Goal: Information Seeking & Learning: Learn about a topic

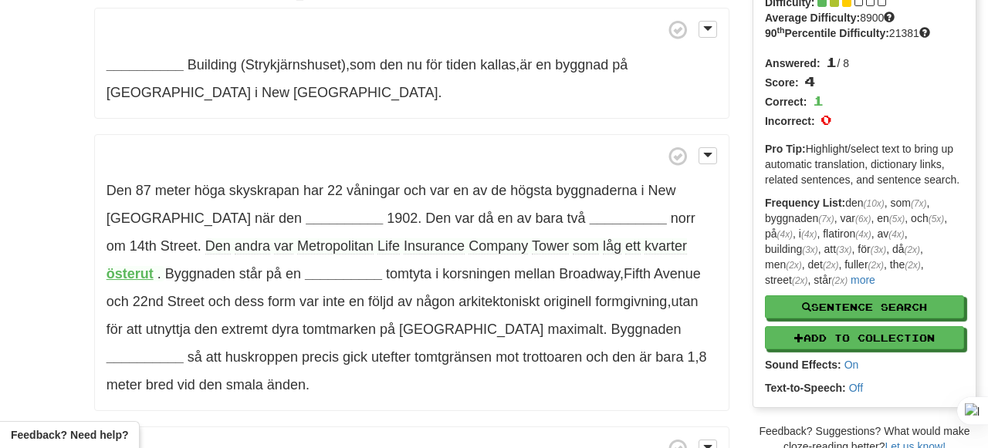
scroll to position [120, 0]
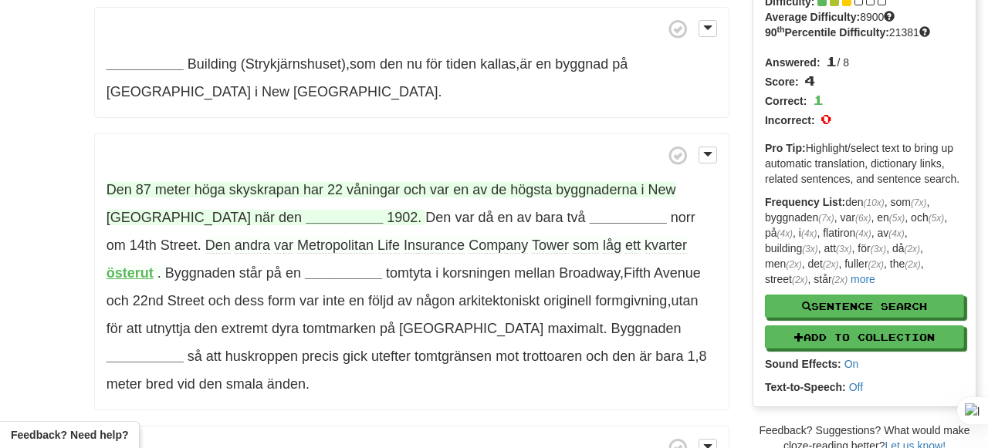
click at [306, 219] on strong "__________" at bounding box center [344, 217] width 77 height 15
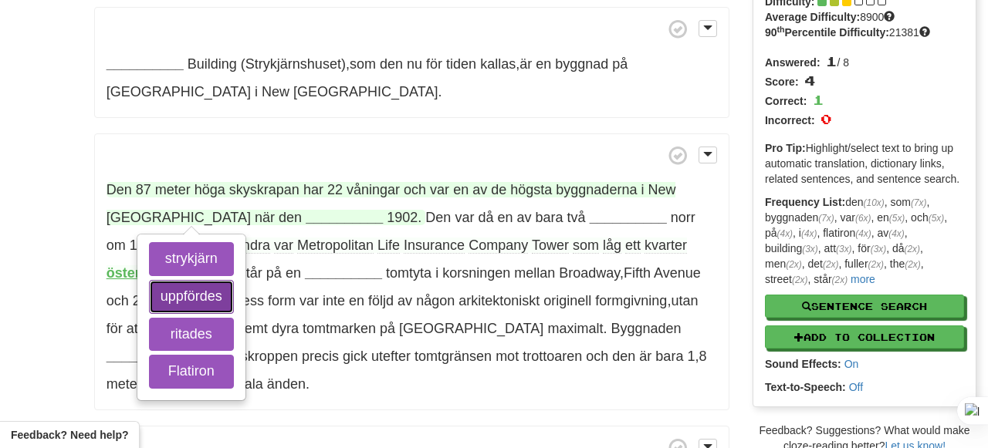
click at [171, 291] on button "uppfördes" at bounding box center [191, 297] width 85 height 34
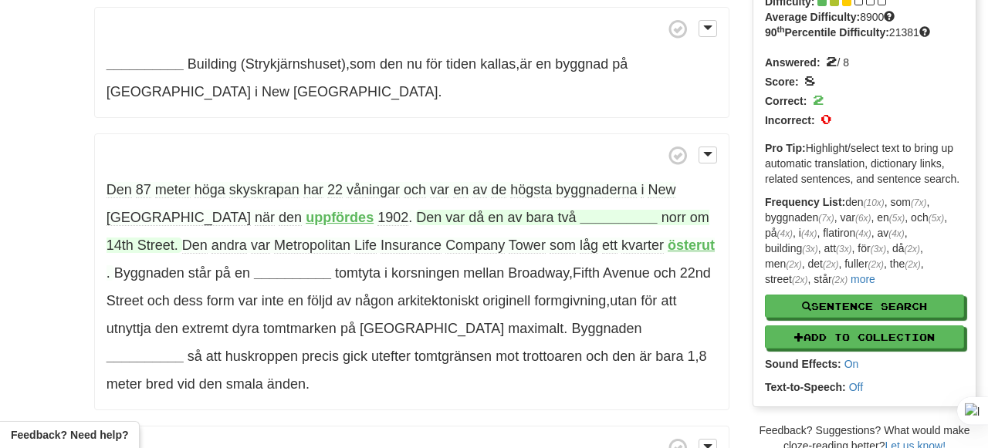
click at [580, 216] on strong "__________" at bounding box center [618, 217] width 77 height 15
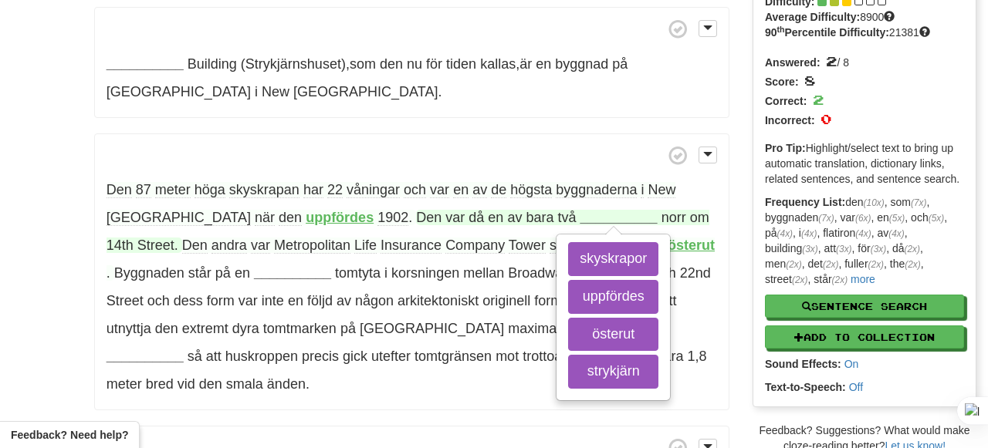
click at [580, 216] on strong "__________" at bounding box center [618, 217] width 77 height 15
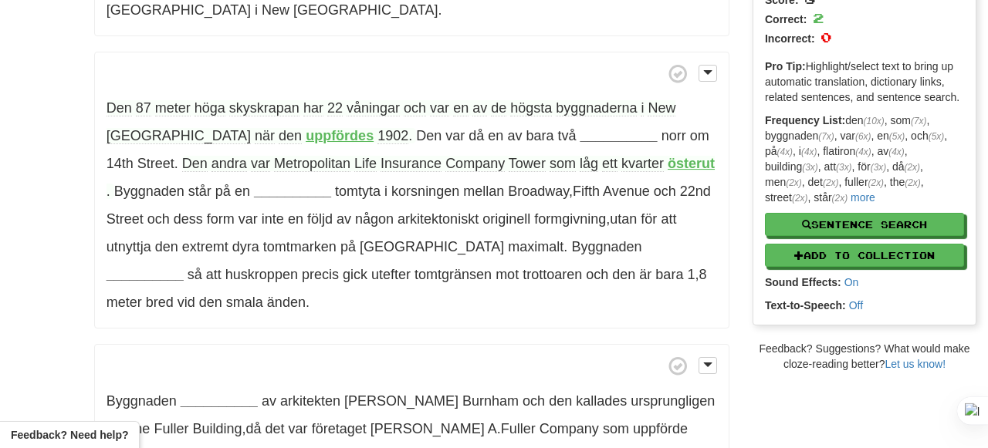
scroll to position [211, 0]
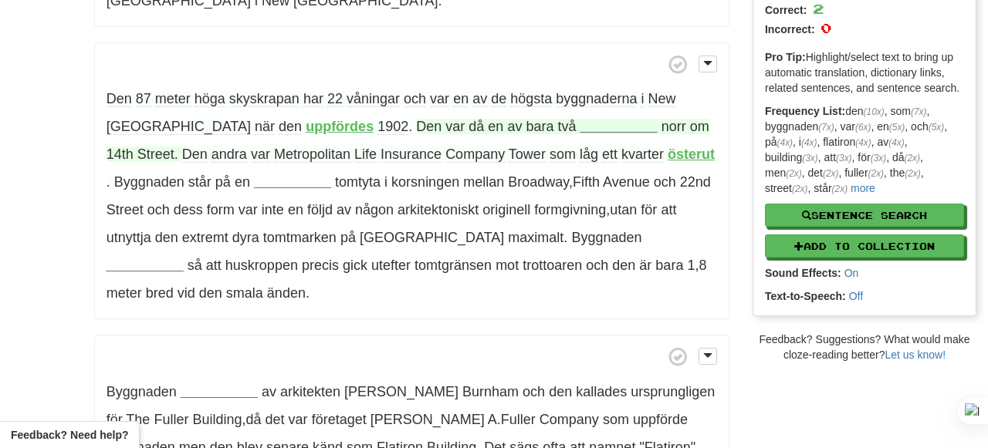
click at [580, 120] on strong "__________" at bounding box center [618, 126] width 77 height 15
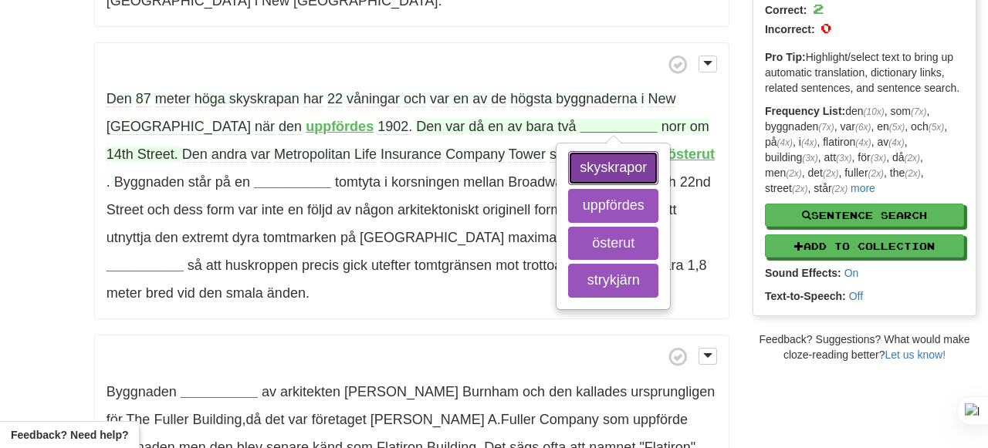
click at [568, 168] on button "skyskrapor" at bounding box center [613, 168] width 90 height 34
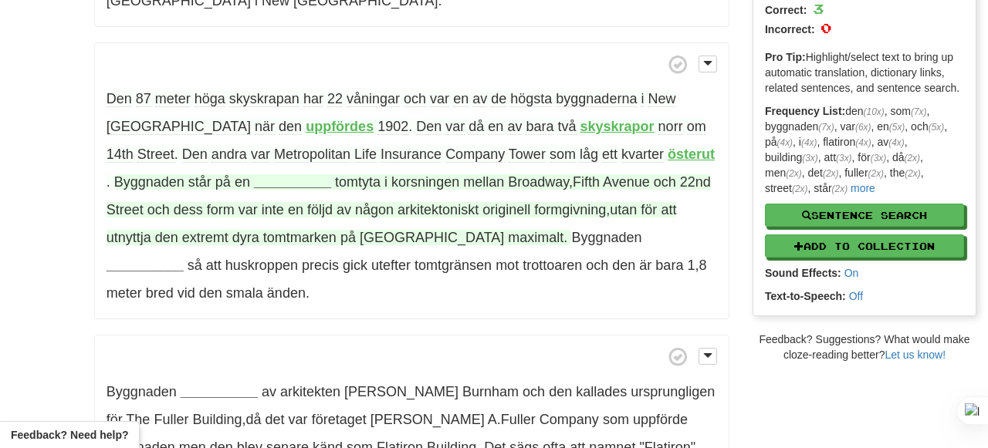
click at [391, 187] on span "korsningen" at bounding box center [425, 181] width 68 height 15
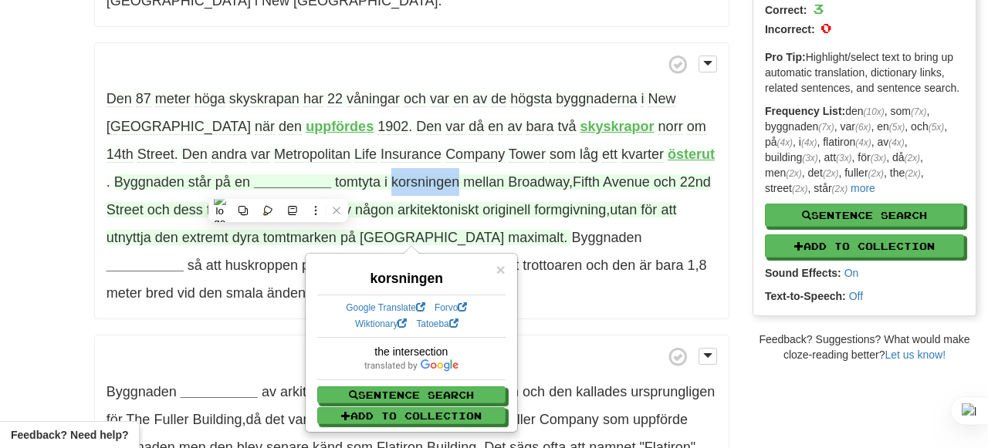
click at [69, 259] on div "/ Cloze-Reading Flatiron Building Reset Arts > Architecture > Americas ________…" at bounding box center [494, 198] width 988 height 740
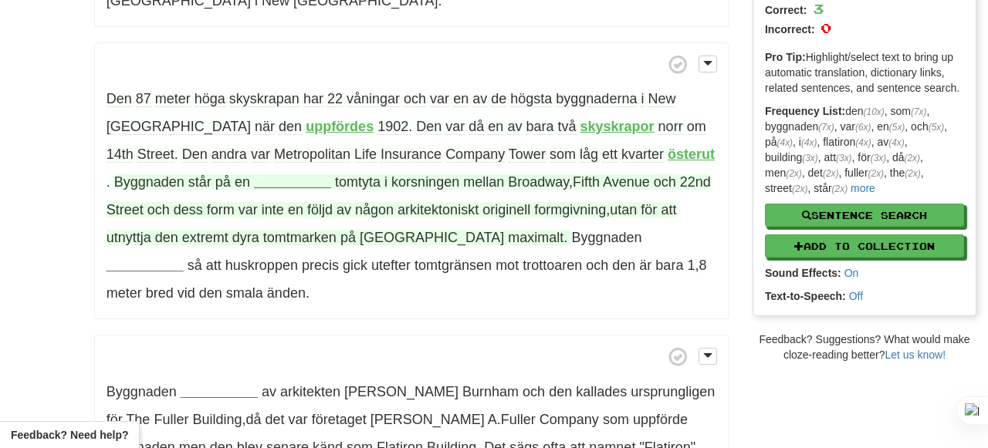
click at [335, 179] on span "tomtyta" at bounding box center [358, 181] width 46 height 15
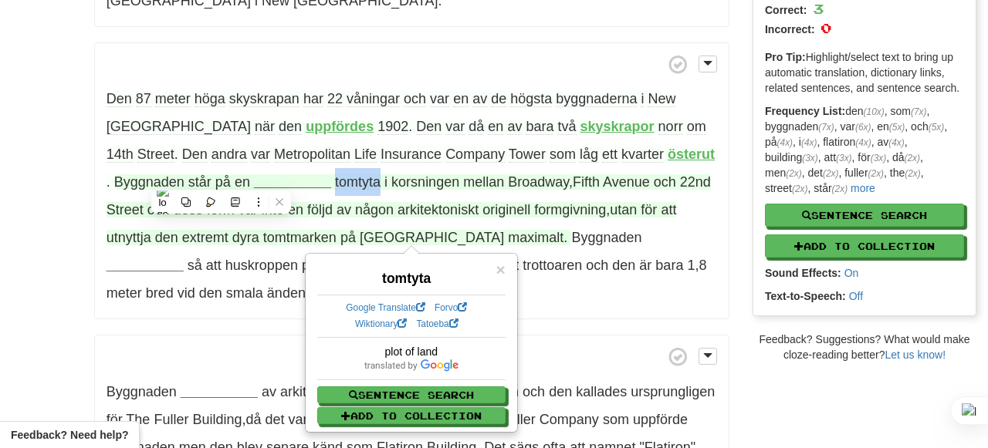
click at [47, 235] on div "/ Cloze-Reading Flatiron Building Reset Arts > Architecture > Americas ________…" at bounding box center [494, 198] width 988 height 740
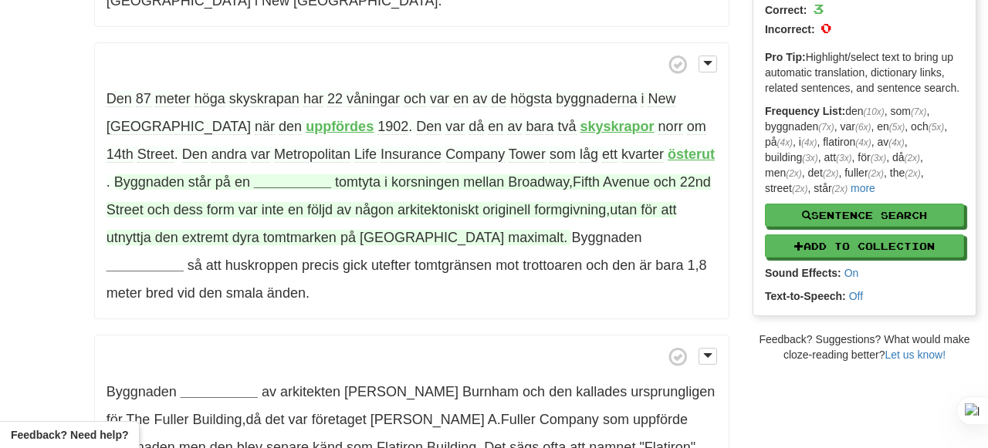
click at [254, 178] on strong "__________" at bounding box center [292, 181] width 77 height 15
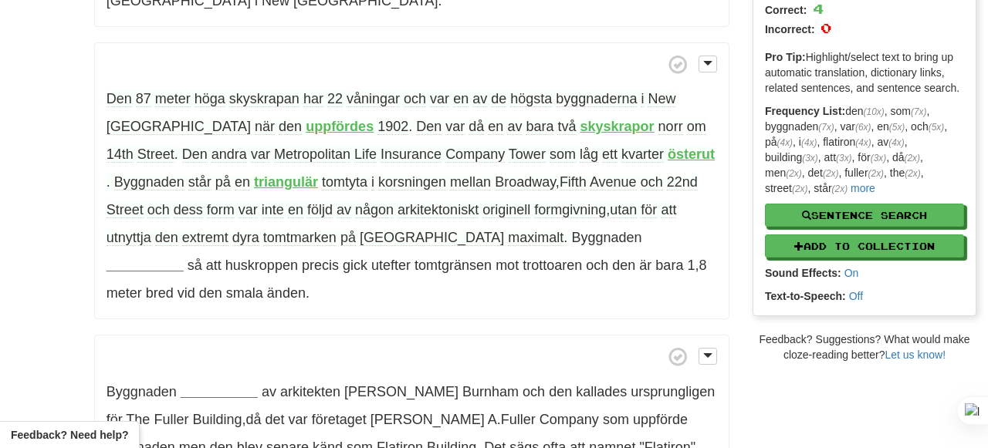
click at [378, 181] on span "korsningen" at bounding box center [412, 182] width 68 height 16
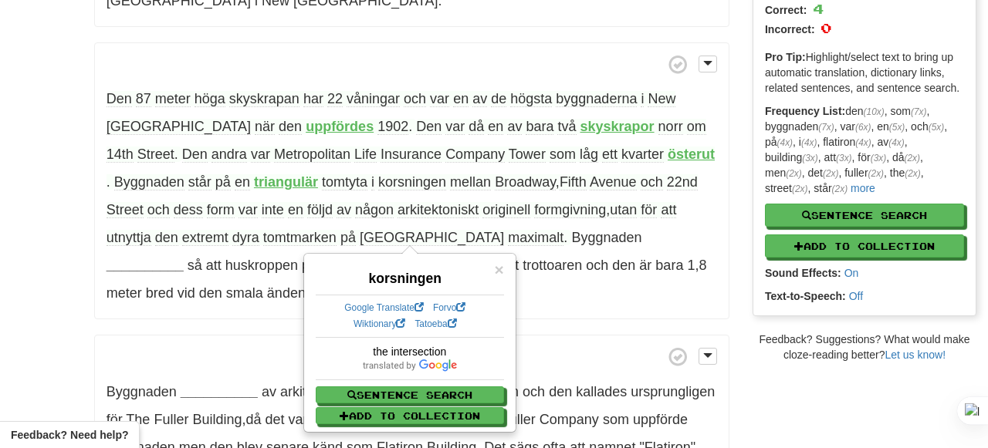
click at [458, 35] on div "__________ Building (Strykjärnshuset) , som den nu för tiden kallas , är en byg…" at bounding box center [411, 222] width 635 height 613
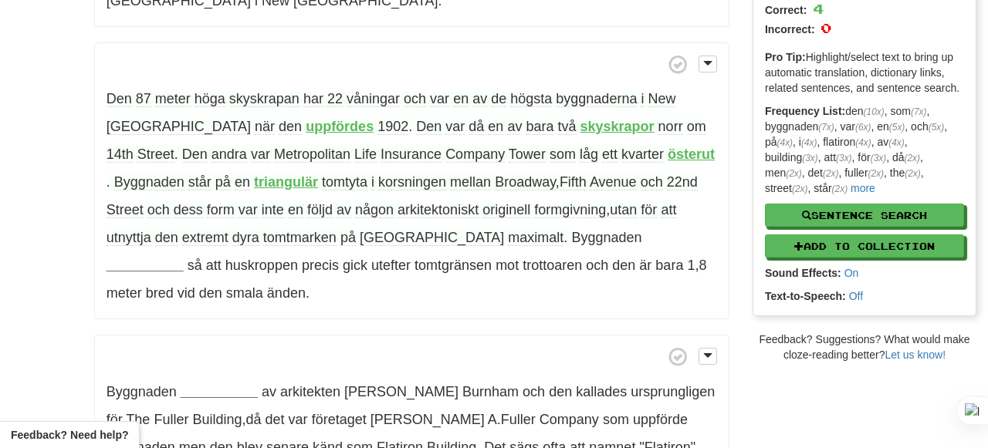
click at [307, 208] on span "följd" at bounding box center [319, 210] width 25 height 16
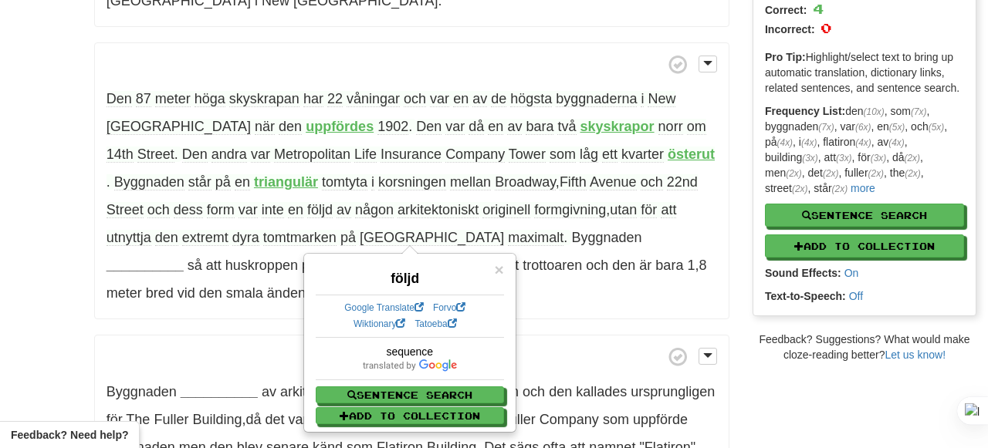
click at [308, 66] on span at bounding box center [411, 64] width 610 height 19
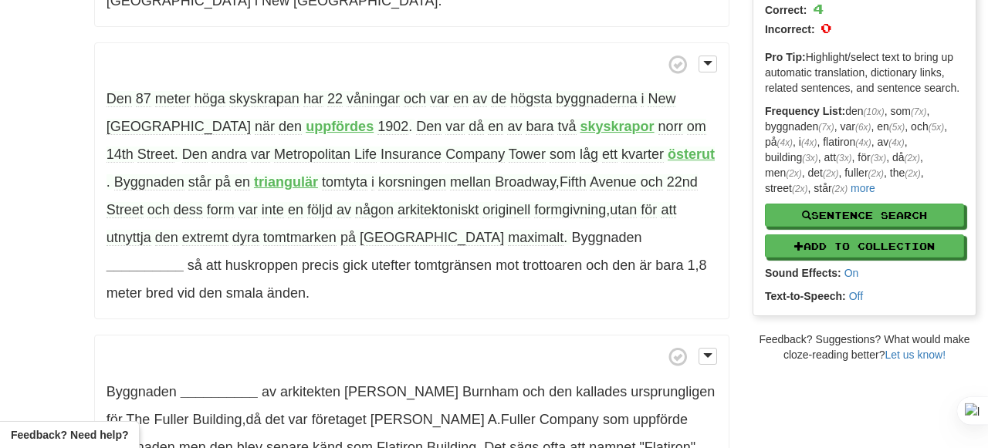
click at [397, 215] on span "arkitektoniskt" at bounding box center [437, 210] width 81 height 16
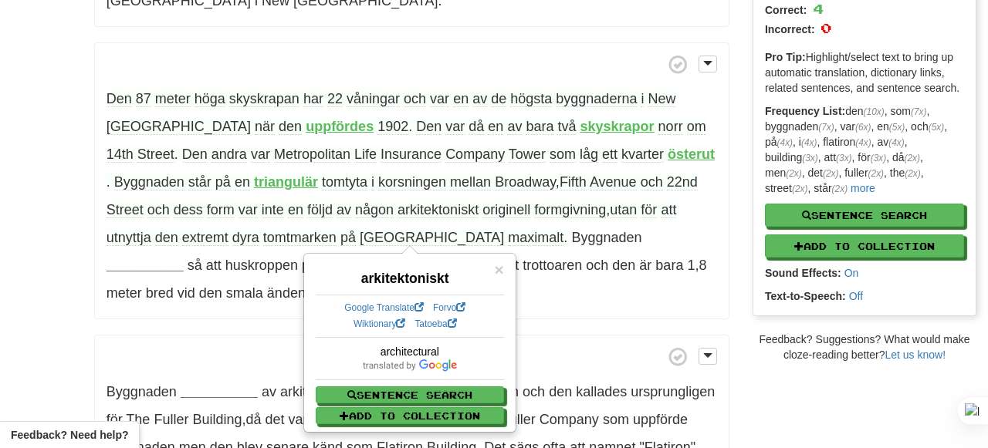
click at [390, 75] on p "Den 87 meter höga skyskrapan har 22 våningar och var en av de högsta byggnadern…" at bounding box center [411, 181] width 635 height 278
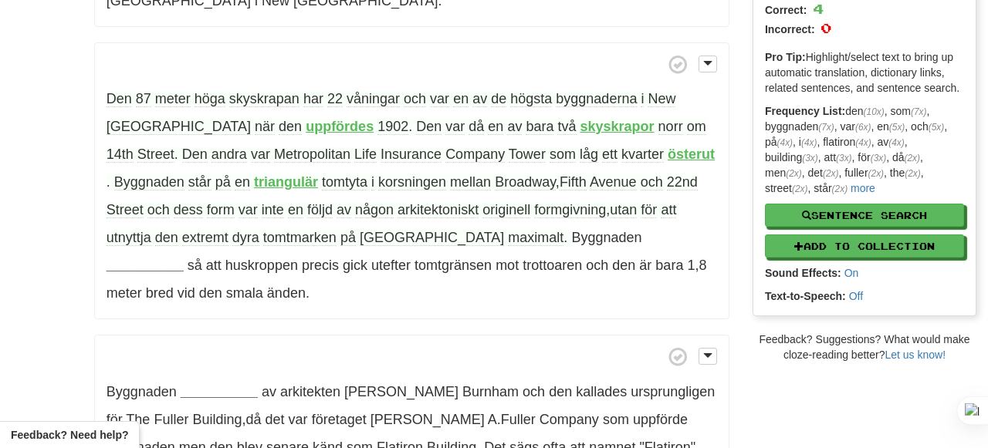
click at [151, 230] on span "utnyttja" at bounding box center [128, 238] width 45 height 16
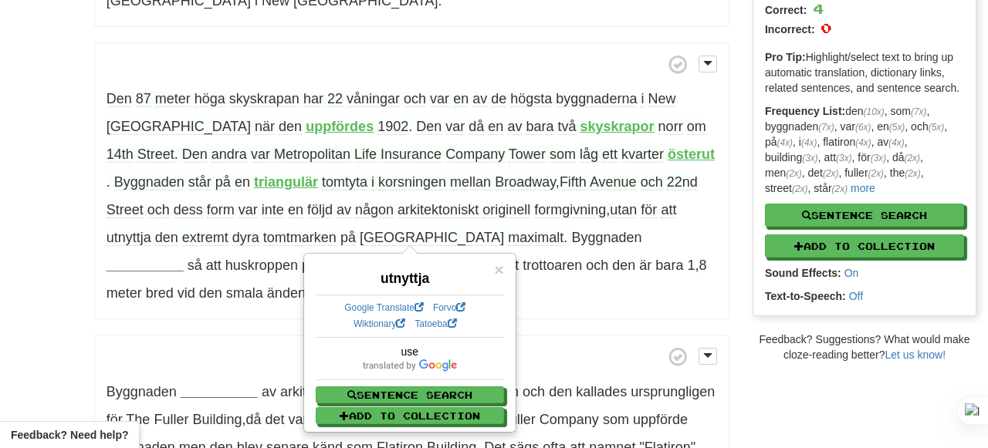
click at [263, 238] on span "tomtmarken" at bounding box center [299, 238] width 73 height 16
click at [360, 237] on span "Manhattan" at bounding box center [432, 238] width 144 height 16
click at [211, 347] on span at bounding box center [411, 356] width 610 height 19
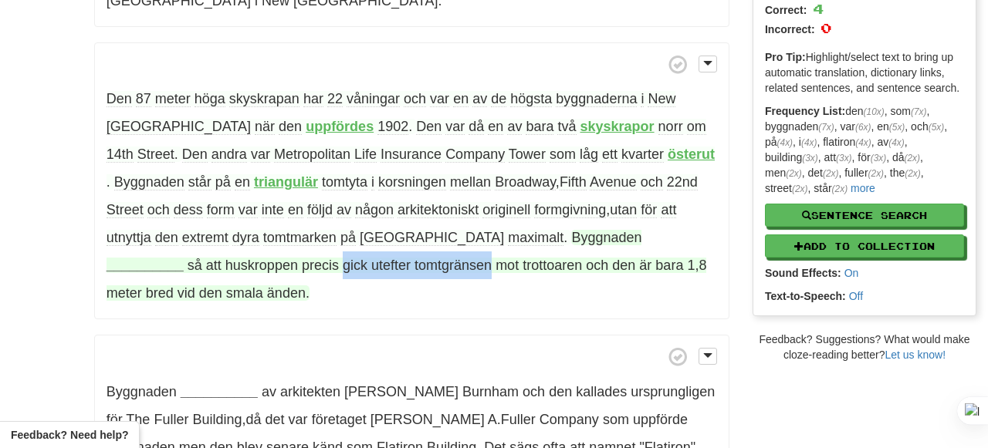
drag, startPoint x: 646, startPoint y: 238, endPoint x: 181, endPoint y: 262, distance: 465.1
click at [181, 262] on span "så att huskroppen precis gick utefter tomtgränsen mot trottoaren och den är bar…" at bounding box center [406, 279] width 600 height 43
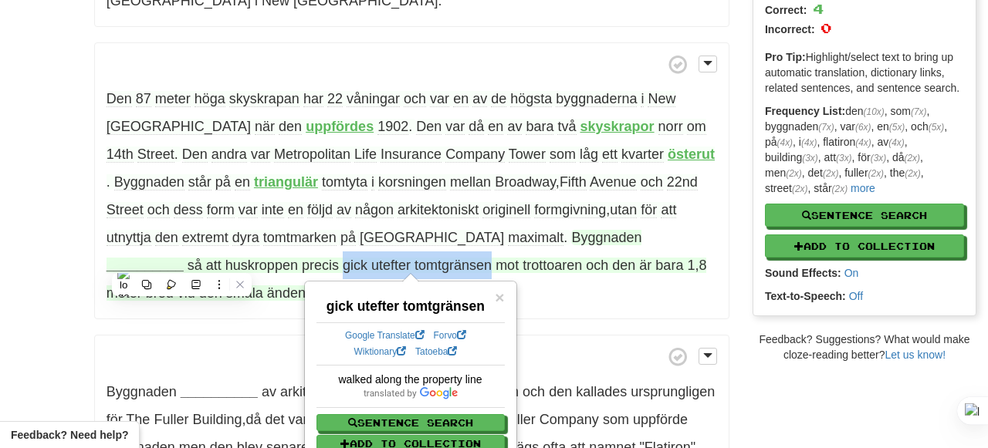
click at [731, 285] on div "/ Cloze-Reading Flatiron Building Reset Arts > Architecture > Americas ________…" at bounding box center [412, 198] width 658 height 740
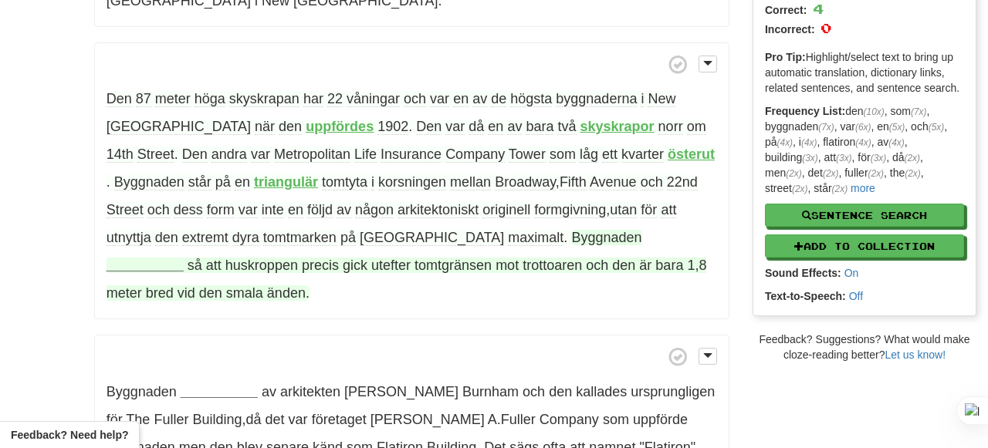
click at [522, 264] on span "trottoaren" at bounding box center [551, 265] width 59 height 15
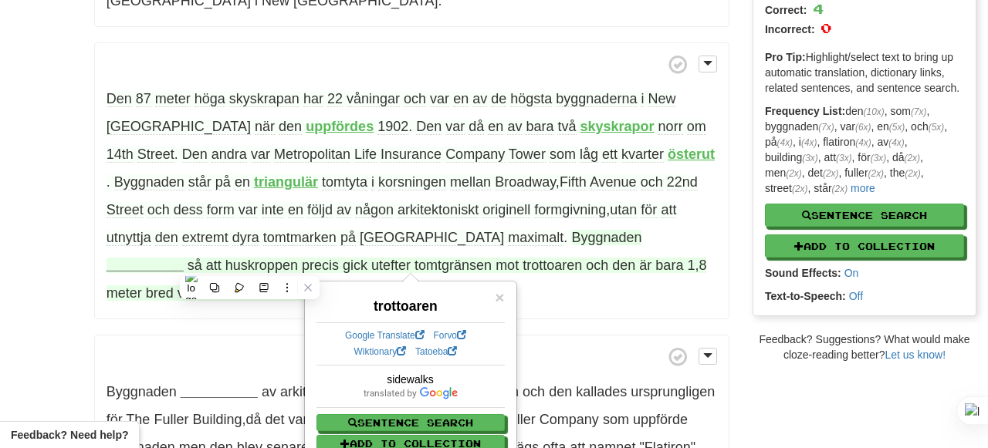
click at [645, 281] on p "Den 87 meter höga skyskrapan har 22 våningar och var en av de högsta byggnadern…" at bounding box center [411, 181] width 635 height 278
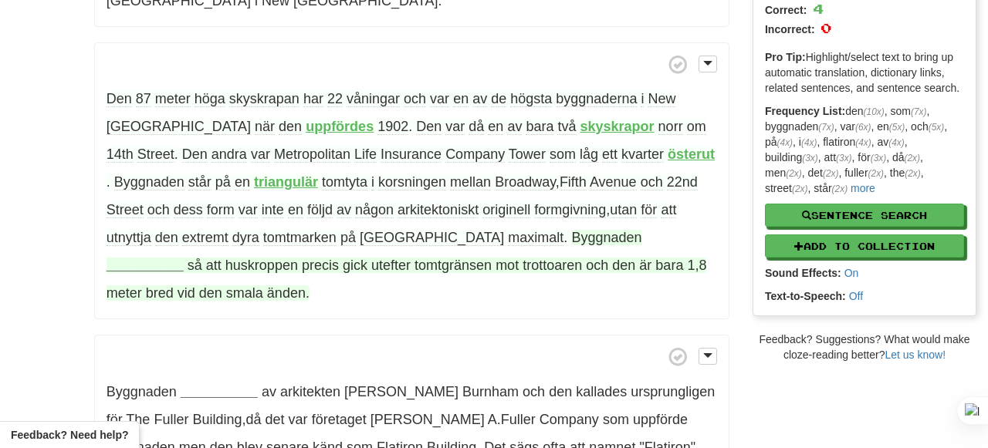
click at [263, 285] on span "smala" at bounding box center [244, 292] width 37 height 15
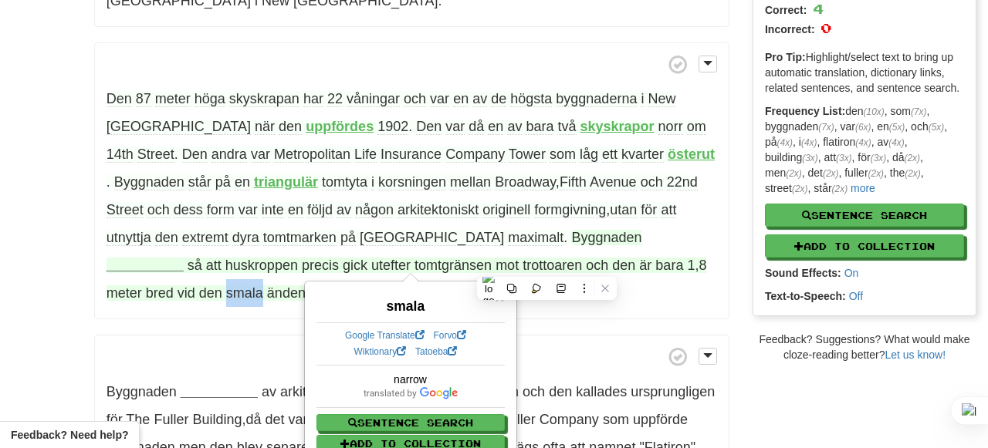
click at [306, 285] on span "änden" at bounding box center [286, 292] width 39 height 15
click at [668, 274] on p "Den 87 meter höga skyskrapan har 22 våningar och var en av de högsta byggnadern…" at bounding box center [411, 181] width 635 height 278
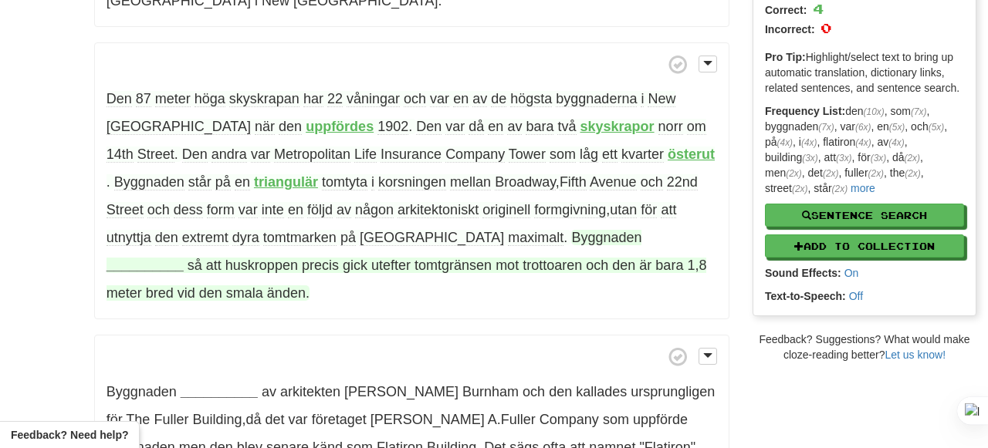
click at [184, 258] on strong "__________" at bounding box center [144, 265] width 77 height 15
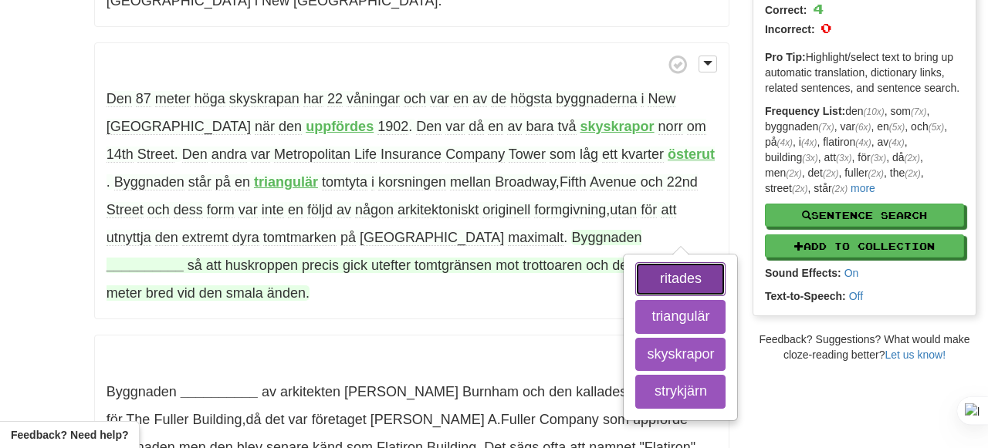
click at [635, 272] on button "ritades" at bounding box center [680, 279] width 90 height 34
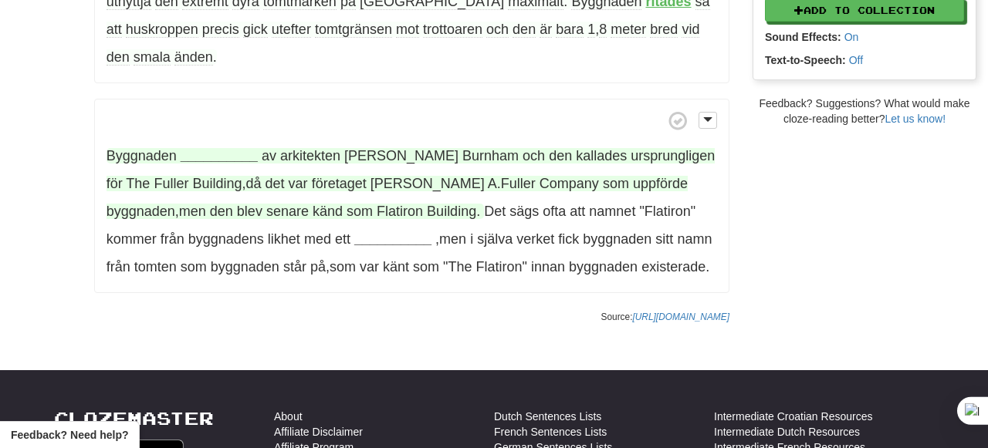
scroll to position [454, 0]
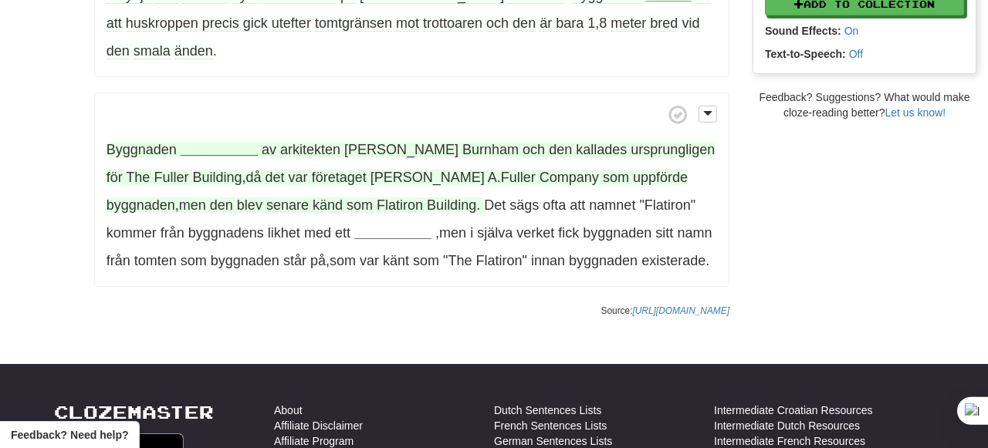
click at [295, 142] on span "arkitekten" at bounding box center [310, 149] width 60 height 15
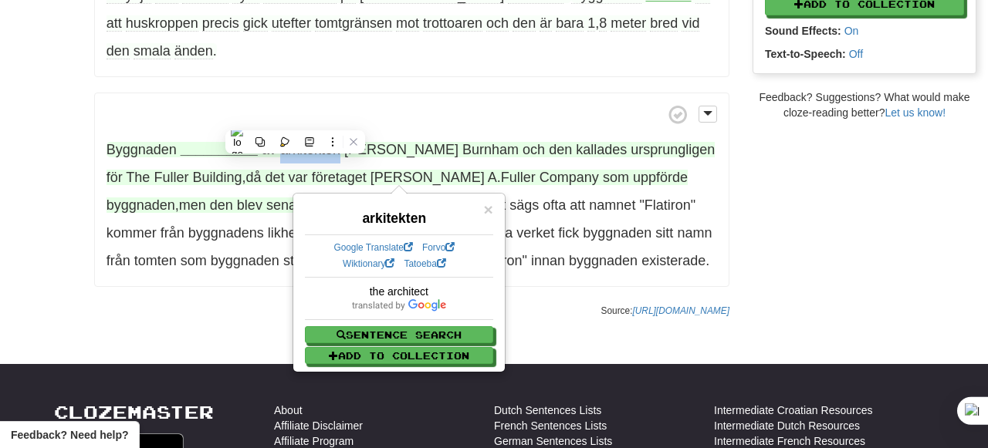
click at [420, 93] on p "Byggnaden __________ av arkitekten Daniel Burnham och den kallades ursprunglige…" at bounding box center [411, 190] width 635 height 194
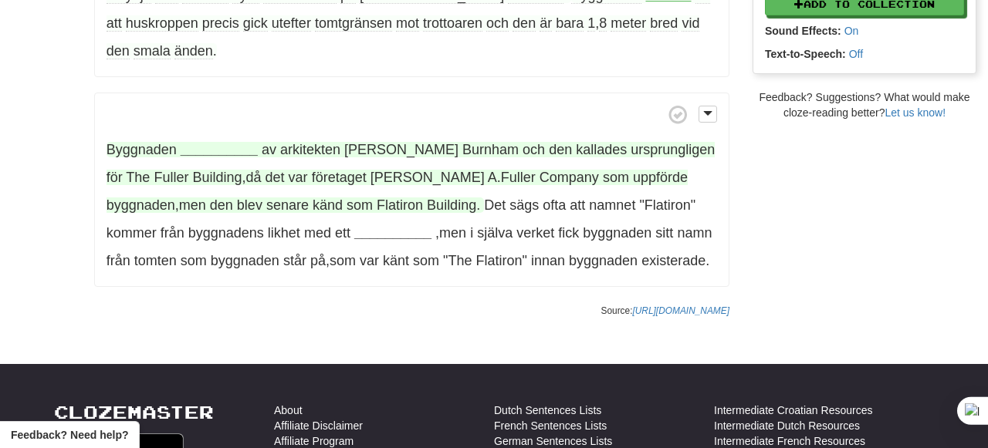
click at [630, 142] on span "ursprungligen" at bounding box center [672, 149] width 84 height 15
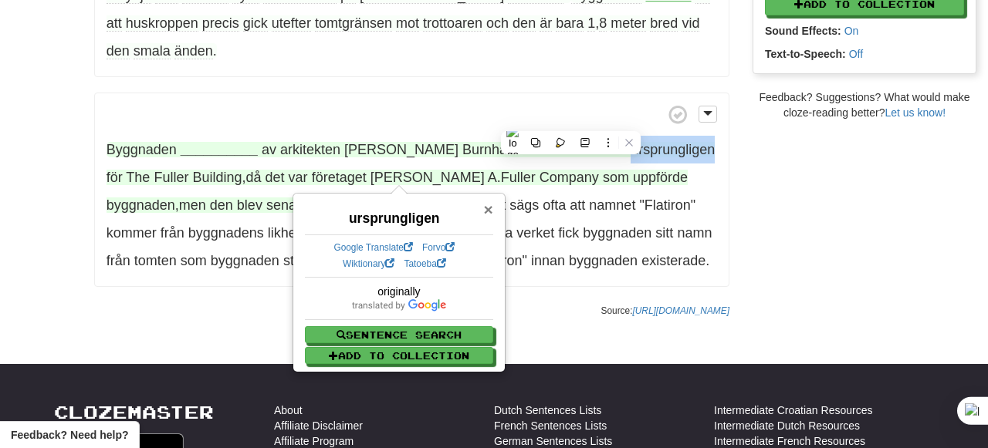
click at [488, 216] on span "×" at bounding box center [488, 210] width 9 height 18
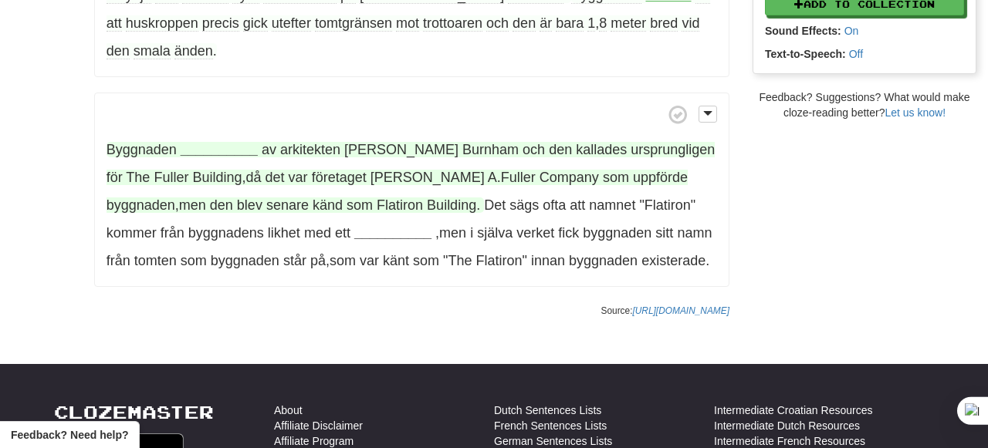
click at [300, 105] on span at bounding box center [411, 114] width 610 height 19
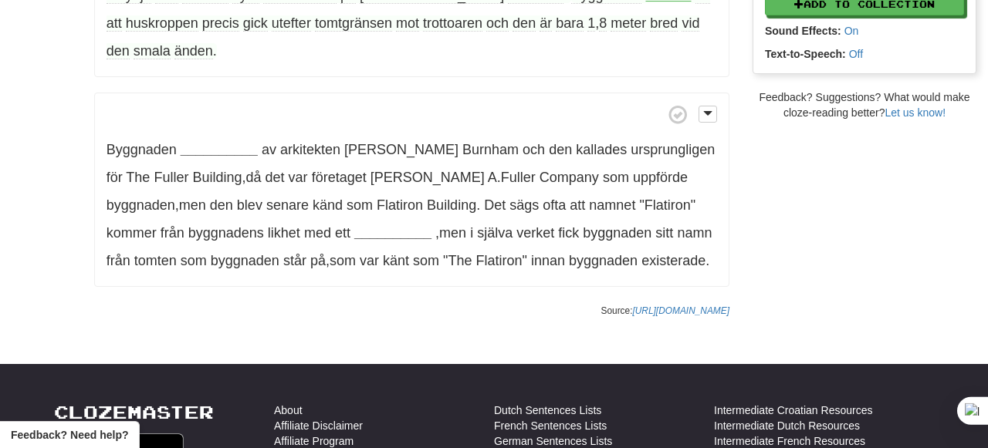
click at [196, 110] on p "Byggnaden __________ av arkitekten Daniel Burnham och den kallades ursprunglige…" at bounding box center [411, 190] width 635 height 194
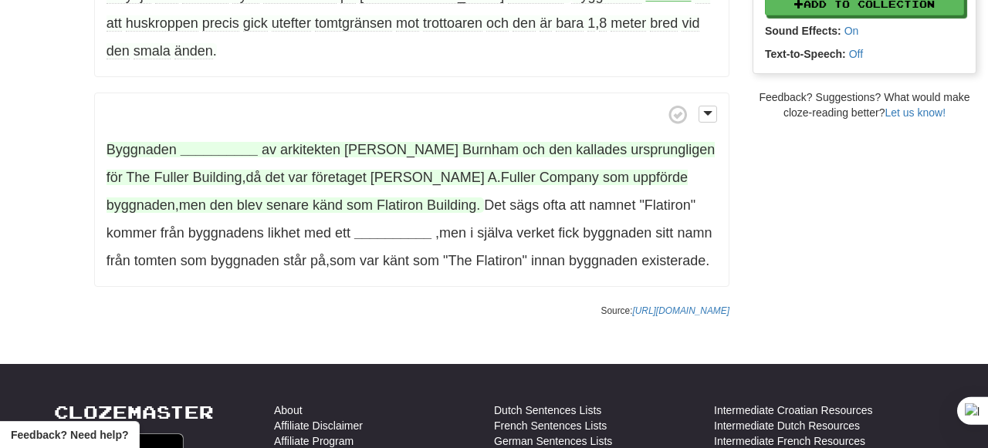
click at [204, 142] on strong "__________" at bounding box center [219, 149] width 77 height 15
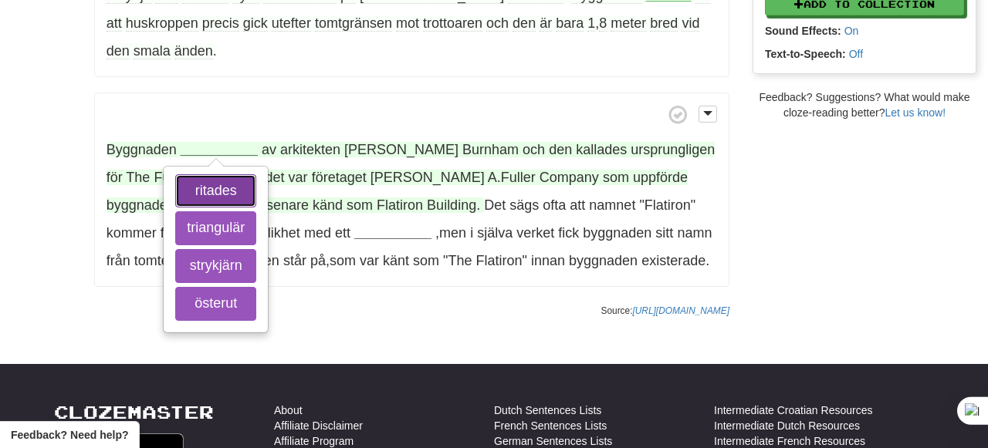
click at [217, 174] on button "ritades" at bounding box center [215, 191] width 81 height 34
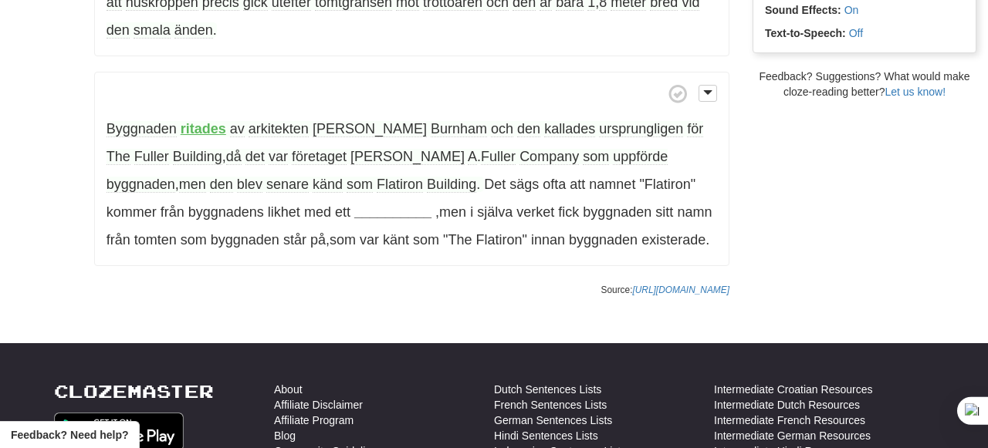
scroll to position [476, 0]
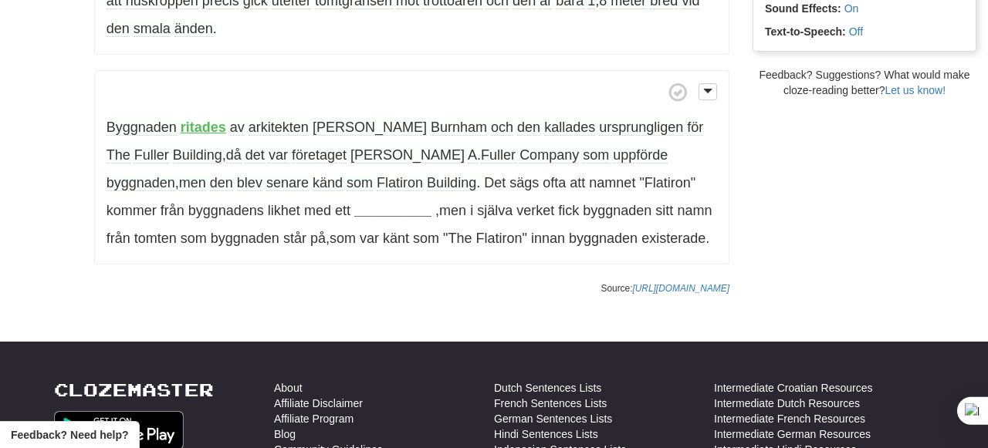
click at [613, 147] on span "uppförde" at bounding box center [640, 155] width 55 height 16
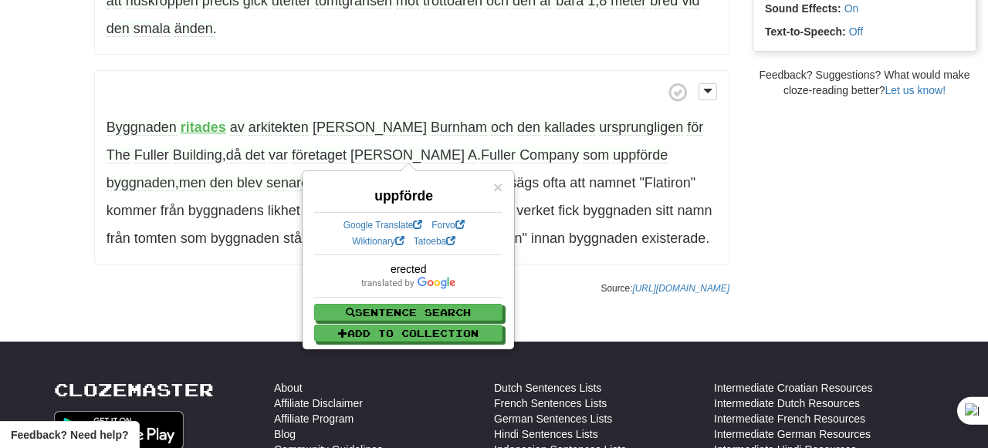
click at [512, 81] on p "Byggnaden ritades av arkitekten Daniel Burnham och den kallades ursprungligen f…" at bounding box center [411, 167] width 635 height 194
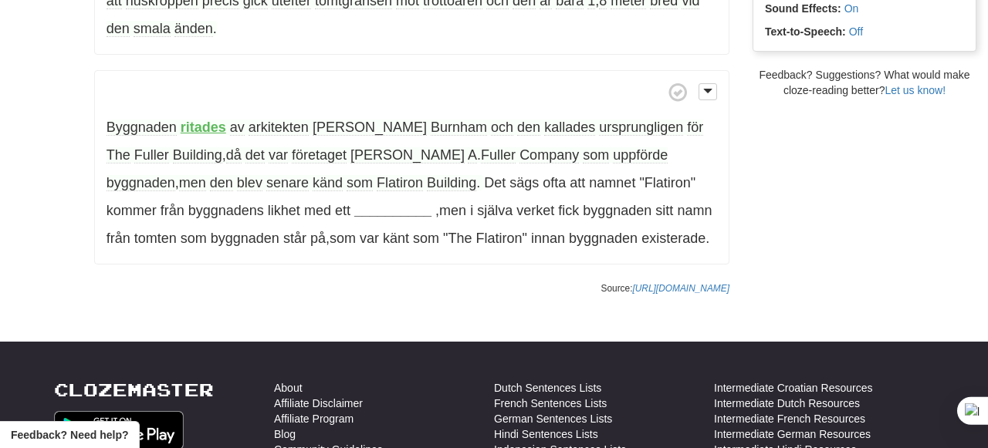
click at [377, 175] on span "Flatiron" at bounding box center [400, 183] width 46 height 16
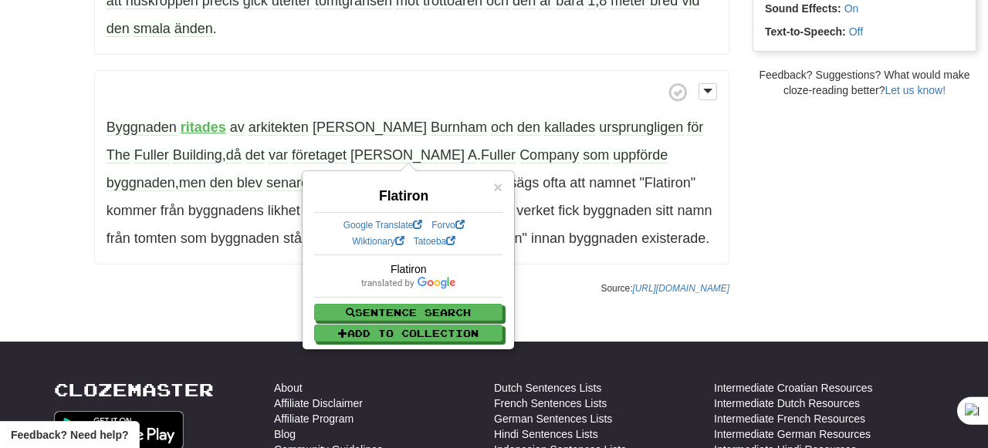
click at [26, 279] on body "Cloze-Reading Clozemaster LongLeaf5436 / Toggle Dropdown Dashboard Leaderboard …" at bounding box center [494, 187] width 988 height 1327
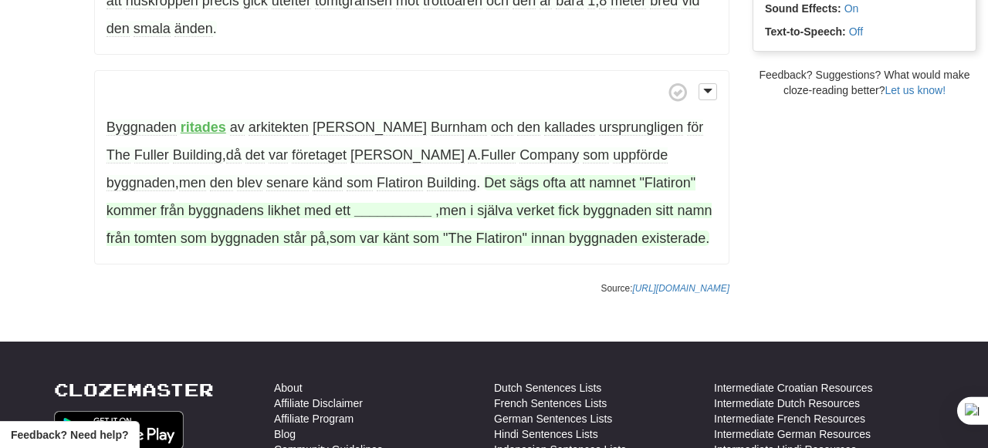
click at [268, 203] on span "likhet" at bounding box center [284, 210] width 32 height 15
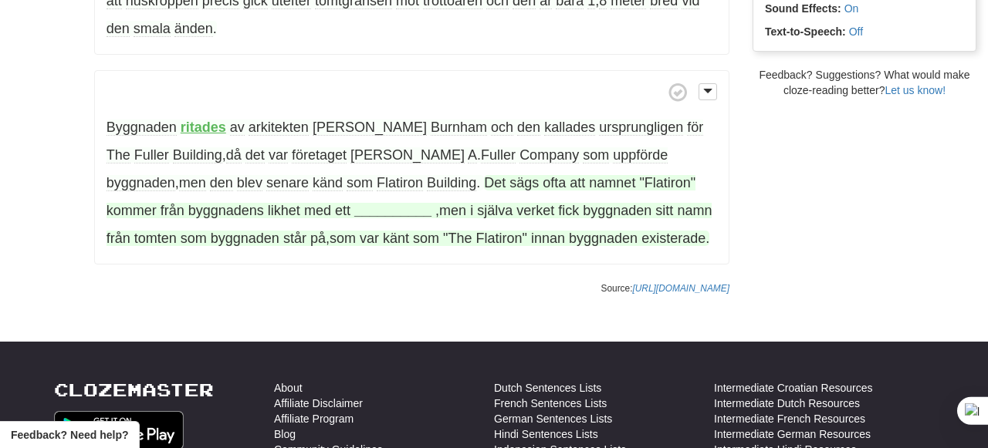
click at [354, 203] on strong "__________" at bounding box center [392, 210] width 77 height 15
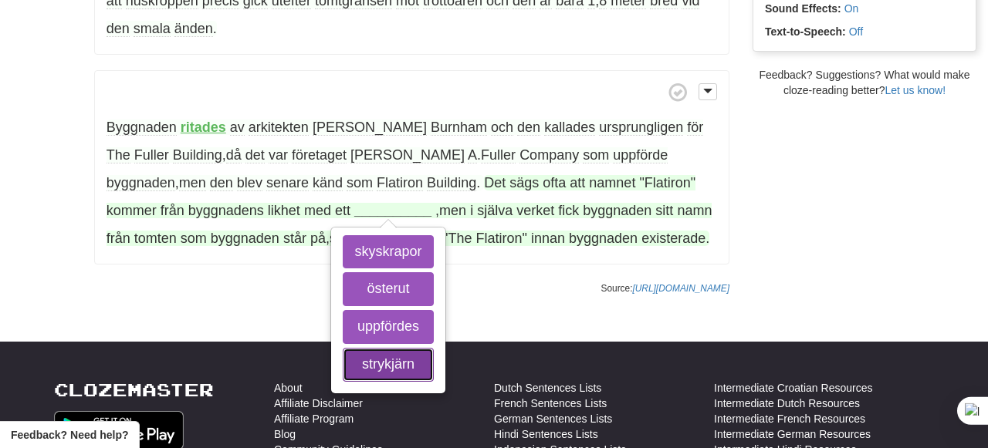
click at [343, 348] on button "strykjärn" at bounding box center [388, 365] width 90 height 34
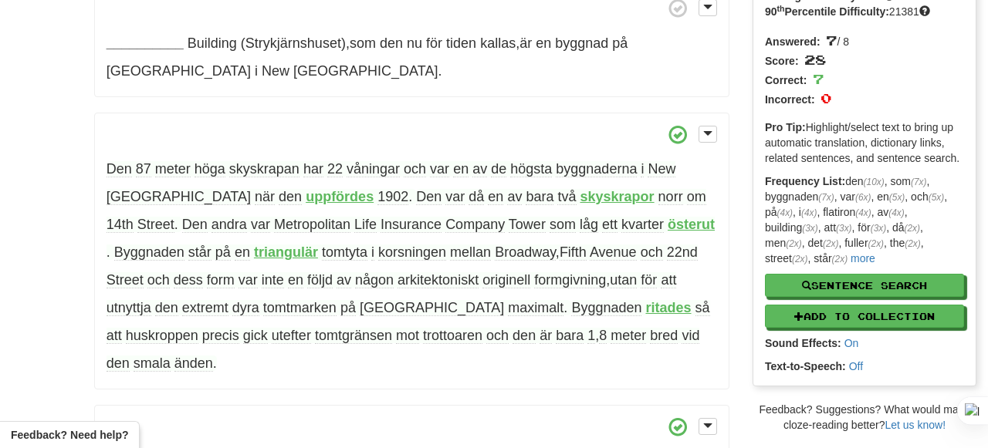
scroll to position [0, 0]
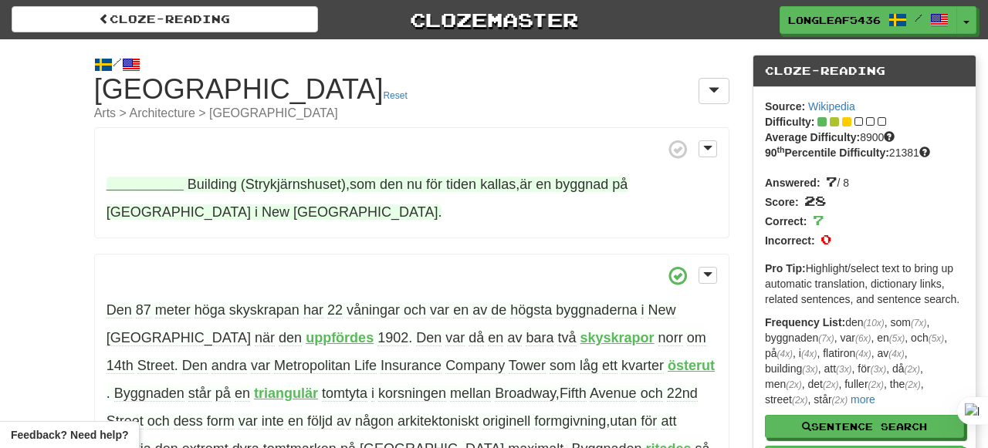
click at [147, 181] on strong "__________" at bounding box center [144, 184] width 77 height 15
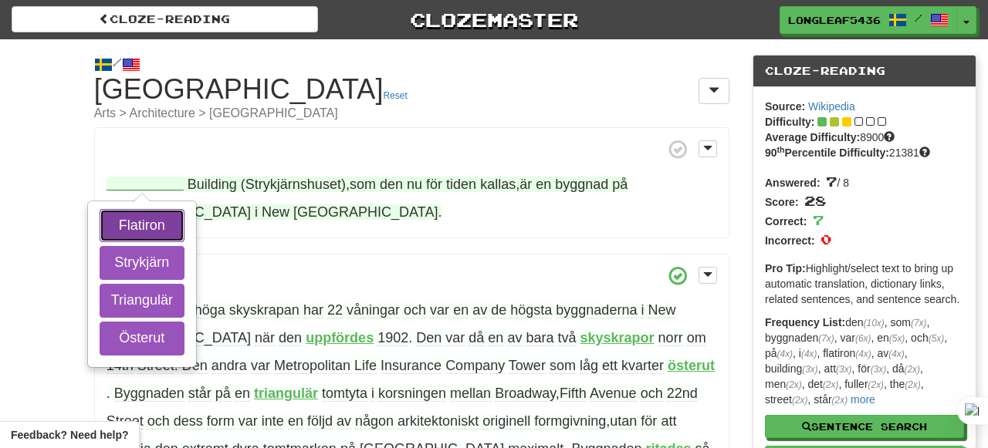
click at [147, 223] on button "Flatiron" at bounding box center [142, 226] width 85 height 34
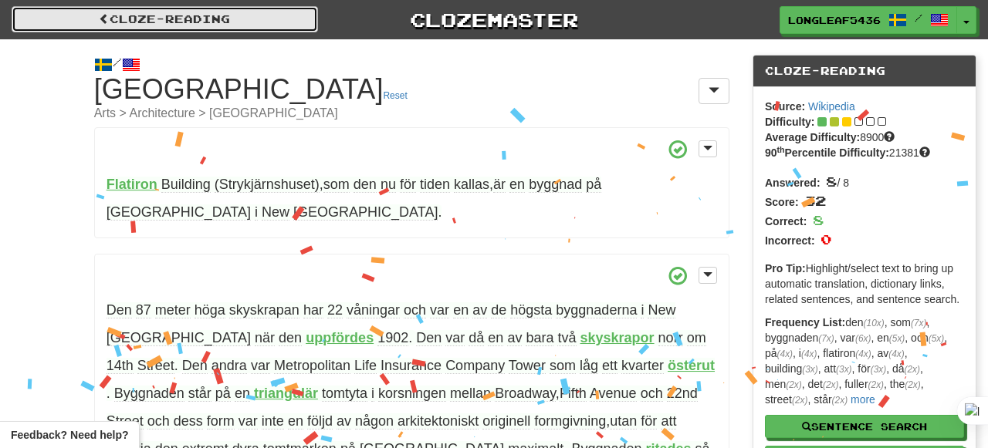
click at [102, 18] on span at bounding box center [104, 18] width 11 height 11
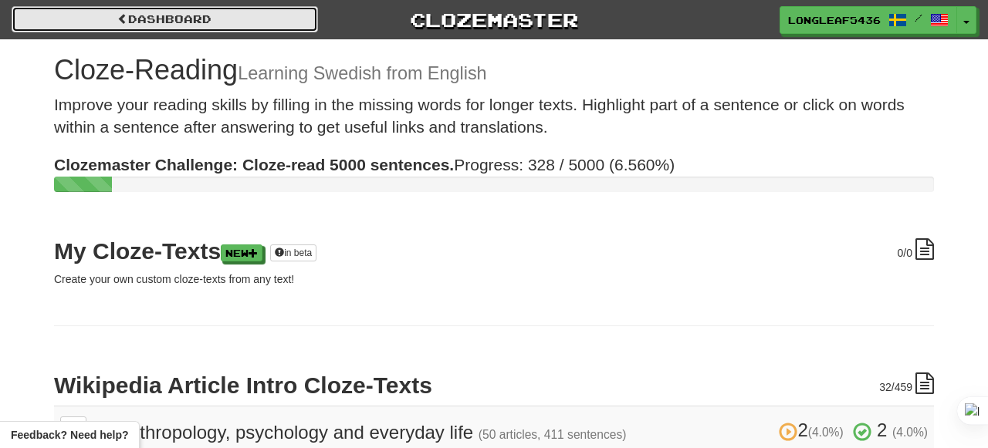
click at [122, 25] on link "Dashboard" at bounding box center [165, 19] width 306 height 26
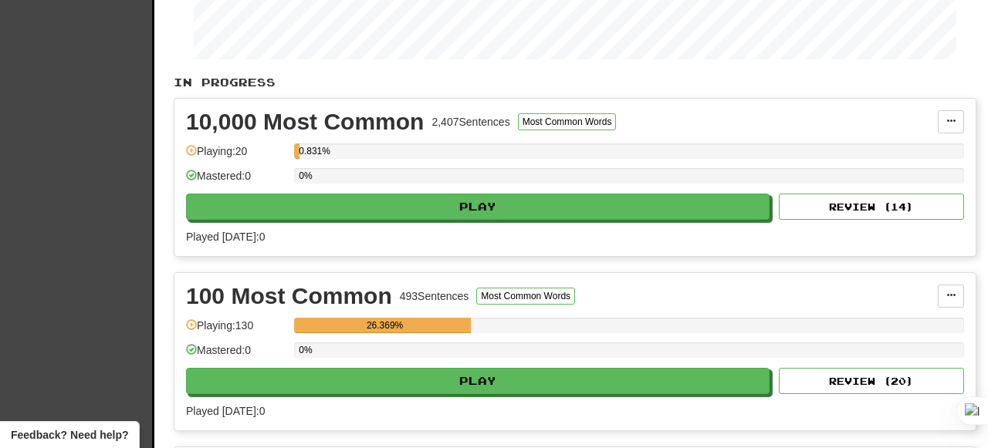
scroll to position [275, 0]
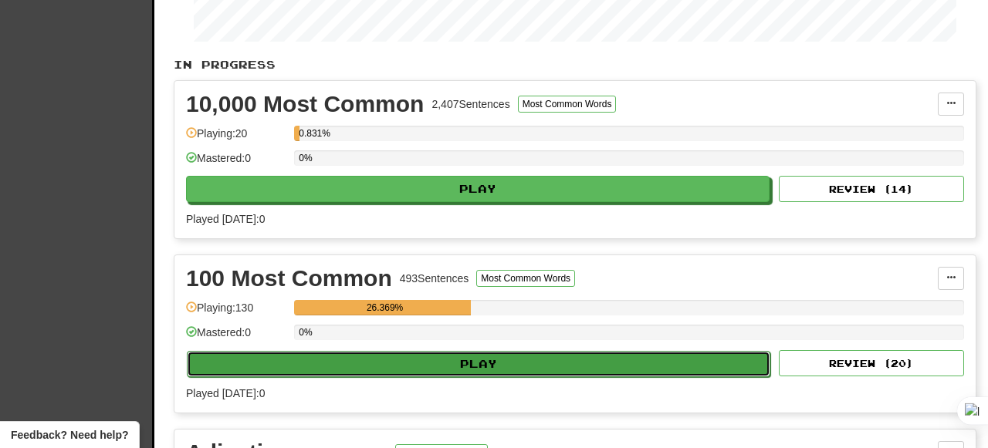
click at [245, 354] on button "Play" at bounding box center [478, 364] width 583 height 26
select select "**"
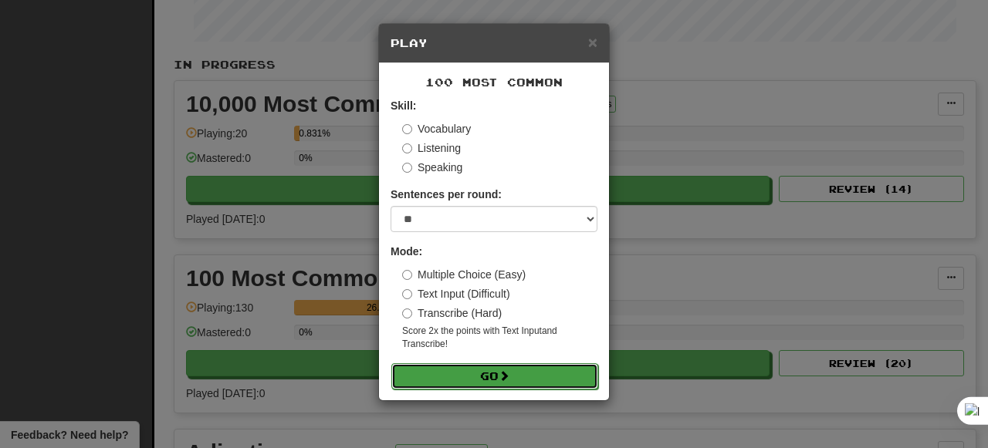
click at [454, 373] on button "Go" at bounding box center [494, 376] width 207 height 26
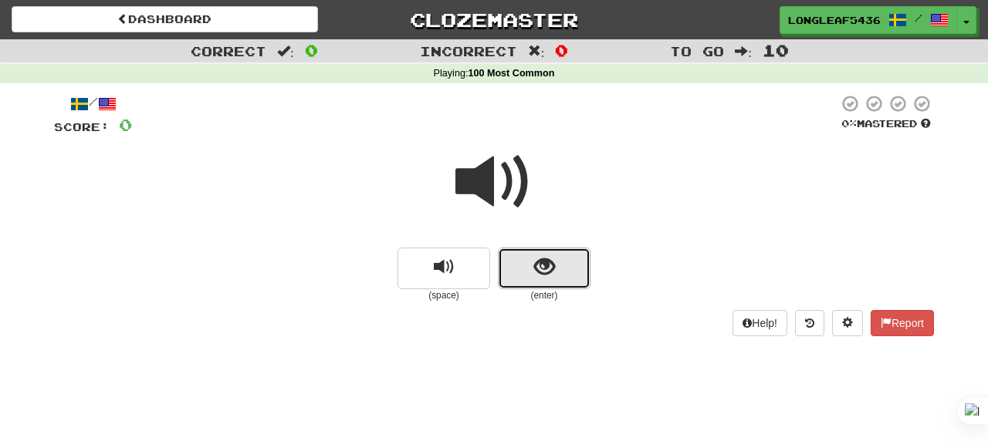
click at [507, 260] on button "show sentence" at bounding box center [544, 269] width 93 height 42
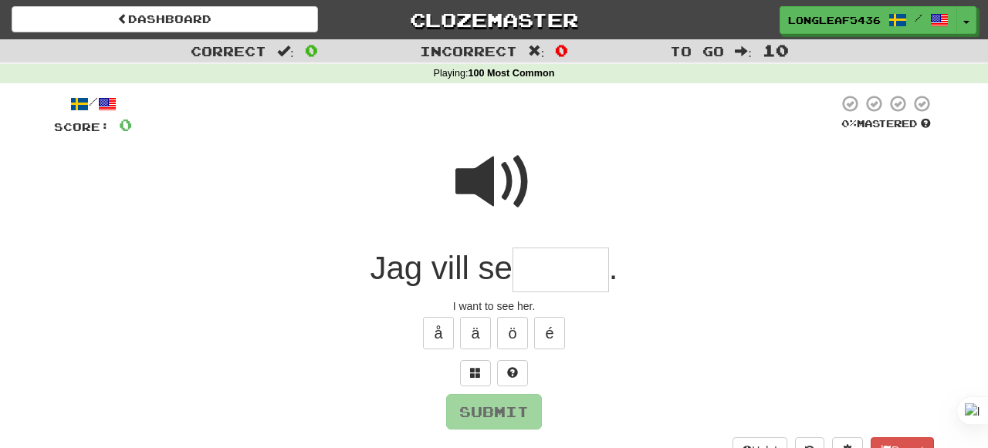
click at [497, 168] on span at bounding box center [493, 182] width 77 height 77
click at [536, 258] on input "text" at bounding box center [560, 271] width 96 height 46
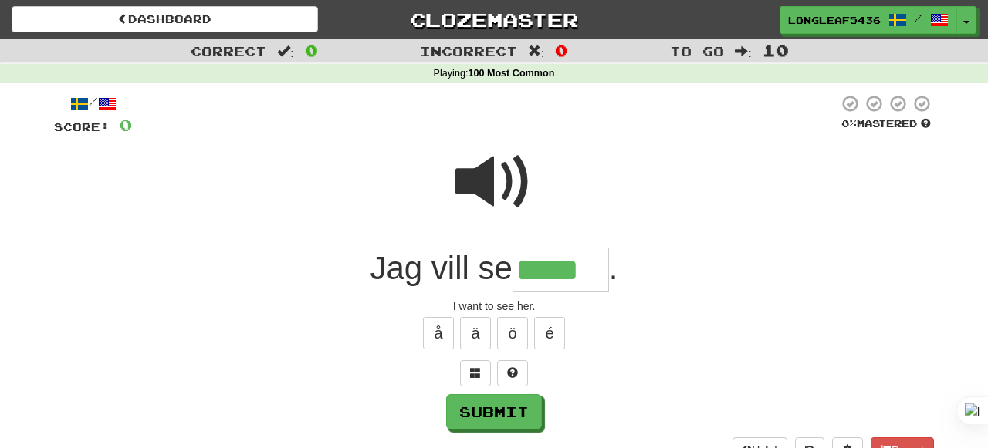
type input "*****"
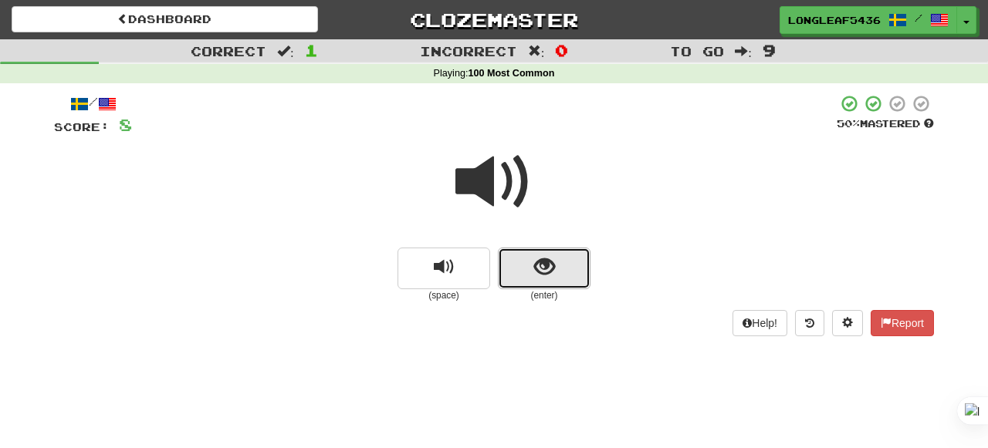
click at [551, 259] on span "show sentence" at bounding box center [544, 267] width 21 height 21
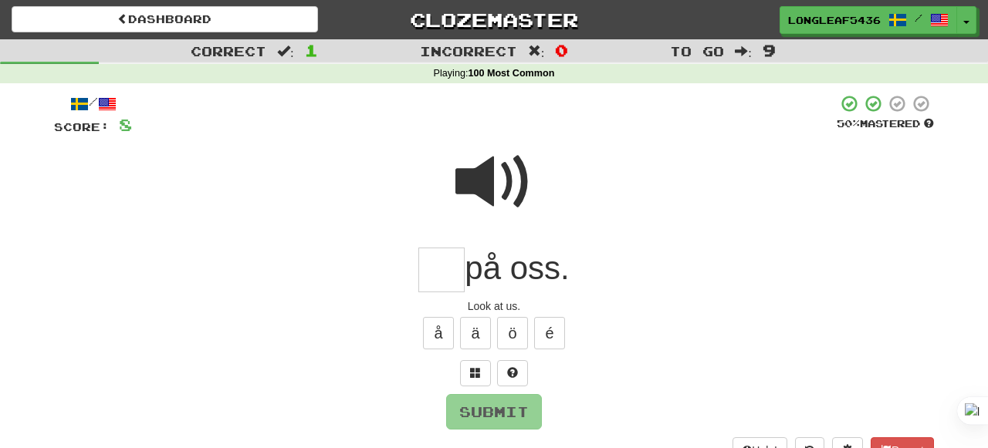
click at [483, 198] on span at bounding box center [493, 182] width 77 height 77
click at [436, 269] on input "text" at bounding box center [441, 271] width 46 height 46
type input "*"
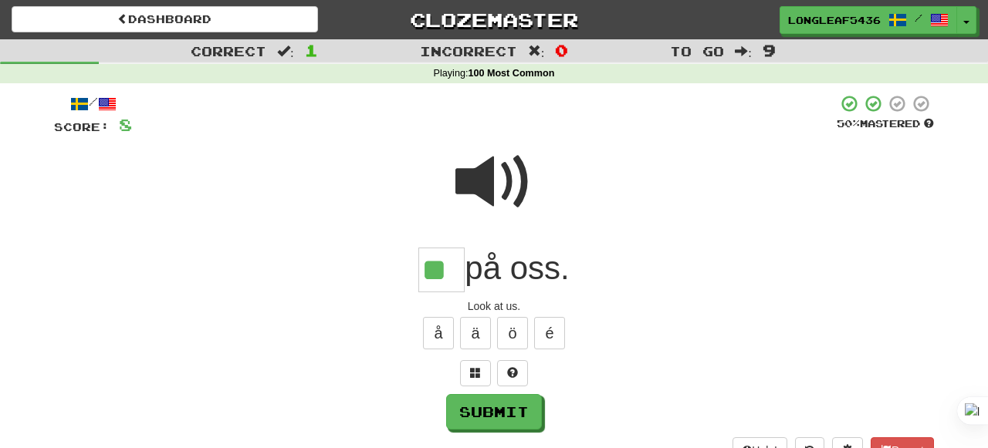
type input "**"
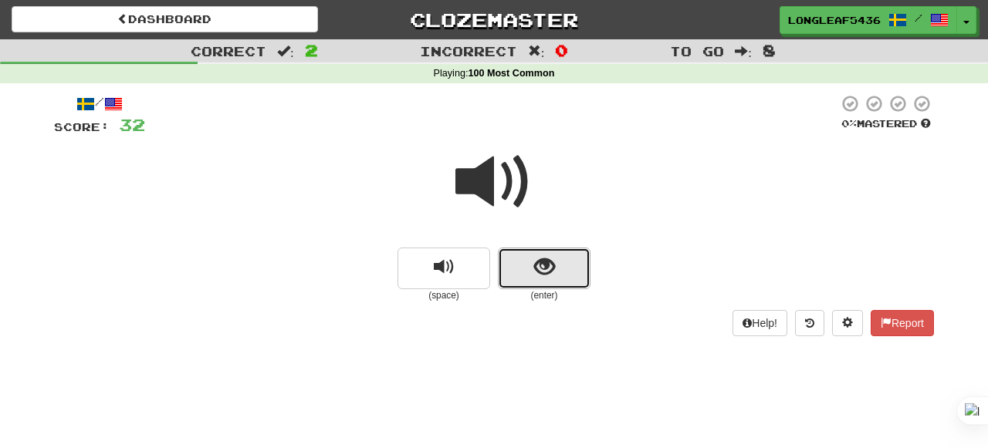
click at [515, 269] on button "show sentence" at bounding box center [544, 269] width 93 height 42
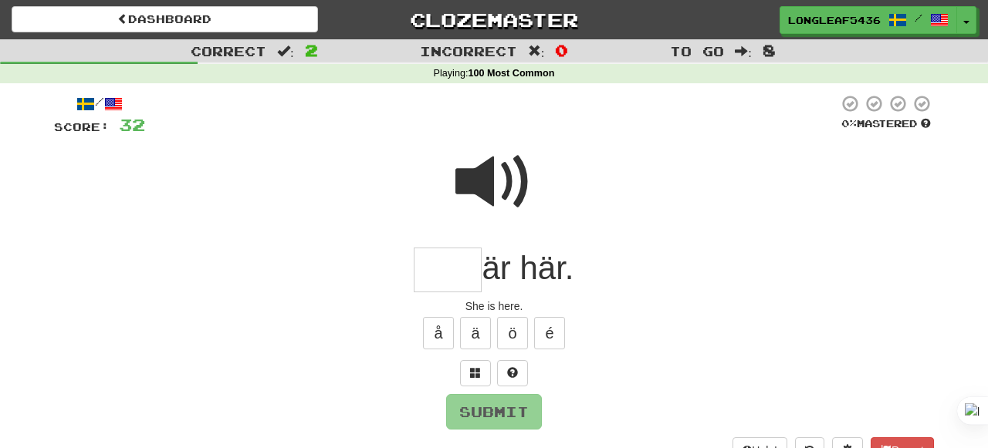
click at [497, 187] on span at bounding box center [493, 182] width 77 height 77
click at [433, 283] on input "text" at bounding box center [448, 271] width 68 height 46
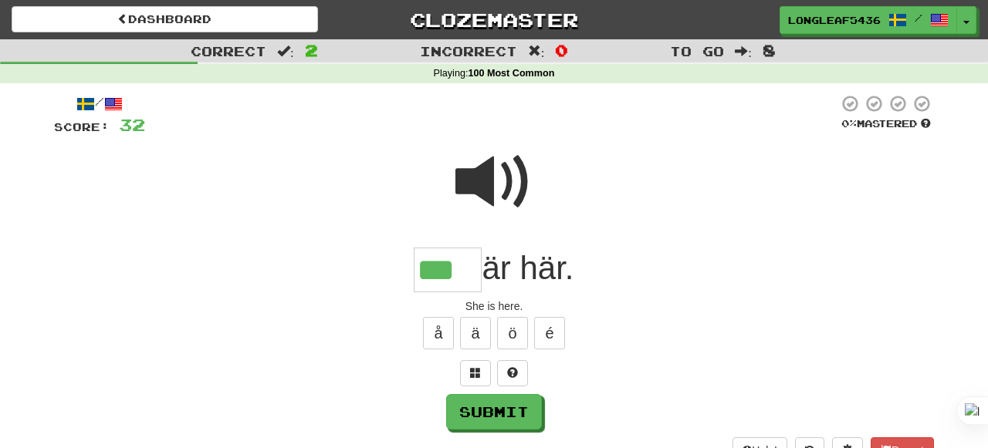
type input "***"
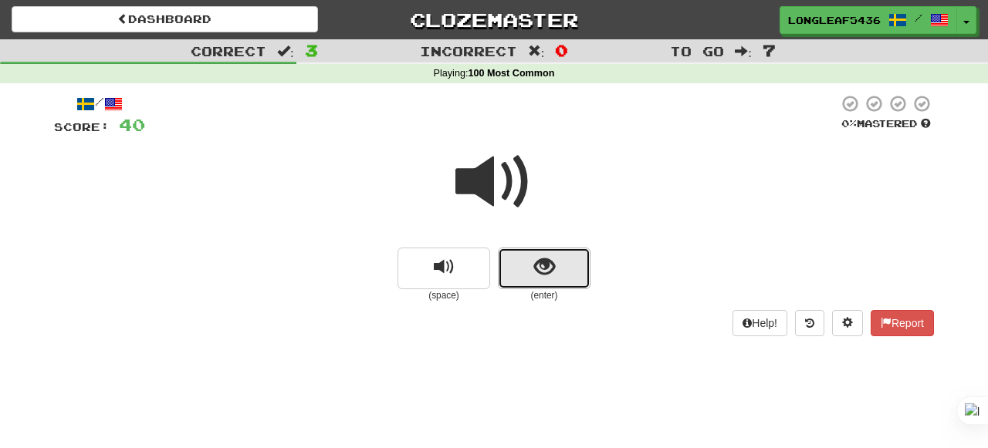
click at [554, 259] on span "show sentence" at bounding box center [544, 267] width 21 height 21
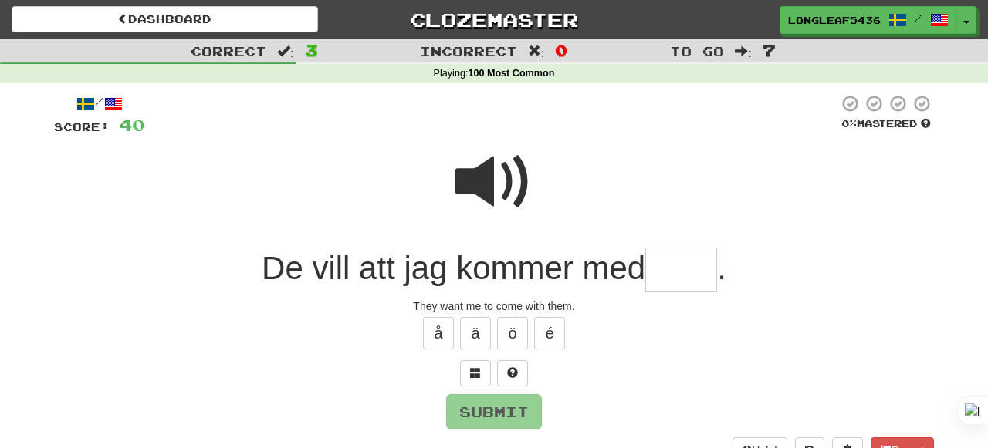
click at [500, 136] on div at bounding box center [491, 115] width 693 height 42
click at [491, 184] on span at bounding box center [493, 182] width 77 height 77
click at [498, 203] on span at bounding box center [493, 182] width 77 height 77
click at [684, 277] on input "text" at bounding box center [681, 271] width 72 height 46
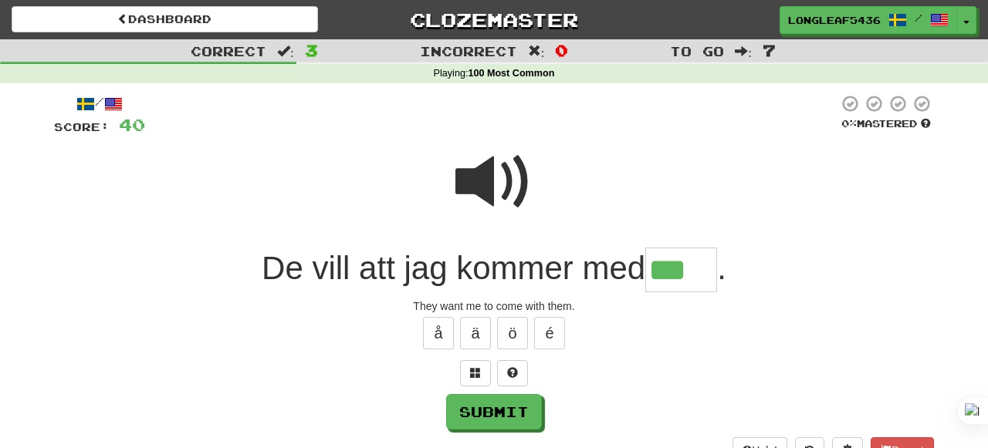
type input "***"
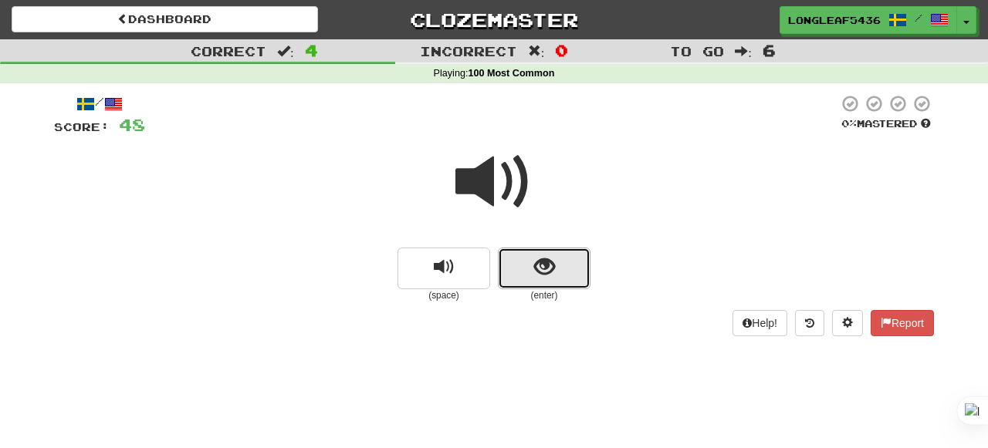
click at [537, 251] on button "show sentence" at bounding box center [544, 269] width 93 height 42
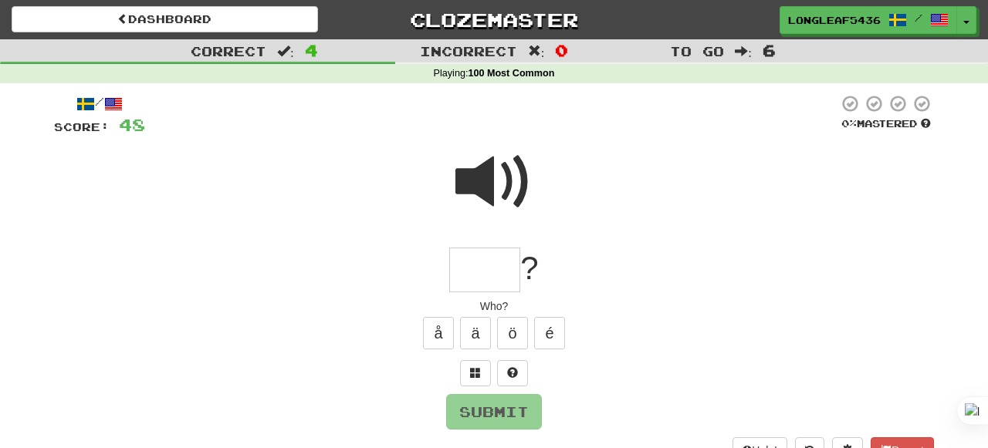
click at [502, 188] on span at bounding box center [493, 182] width 77 height 77
click at [494, 272] on input "text" at bounding box center [484, 271] width 71 height 46
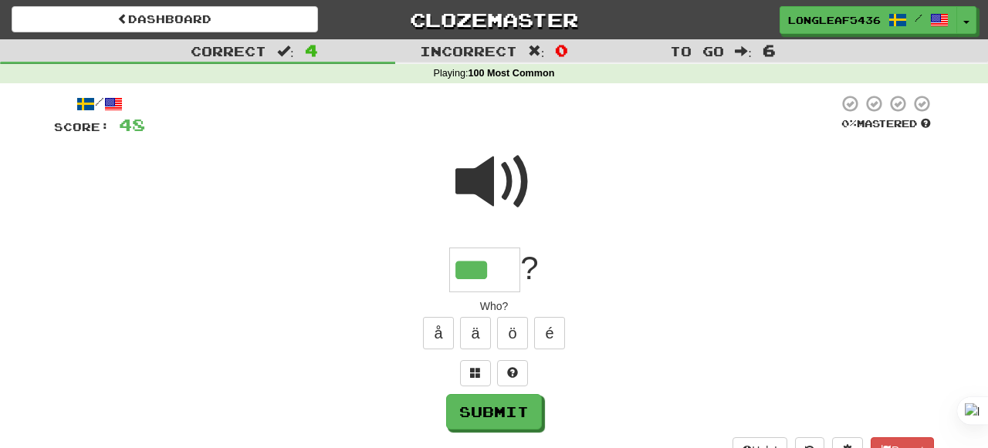
type input "***"
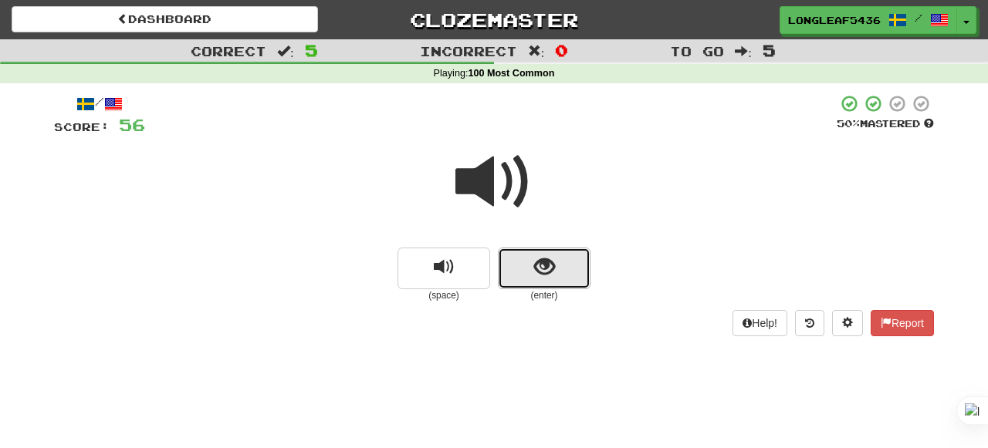
click at [508, 275] on button "show sentence" at bounding box center [544, 269] width 93 height 42
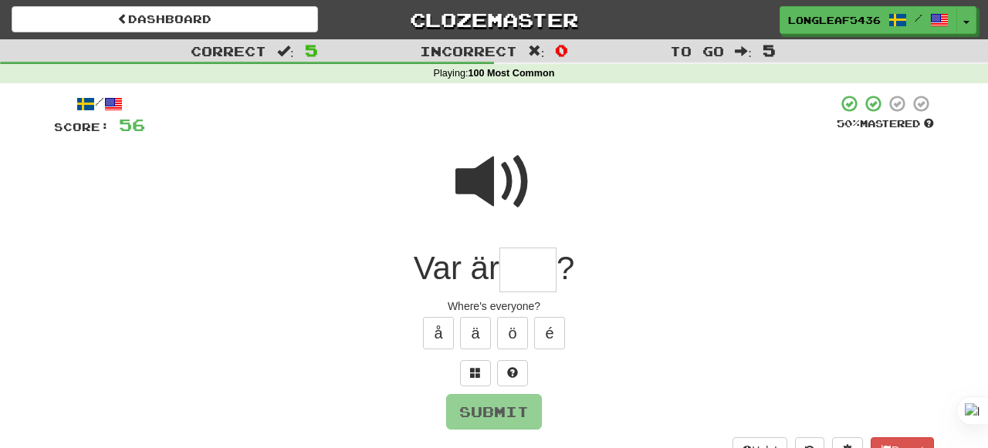
click at [492, 180] on span at bounding box center [493, 182] width 77 height 77
click at [547, 272] on input "text" at bounding box center [527, 271] width 57 height 46
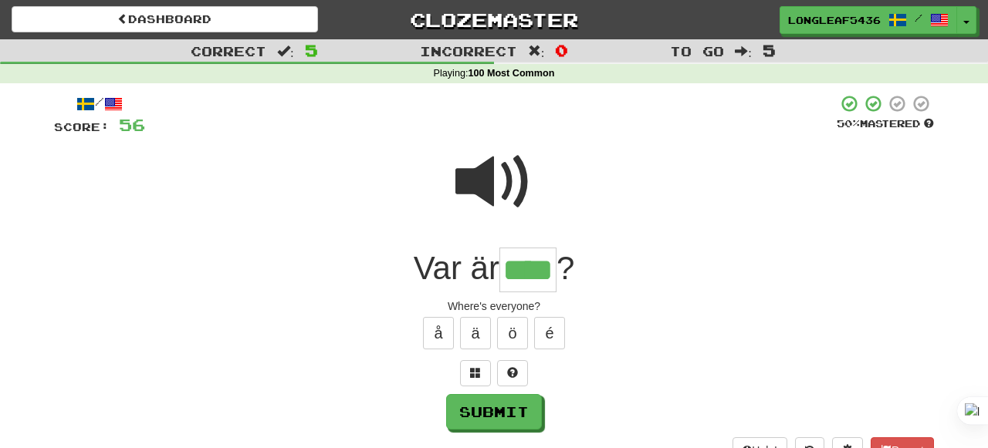
type input "****"
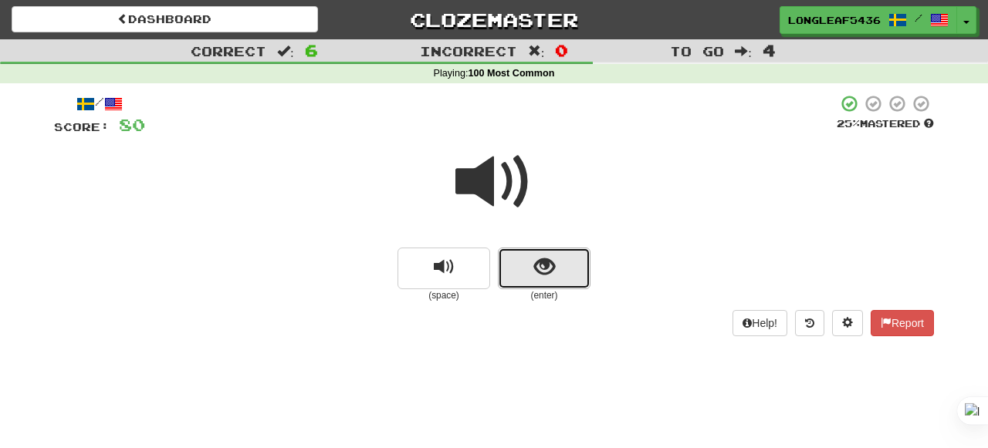
click at [576, 273] on button "show sentence" at bounding box center [544, 269] width 93 height 42
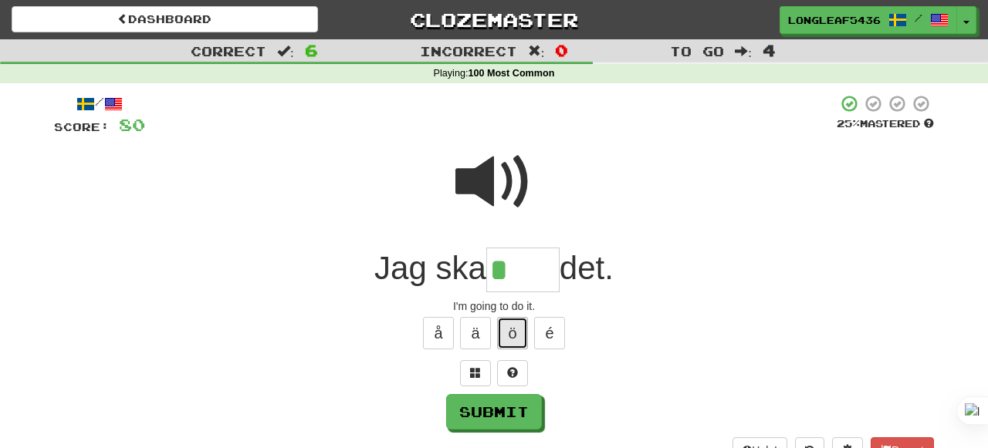
click at [502, 338] on button "ö" at bounding box center [512, 333] width 31 height 32
type input "****"
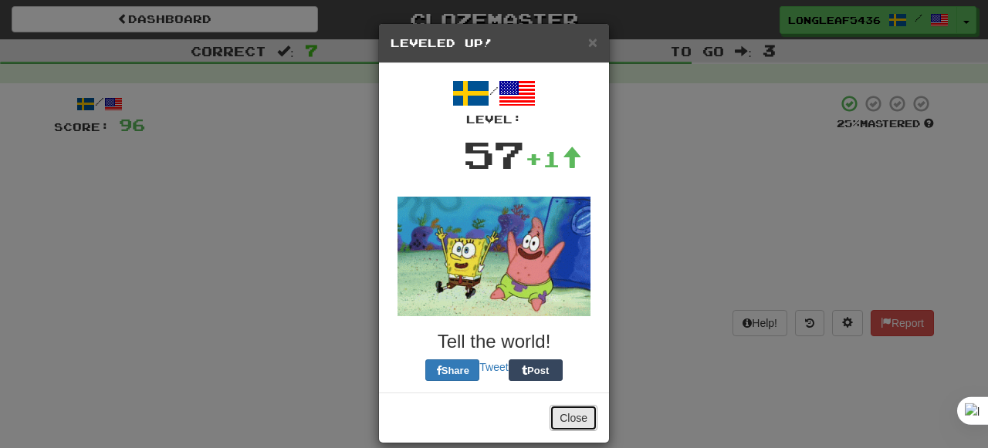
click at [558, 412] on button "Close" at bounding box center [573, 418] width 48 height 26
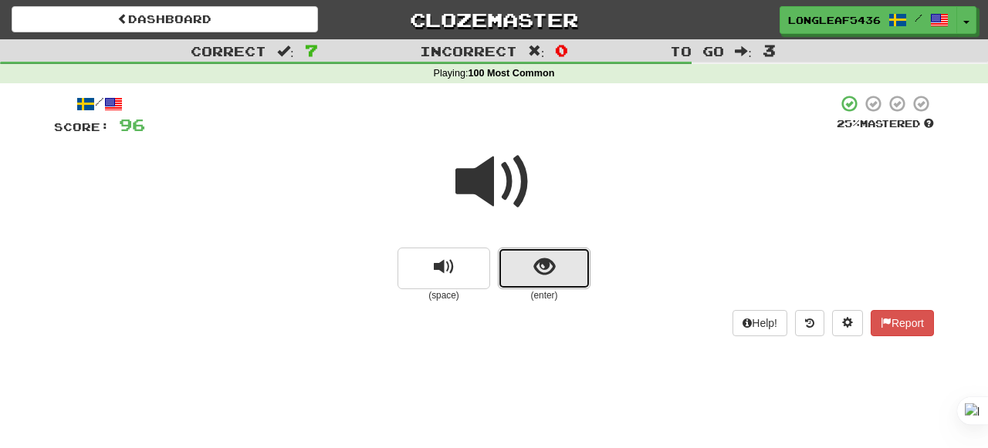
click at [538, 262] on span "show sentence" at bounding box center [544, 267] width 21 height 21
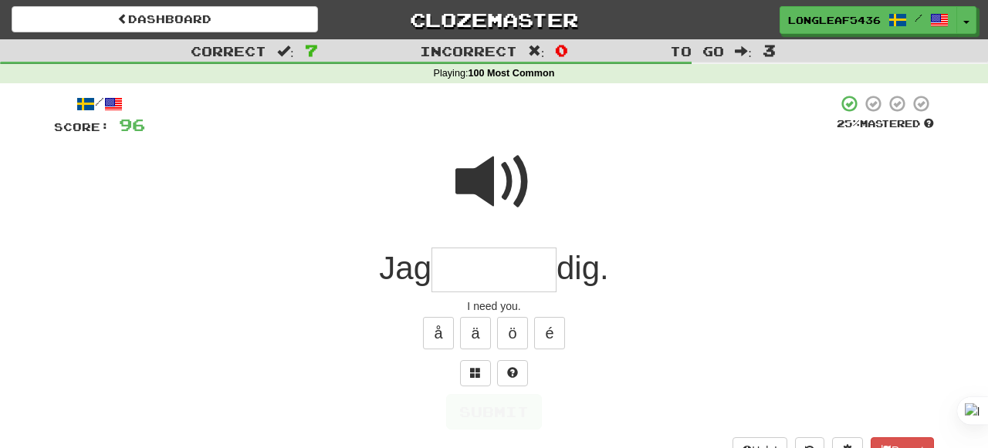
click at [505, 205] on span at bounding box center [493, 182] width 77 height 77
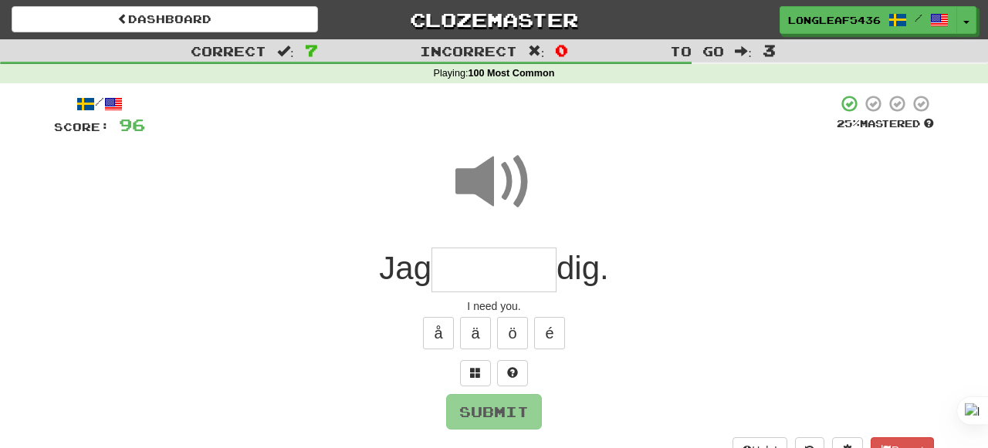
click at [495, 272] on input "text" at bounding box center [493, 271] width 125 height 46
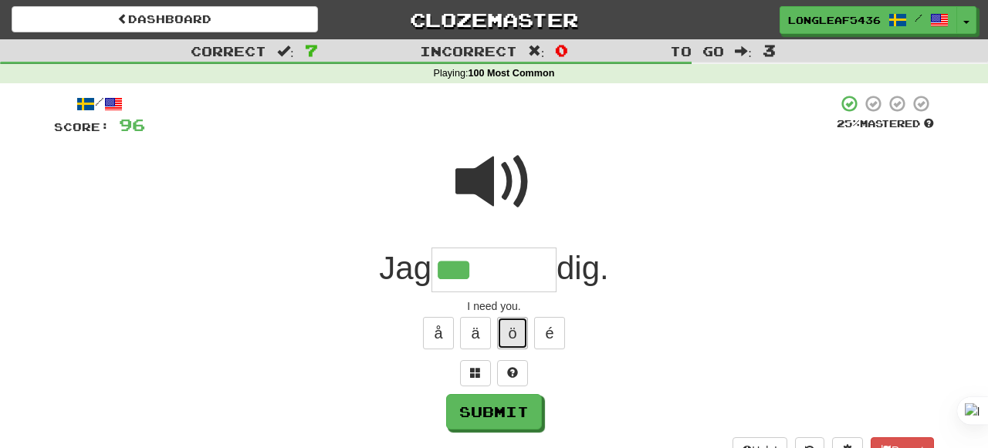
click at [517, 326] on button "ö" at bounding box center [512, 333] width 31 height 32
type input "*******"
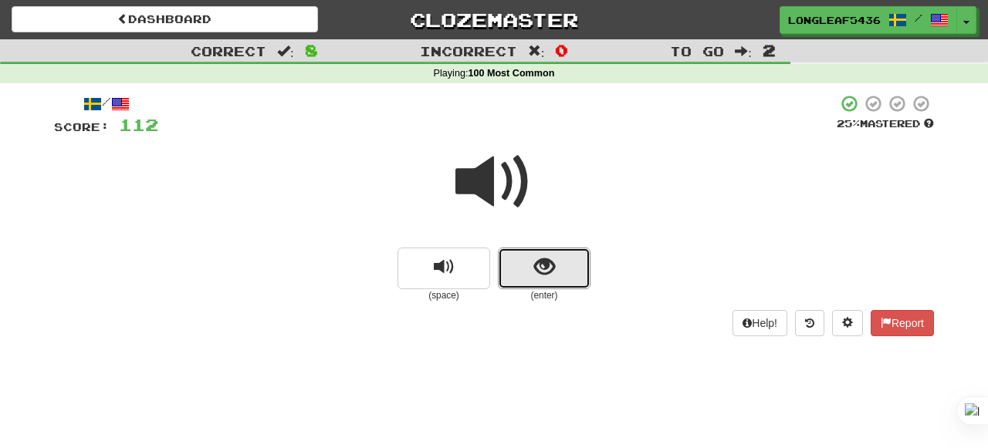
click at [586, 267] on button "show sentence" at bounding box center [544, 269] width 93 height 42
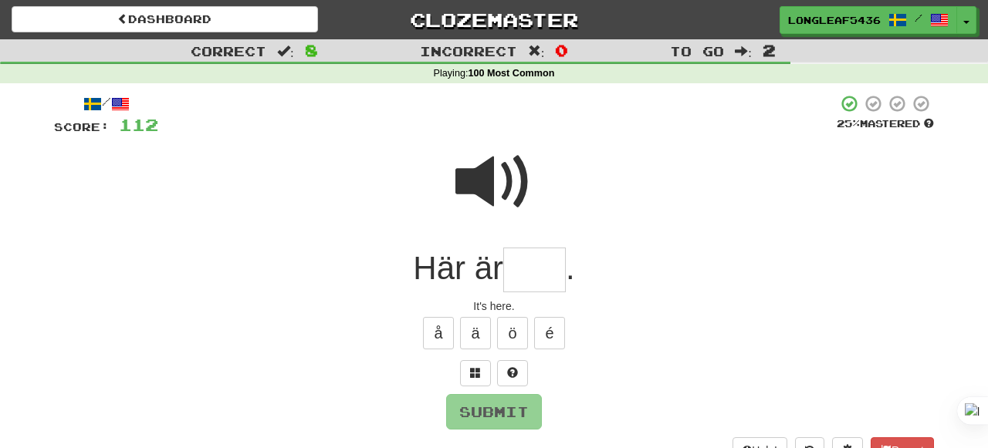
click at [526, 278] on input "text" at bounding box center [534, 271] width 62 height 46
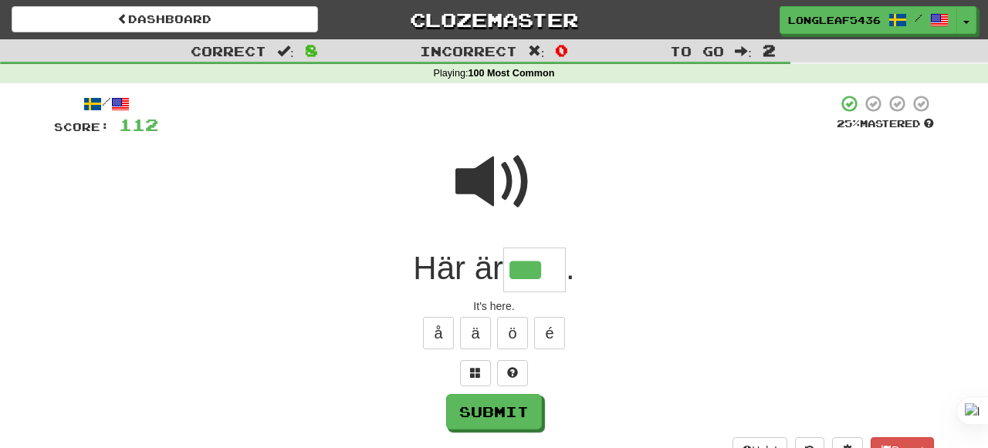
type input "***"
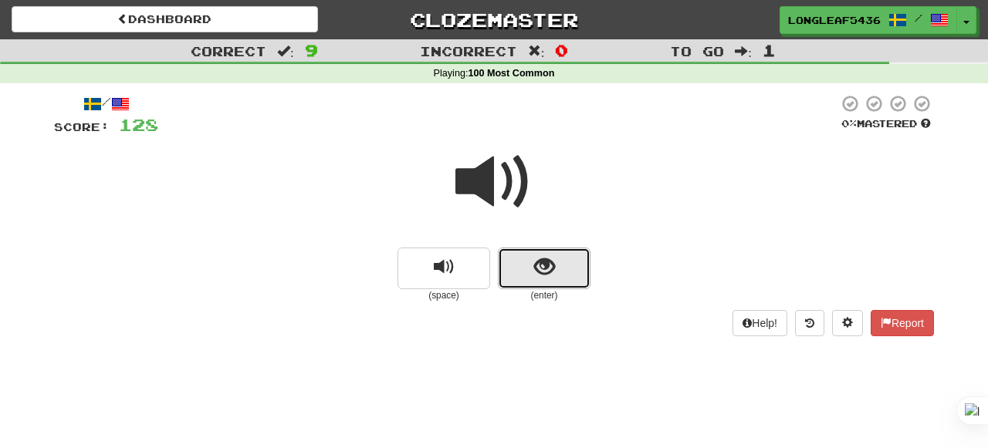
click at [541, 278] on span "show sentence" at bounding box center [544, 267] width 21 height 21
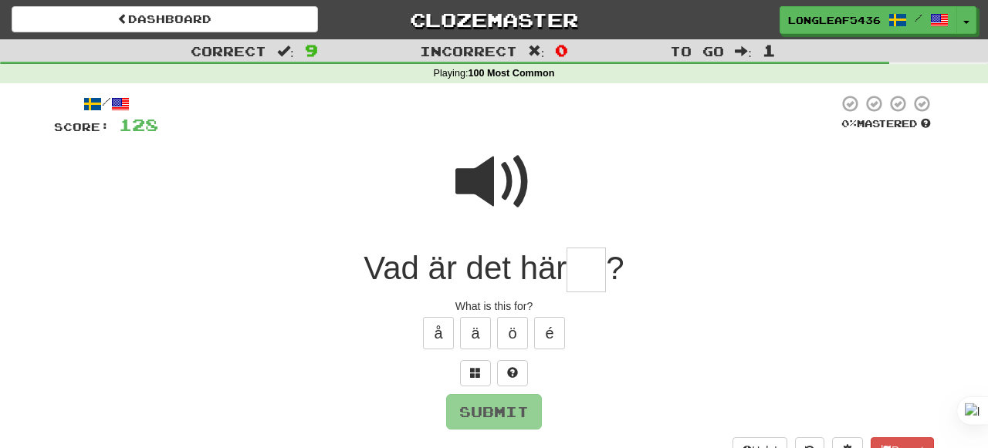
click at [508, 198] on span at bounding box center [493, 182] width 77 height 77
click at [593, 276] on input "text" at bounding box center [585, 271] width 39 height 46
click at [484, 186] on span at bounding box center [493, 182] width 77 height 77
click at [601, 261] on input "text" at bounding box center [585, 271] width 39 height 46
click at [493, 179] on span at bounding box center [493, 182] width 77 height 77
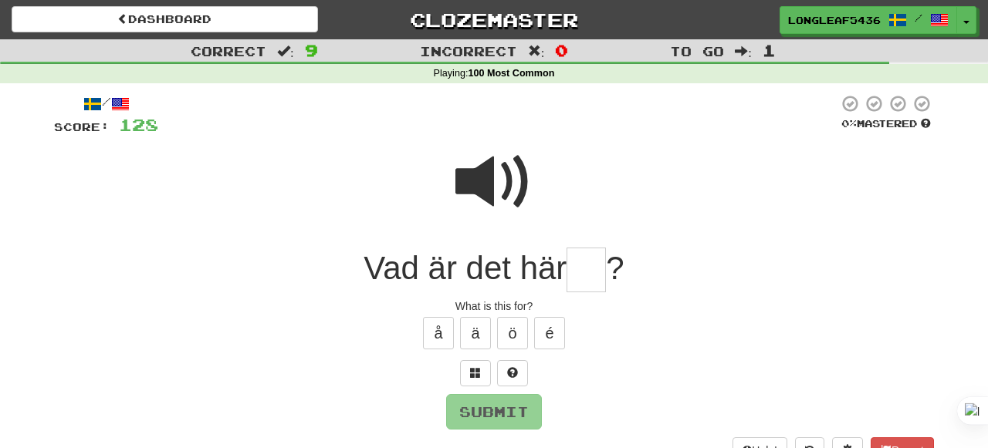
click at [599, 268] on input "text" at bounding box center [585, 271] width 39 height 46
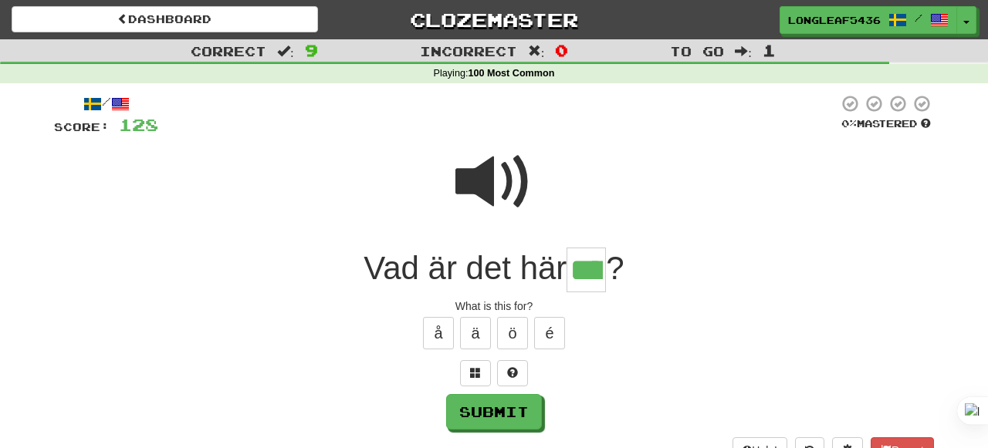
type input "****"
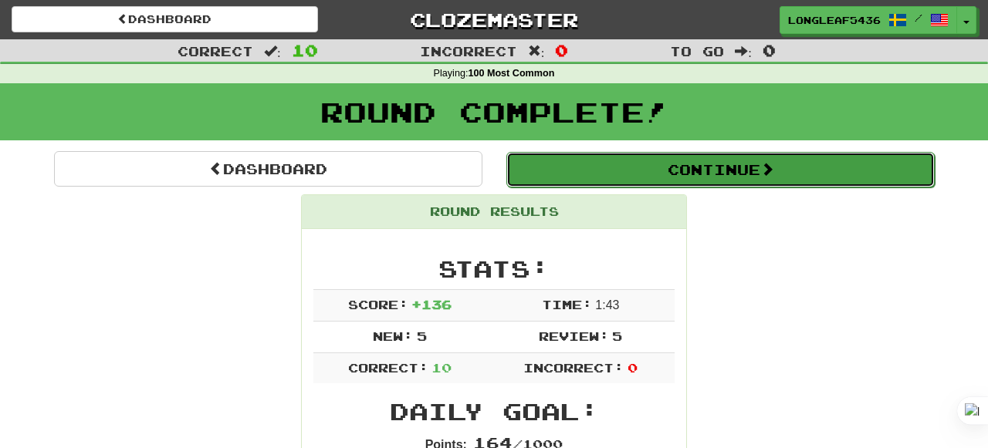
click at [620, 177] on button "Continue" at bounding box center [720, 169] width 428 height 35
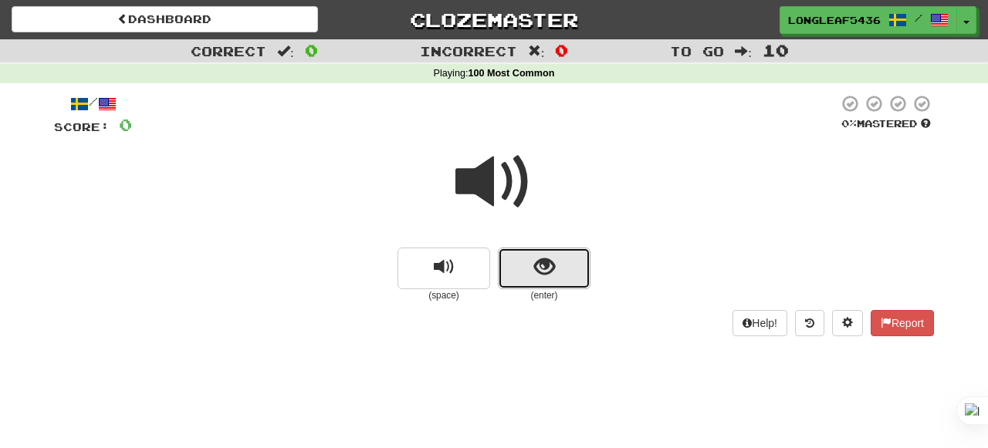
click at [520, 270] on button "show sentence" at bounding box center [544, 269] width 93 height 42
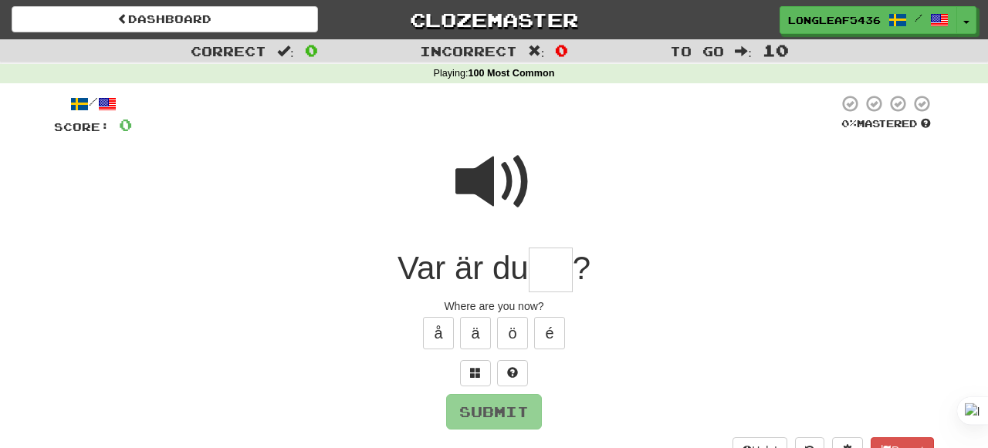
click at [502, 184] on span at bounding box center [493, 182] width 77 height 77
click at [562, 272] on input "text" at bounding box center [551, 271] width 44 height 46
click at [512, 196] on span at bounding box center [493, 182] width 77 height 77
click at [546, 265] on input "text" at bounding box center [551, 271] width 44 height 46
click at [495, 195] on span at bounding box center [493, 182] width 77 height 77
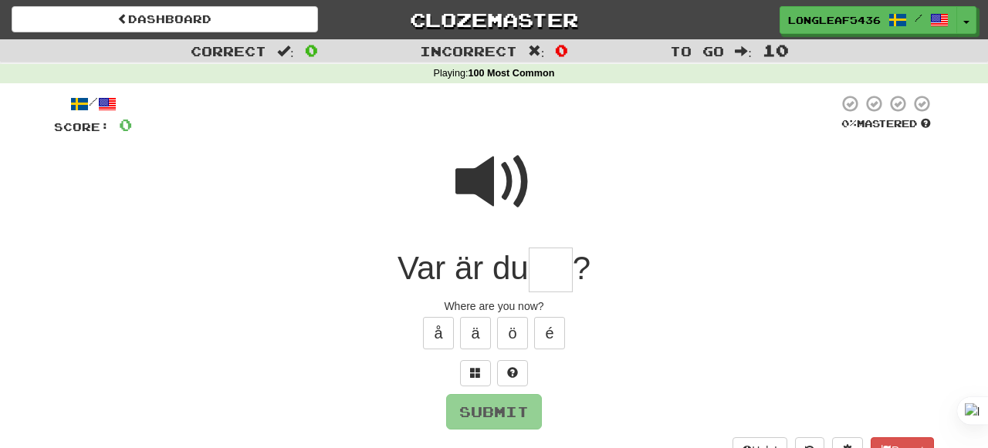
click at [495, 169] on span at bounding box center [493, 182] width 77 height 77
click at [495, 168] on span at bounding box center [493, 182] width 77 height 77
click at [495, 167] on span at bounding box center [493, 182] width 77 height 77
click at [551, 265] on input "text" at bounding box center [551, 271] width 44 height 46
type input "**"
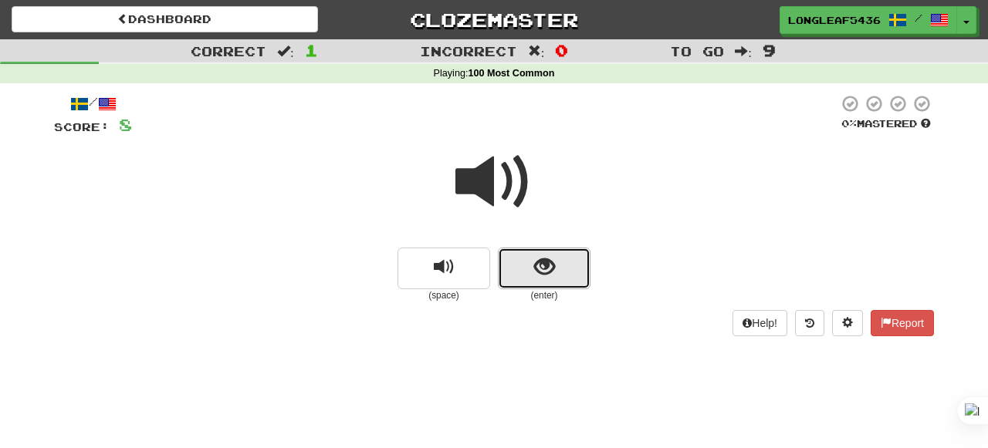
click at [534, 262] on span "show sentence" at bounding box center [544, 267] width 21 height 21
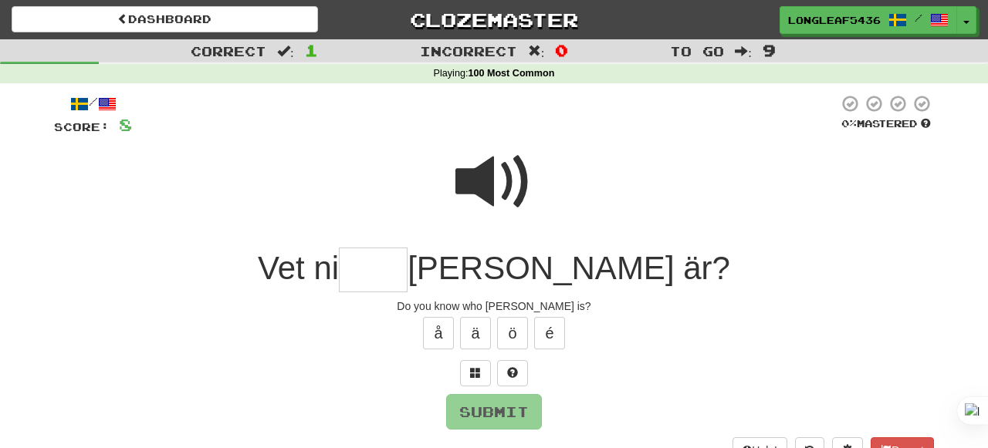
click at [512, 185] on span at bounding box center [493, 182] width 77 height 77
click at [407, 279] on input "text" at bounding box center [373, 271] width 69 height 46
click at [508, 178] on span at bounding box center [493, 182] width 77 height 77
click at [407, 267] on input "text" at bounding box center [373, 271] width 69 height 46
click at [505, 170] on span at bounding box center [493, 182] width 77 height 77
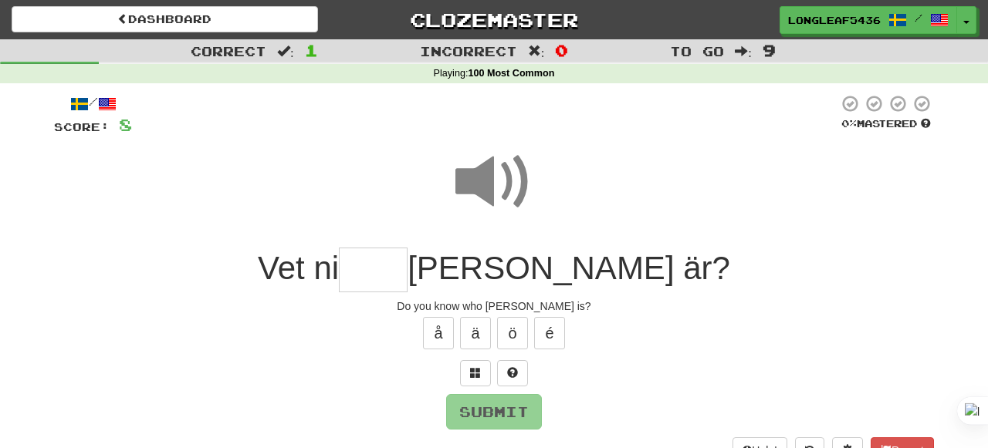
click at [407, 279] on input "text" at bounding box center [373, 271] width 69 height 46
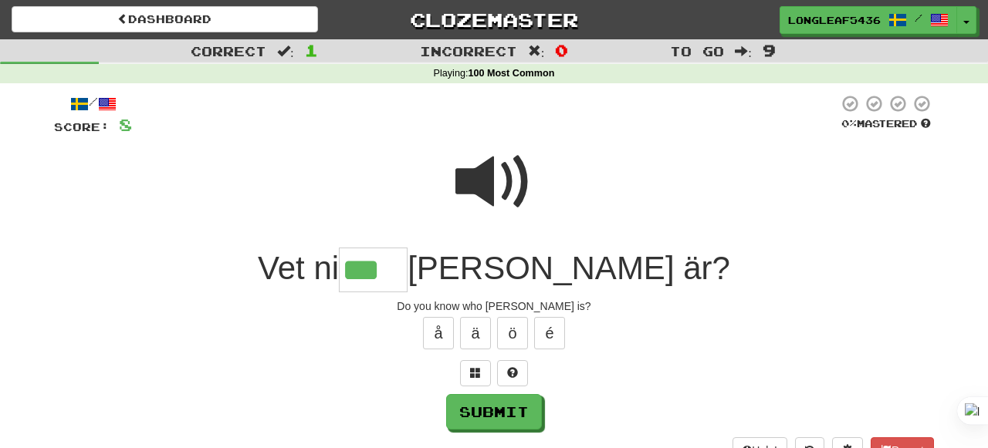
type input "***"
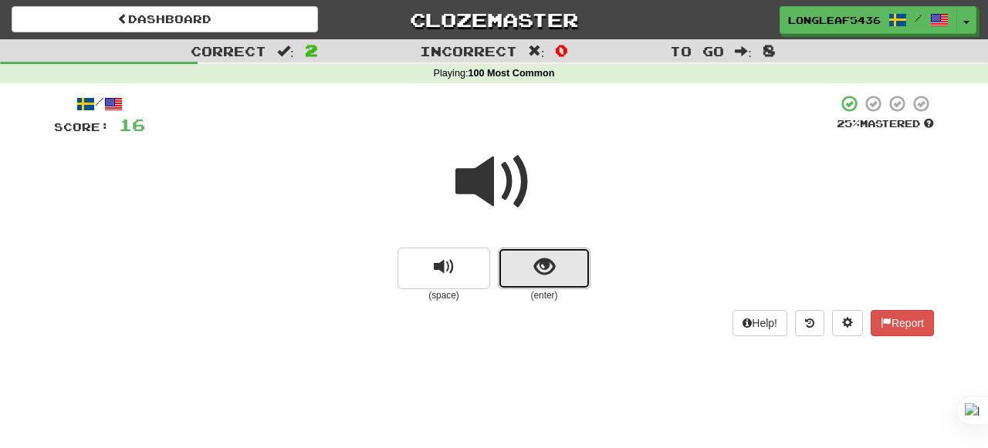
click at [530, 262] on button "show sentence" at bounding box center [544, 269] width 93 height 42
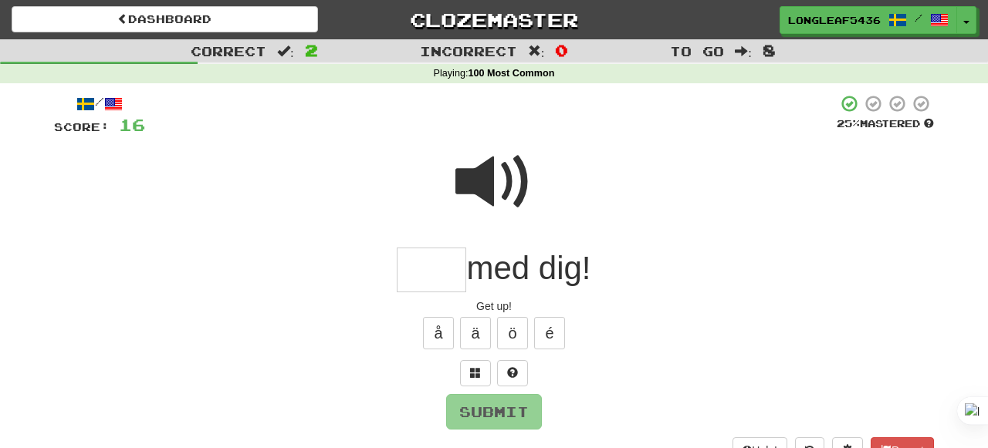
click at [501, 185] on span at bounding box center [493, 182] width 77 height 77
click at [434, 259] on input "text" at bounding box center [431, 271] width 69 height 46
click at [488, 188] on span at bounding box center [493, 182] width 77 height 77
click at [423, 287] on input "text" at bounding box center [431, 271] width 69 height 46
click at [508, 188] on span at bounding box center [493, 182] width 77 height 77
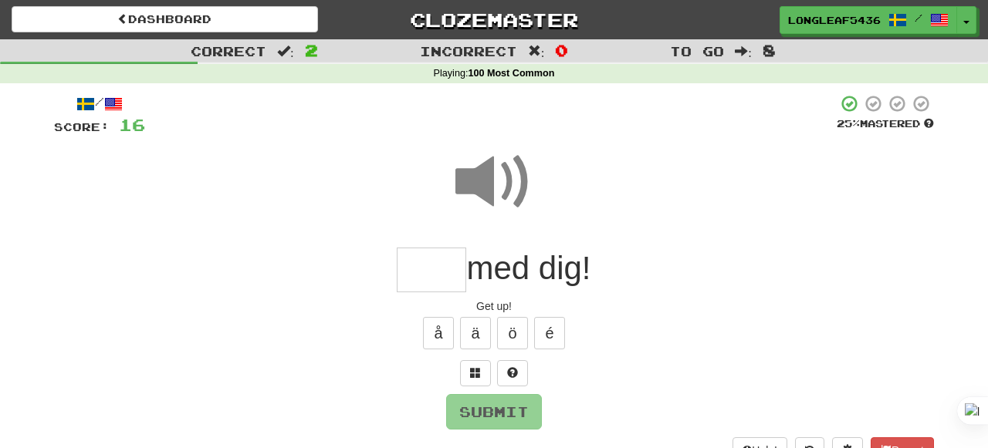
click at [443, 284] on input "text" at bounding box center [431, 271] width 69 height 46
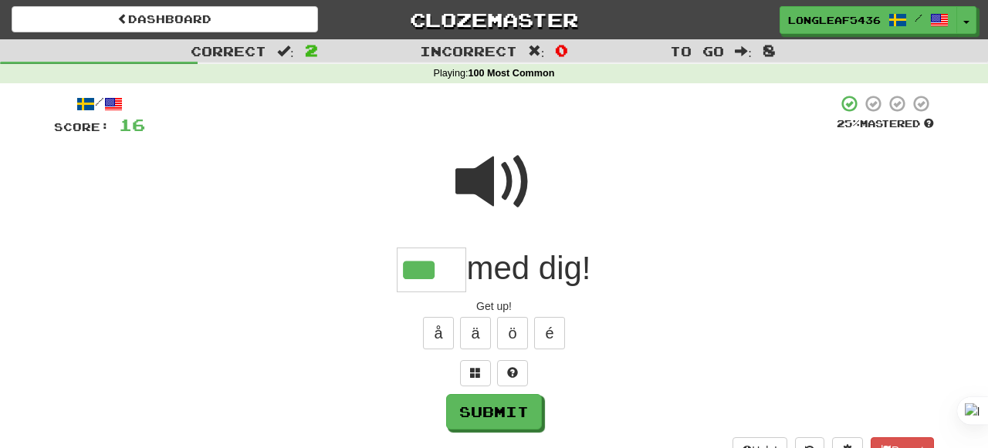
type input "***"
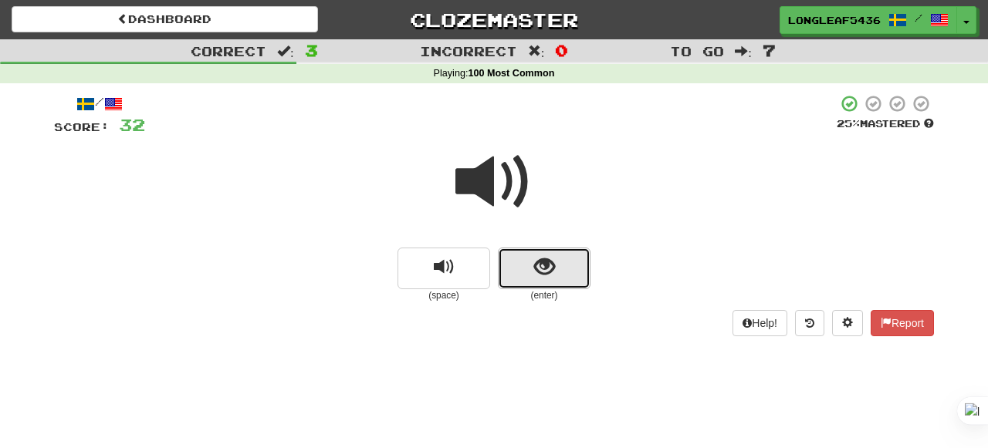
click at [516, 277] on button "show sentence" at bounding box center [544, 269] width 93 height 42
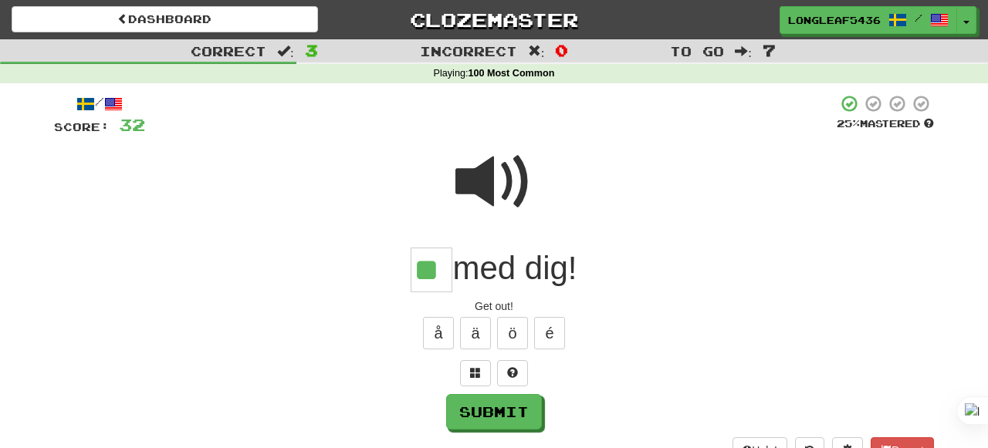
type input "**"
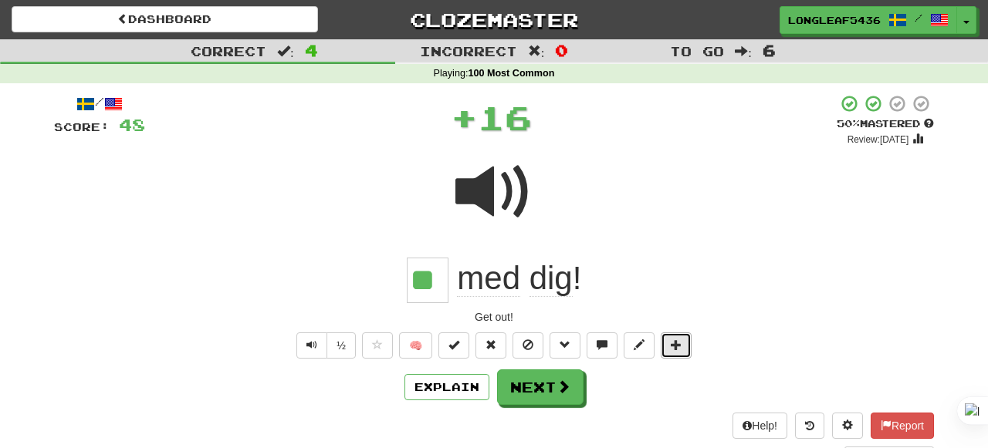
click at [663, 344] on button at bounding box center [675, 346] width 31 height 26
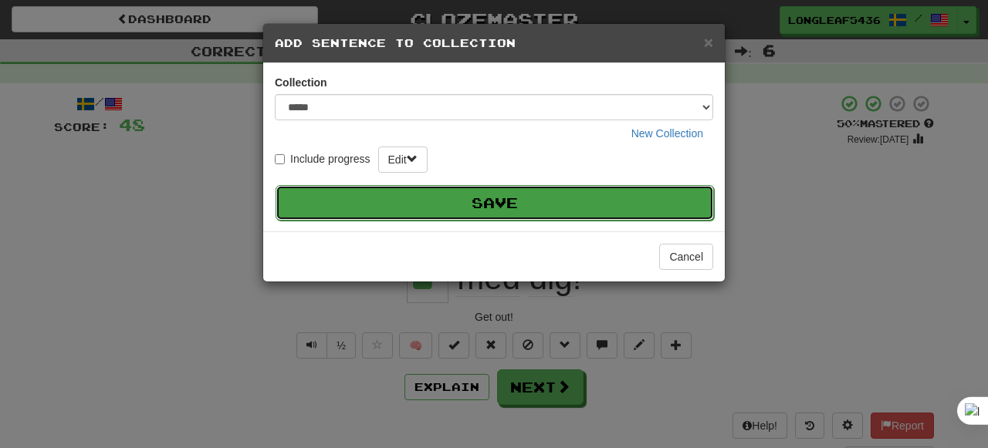
click at [579, 209] on button "Save" at bounding box center [494, 202] width 438 height 35
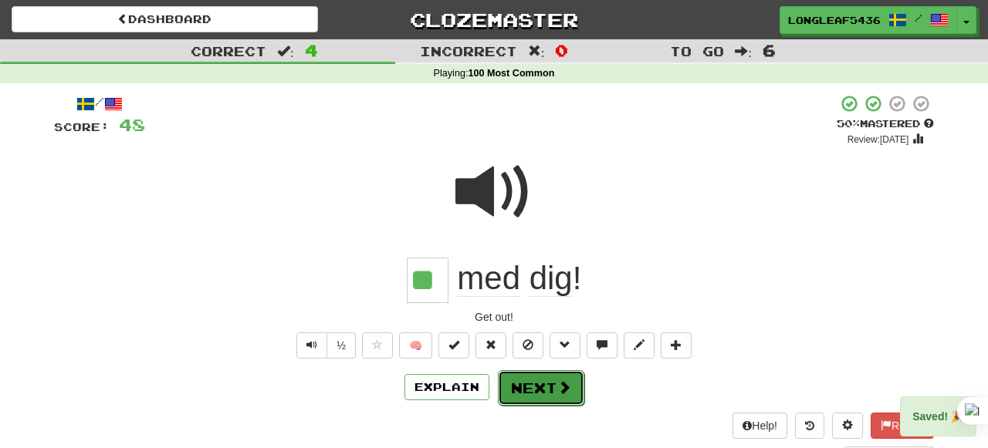
click at [558, 387] on span at bounding box center [564, 387] width 14 height 14
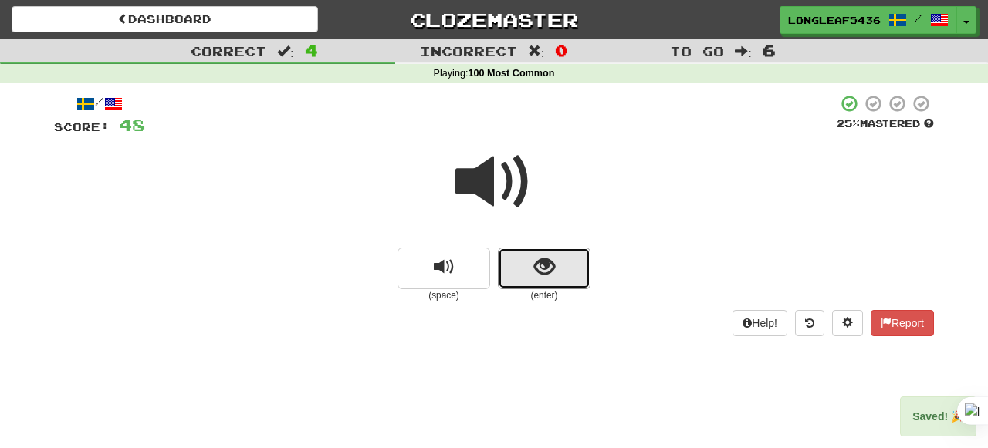
click at [545, 262] on span "show sentence" at bounding box center [544, 267] width 21 height 21
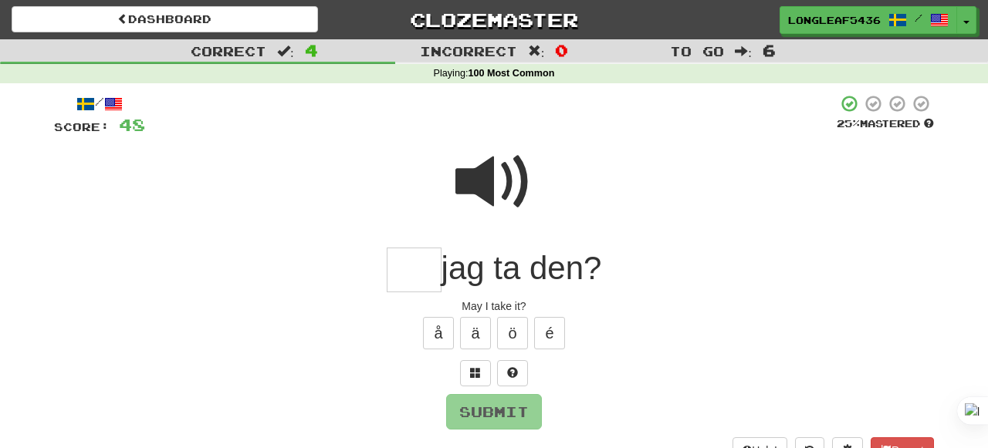
click at [522, 188] on span at bounding box center [493, 182] width 77 height 77
click at [398, 264] on input "text" at bounding box center [414, 271] width 55 height 46
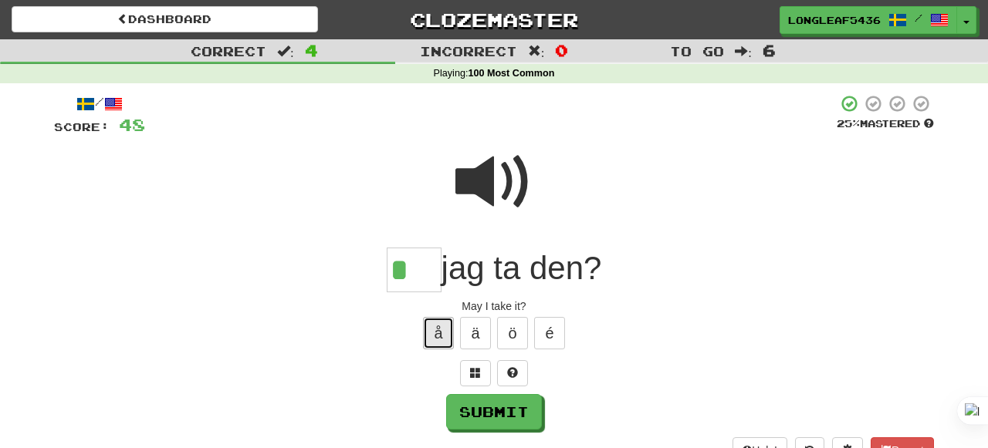
click at [441, 333] on button "å" at bounding box center [438, 333] width 31 height 32
type input "***"
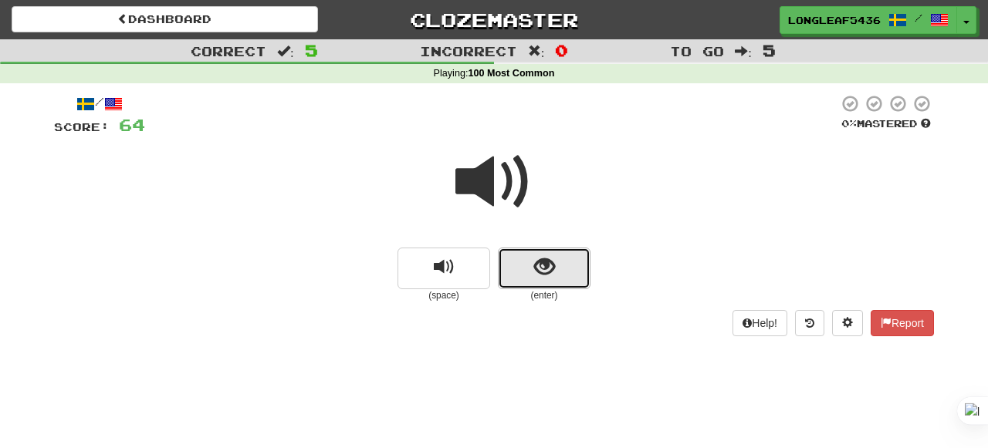
click at [556, 282] on button "show sentence" at bounding box center [544, 269] width 93 height 42
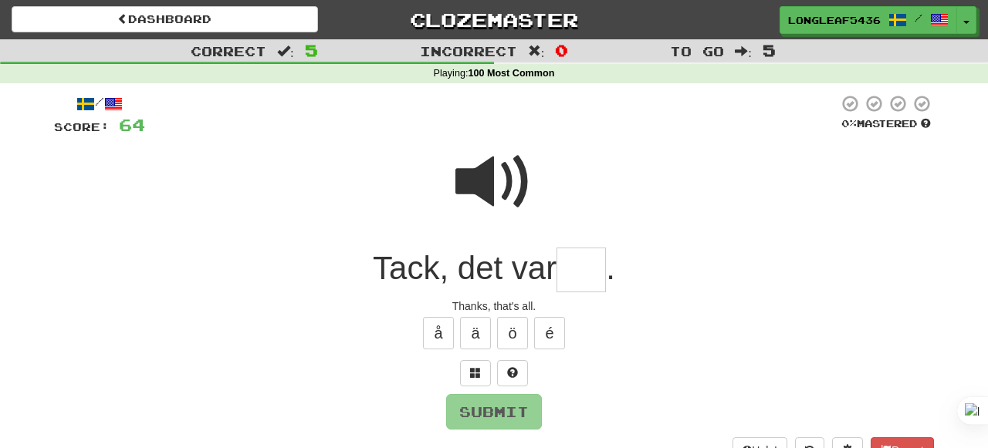
click at [502, 184] on span at bounding box center [493, 182] width 77 height 77
click at [581, 261] on input "text" at bounding box center [580, 271] width 49 height 46
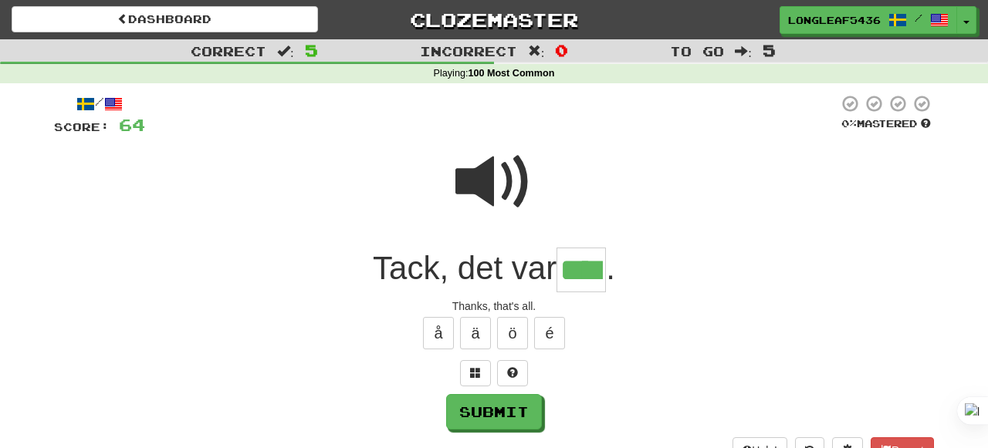
type input "****"
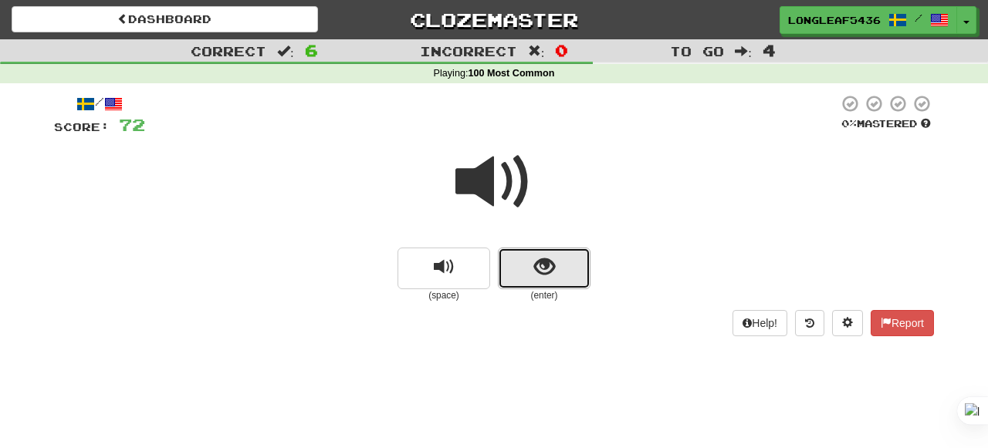
click at [564, 266] on button "show sentence" at bounding box center [544, 269] width 93 height 42
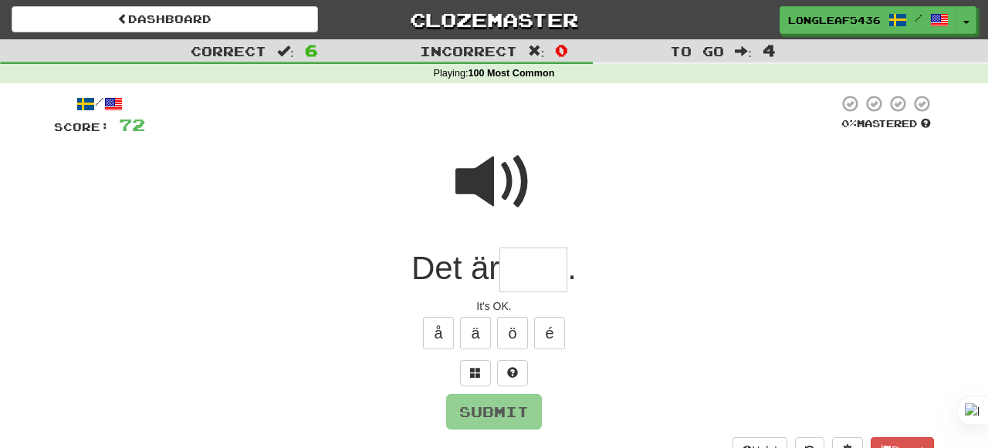
click at [483, 175] on span at bounding box center [493, 182] width 77 height 77
click at [508, 282] on input "text" at bounding box center [533, 271] width 68 height 46
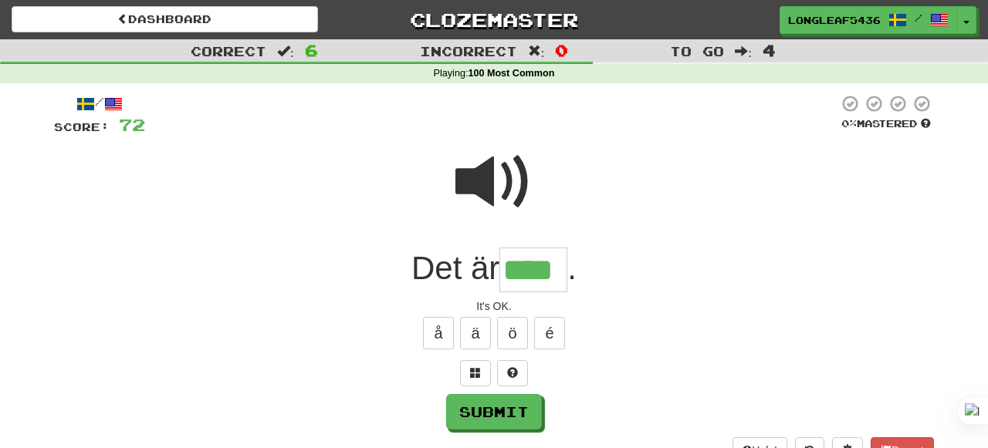
type input "****"
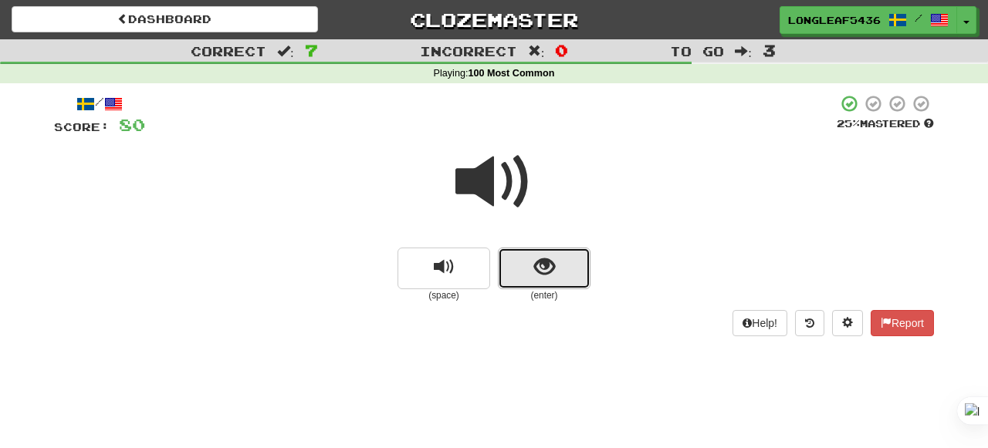
click at [549, 269] on span "show sentence" at bounding box center [544, 267] width 21 height 21
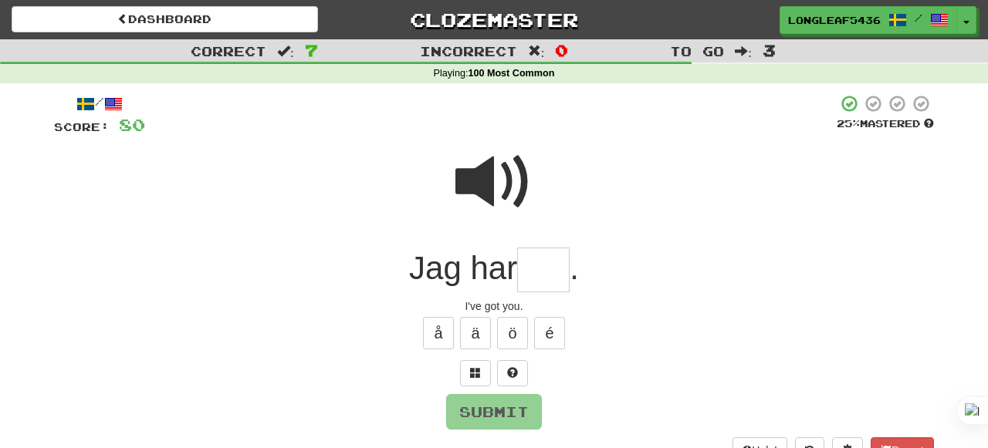
click at [544, 276] on input "text" at bounding box center [543, 271] width 52 height 46
click at [491, 144] on span at bounding box center [493, 182] width 77 height 77
click at [492, 167] on span at bounding box center [493, 182] width 77 height 77
click at [553, 265] on input "text" at bounding box center [543, 271] width 52 height 46
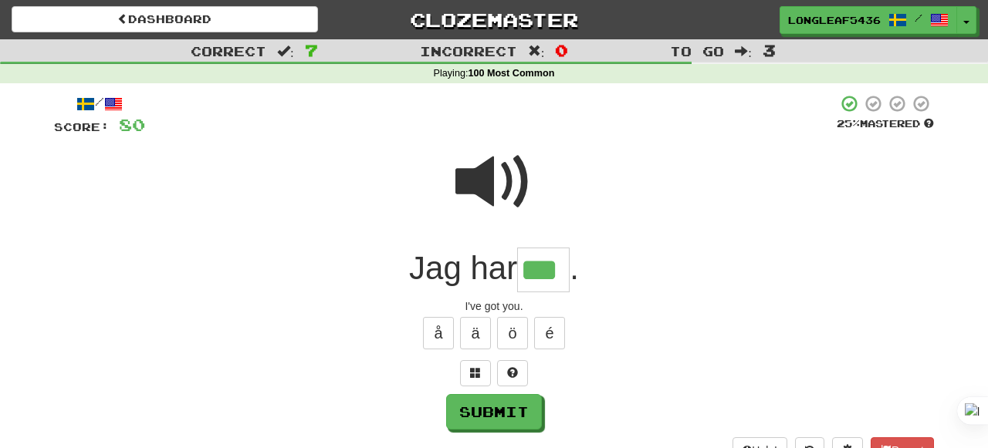
type input "***"
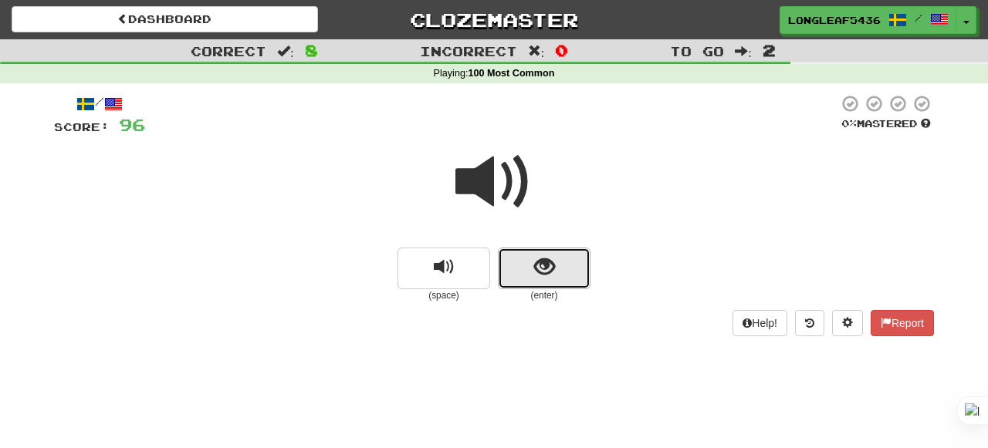
click at [573, 269] on button "show sentence" at bounding box center [544, 269] width 93 height 42
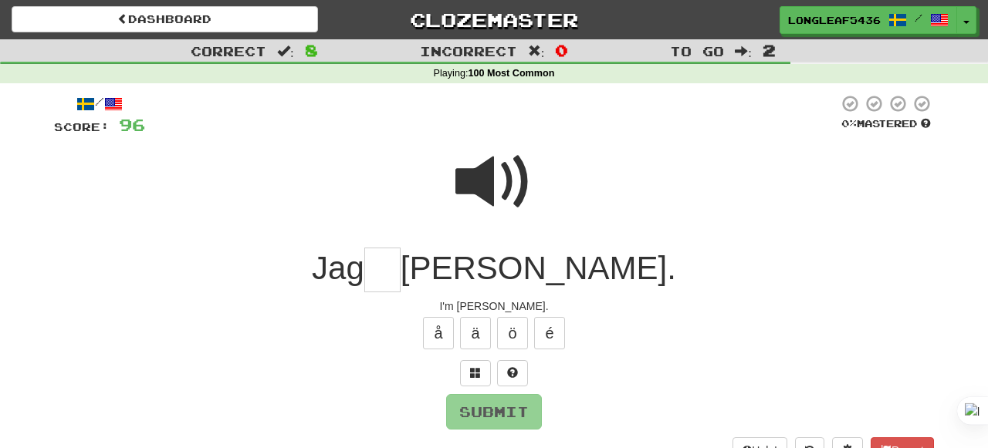
click at [508, 164] on span at bounding box center [493, 182] width 77 height 77
click at [400, 275] on input "text" at bounding box center [382, 271] width 36 height 46
click at [479, 333] on button "ä" at bounding box center [475, 333] width 31 height 32
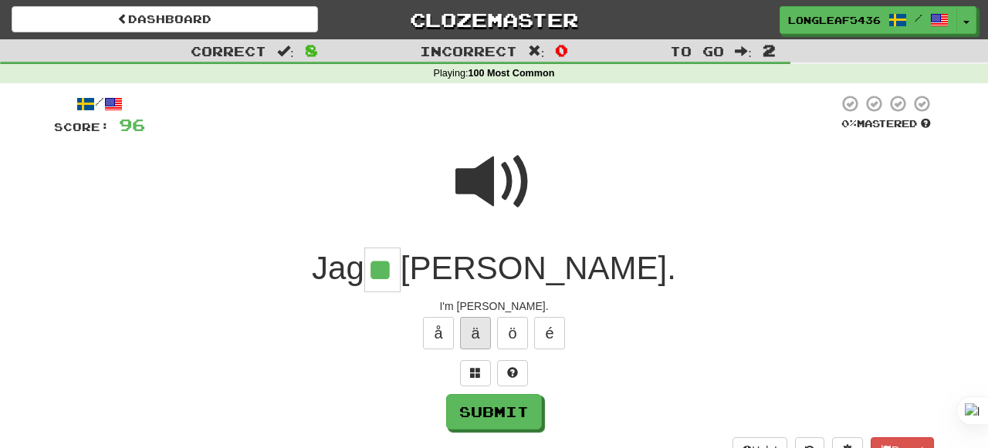
type input "**"
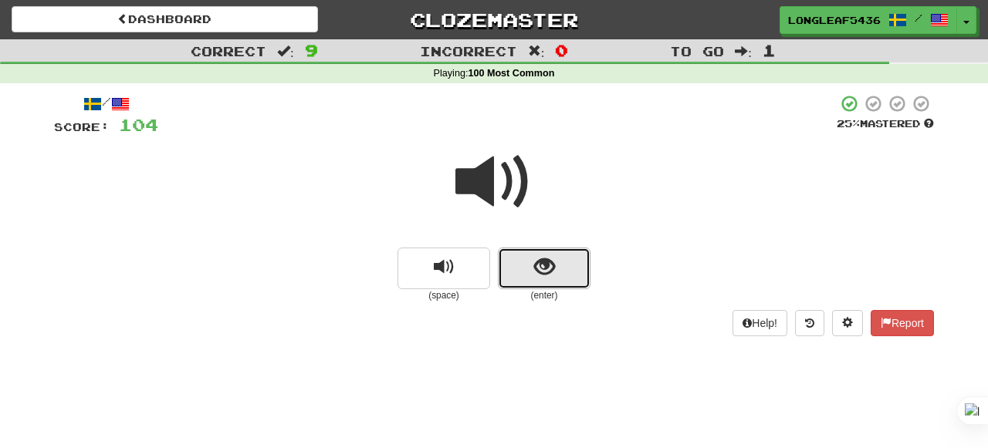
click at [546, 261] on span "show sentence" at bounding box center [544, 267] width 21 height 21
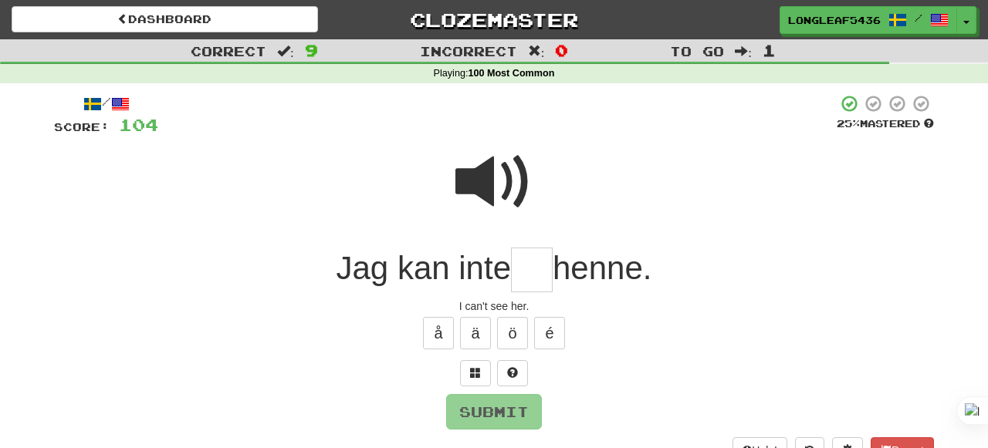
click at [486, 160] on span at bounding box center [493, 182] width 77 height 77
click at [539, 255] on input "text" at bounding box center [532, 271] width 42 height 46
type input "**"
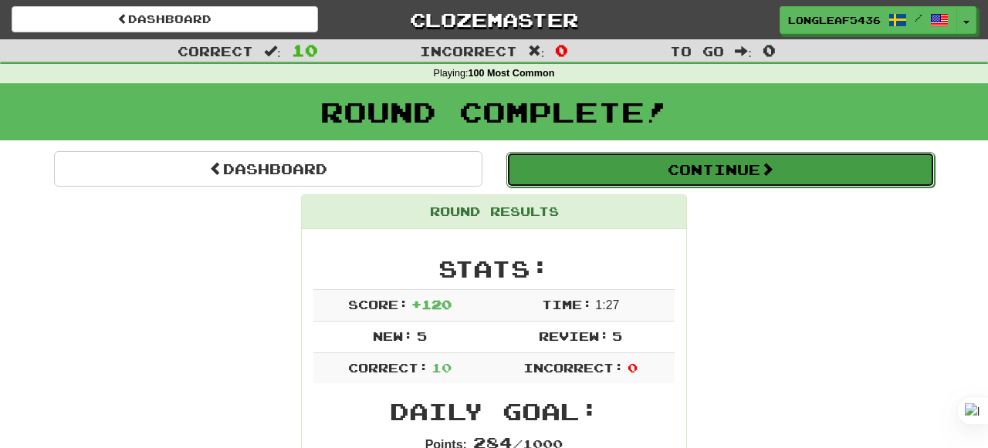
click at [681, 181] on button "Continue" at bounding box center [720, 169] width 428 height 35
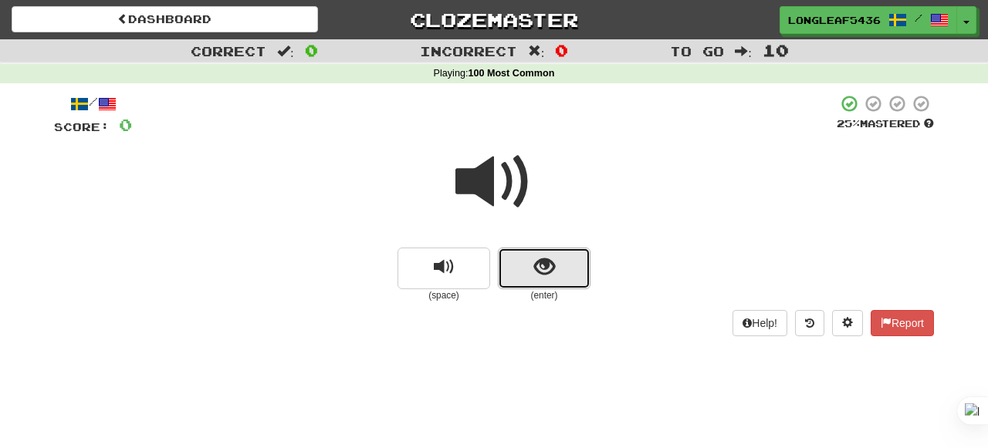
click at [549, 269] on span "show sentence" at bounding box center [544, 267] width 21 height 21
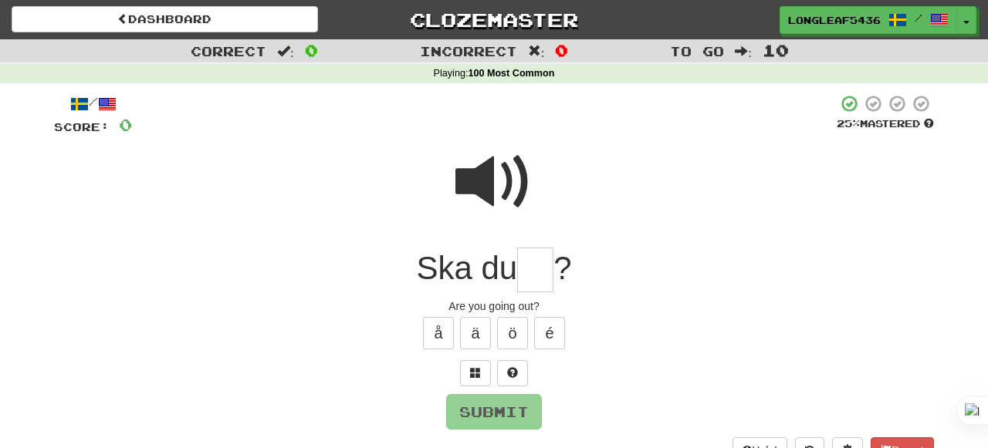
click at [505, 195] on span at bounding box center [493, 182] width 77 height 77
click at [539, 268] on input "text" at bounding box center [535, 271] width 36 height 46
type input "**"
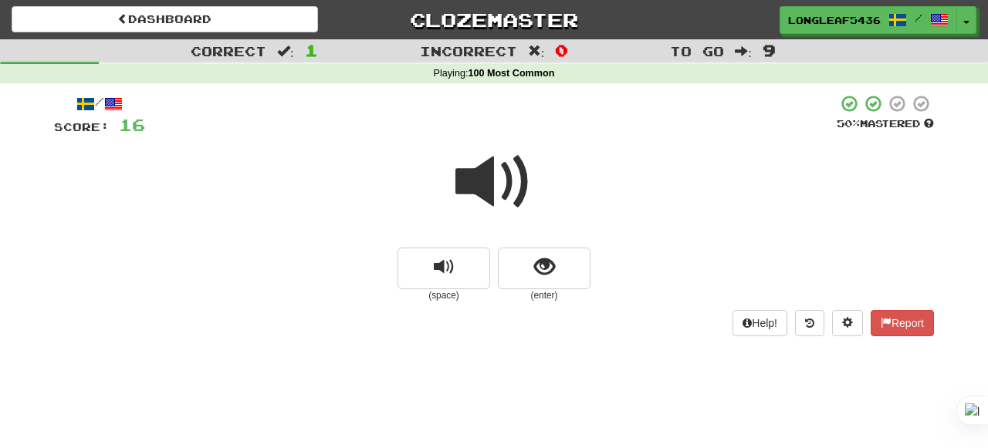
click at [541, 289] on small "(enter)" at bounding box center [544, 295] width 93 height 13
click at [539, 272] on span "show sentence" at bounding box center [544, 267] width 21 height 21
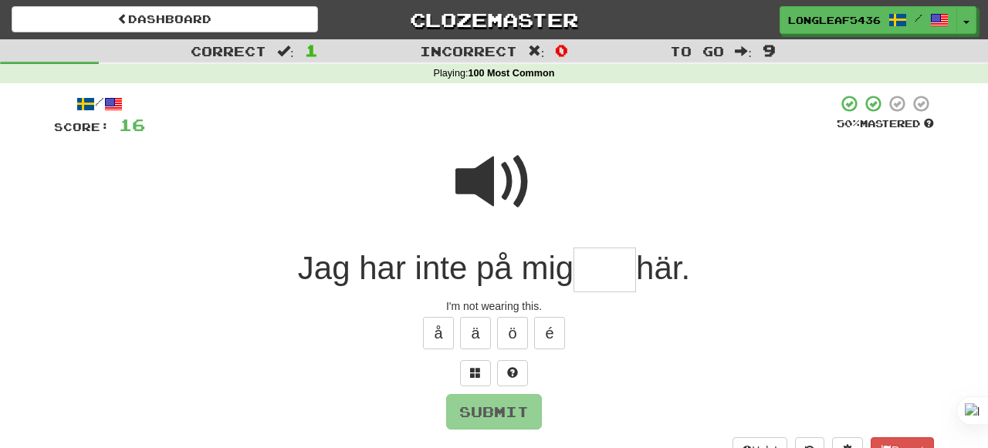
click at [515, 214] on span at bounding box center [493, 182] width 77 height 77
click at [586, 266] on input "text" at bounding box center [604, 271] width 62 height 46
click at [507, 174] on span at bounding box center [493, 182] width 77 height 77
click at [613, 265] on input "text" at bounding box center [604, 271] width 62 height 46
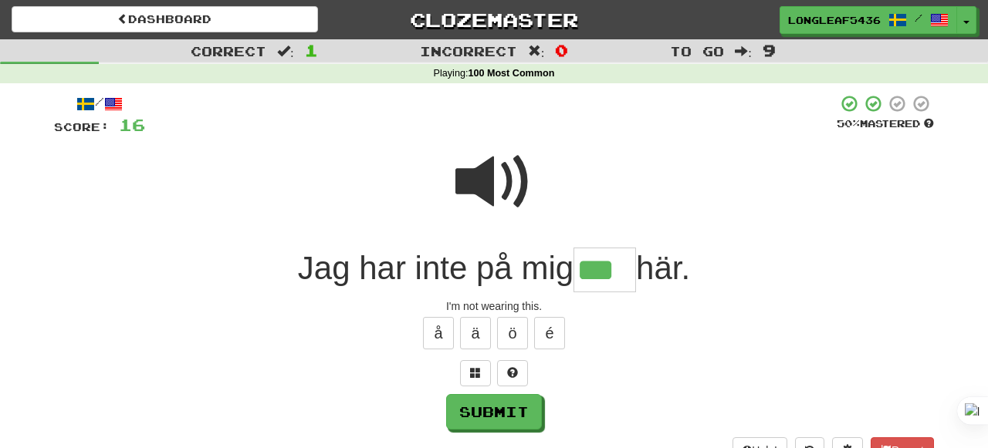
type input "***"
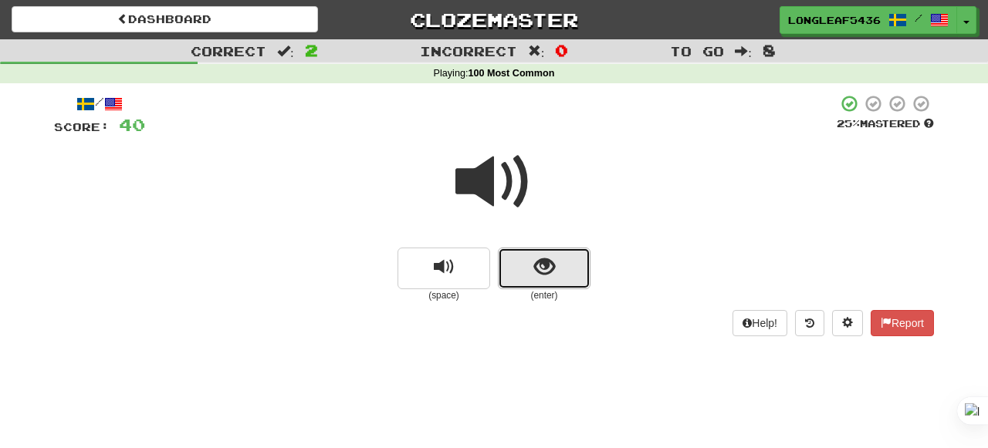
click at [555, 276] on button "show sentence" at bounding box center [544, 269] width 93 height 42
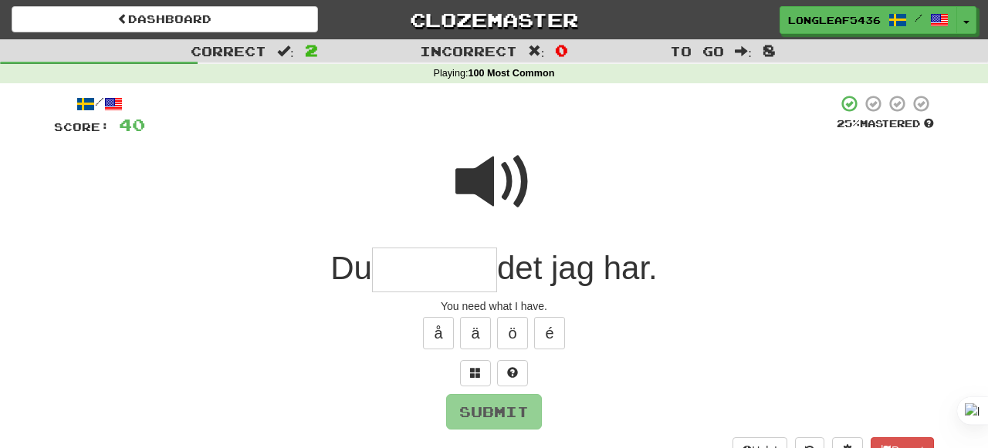
click at [504, 176] on span at bounding box center [493, 182] width 77 height 77
click at [407, 306] on div "You need what I have." at bounding box center [494, 306] width 880 height 15
click at [415, 272] on input "text" at bounding box center [434, 271] width 125 height 46
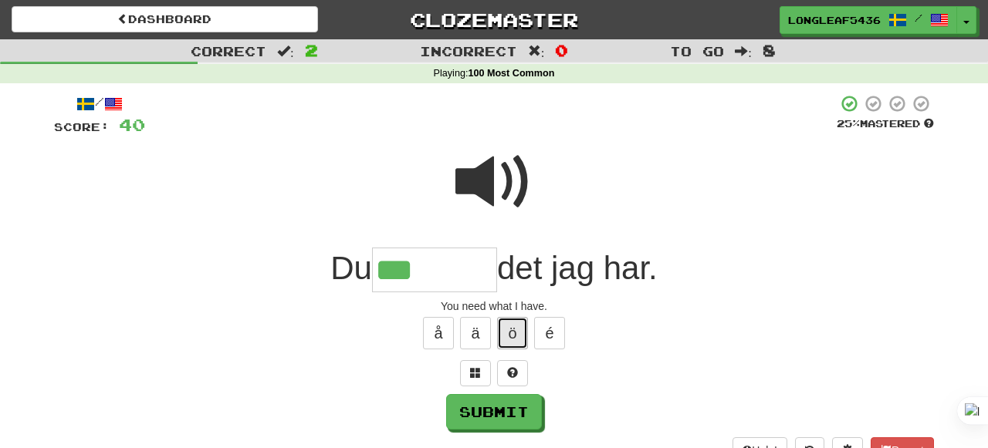
click at [512, 333] on button "ö" at bounding box center [512, 333] width 31 height 32
type input "*******"
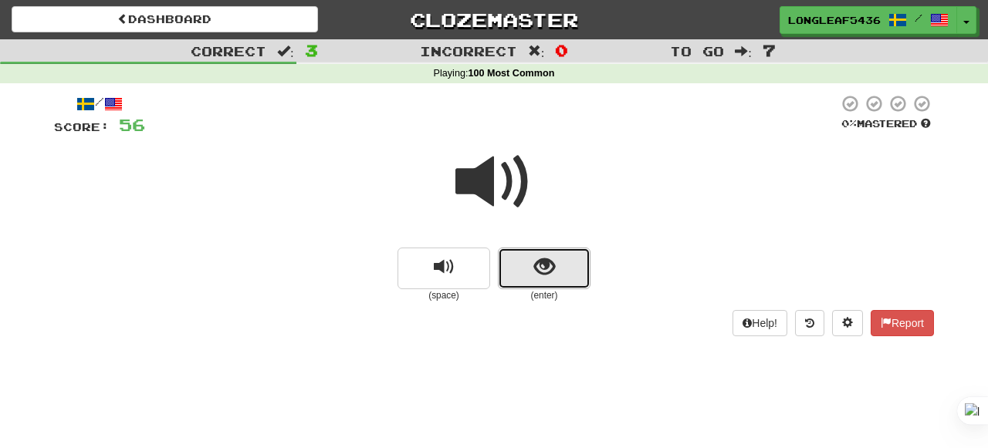
click at [539, 287] on button "show sentence" at bounding box center [544, 269] width 93 height 42
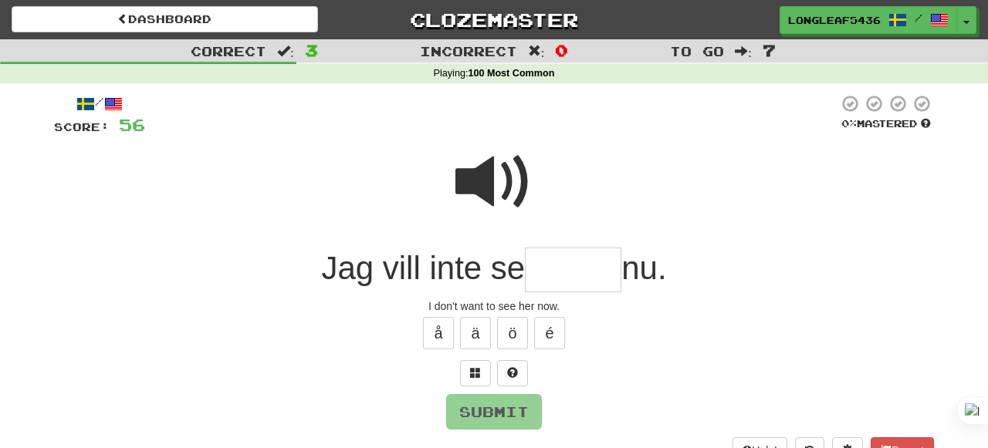
click at [513, 191] on span at bounding box center [493, 182] width 77 height 77
click at [559, 282] on input "text" at bounding box center [573, 271] width 96 height 46
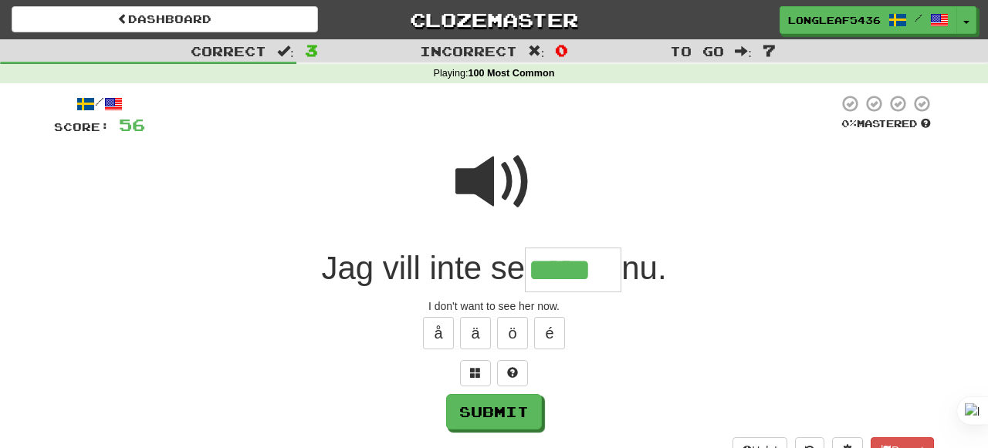
type input "*****"
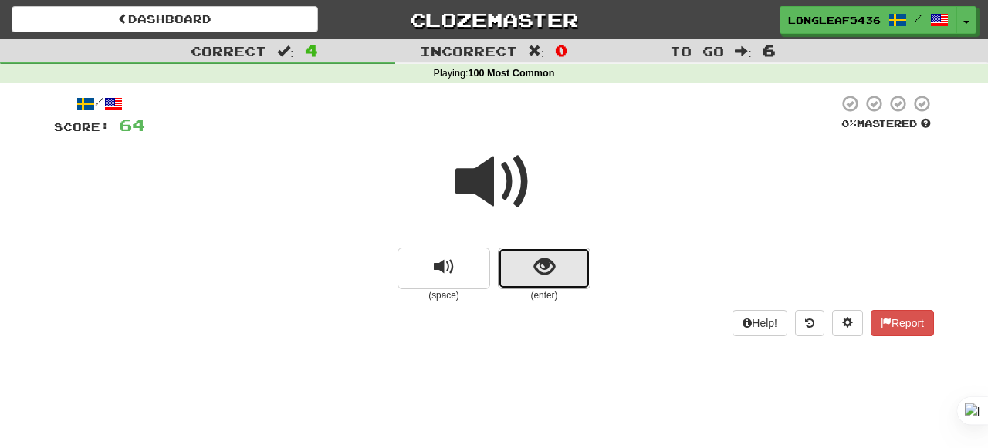
click at [561, 279] on button "show sentence" at bounding box center [544, 269] width 93 height 42
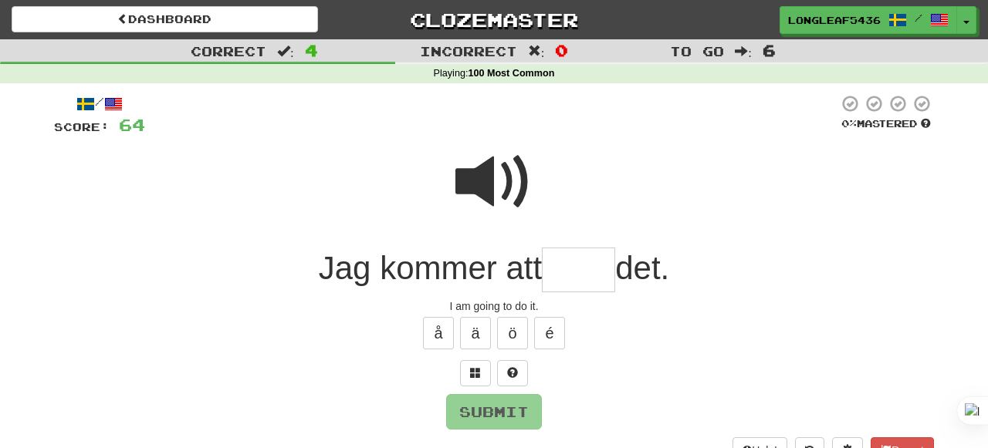
click at [517, 186] on span at bounding box center [493, 182] width 77 height 77
click at [566, 260] on input "text" at bounding box center [578, 271] width 73 height 46
click at [491, 164] on span at bounding box center [493, 182] width 77 height 77
click at [563, 267] on input "text" at bounding box center [578, 271] width 73 height 46
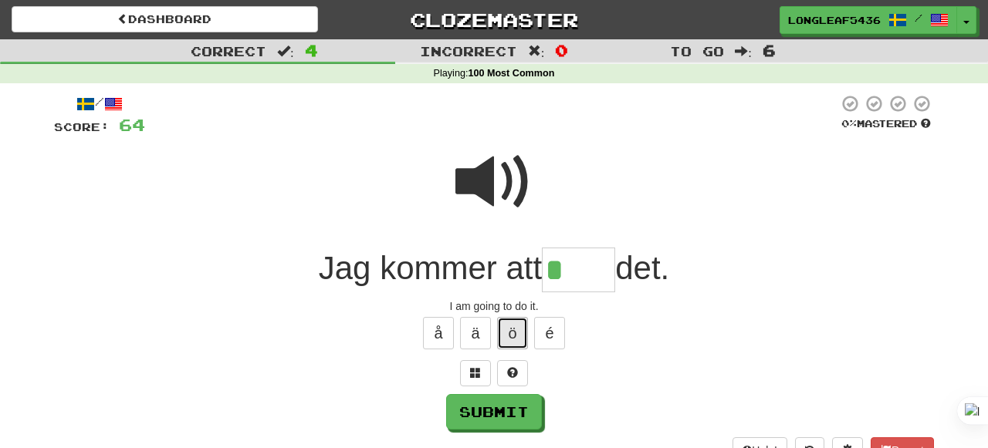
click at [519, 322] on button "ö" at bounding box center [512, 333] width 31 height 32
type input "****"
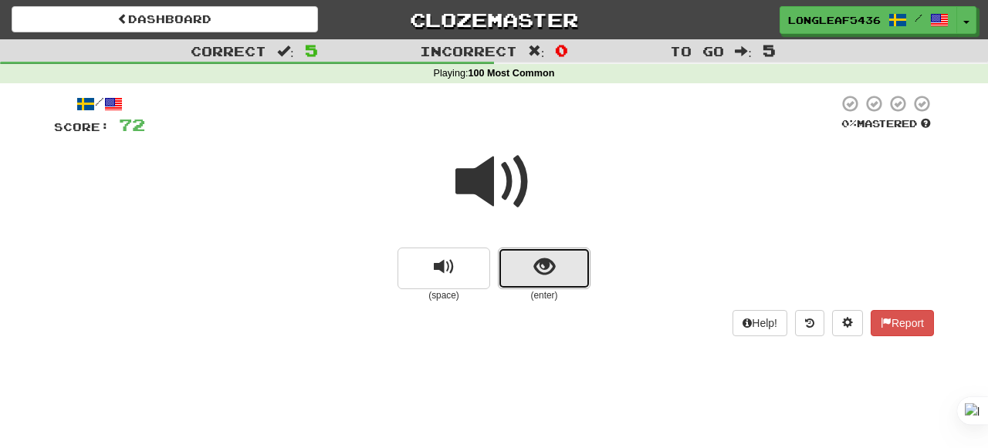
click at [515, 273] on button "show sentence" at bounding box center [544, 269] width 93 height 42
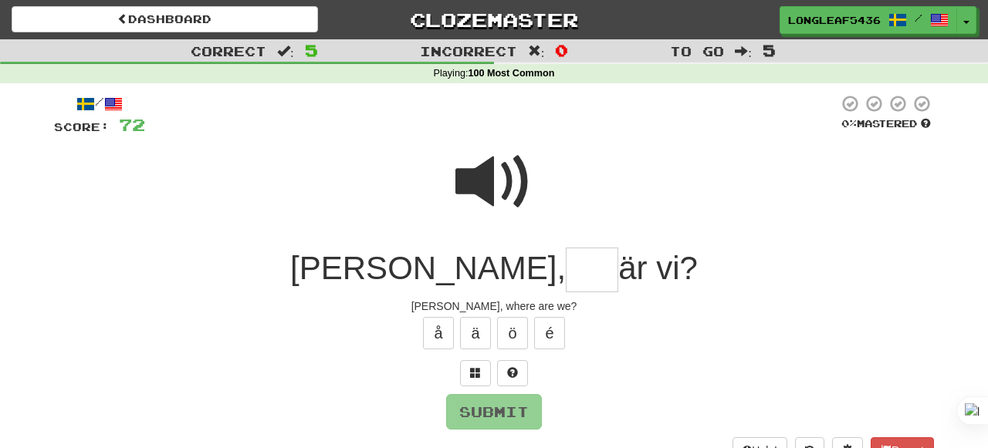
click at [508, 198] on span at bounding box center [493, 182] width 77 height 77
click at [566, 269] on input "text" at bounding box center [592, 271] width 52 height 46
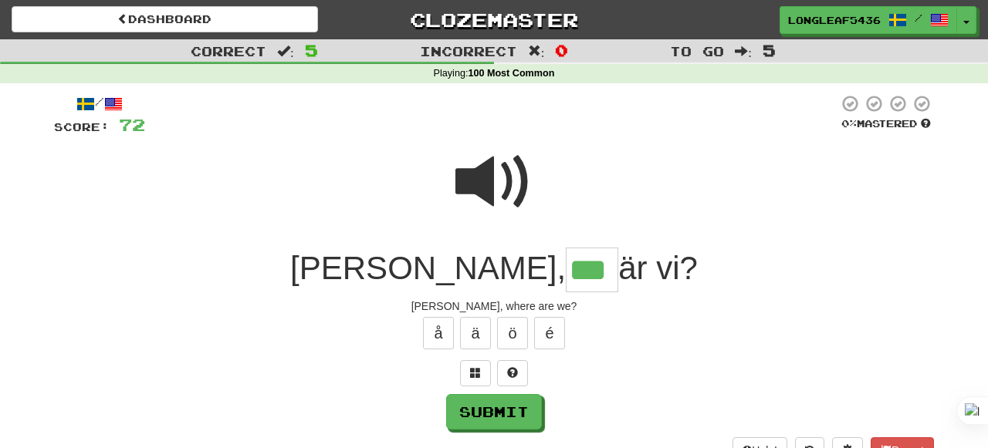
type input "***"
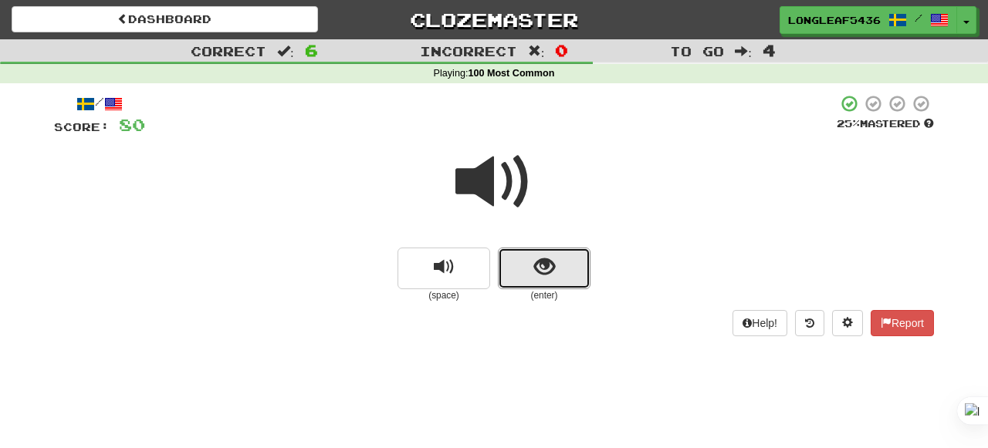
click at [551, 261] on span "show sentence" at bounding box center [544, 267] width 21 height 21
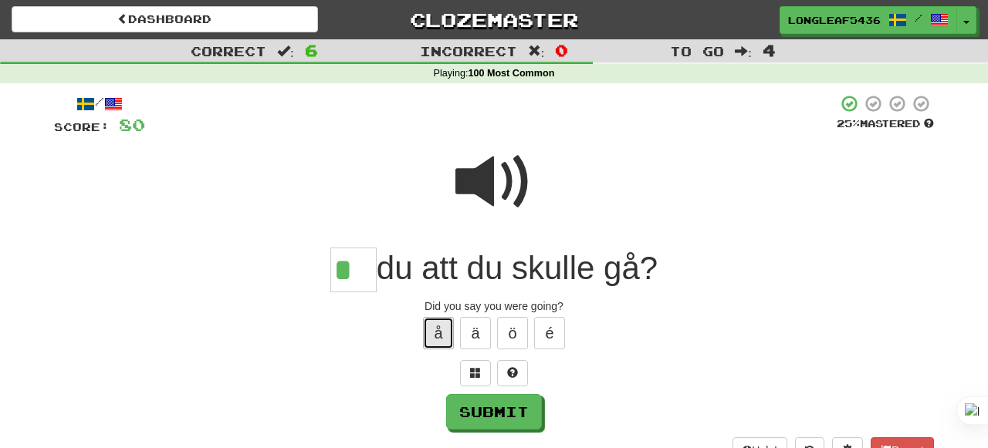
click at [442, 337] on button "å" at bounding box center [438, 333] width 31 height 32
type input "**"
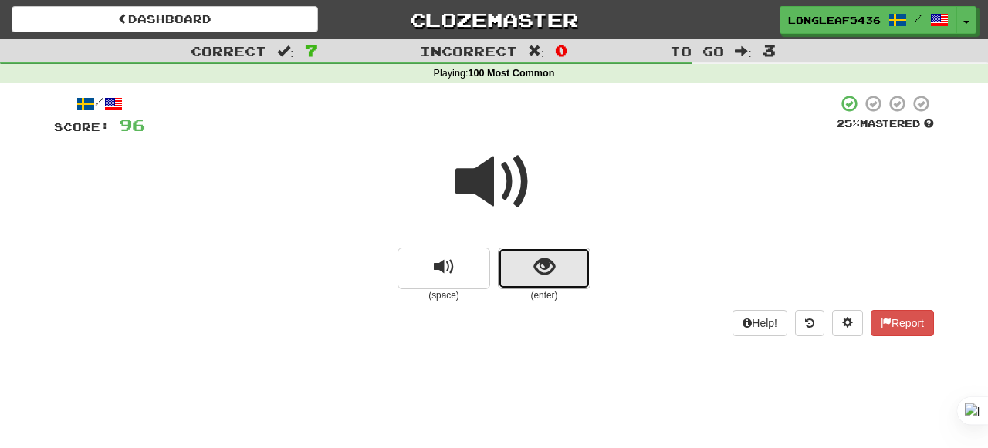
click at [550, 278] on span "show sentence" at bounding box center [544, 267] width 21 height 21
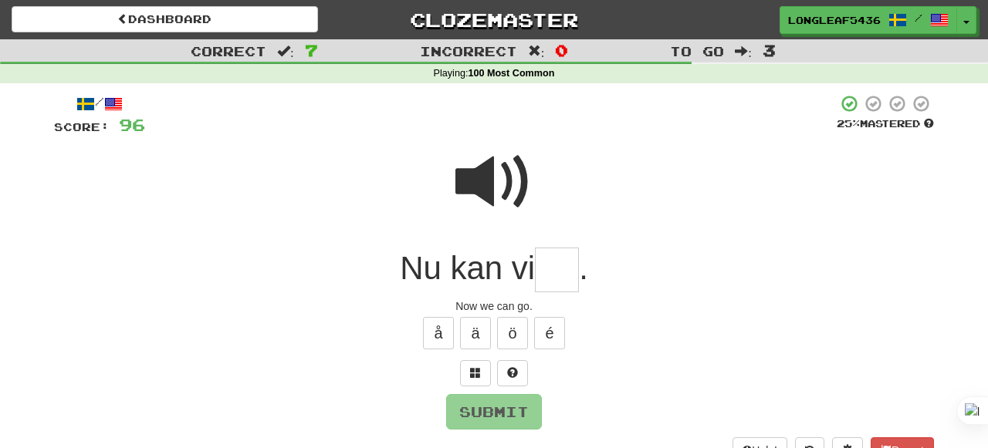
click at [507, 195] on span at bounding box center [493, 182] width 77 height 77
click at [563, 268] on input "text" at bounding box center [557, 271] width 44 height 46
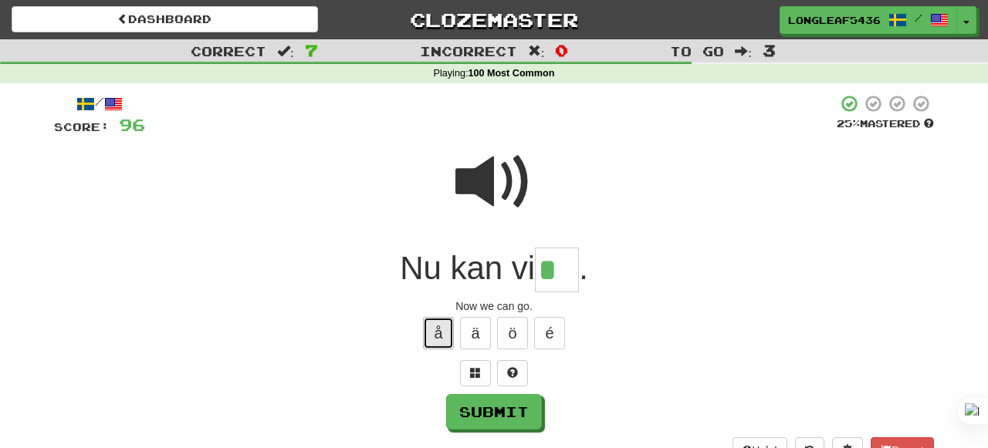
click at [444, 332] on button "å" at bounding box center [438, 333] width 31 height 32
type input "**"
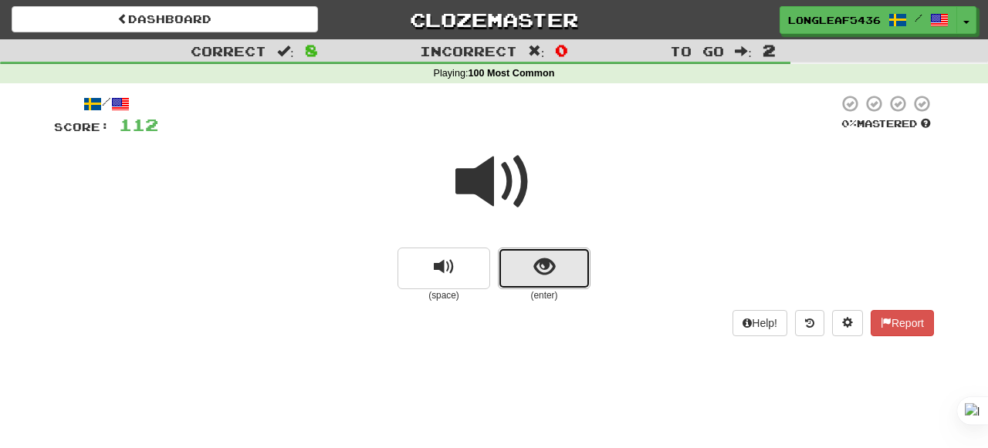
click at [528, 262] on button "show sentence" at bounding box center [544, 269] width 93 height 42
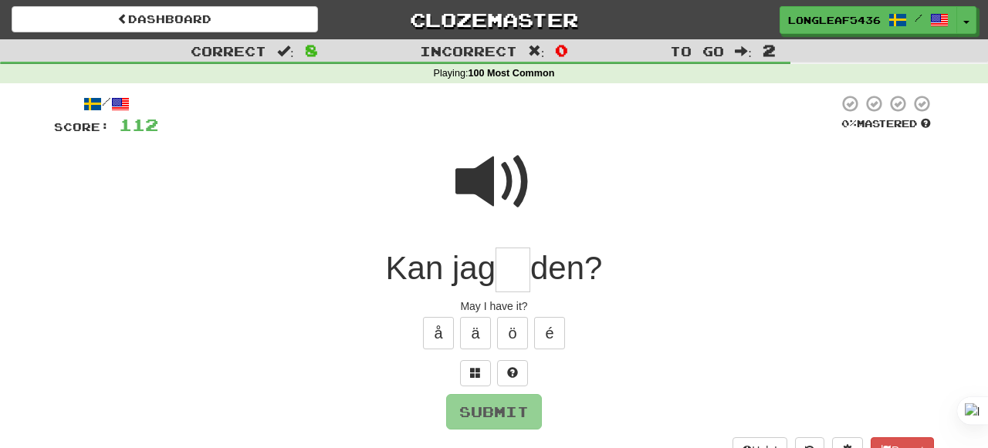
click at [497, 191] on span at bounding box center [493, 182] width 77 height 77
click at [512, 267] on input "text" at bounding box center [512, 271] width 35 height 46
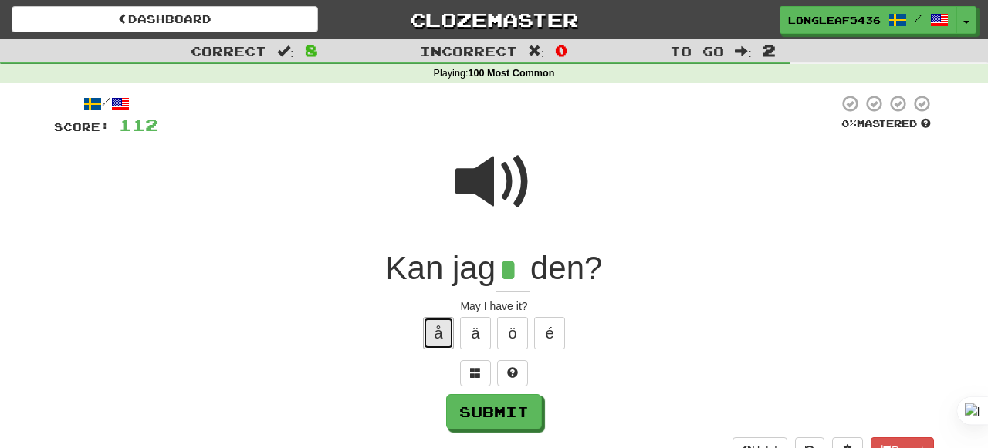
click at [440, 329] on button "å" at bounding box center [438, 333] width 31 height 32
type input "**"
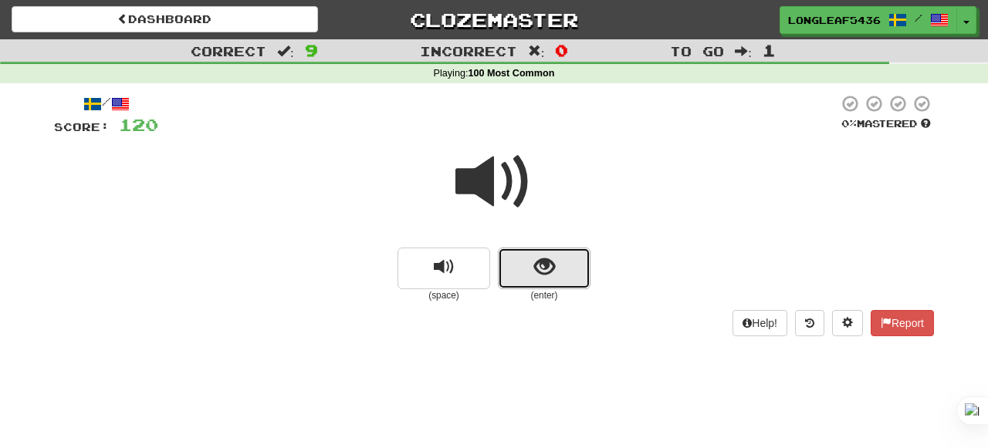
click at [527, 248] on button "show sentence" at bounding box center [544, 269] width 93 height 42
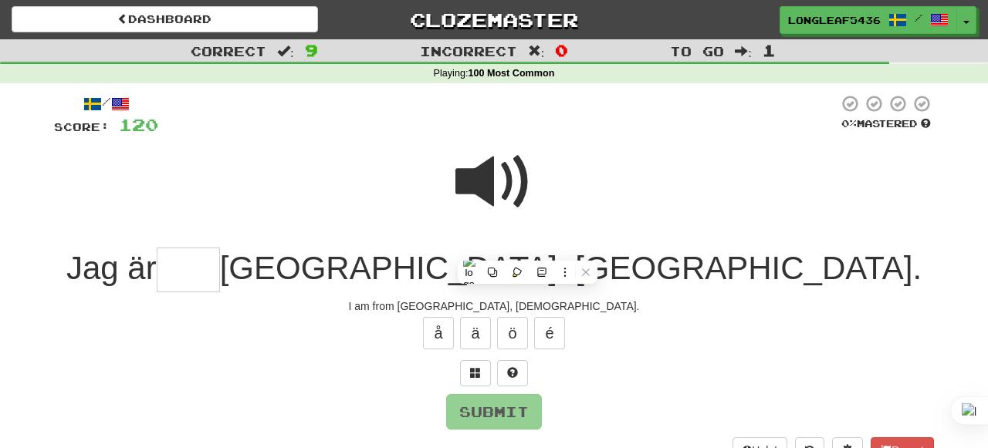
click at [512, 184] on span at bounding box center [493, 182] width 77 height 77
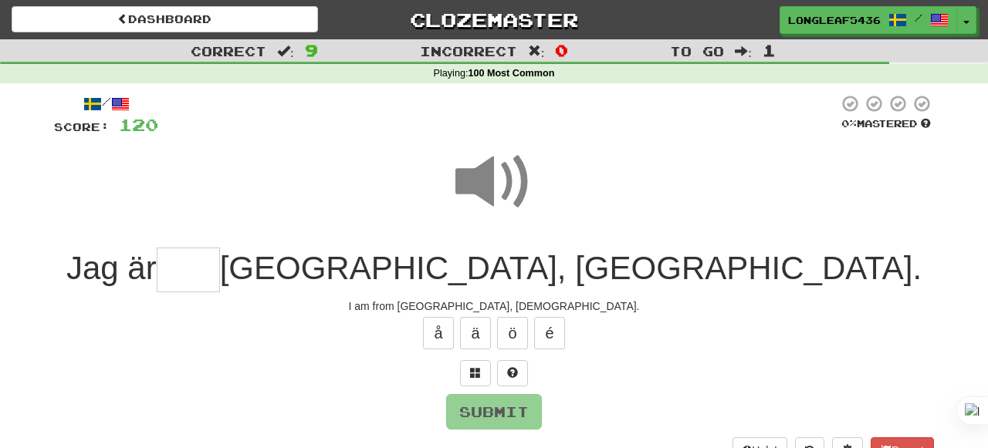
click at [220, 264] on input "text" at bounding box center [188, 271] width 63 height 46
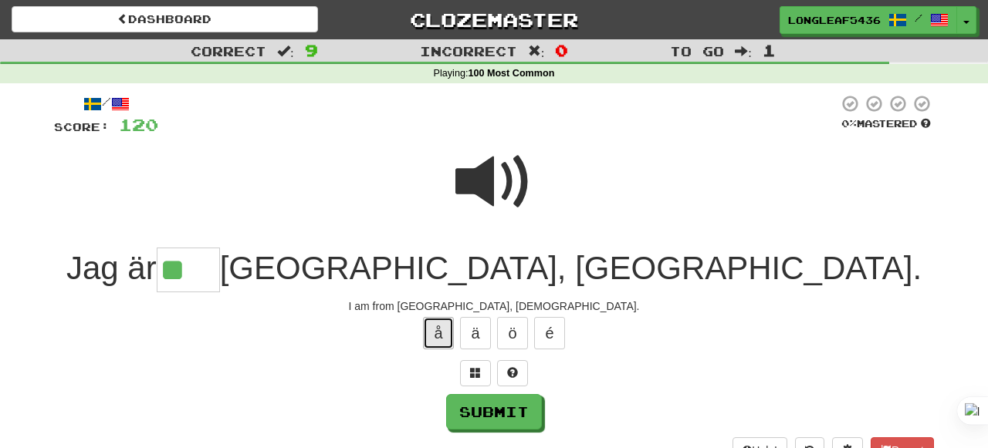
click at [434, 329] on button "å" at bounding box center [438, 333] width 31 height 32
type input "****"
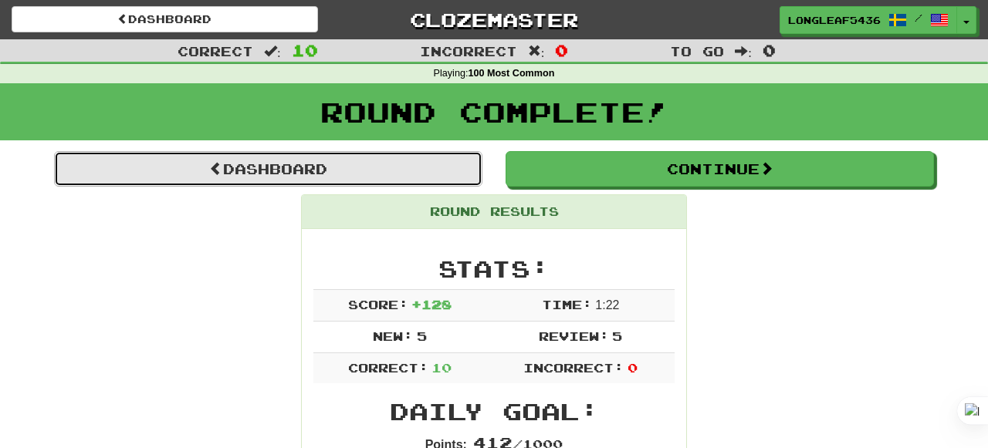
click at [441, 182] on link "Dashboard" at bounding box center [268, 168] width 428 height 35
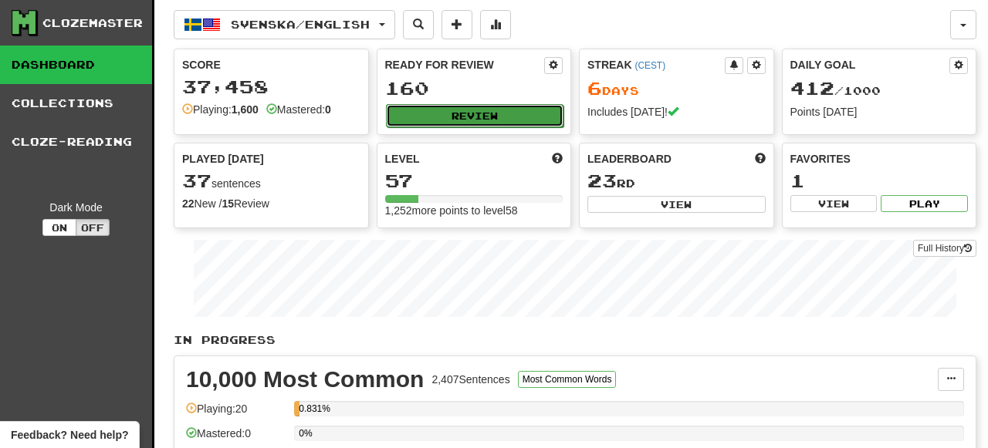
click at [431, 120] on button "Review" at bounding box center [475, 115] width 178 height 23
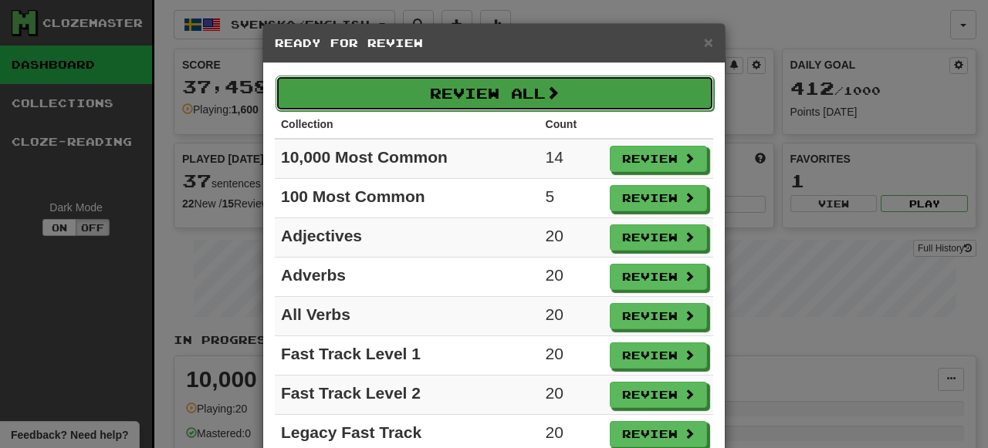
click at [626, 102] on button "Review All" at bounding box center [494, 93] width 438 height 35
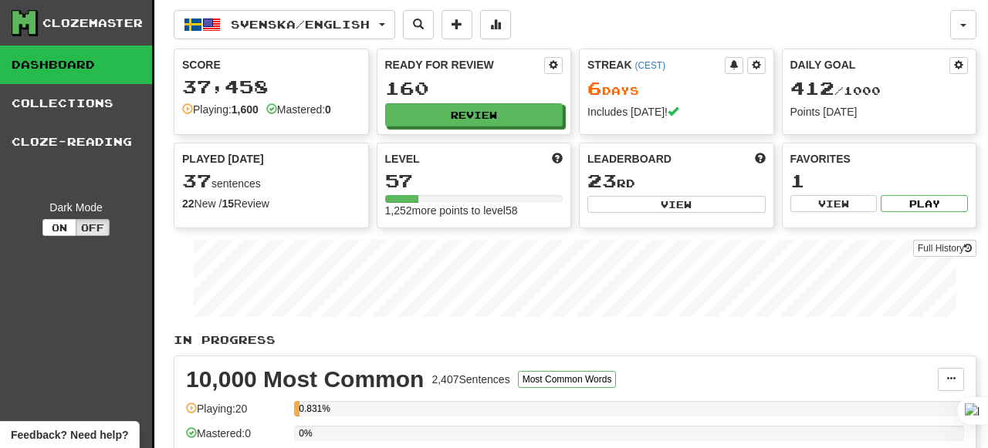
select select "**"
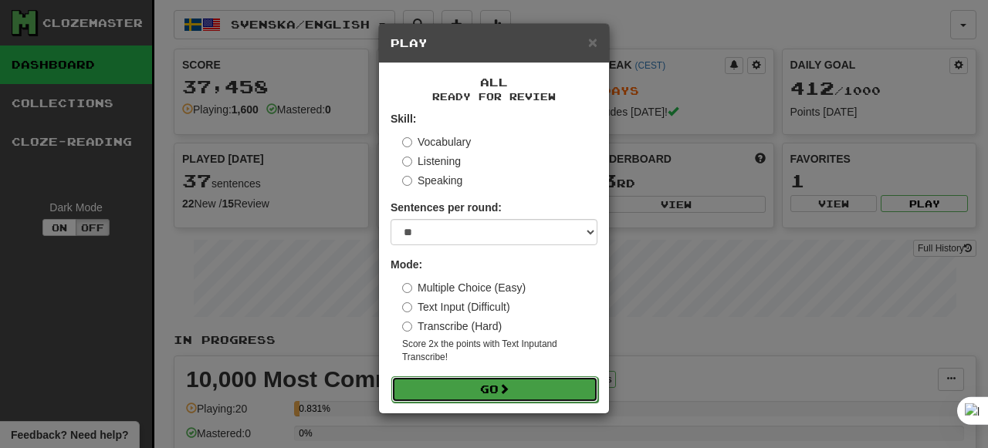
click at [532, 387] on button "Go" at bounding box center [494, 390] width 207 height 26
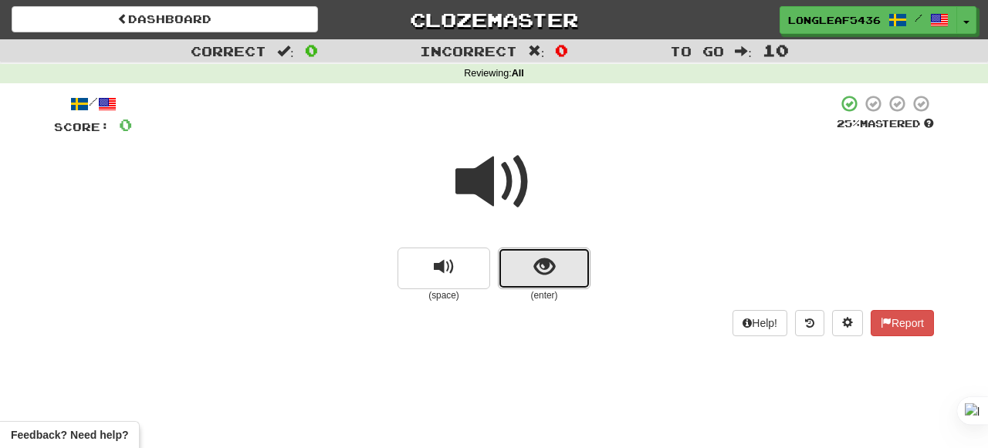
click at [534, 253] on button "show sentence" at bounding box center [544, 269] width 93 height 42
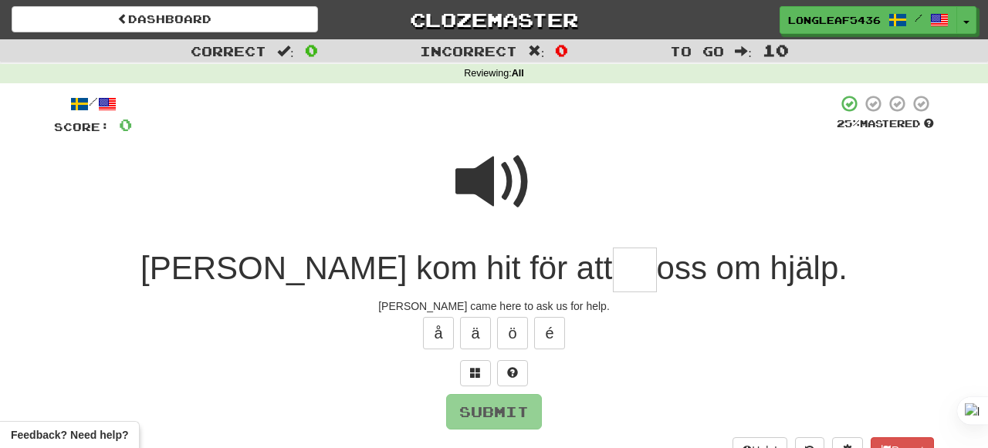
click at [516, 206] on span at bounding box center [493, 182] width 77 height 77
click at [503, 194] on span at bounding box center [493, 182] width 77 height 77
click at [613, 279] on input "text" at bounding box center [635, 271] width 44 height 46
click at [497, 187] on span at bounding box center [493, 182] width 77 height 77
click at [613, 272] on input "text" at bounding box center [635, 271] width 44 height 46
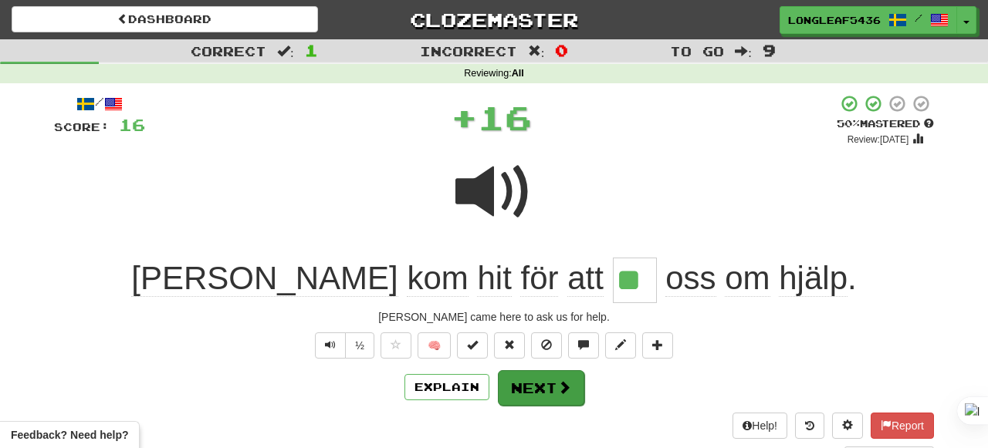
type input "*"
click at [534, 390] on button "Next" at bounding box center [541, 387] width 86 height 35
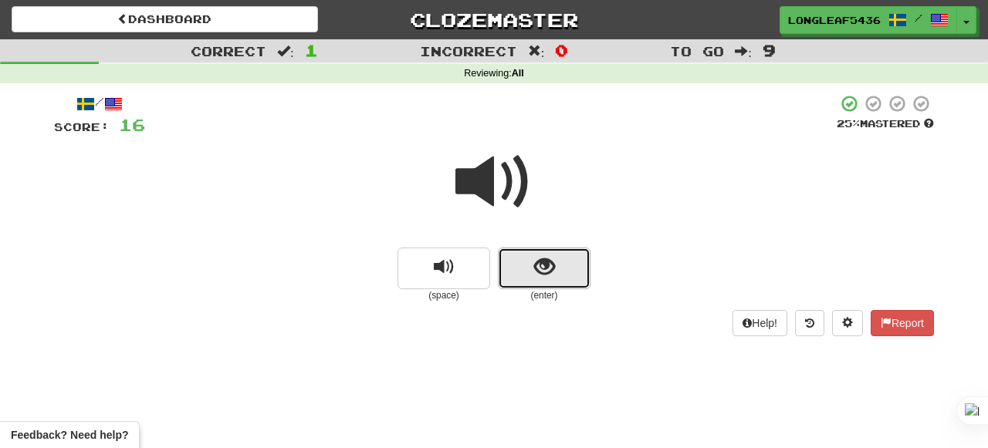
click at [548, 279] on button "show sentence" at bounding box center [544, 269] width 93 height 42
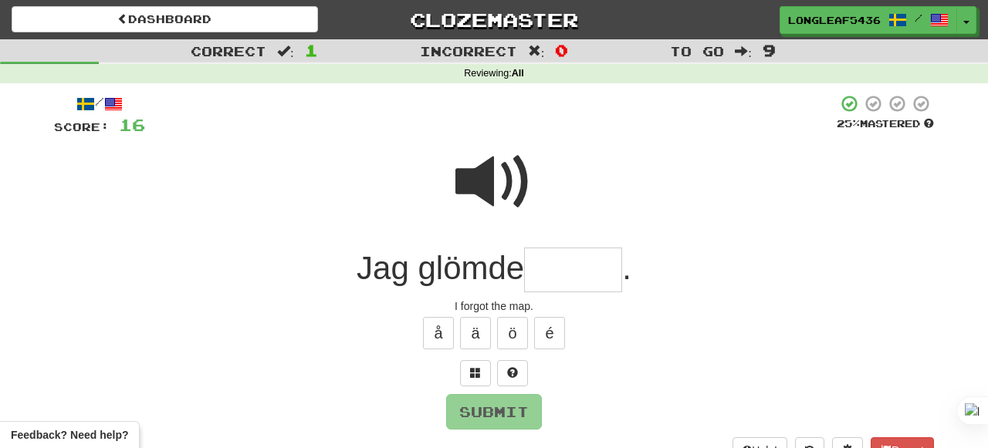
click at [512, 201] on span at bounding box center [493, 182] width 77 height 77
click at [503, 177] on span at bounding box center [493, 182] width 77 height 77
click at [553, 260] on input "text" at bounding box center [573, 271] width 98 height 46
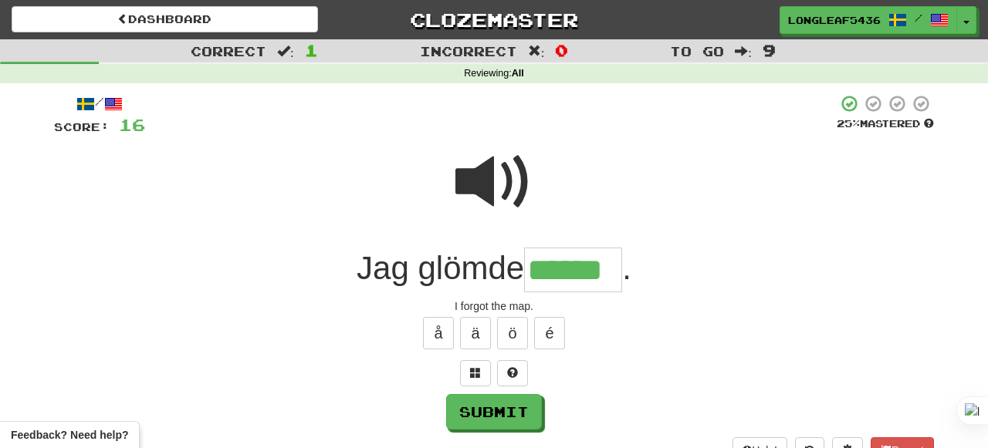
type input "******"
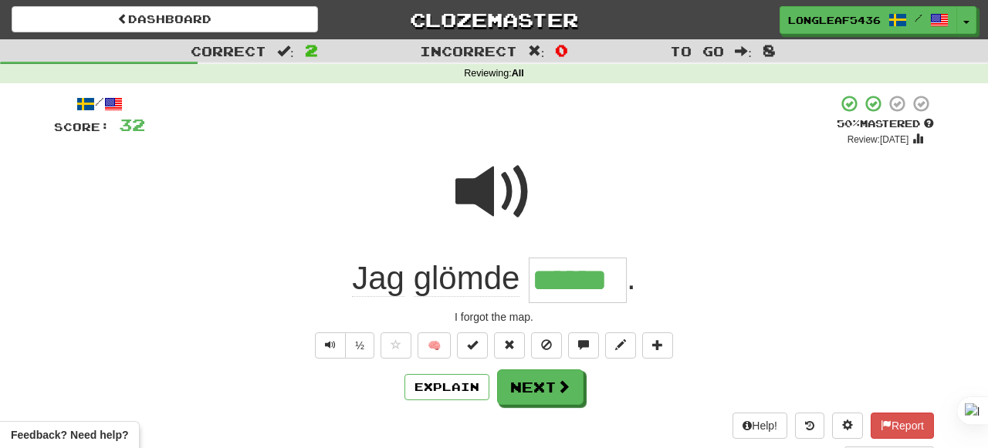
click at [526, 178] on span at bounding box center [493, 192] width 77 height 77
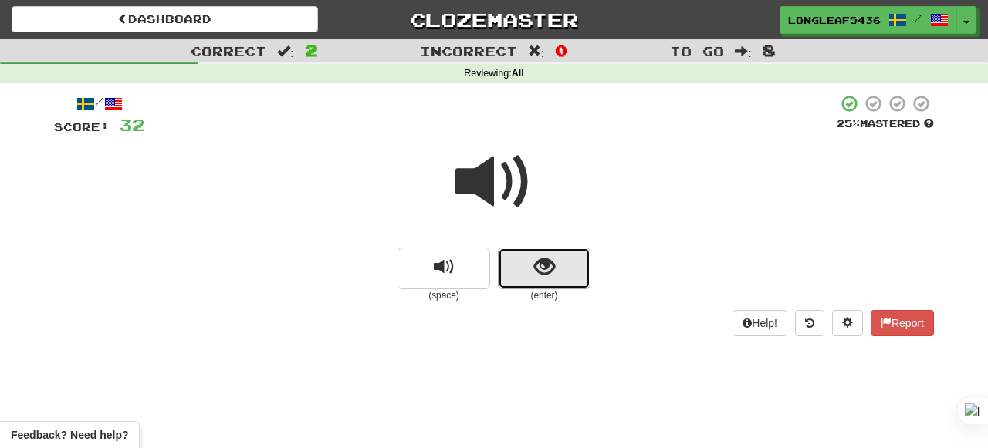
click at [518, 270] on button "show sentence" at bounding box center [544, 269] width 93 height 42
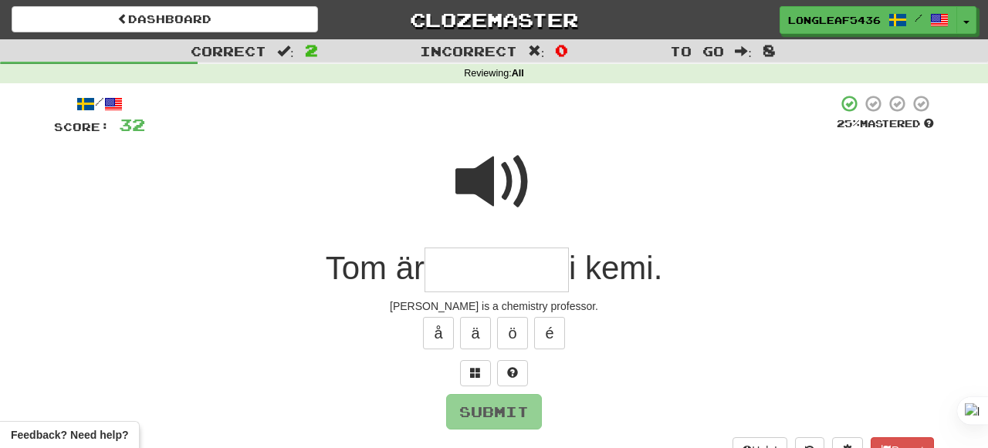
click at [503, 177] on span at bounding box center [493, 182] width 77 height 77
click at [480, 270] on input "text" at bounding box center [496, 271] width 144 height 46
click at [496, 174] on span at bounding box center [493, 182] width 77 height 77
click at [495, 282] on input "text" at bounding box center [496, 271] width 144 height 46
click at [508, 189] on span at bounding box center [493, 182] width 77 height 77
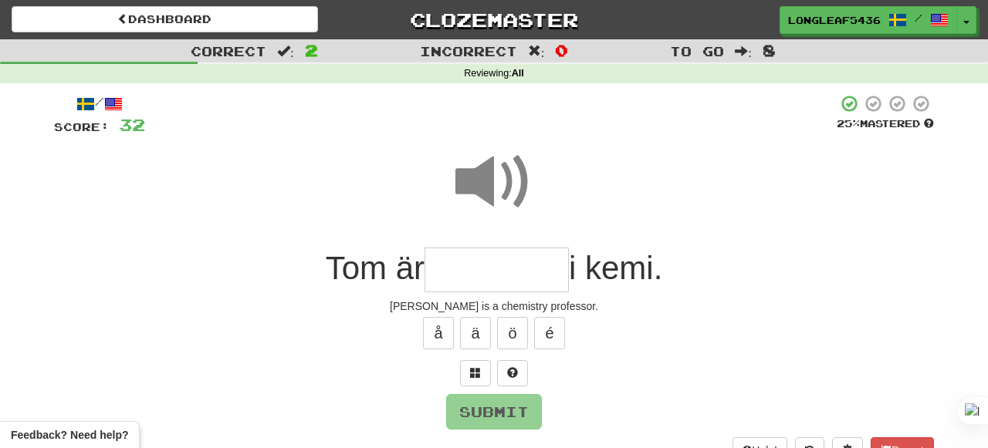
click at [475, 262] on input "text" at bounding box center [496, 271] width 144 height 46
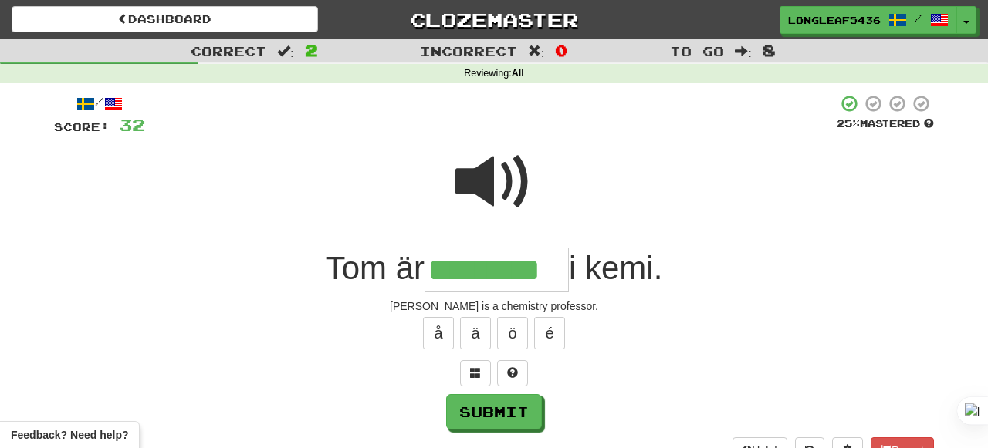
type input "*********"
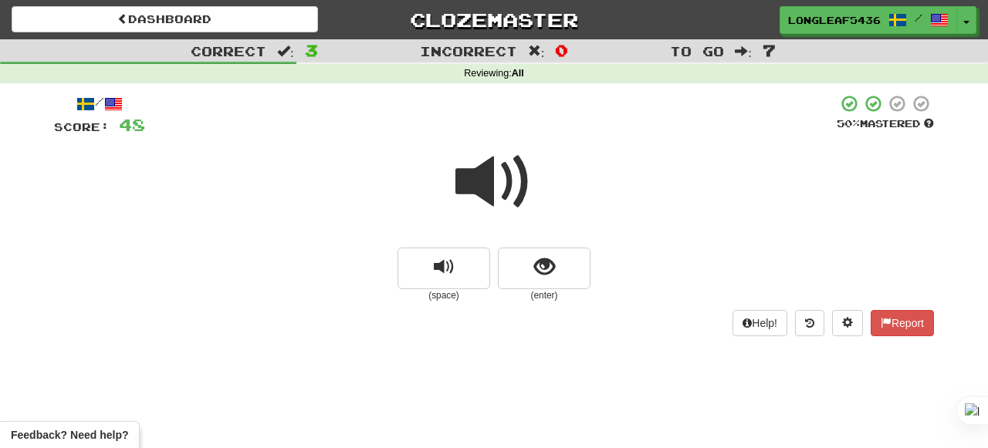
click at [494, 175] on span at bounding box center [493, 182] width 77 height 77
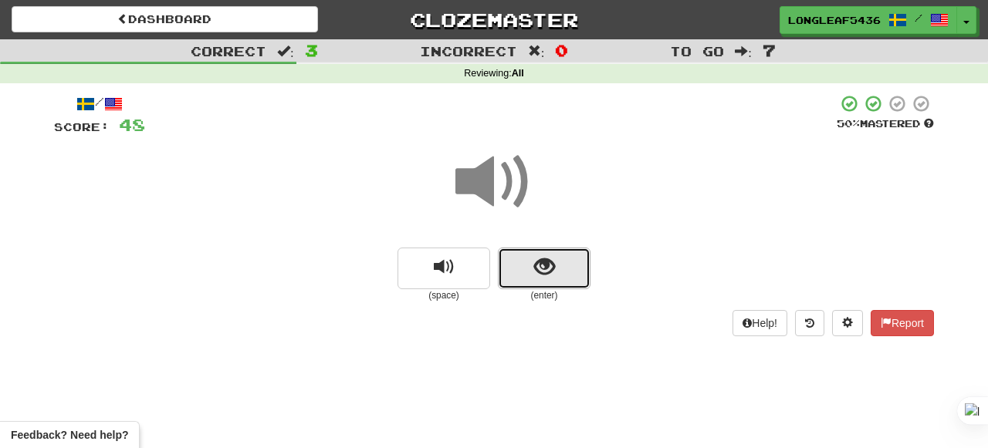
click at [514, 255] on button "show sentence" at bounding box center [544, 269] width 93 height 42
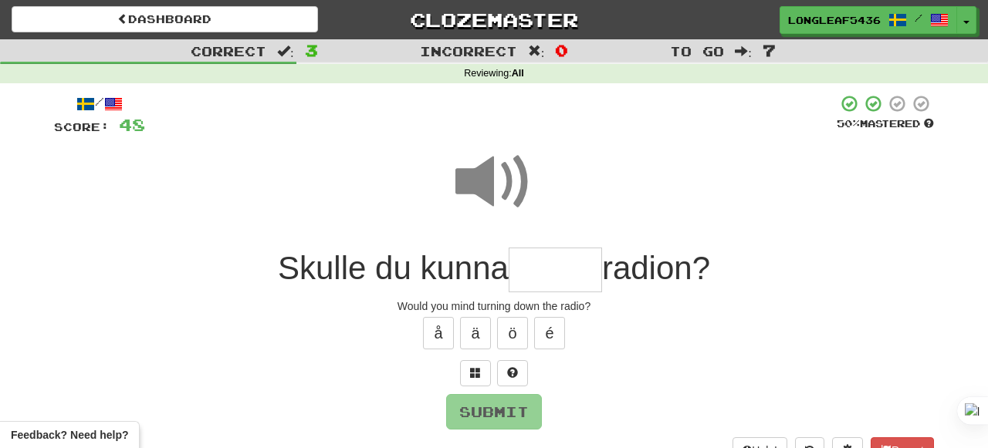
click at [502, 192] on span at bounding box center [493, 182] width 77 height 77
click at [525, 255] on input "text" at bounding box center [554, 271] width 93 height 46
click at [499, 206] on span at bounding box center [493, 182] width 77 height 77
click at [560, 266] on input "text" at bounding box center [554, 271] width 93 height 46
click at [497, 174] on span at bounding box center [493, 182] width 77 height 77
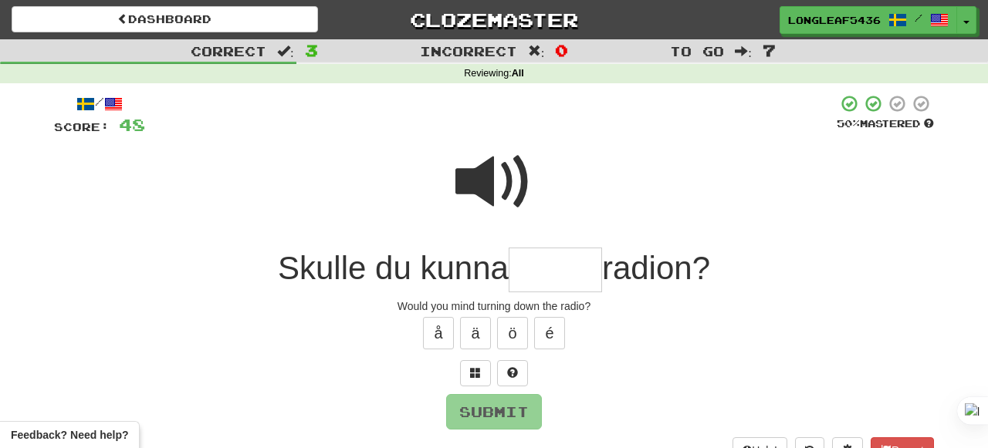
click at [490, 172] on span at bounding box center [493, 182] width 77 height 77
click at [523, 265] on input "text" at bounding box center [554, 271] width 93 height 46
click at [502, 184] on span at bounding box center [493, 182] width 77 height 77
click at [500, 204] on span at bounding box center [493, 182] width 77 height 77
click at [508, 194] on span at bounding box center [493, 182] width 77 height 77
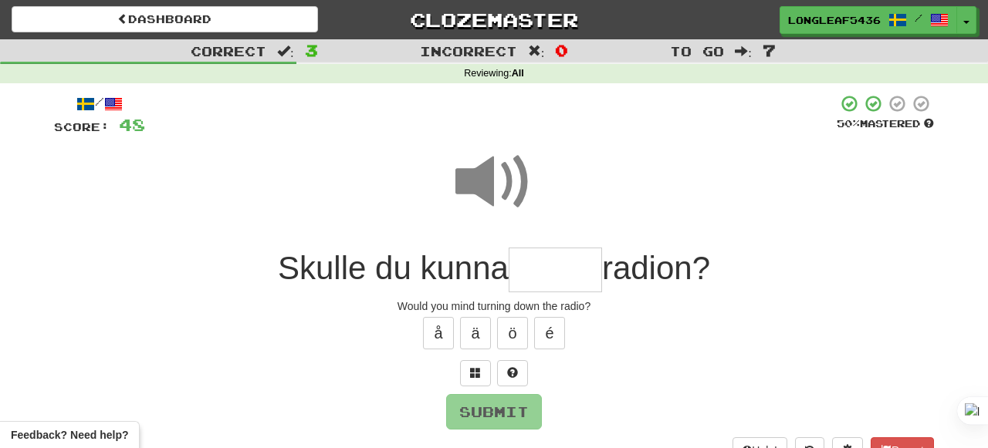
click at [529, 251] on input "text" at bounding box center [554, 271] width 93 height 46
click at [485, 184] on span at bounding box center [493, 182] width 77 height 77
click at [522, 259] on input "text" at bounding box center [554, 271] width 93 height 46
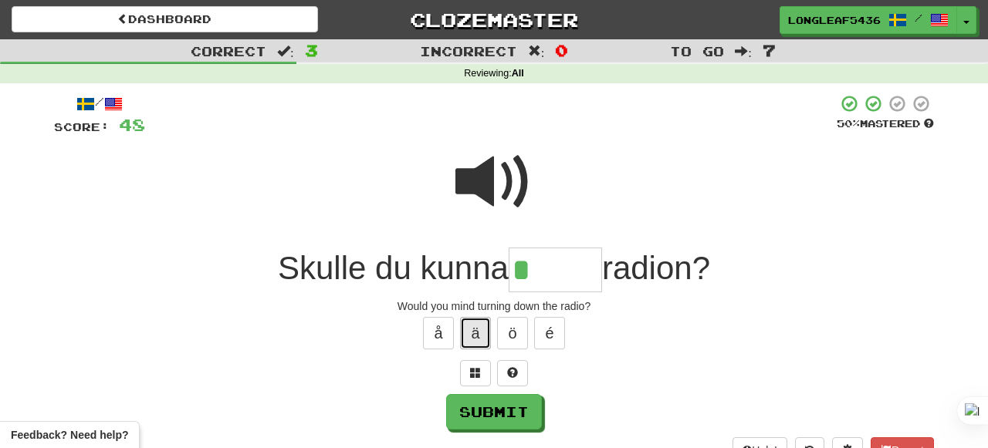
click at [477, 326] on button "ä" at bounding box center [475, 333] width 31 height 32
type input "*****"
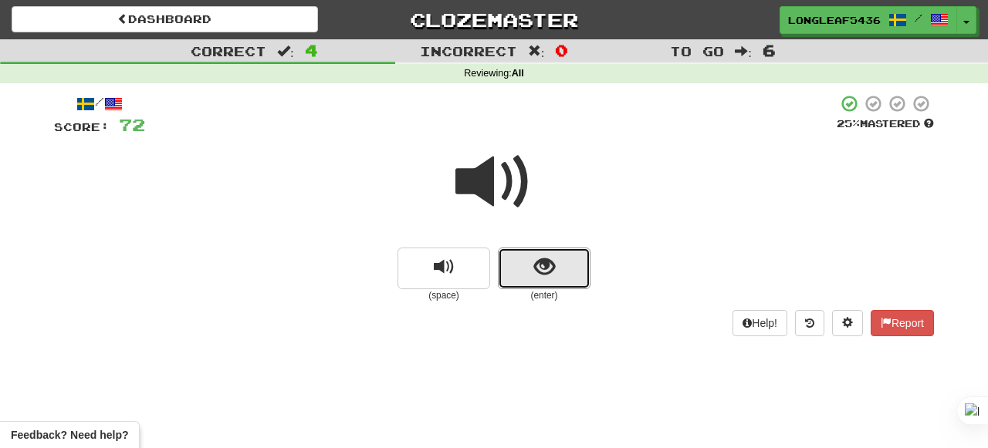
click at [517, 251] on button "show sentence" at bounding box center [544, 269] width 93 height 42
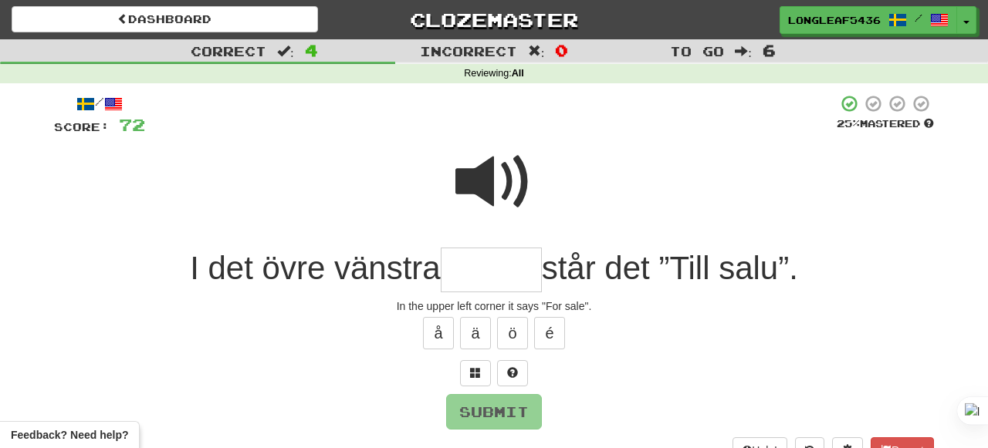
click at [507, 194] on span at bounding box center [493, 182] width 77 height 77
click at [515, 195] on span at bounding box center [493, 182] width 77 height 77
click at [493, 272] on input "text" at bounding box center [491, 271] width 101 height 46
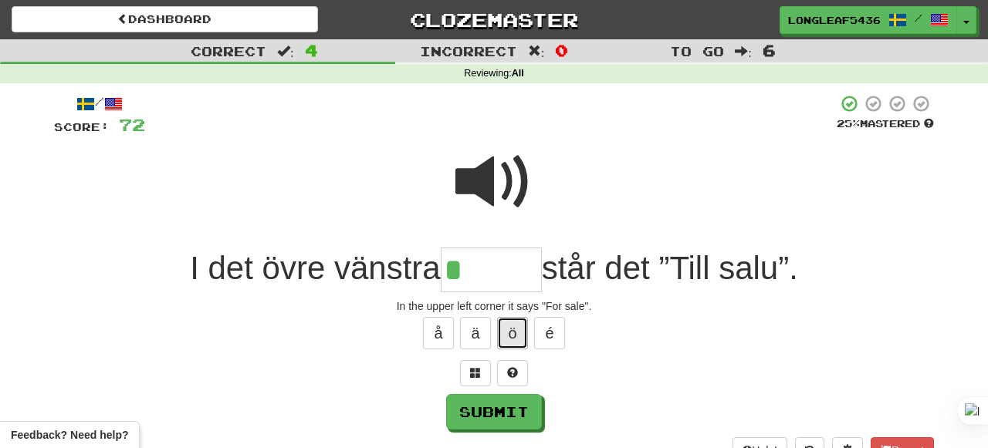
click at [510, 339] on button "ö" at bounding box center [512, 333] width 31 height 32
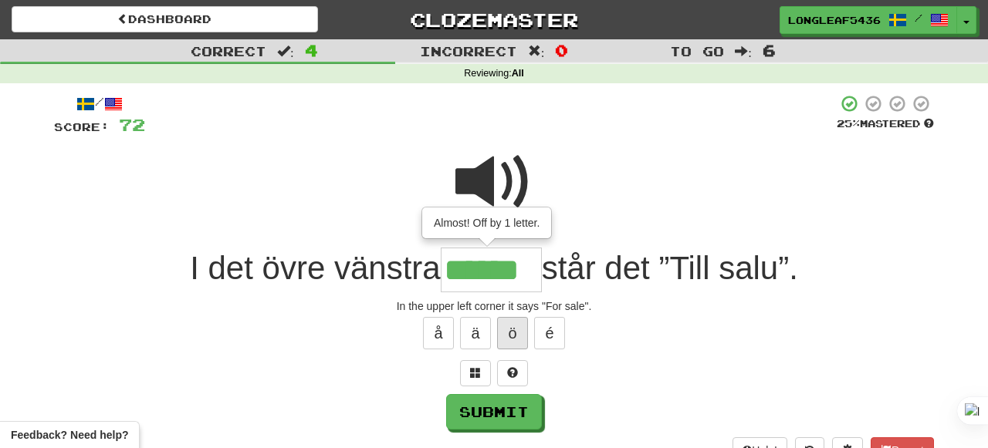
type input "******"
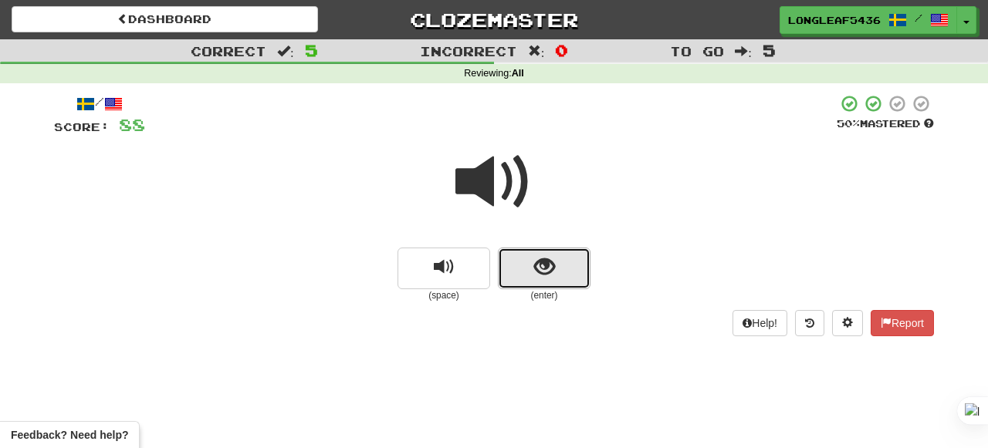
click at [545, 269] on span "show sentence" at bounding box center [544, 267] width 21 height 21
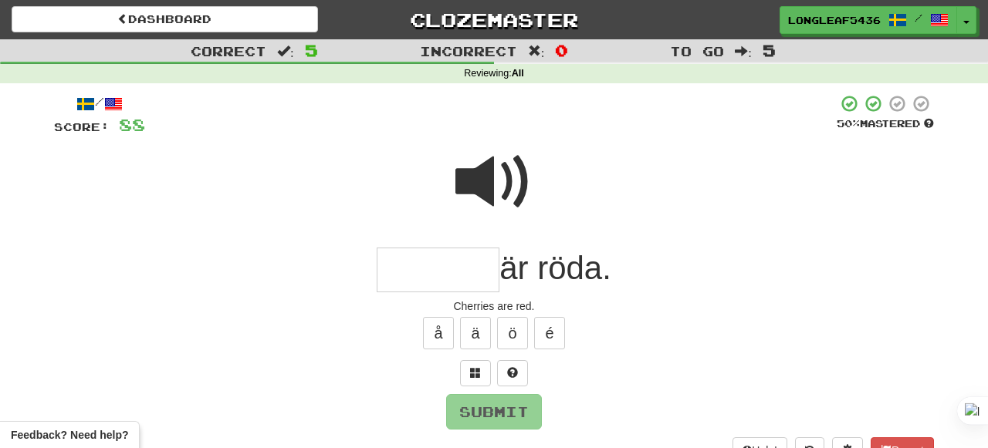
click at [514, 187] on span at bounding box center [493, 182] width 77 height 77
click at [412, 273] on input "text" at bounding box center [438, 271] width 123 height 46
click at [511, 170] on span at bounding box center [493, 182] width 77 height 77
click at [485, 184] on span at bounding box center [493, 182] width 77 height 77
click at [448, 270] on input "text" at bounding box center [438, 271] width 123 height 46
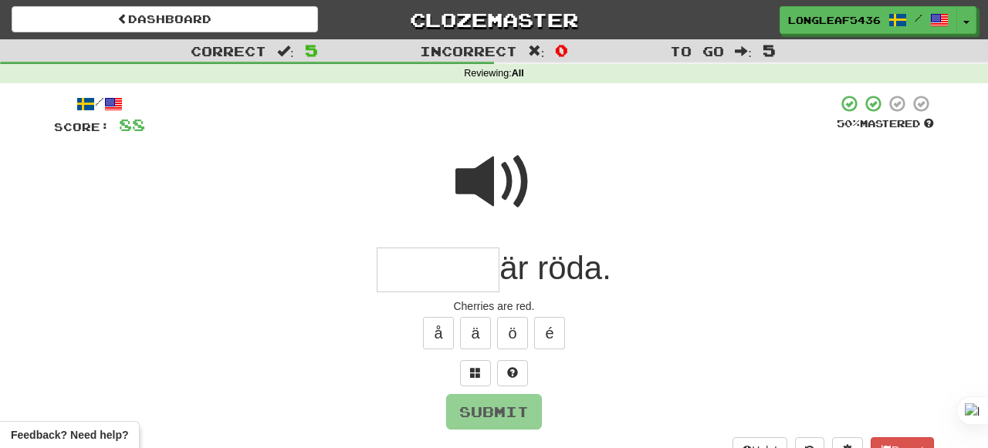
type input "*"
click at [508, 179] on span at bounding box center [493, 182] width 77 height 77
click at [437, 271] on input "text" at bounding box center [438, 271] width 123 height 46
click at [471, 365] on button at bounding box center [475, 373] width 31 height 26
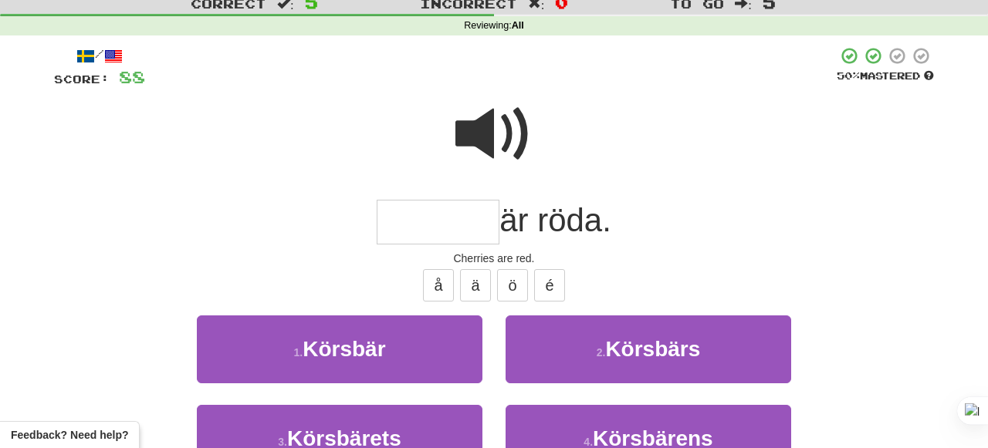
scroll to position [39, 0]
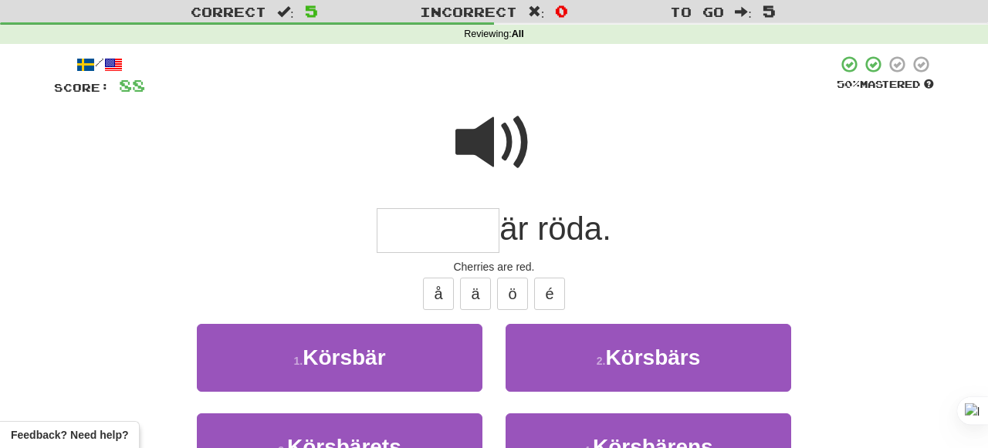
click at [440, 231] on input "text" at bounding box center [438, 231] width 123 height 46
click at [510, 297] on button "ö" at bounding box center [512, 294] width 31 height 32
click at [478, 285] on button "ä" at bounding box center [475, 294] width 31 height 32
type input "*******"
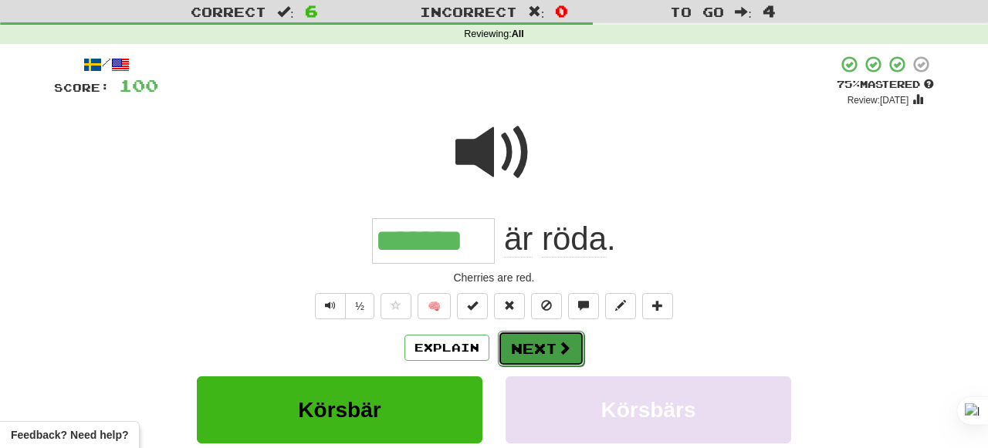
click at [537, 341] on button "Next" at bounding box center [541, 348] width 86 height 35
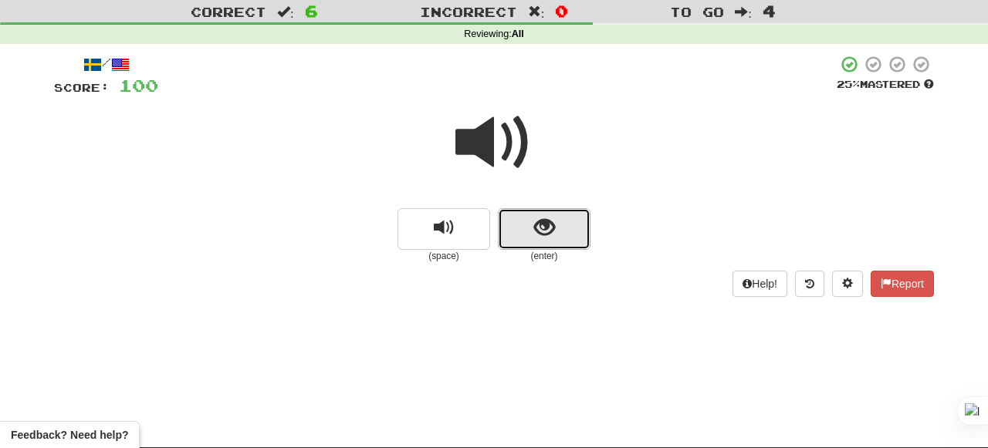
click at [534, 230] on span "show sentence" at bounding box center [544, 228] width 21 height 21
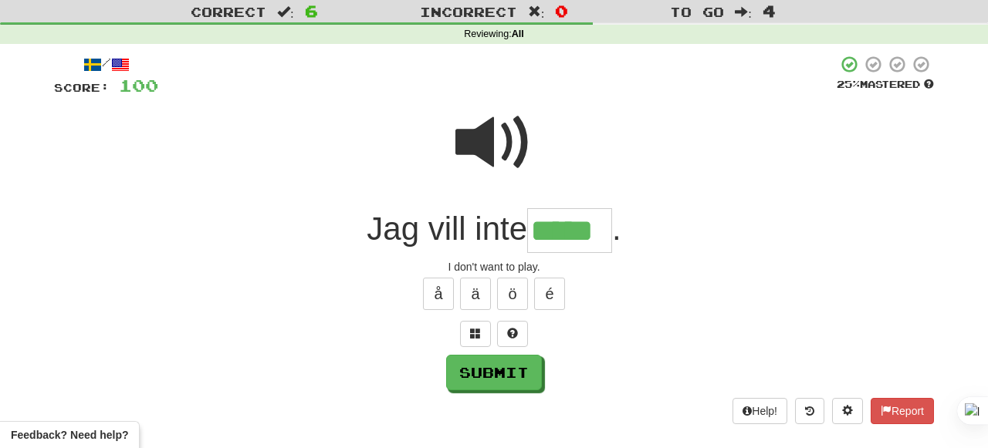
type input "*****"
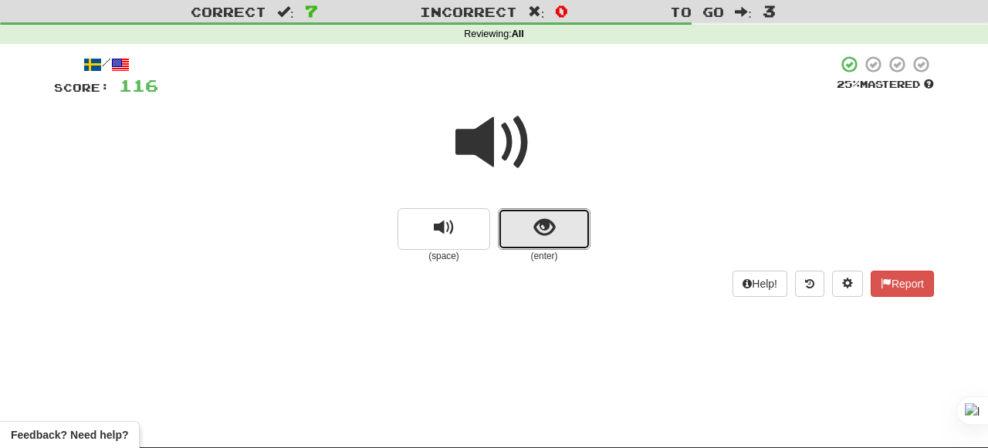
click at [553, 238] on span "show sentence" at bounding box center [544, 228] width 21 height 21
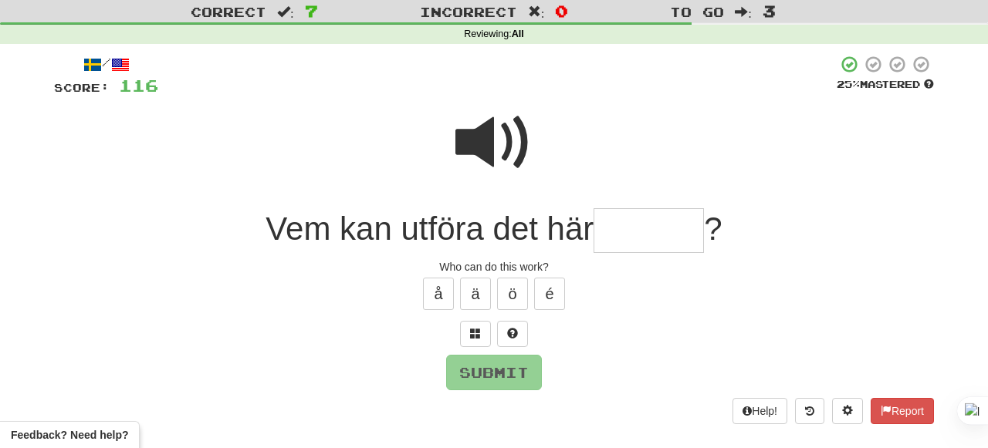
click at [497, 142] on span at bounding box center [493, 142] width 77 height 77
click at [517, 162] on span at bounding box center [493, 142] width 77 height 77
click at [630, 235] on input "text" at bounding box center [648, 231] width 110 height 46
click at [492, 121] on span at bounding box center [493, 142] width 77 height 77
click at [653, 231] on input "text" at bounding box center [648, 231] width 110 height 46
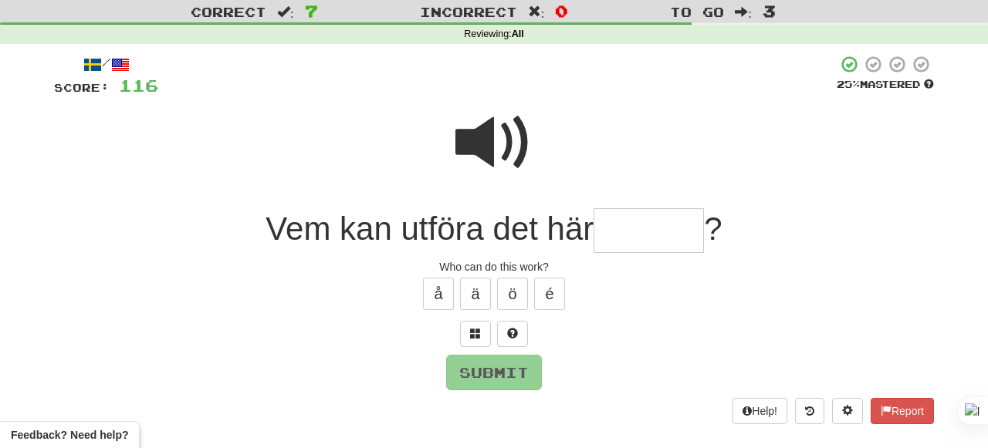
click at [524, 142] on span at bounding box center [493, 142] width 77 height 77
click at [647, 231] on input "text" at bounding box center [648, 231] width 110 height 46
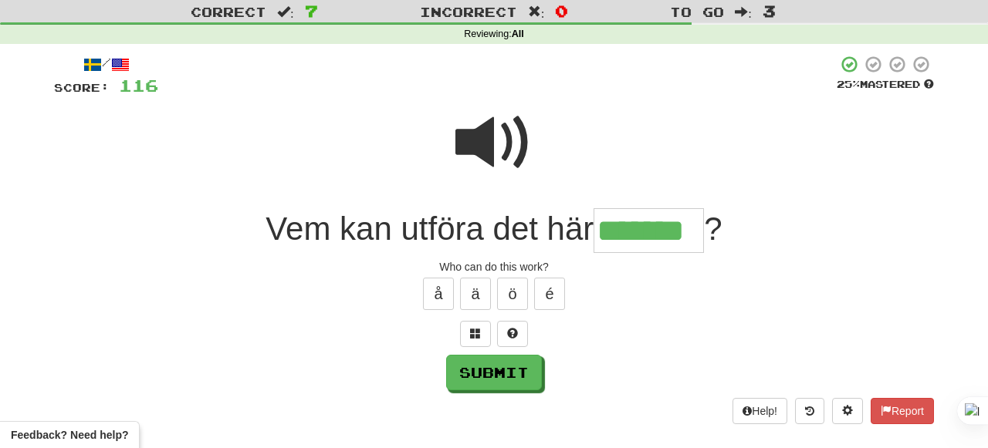
type input "*******"
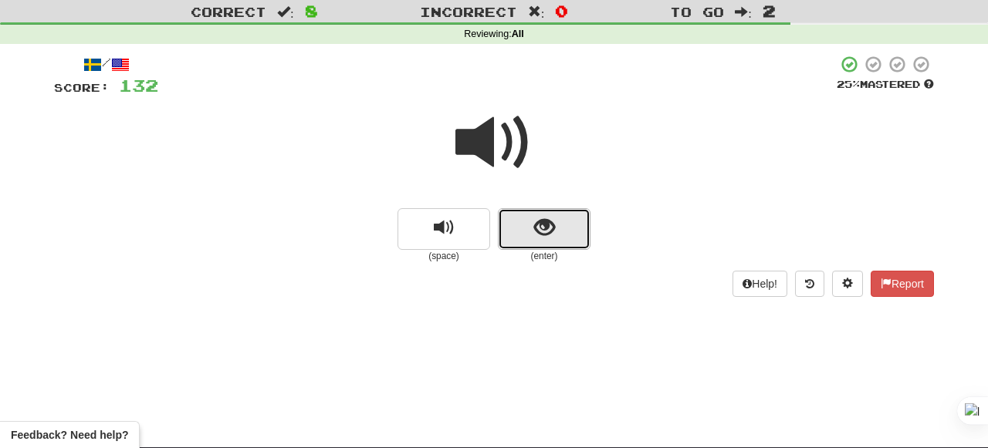
click at [523, 227] on button "show sentence" at bounding box center [544, 229] width 93 height 42
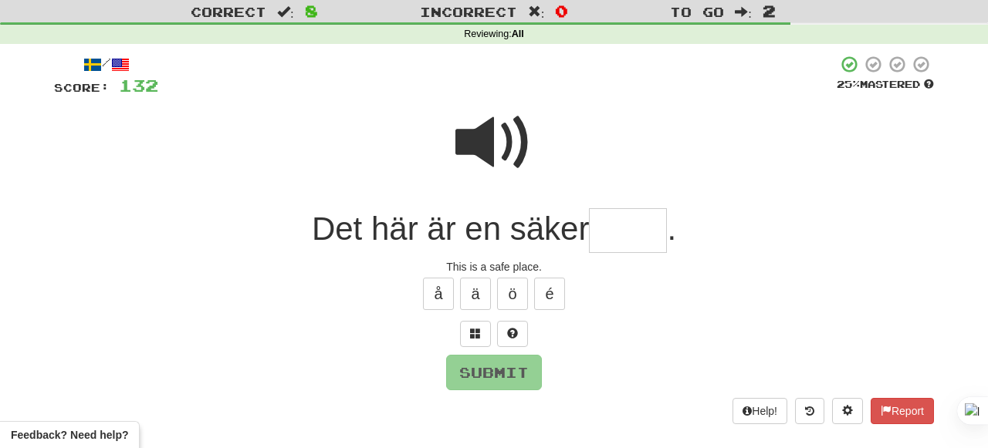
click at [524, 132] on span at bounding box center [493, 142] width 77 height 77
click at [504, 146] on span at bounding box center [493, 142] width 77 height 77
click at [617, 225] on input "text" at bounding box center [628, 231] width 78 height 46
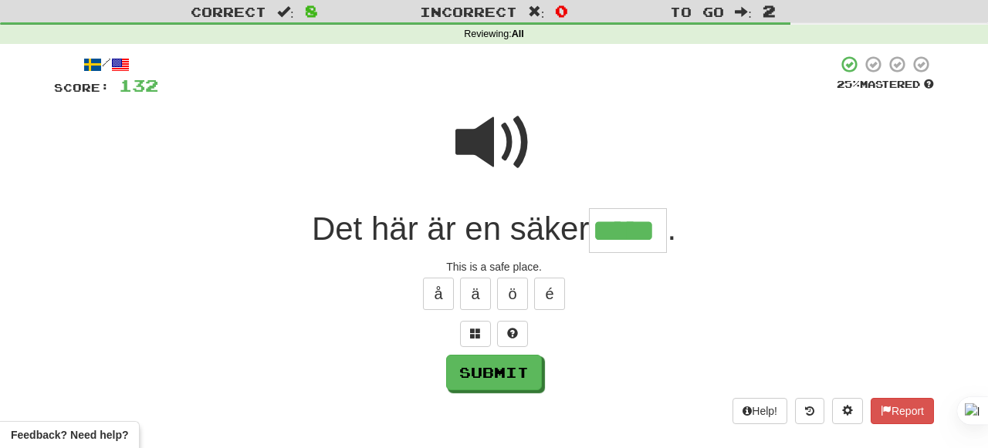
type input "*****"
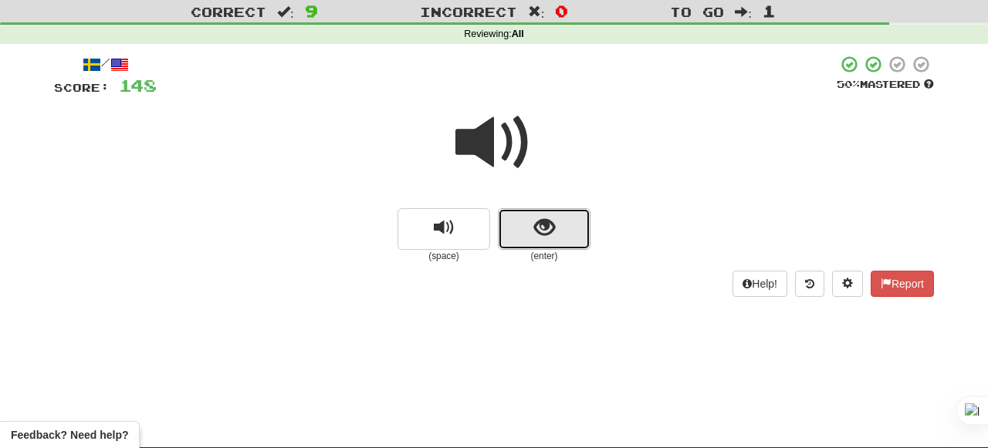
click at [579, 208] on button "show sentence" at bounding box center [544, 229] width 93 height 42
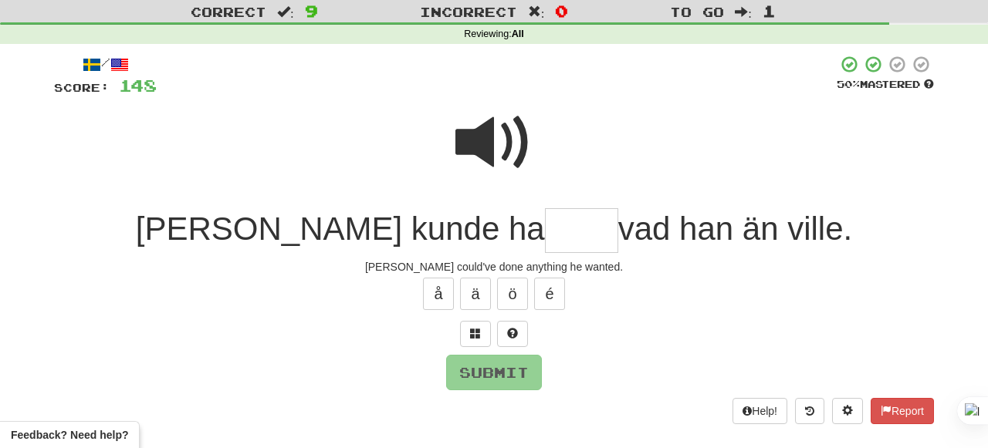
click at [490, 140] on span at bounding box center [493, 142] width 77 height 77
click at [475, 137] on span at bounding box center [493, 142] width 77 height 77
click at [545, 223] on input "text" at bounding box center [581, 231] width 73 height 46
click at [495, 140] on span at bounding box center [493, 142] width 77 height 77
click at [545, 233] on input "text" at bounding box center [581, 231] width 73 height 46
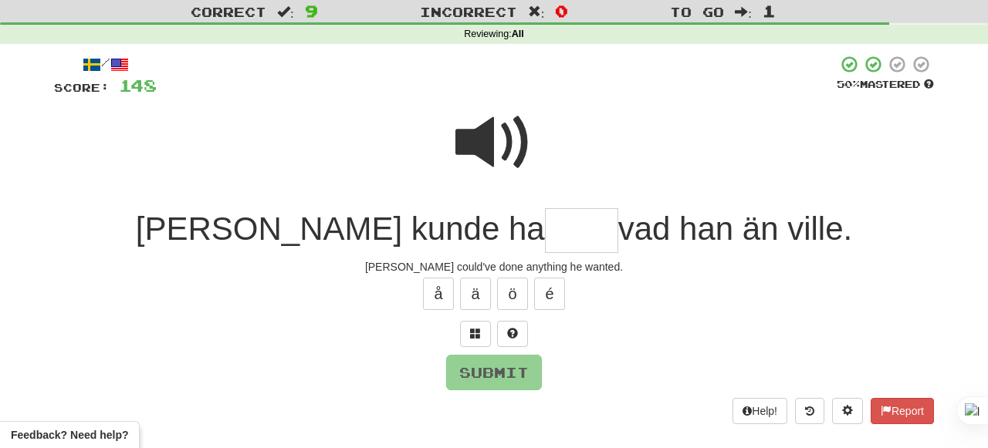
click at [517, 140] on span at bounding box center [493, 142] width 77 height 77
click at [545, 214] on input "text" at bounding box center [581, 231] width 73 height 46
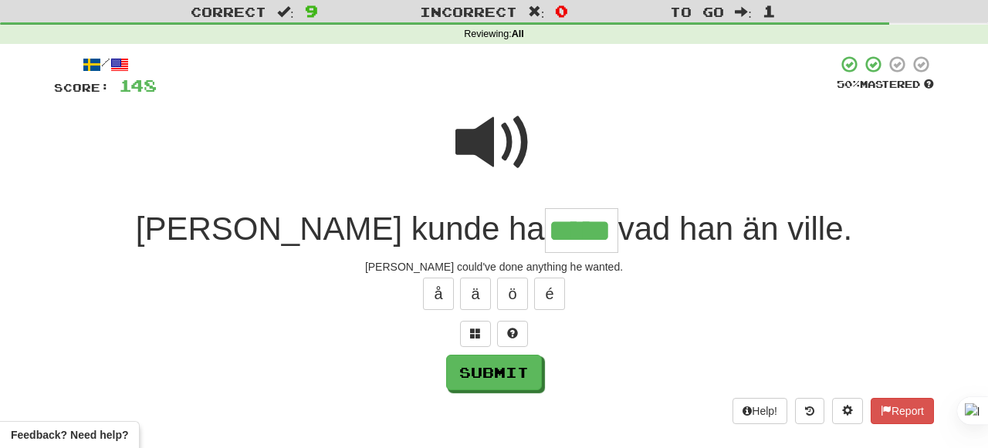
type input "*****"
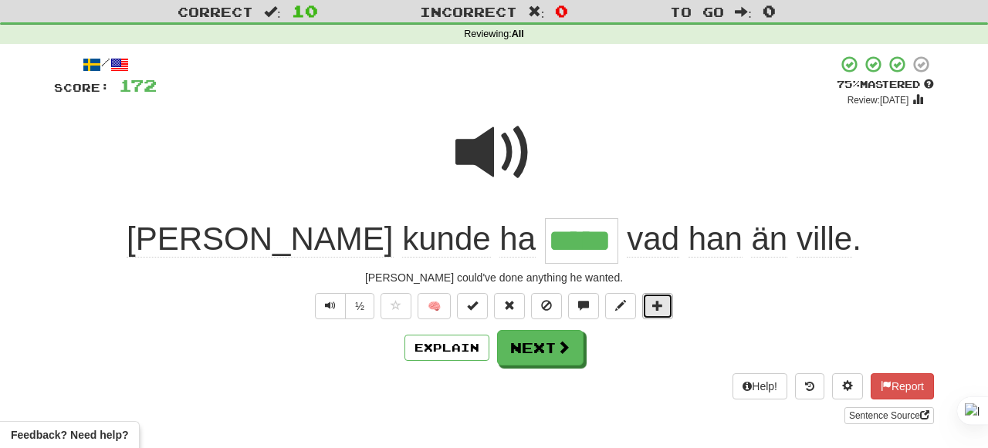
click at [646, 303] on button at bounding box center [657, 306] width 31 height 26
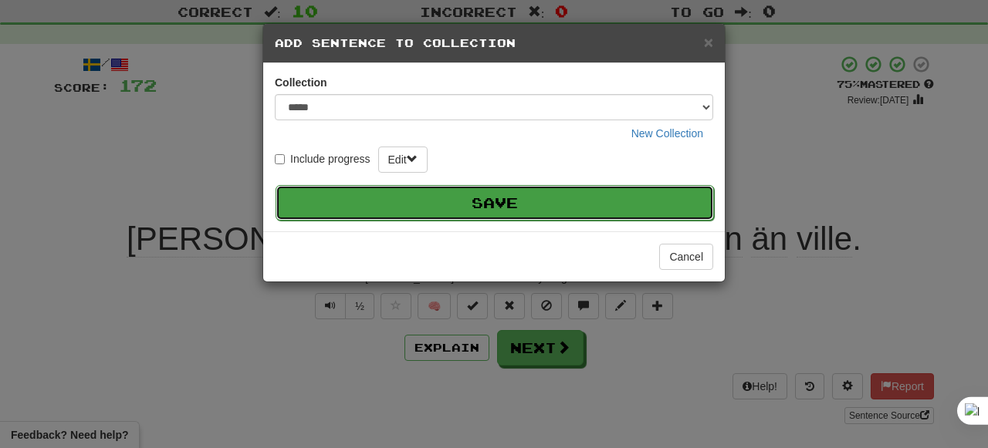
click at [647, 206] on button "Save" at bounding box center [494, 202] width 438 height 35
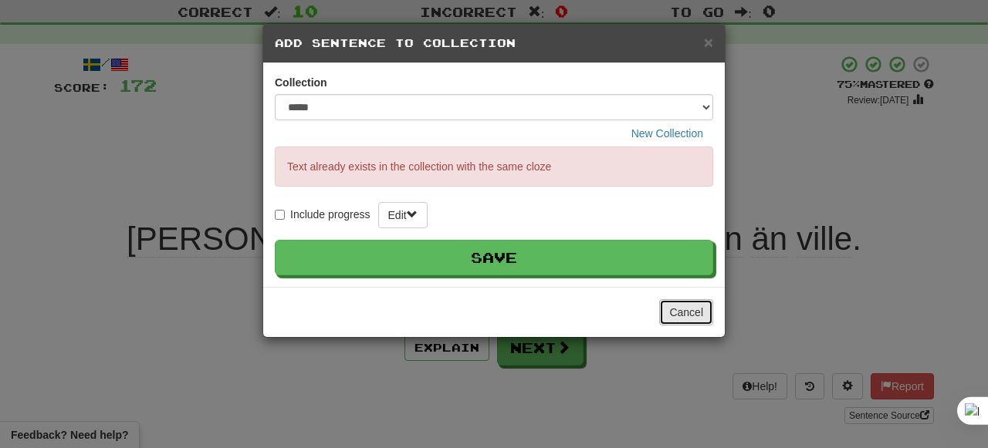
click at [693, 323] on button "Cancel" at bounding box center [686, 312] width 54 height 26
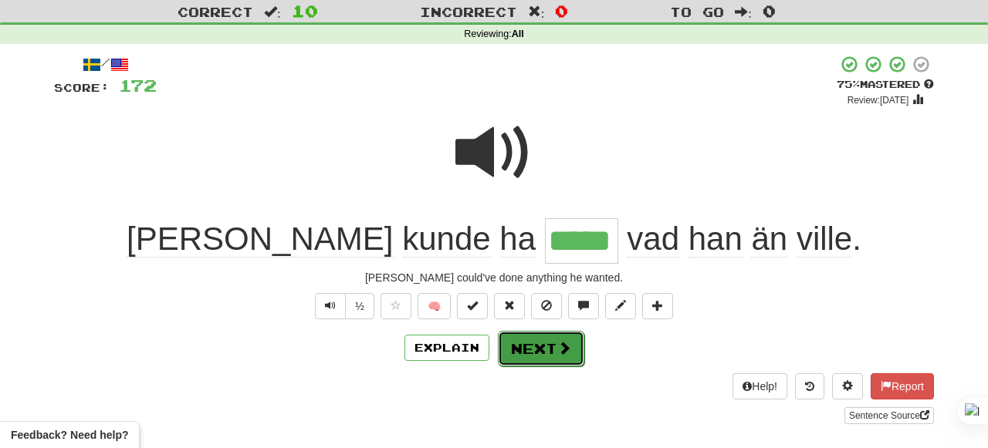
click at [549, 341] on button "Next" at bounding box center [541, 348] width 86 height 35
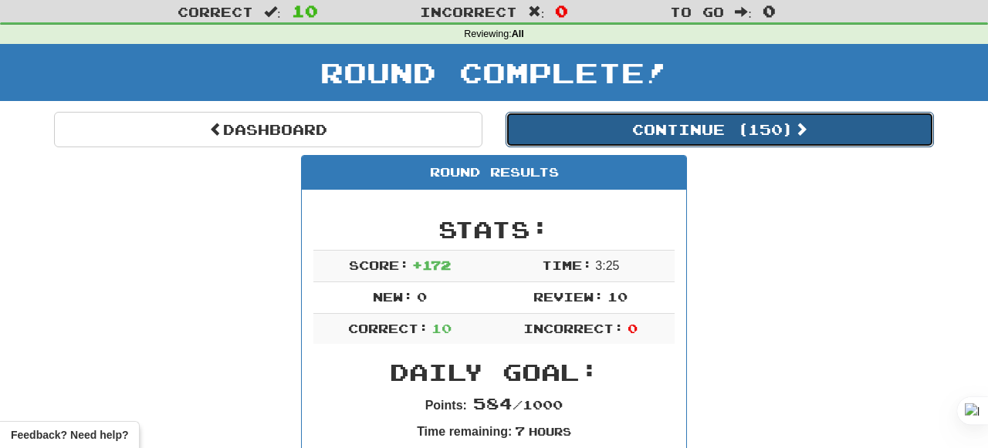
click at [767, 130] on button "Continue ( 150 )" at bounding box center [719, 129] width 428 height 35
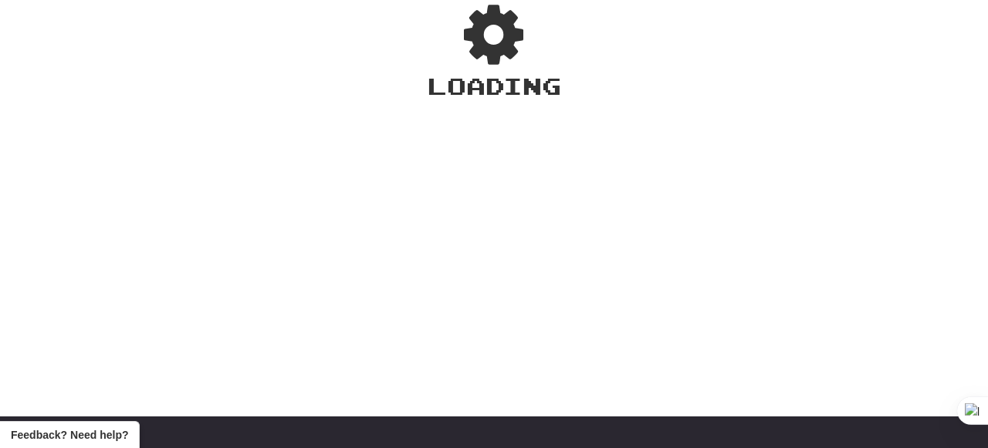
scroll to position [39, 0]
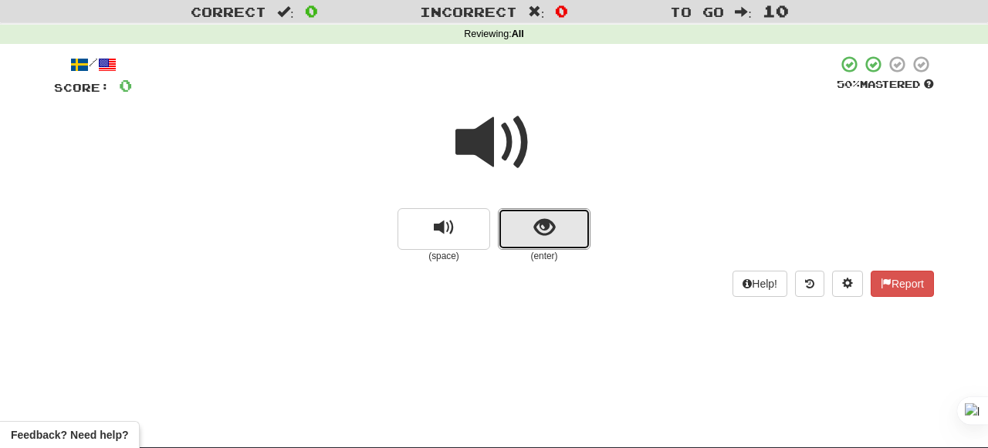
click at [537, 223] on span "show sentence" at bounding box center [544, 228] width 21 height 21
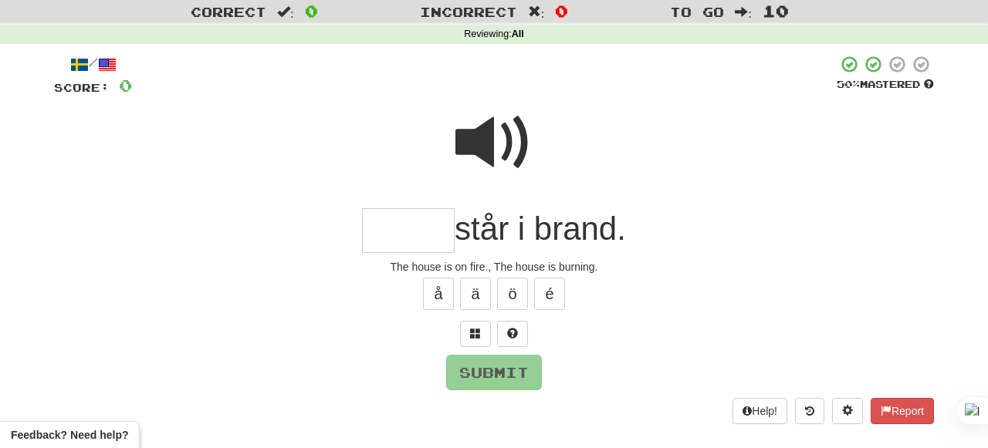
click at [485, 125] on span at bounding box center [493, 142] width 77 height 77
click at [385, 233] on input "text" at bounding box center [408, 231] width 93 height 46
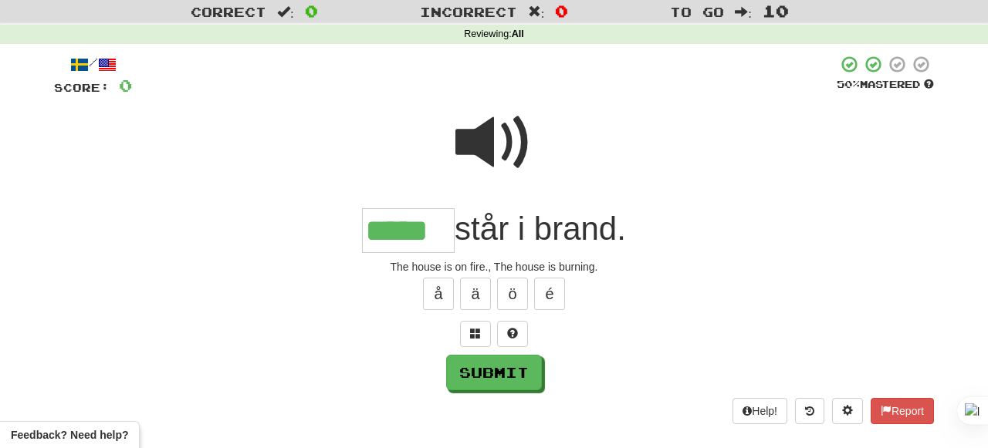
type input "*****"
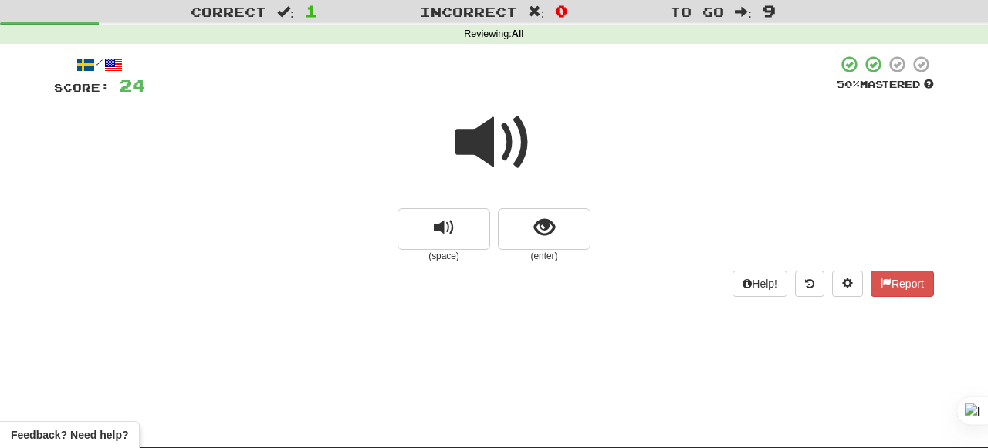
click at [496, 143] on span at bounding box center [493, 142] width 77 height 77
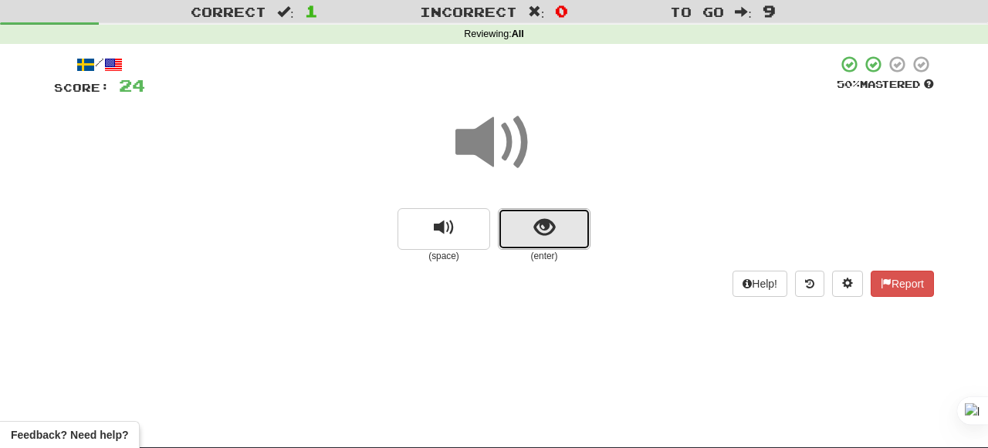
click at [521, 215] on button "show sentence" at bounding box center [544, 229] width 93 height 42
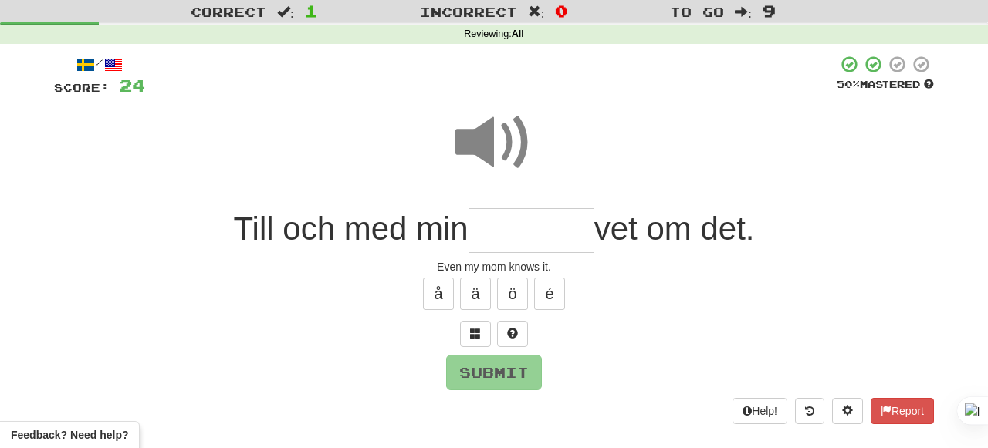
click at [505, 142] on span at bounding box center [493, 142] width 77 height 77
click at [508, 216] on input "text" at bounding box center [531, 231] width 126 height 46
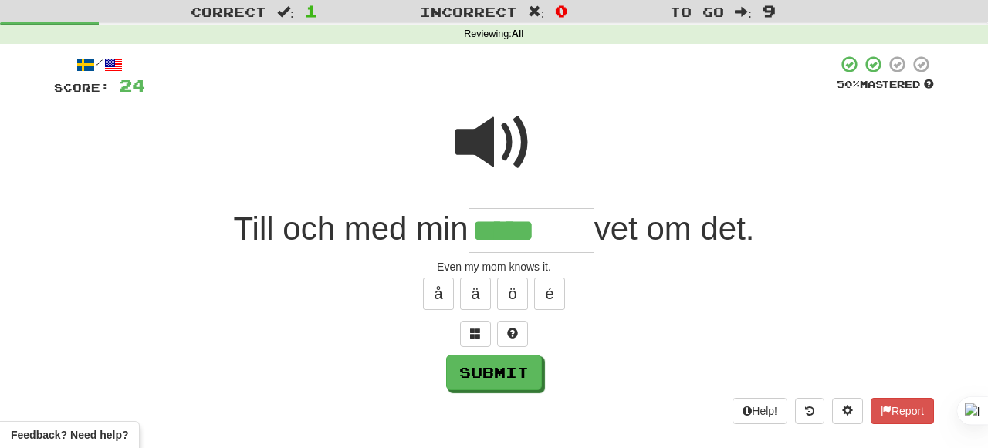
type input "*****"
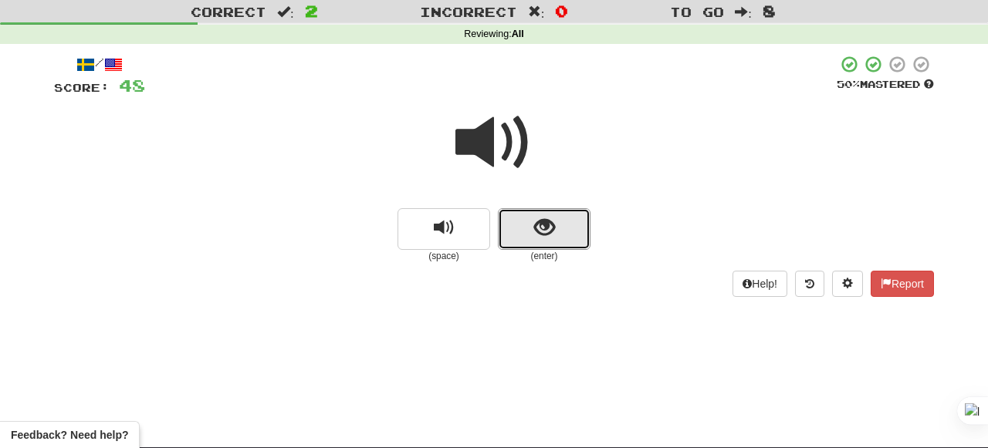
click at [538, 237] on span "show sentence" at bounding box center [544, 228] width 21 height 21
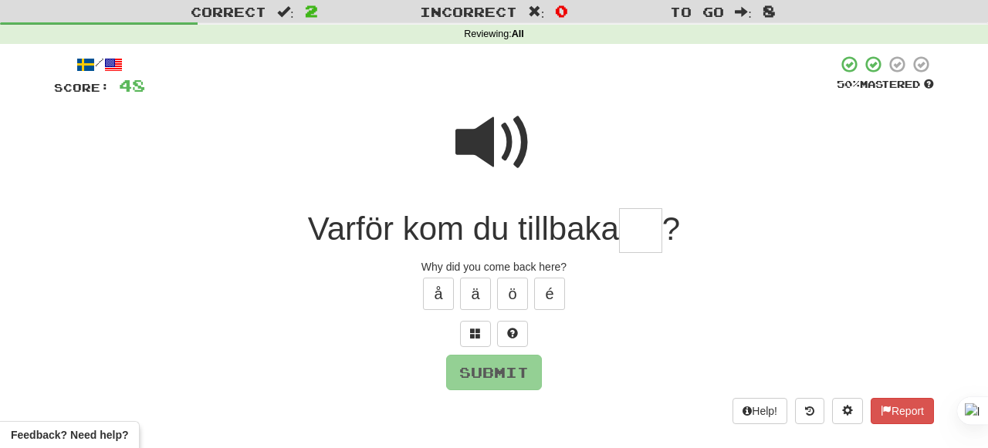
click at [496, 170] on span at bounding box center [493, 142] width 77 height 77
click at [650, 228] on input "text" at bounding box center [640, 231] width 43 height 46
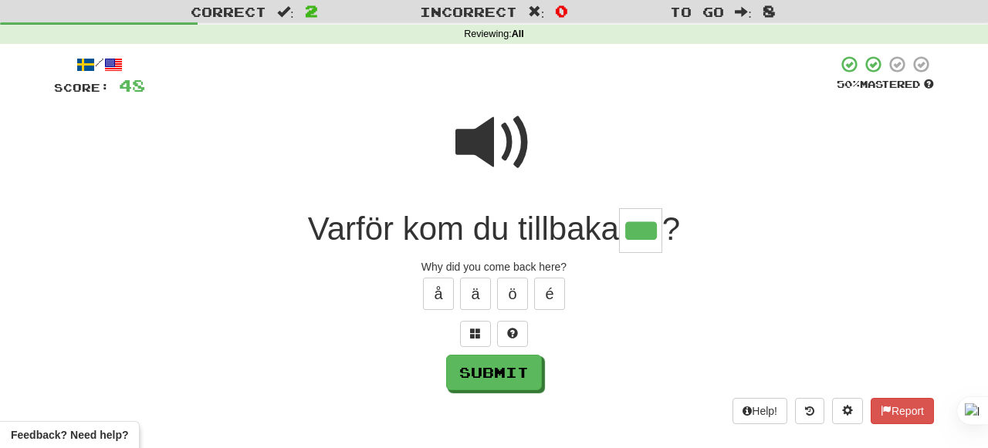
type input "***"
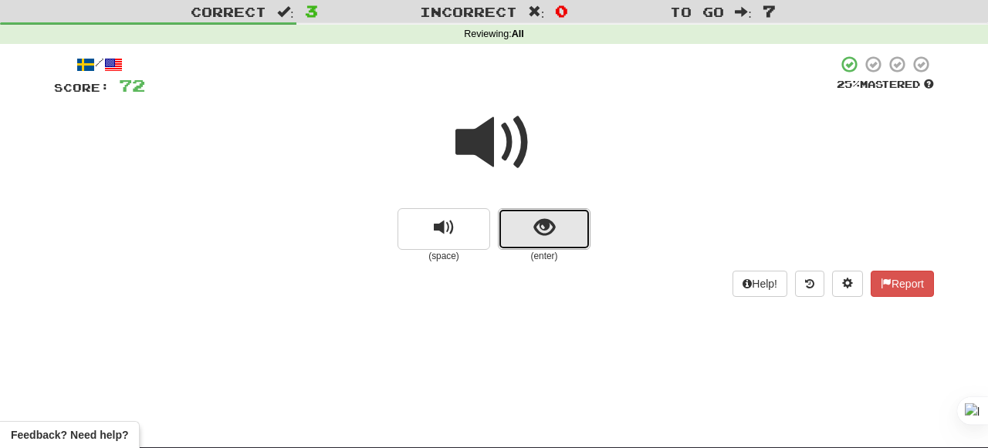
click at [515, 215] on button "show sentence" at bounding box center [544, 229] width 93 height 42
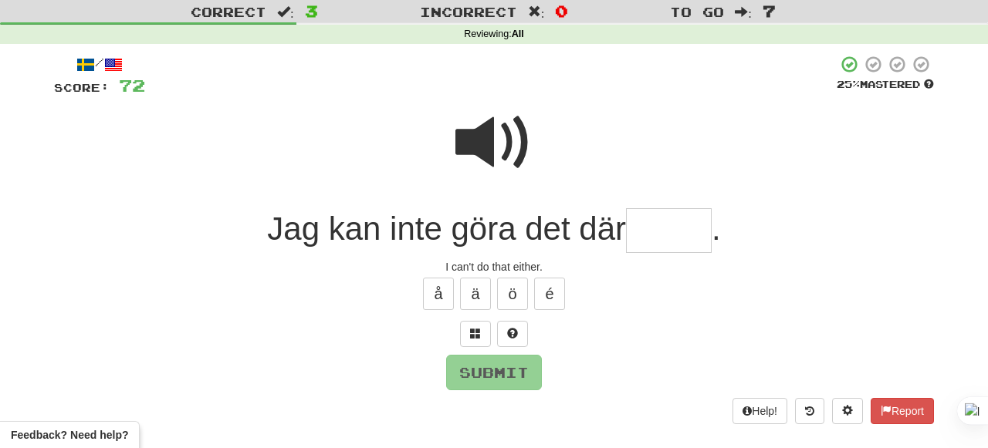
click at [498, 161] on span at bounding box center [493, 142] width 77 height 77
click at [665, 235] on input "text" at bounding box center [669, 231] width 86 height 46
click at [508, 154] on span at bounding box center [493, 142] width 77 height 77
click at [674, 238] on input "text" at bounding box center [669, 231] width 86 height 46
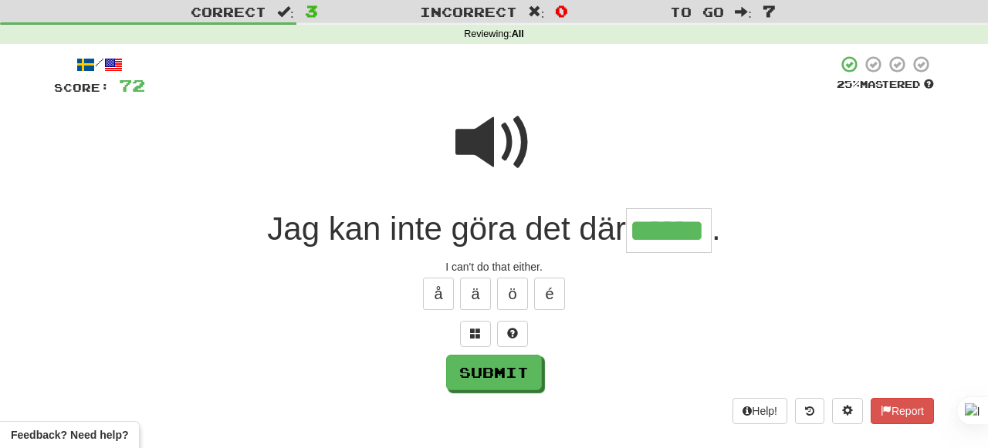
type input "******"
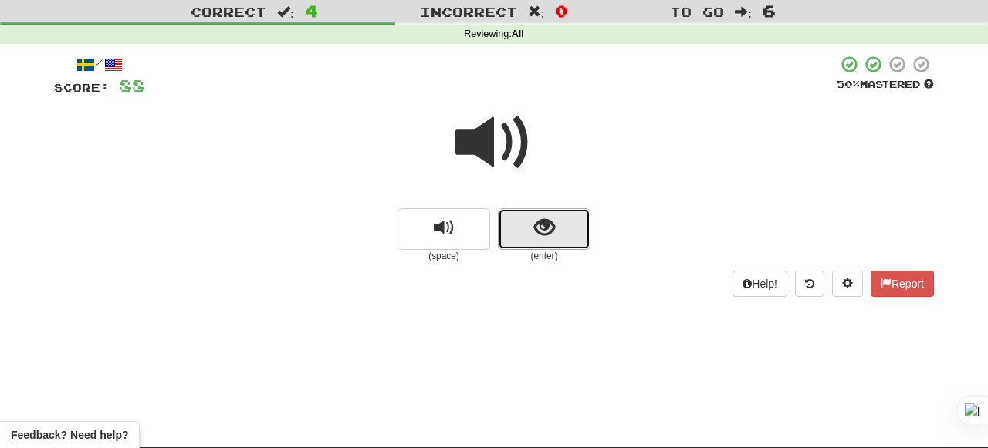
click at [559, 231] on button "show sentence" at bounding box center [544, 229] width 93 height 42
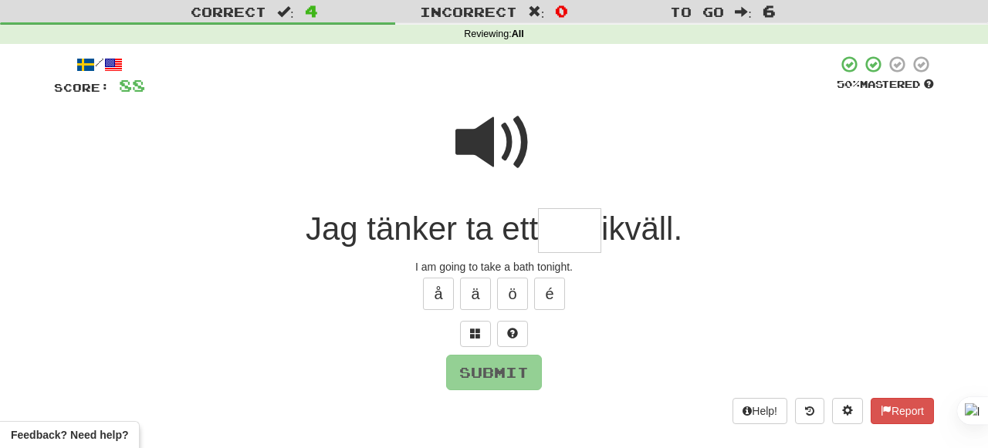
click at [487, 154] on span at bounding box center [493, 142] width 77 height 77
click at [551, 216] on input "text" at bounding box center [569, 231] width 63 height 46
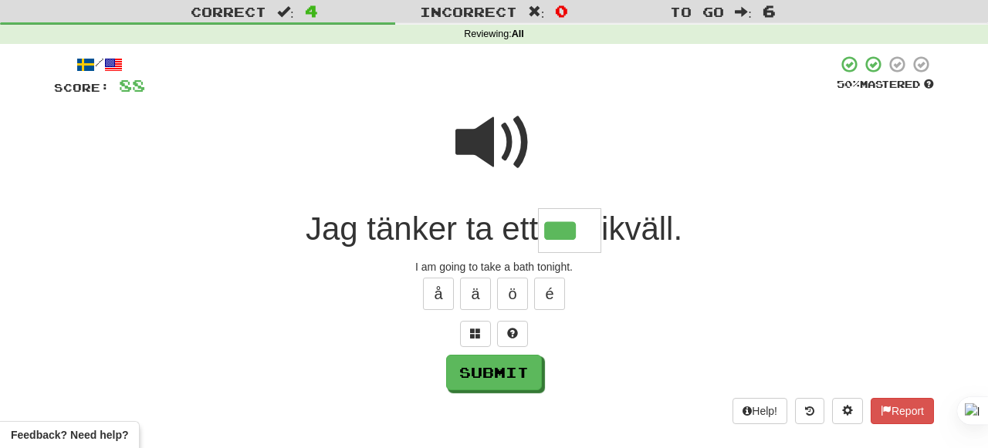
type input "***"
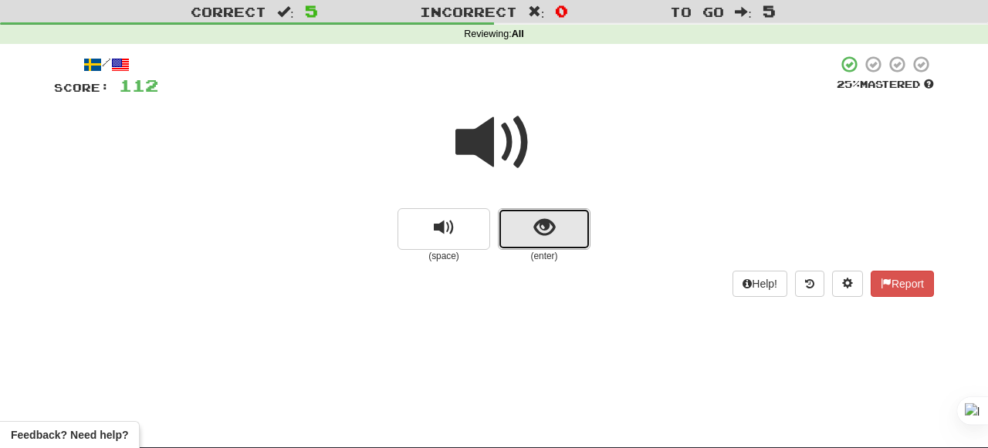
click at [522, 218] on button "show sentence" at bounding box center [544, 229] width 93 height 42
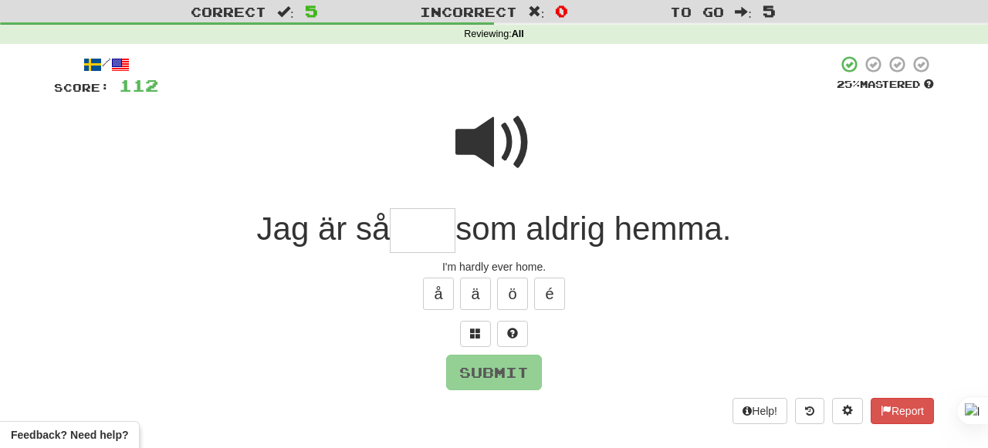
click at [505, 143] on span at bounding box center [493, 142] width 77 height 77
click at [431, 220] on input "text" at bounding box center [423, 231] width 66 height 46
click at [512, 135] on span at bounding box center [493, 142] width 77 height 77
click at [437, 220] on input "text" at bounding box center [423, 231] width 66 height 46
click at [508, 143] on span at bounding box center [493, 142] width 77 height 77
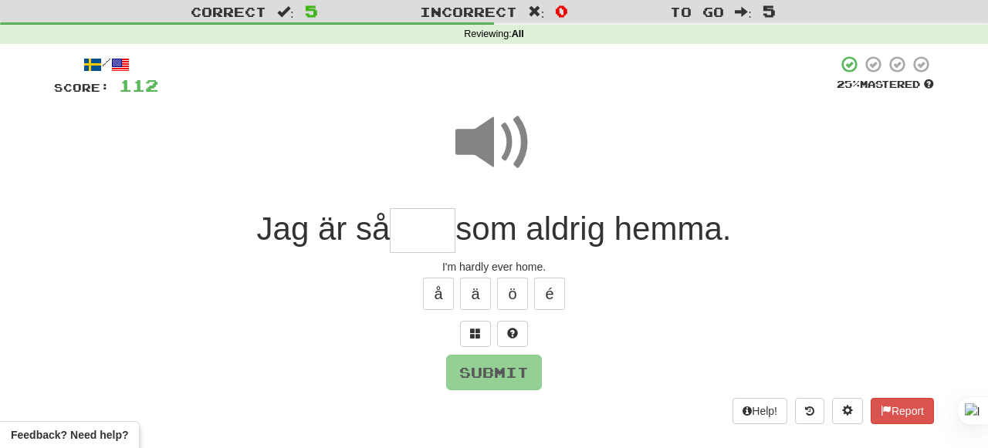
click at [409, 218] on input "text" at bounding box center [423, 231] width 66 height 46
click at [495, 148] on span at bounding box center [493, 142] width 77 height 77
click at [487, 164] on span at bounding box center [493, 142] width 77 height 77
click at [410, 233] on input "text" at bounding box center [423, 231] width 66 height 46
click at [515, 140] on span at bounding box center [493, 142] width 77 height 77
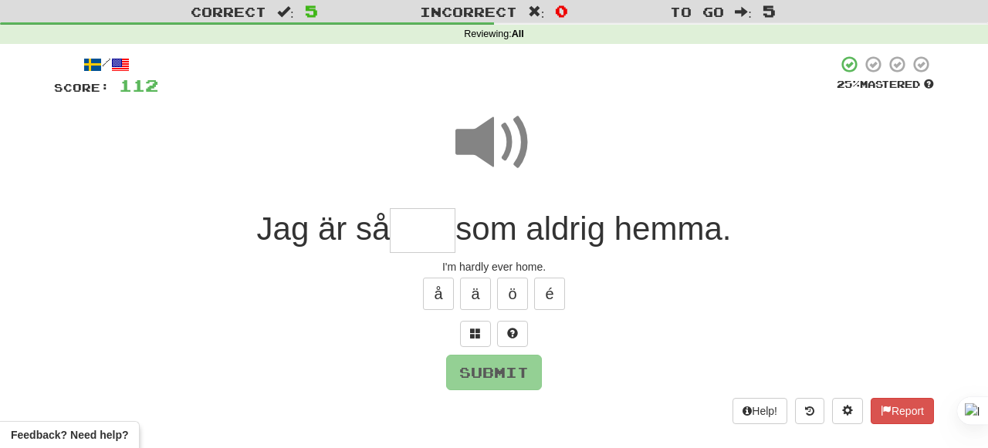
click at [441, 232] on input "text" at bounding box center [423, 231] width 66 height 46
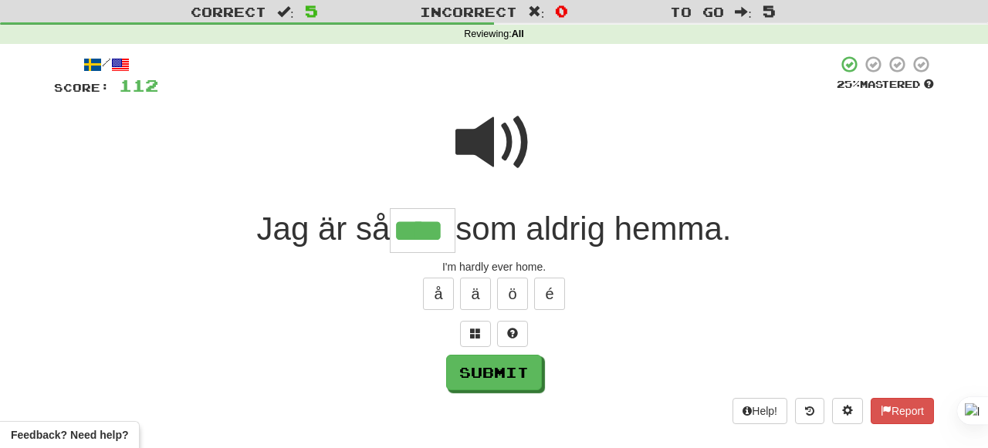
type input "****"
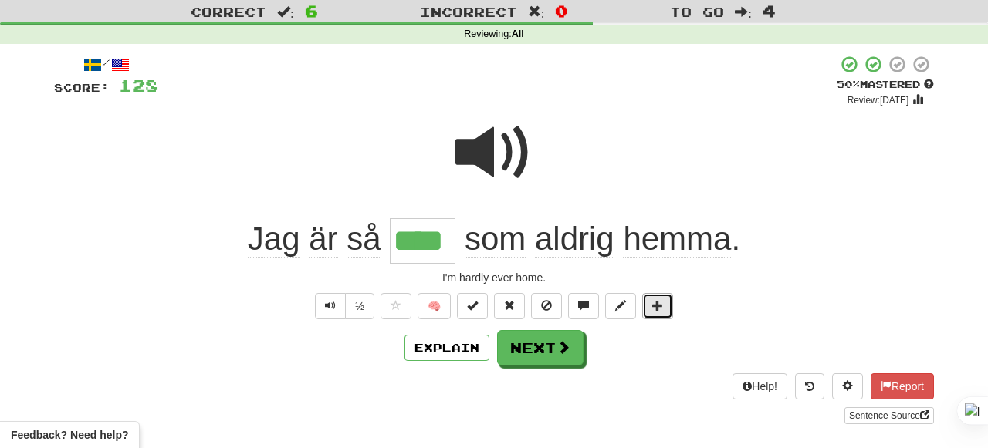
click at [658, 308] on span at bounding box center [657, 305] width 11 height 11
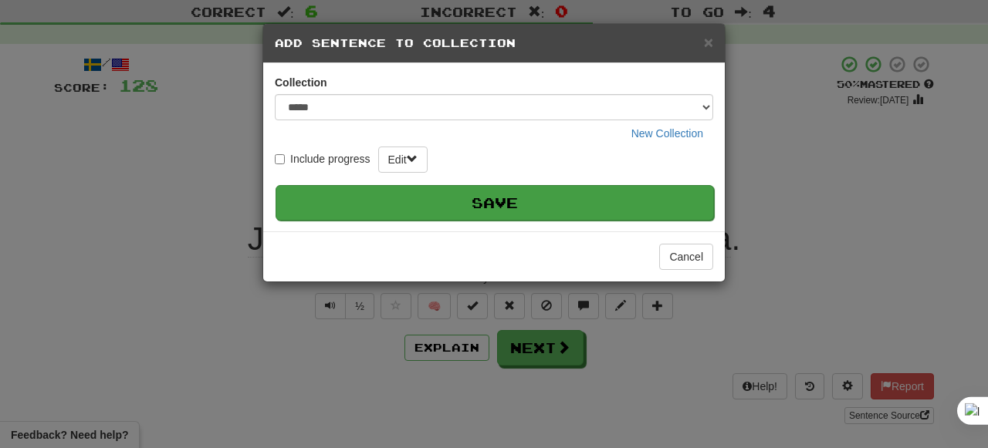
click at [627, 210] on button "Save" at bounding box center [494, 202] width 438 height 35
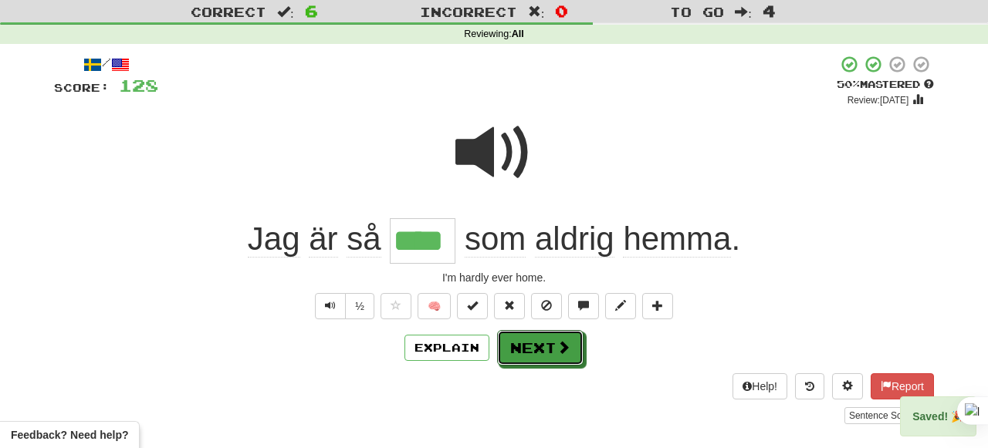
click at [558, 344] on span at bounding box center [563, 347] width 14 height 14
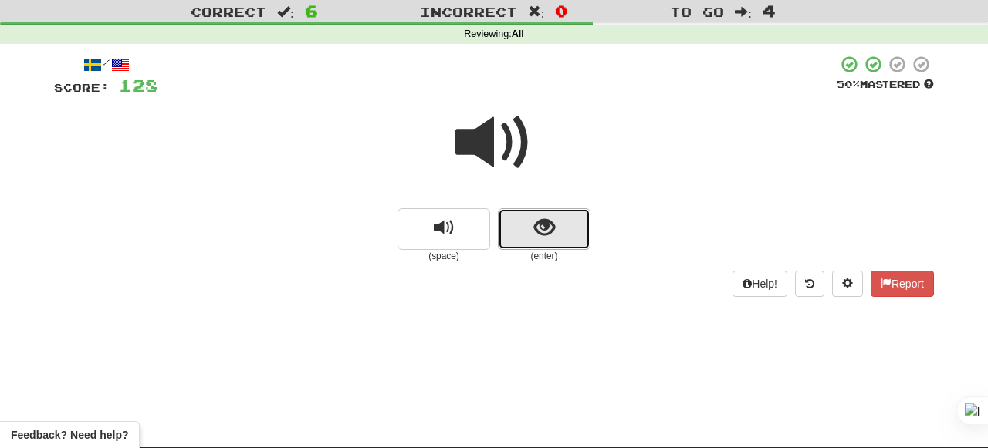
click at [530, 221] on button "show sentence" at bounding box center [544, 229] width 93 height 42
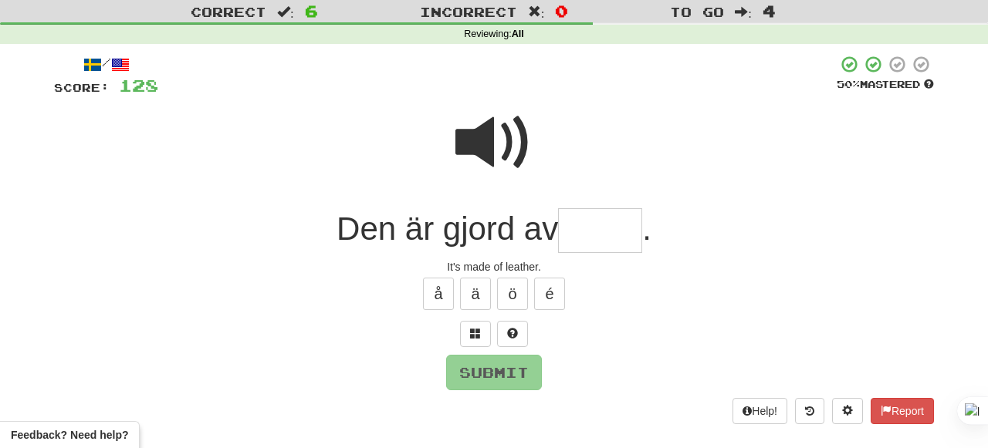
click at [505, 133] on span at bounding box center [493, 142] width 77 height 77
click at [586, 234] on input "text" at bounding box center [600, 231] width 84 height 46
type input "*"
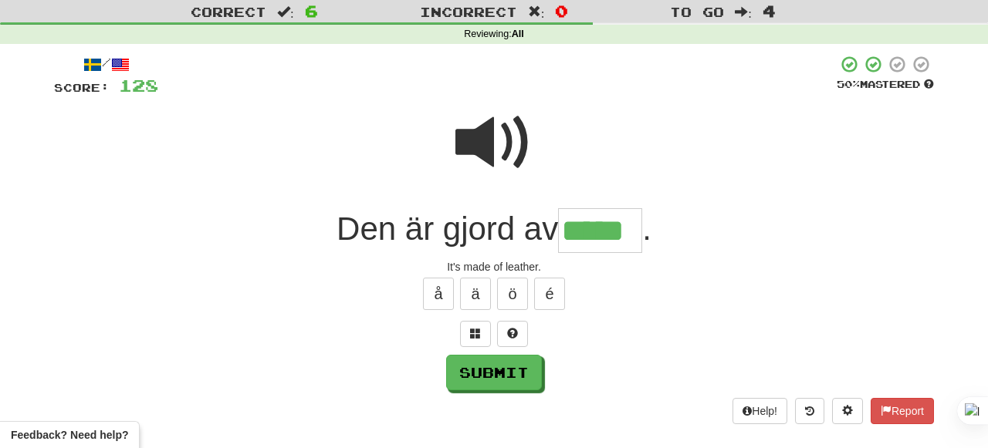
type input "*****"
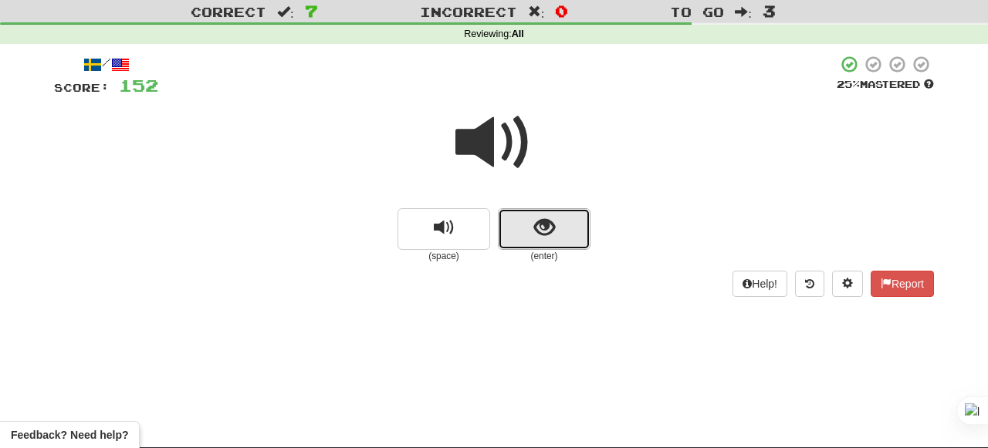
click at [566, 225] on button "show sentence" at bounding box center [544, 229] width 93 height 42
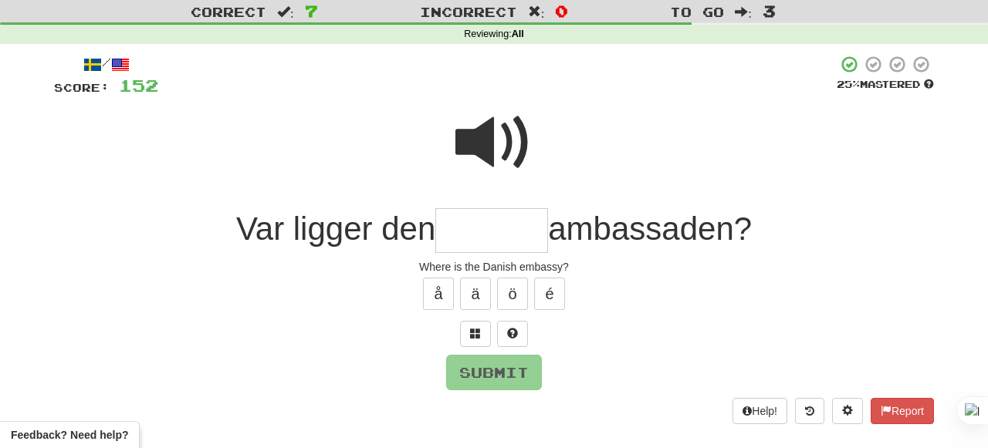
click at [522, 130] on span at bounding box center [493, 142] width 77 height 77
click at [467, 236] on input "text" at bounding box center [491, 231] width 113 height 46
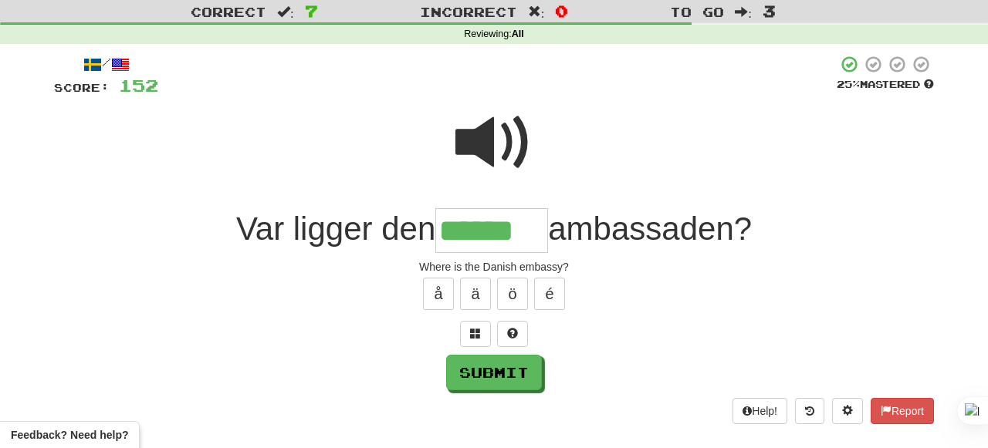
type input "******"
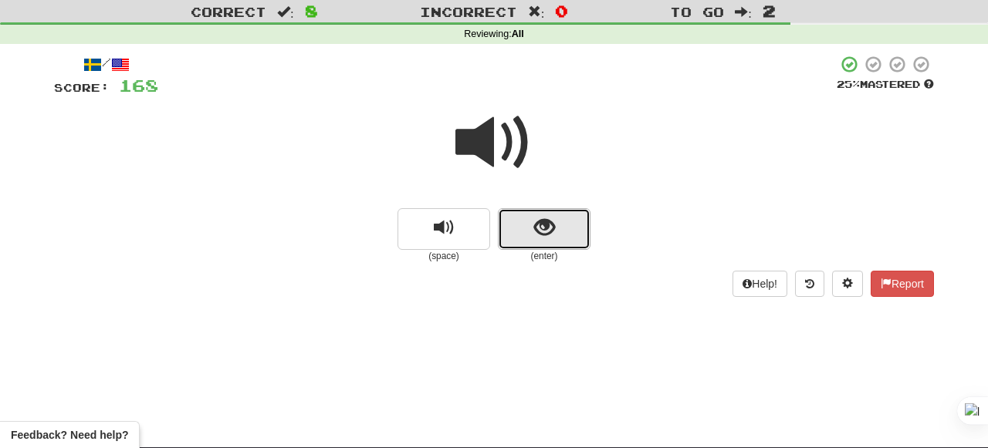
click at [515, 245] on button "show sentence" at bounding box center [544, 229] width 93 height 42
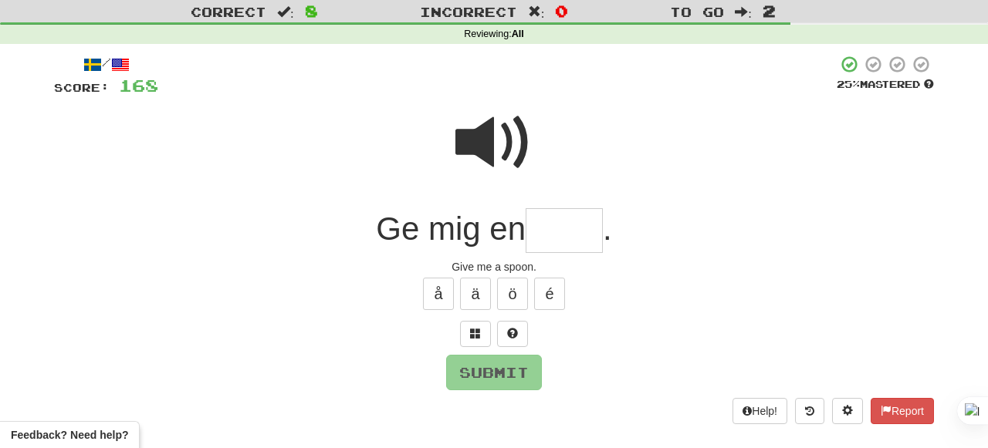
click at [492, 147] on span at bounding box center [493, 142] width 77 height 77
click at [555, 231] on input "text" at bounding box center [563, 231] width 77 height 46
click at [532, 165] on div at bounding box center [494, 153] width 880 height 110
click at [567, 220] on input "text" at bounding box center [563, 231] width 77 height 46
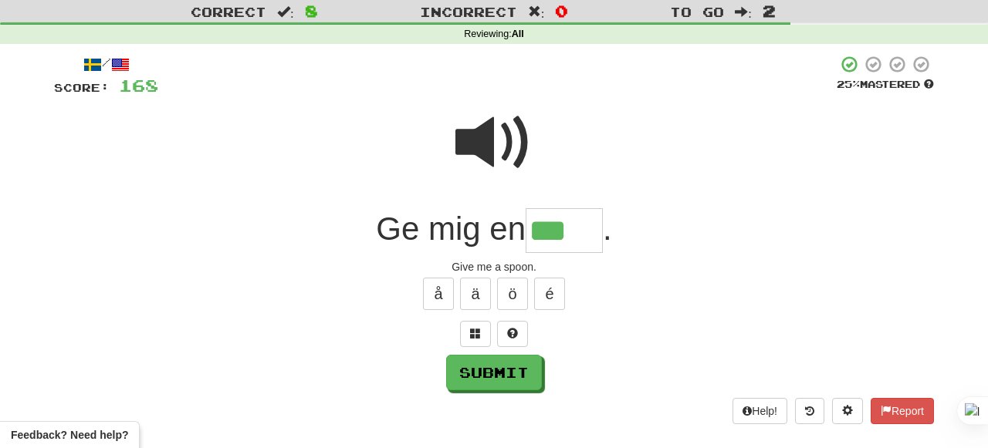
click at [517, 168] on span at bounding box center [493, 142] width 77 height 77
click at [589, 239] on input "***" at bounding box center [563, 231] width 77 height 46
click at [514, 122] on span at bounding box center [493, 142] width 77 height 77
click at [596, 230] on input "****" at bounding box center [563, 231] width 77 height 46
click at [481, 331] on button at bounding box center [475, 334] width 31 height 26
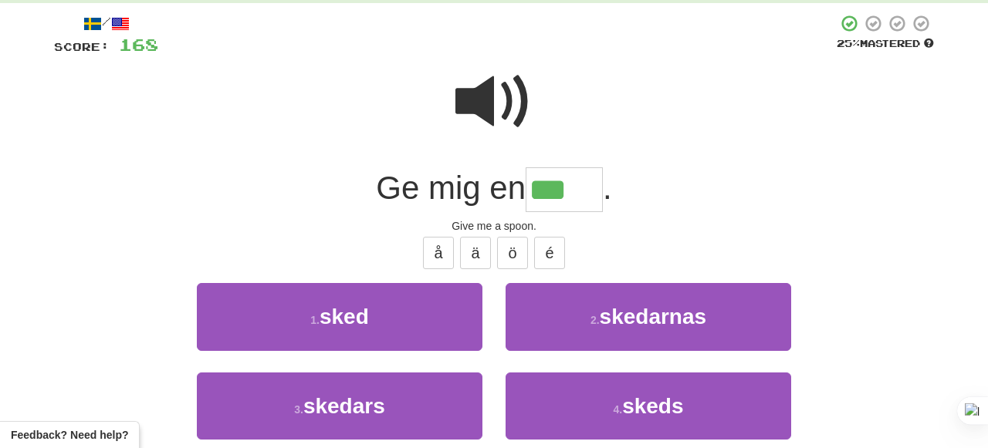
scroll to position [81, 0]
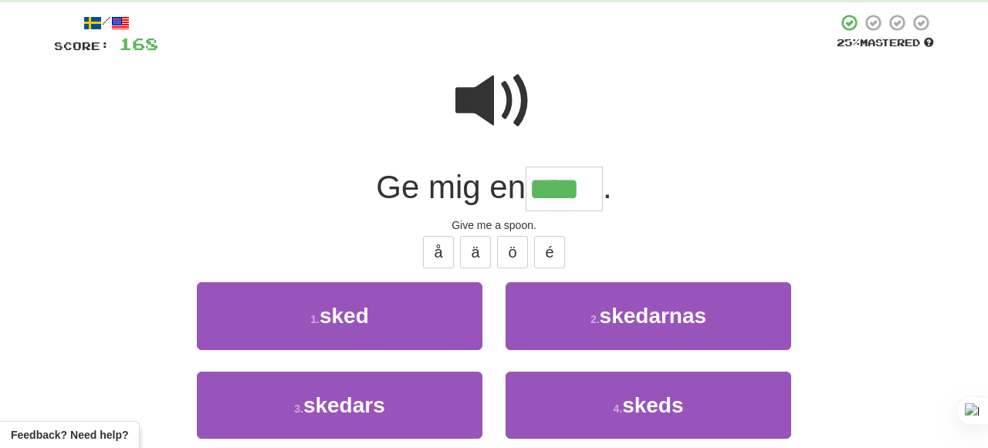
type input "****"
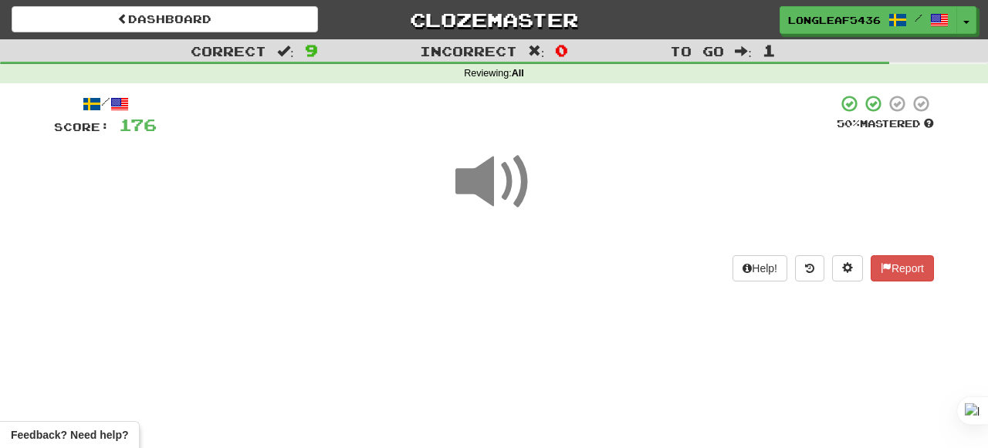
scroll to position [1, 0]
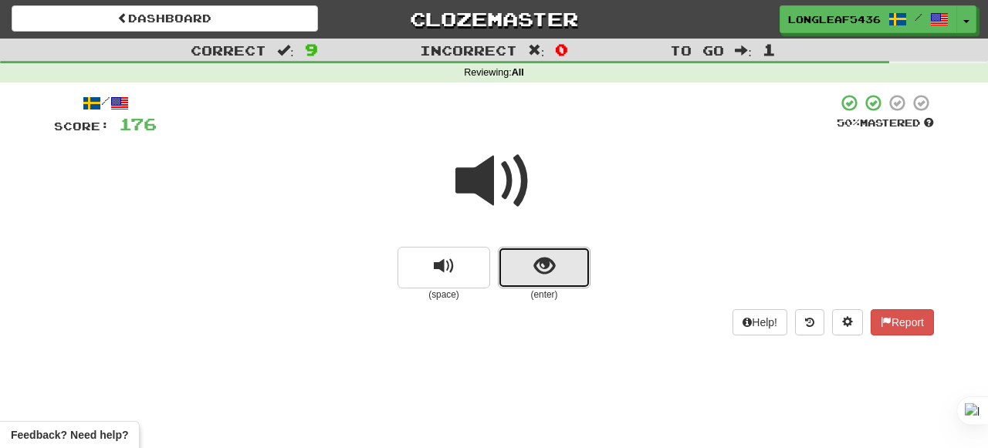
click at [542, 267] on span "show sentence" at bounding box center [544, 266] width 21 height 21
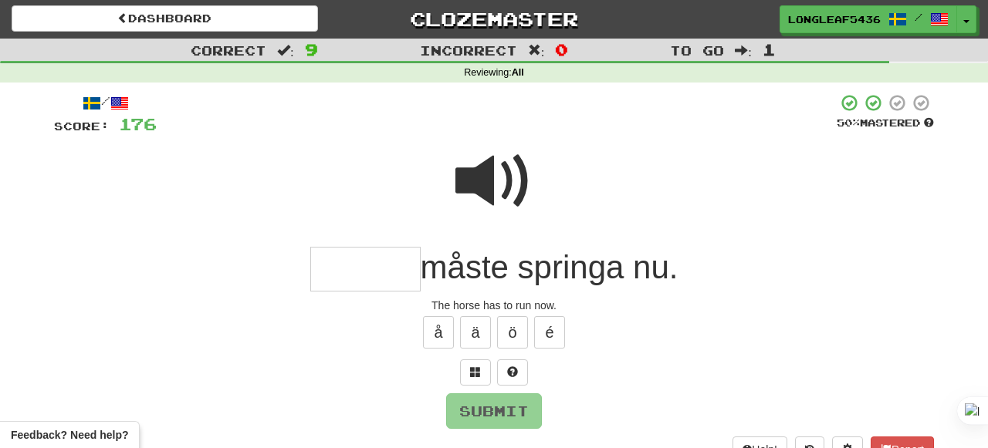
click at [495, 158] on span at bounding box center [493, 181] width 77 height 77
click at [341, 265] on input "text" at bounding box center [365, 270] width 110 height 46
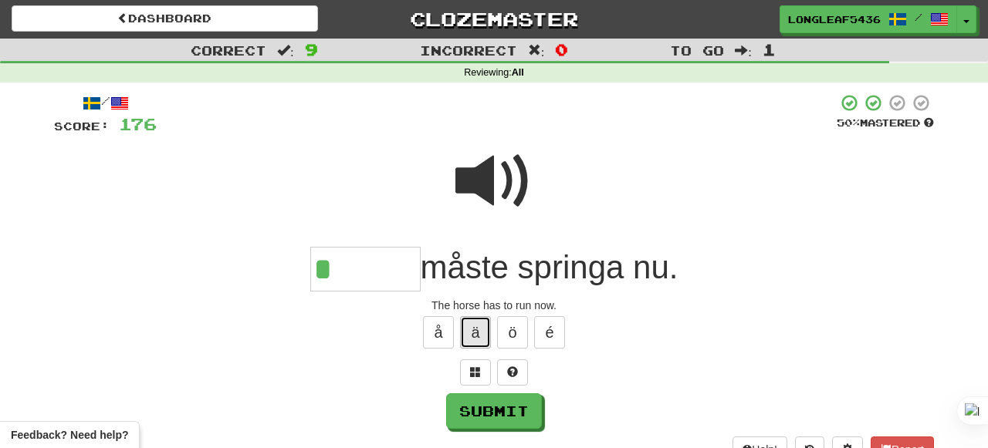
click at [466, 330] on button "ä" at bounding box center [475, 332] width 31 height 32
type input "******"
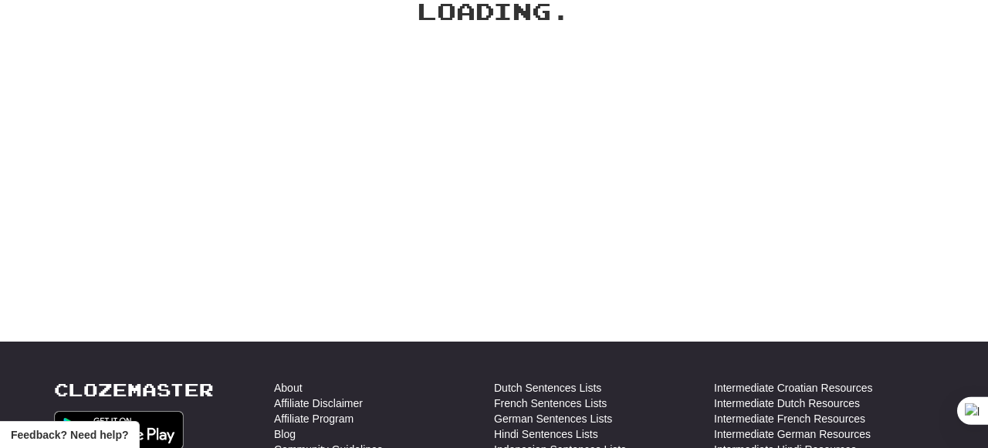
scroll to position [114, 0]
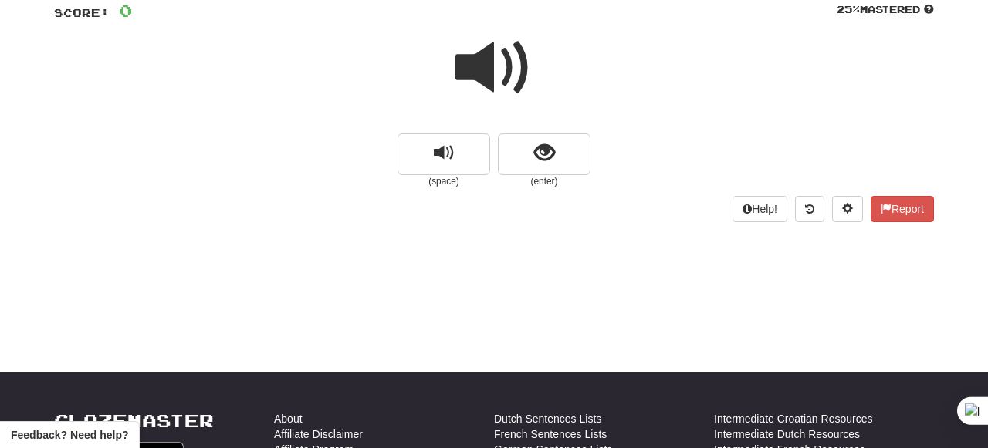
click at [500, 78] on span at bounding box center [493, 67] width 77 height 77
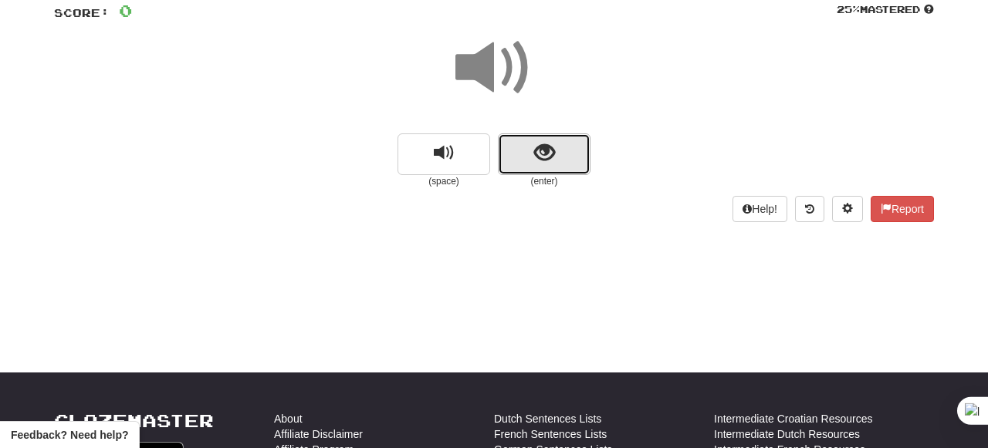
click at [560, 165] on button "show sentence" at bounding box center [544, 154] width 93 height 42
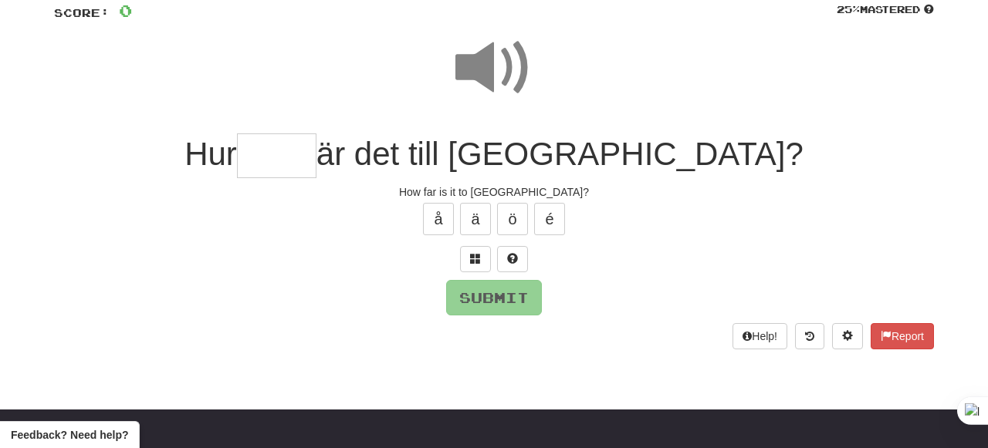
click at [496, 58] on span at bounding box center [493, 67] width 77 height 77
click at [316, 150] on input "text" at bounding box center [276, 156] width 79 height 46
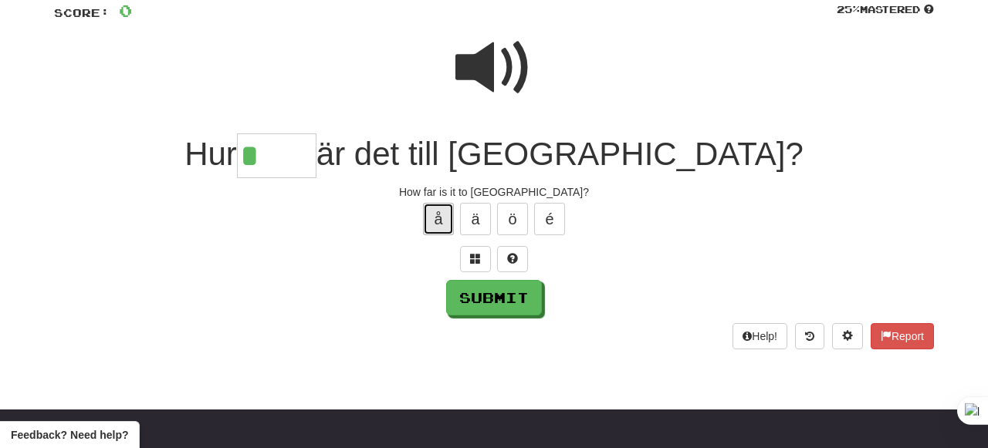
click at [434, 214] on button "å" at bounding box center [438, 219] width 31 height 32
type input "*****"
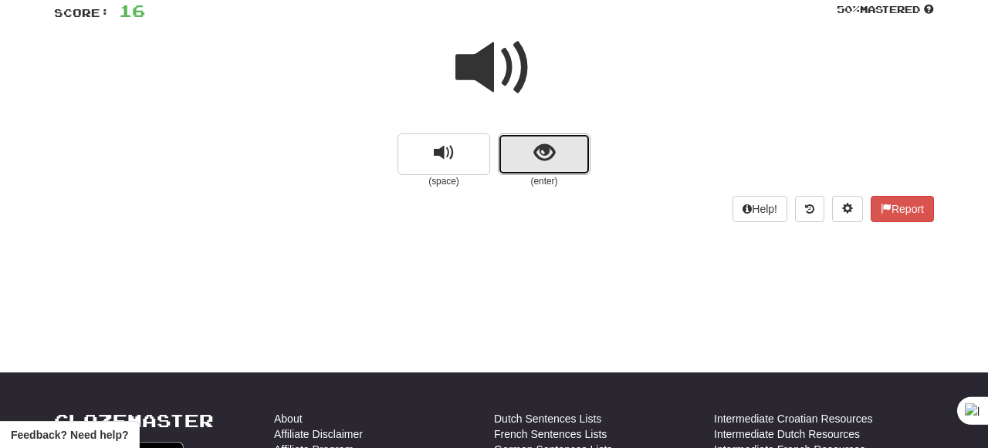
click at [528, 154] on button "show sentence" at bounding box center [544, 154] width 93 height 42
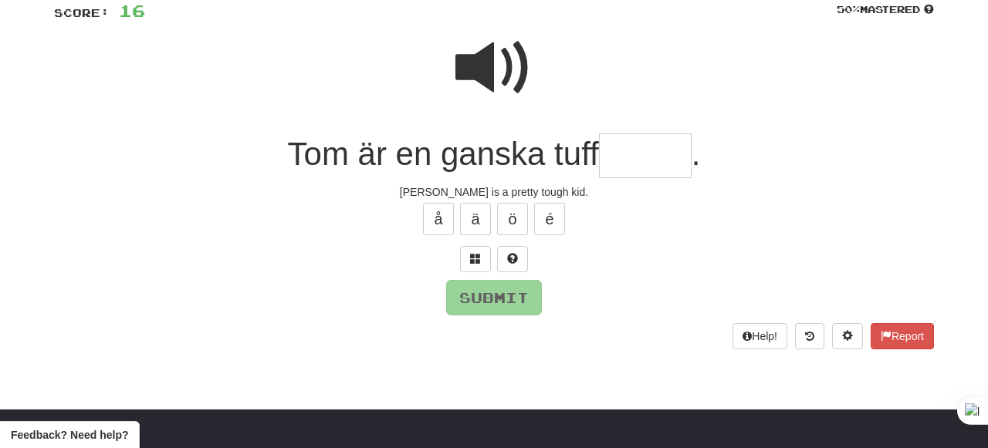
click at [501, 66] on span at bounding box center [493, 67] width 77 height 77
click at [616, 147] on input "text" at bounding box center [645, 156] width 93 height 46
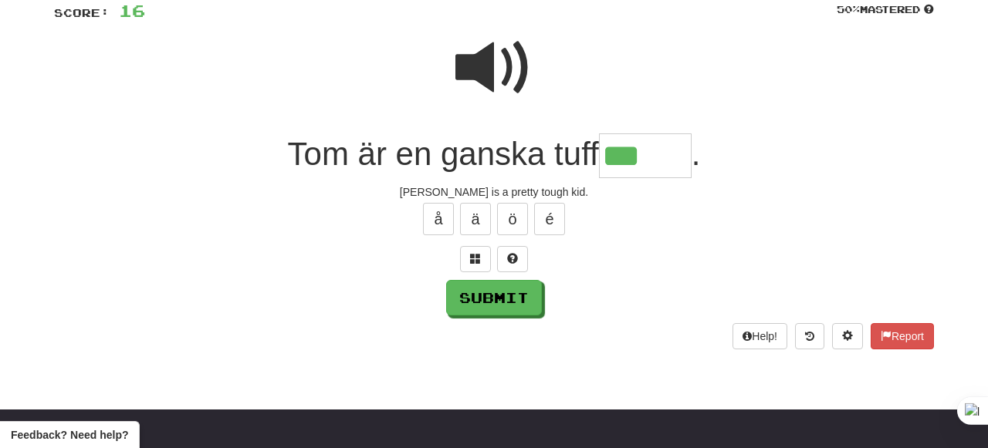
click at [491, 56] on span at bounding box center [493, 67] width 77 height 77
click at [669, 165] on input "***" at bounding box center [645, 156] width 93 height 46
click at [512, 68] on span at bounding box center [493, 67] width 77 height 77
click at [653, 152] on input "***" at bounding box center [645, 156] width 93 height 46
click at [495, 70] on span at bounding box center [493, 67] width 77 height 77
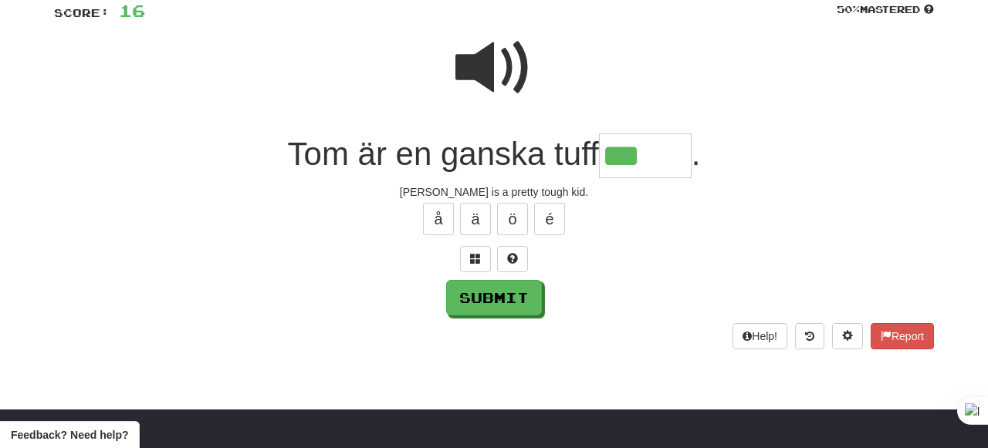
click at [664, 158] on input "***" at bounding box center [645, 156] width 93 height 46
type input "*****"
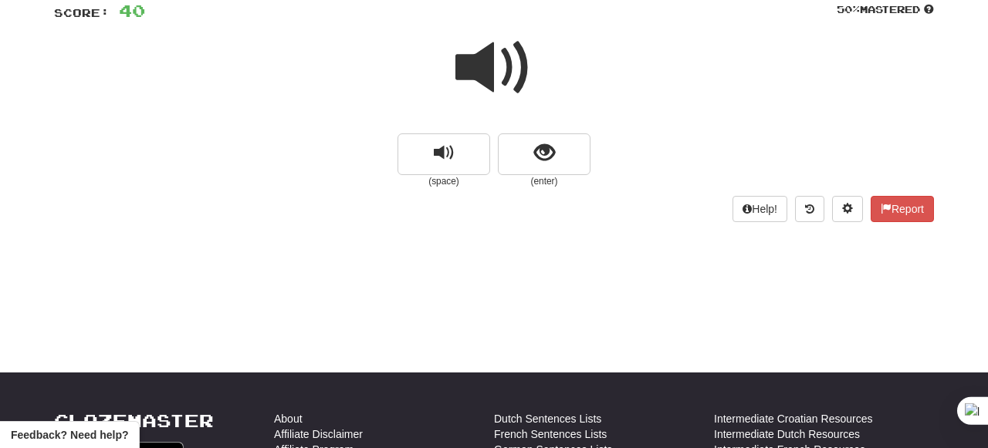
click at [532, 181] on small "(enter)" at bounding box center [544, 181] width 93 height 13
click at [532, 147] on button "show sentence" at bounding box center [544, 154] width 93 height 42
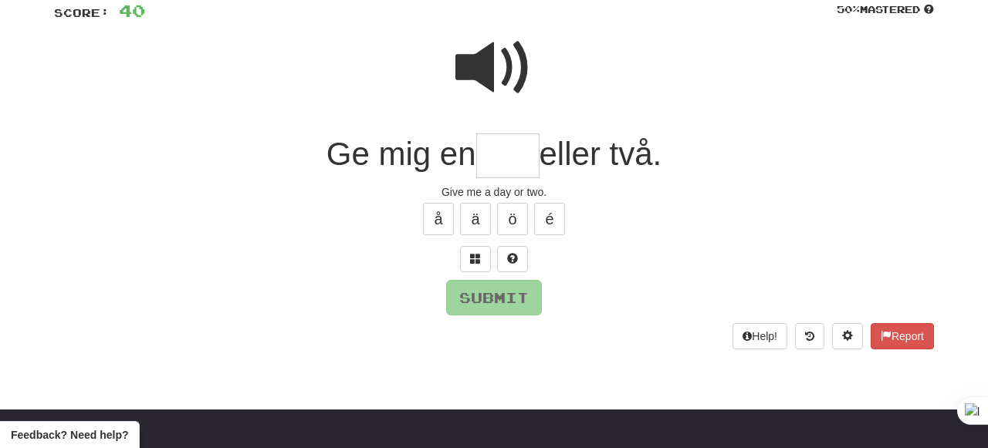
click at [482, 82] on span at bounding box center [493, 67] width 77 height 77
click at [505, 162] on input "text" at bounding box center [507, 156] width 63 height 46
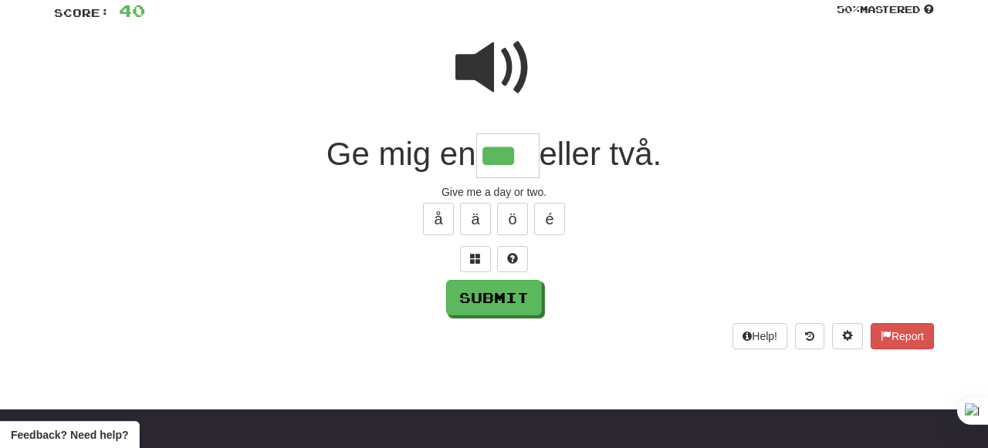
type input "***"
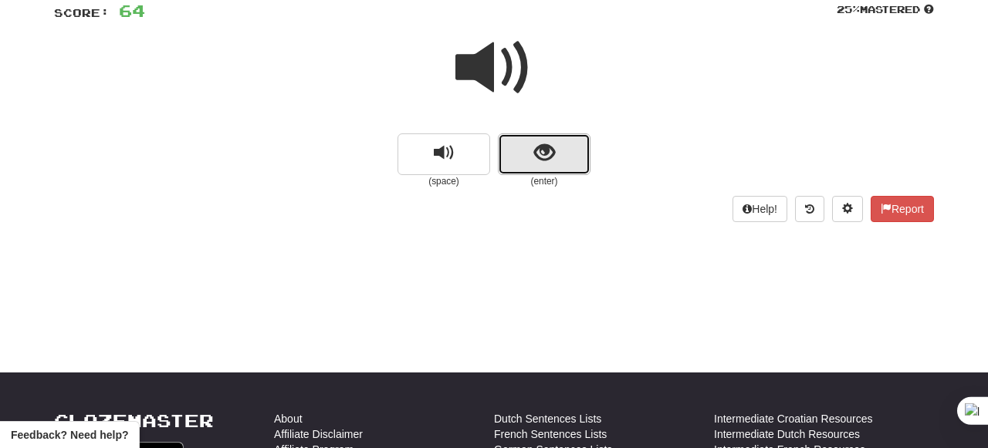
click at [535, 153] on span "show sentence" at bounding box center [544, 153] width 21 height 21
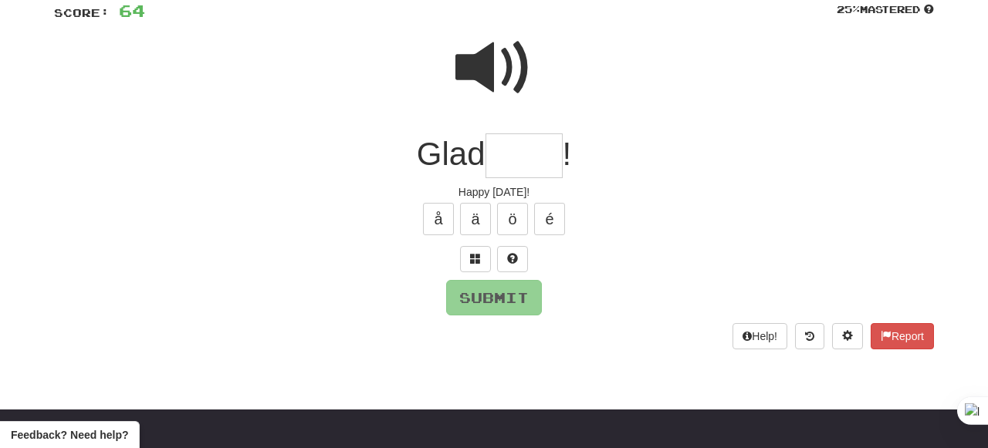
click at [522, 167] on input "text" at bounding box center [523, 156] width 77 height 46
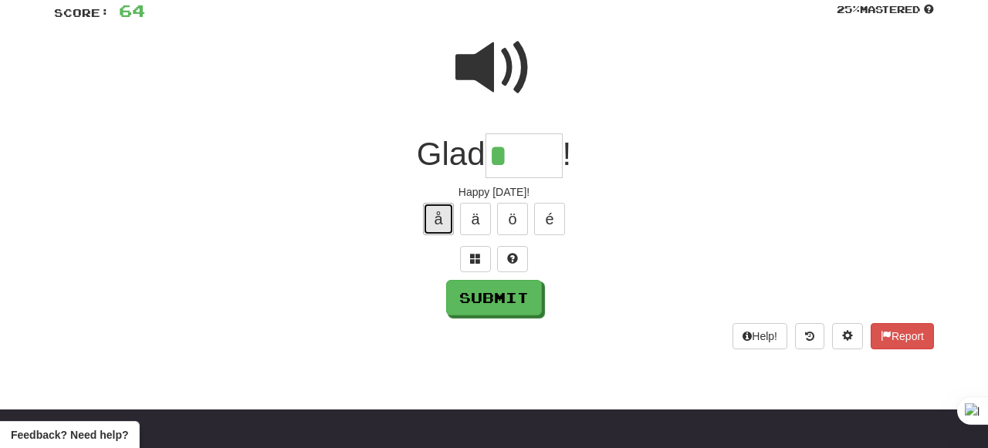
click at [431, 225] on button "å" at bounding box center [438, 219] width 31 height 32
type input "****"
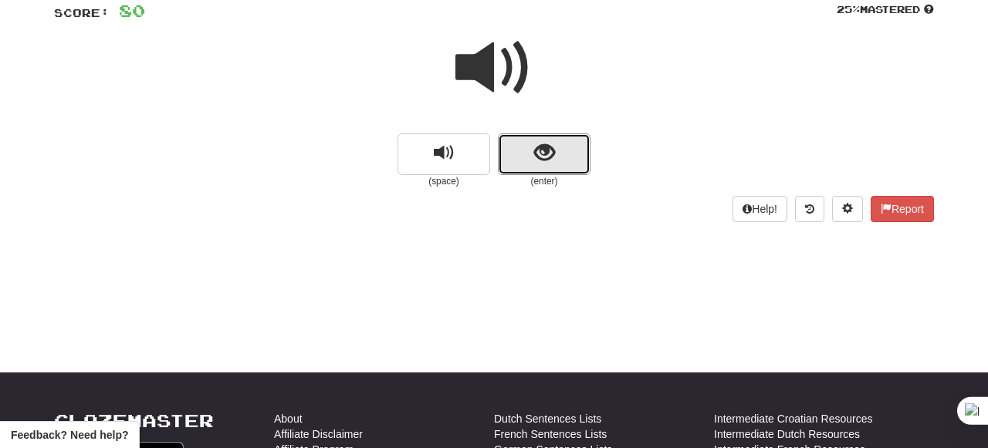
click at [556, 147] on button "show sentence" at bounding box center [544, 154] width 93 height 42
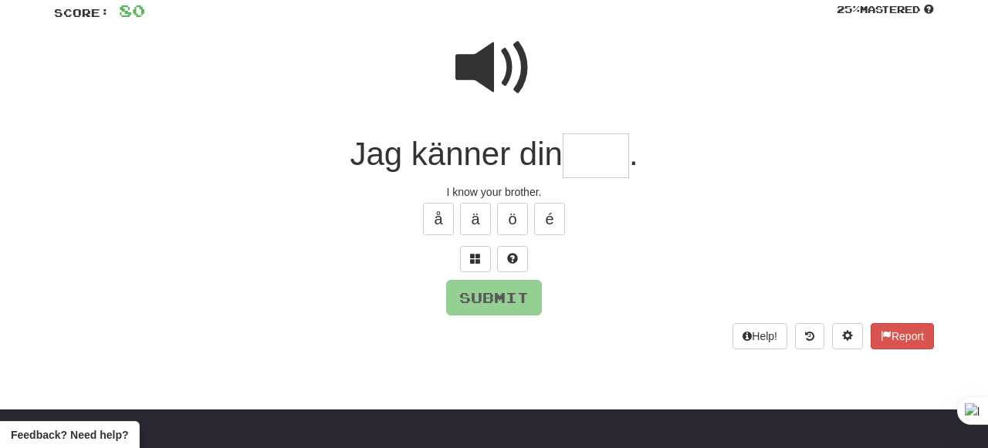
click at [502, 74] on span at bounding box center [493, 67] width 77 height 77
click at [587, 167] on input "text" at bounding box center [595, 156] width 66 height 46
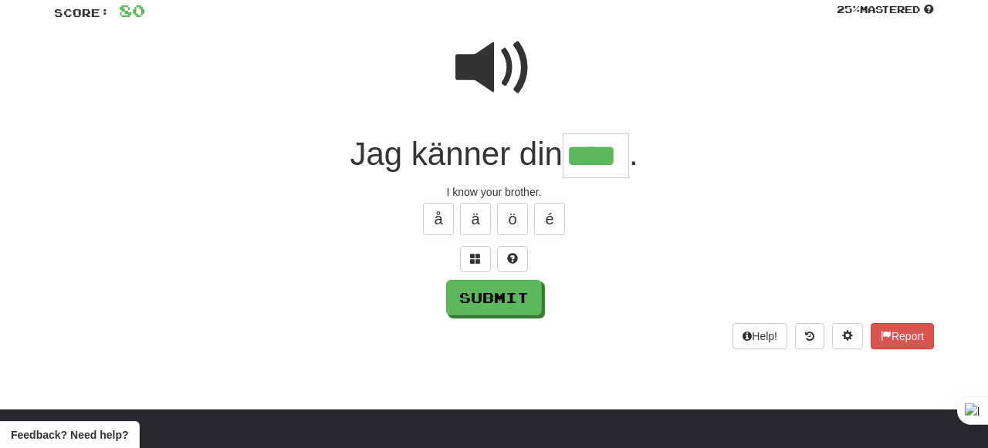
type input "****"
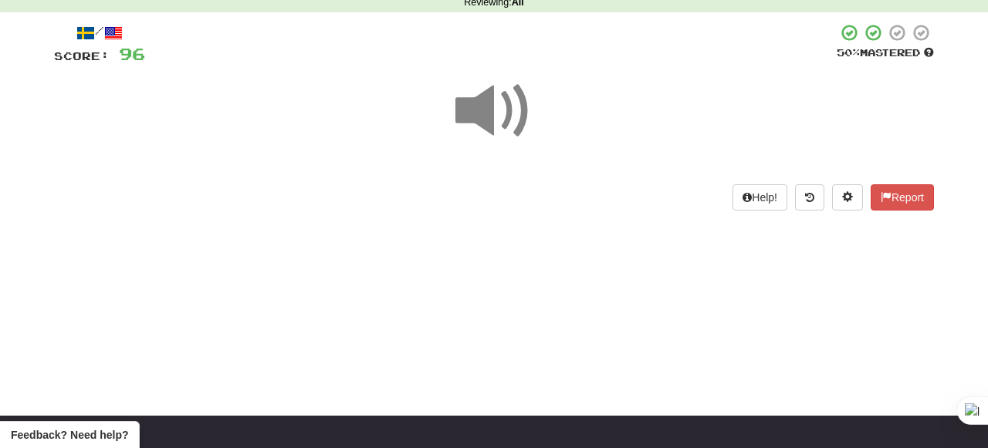
scroll to position [73, 0]
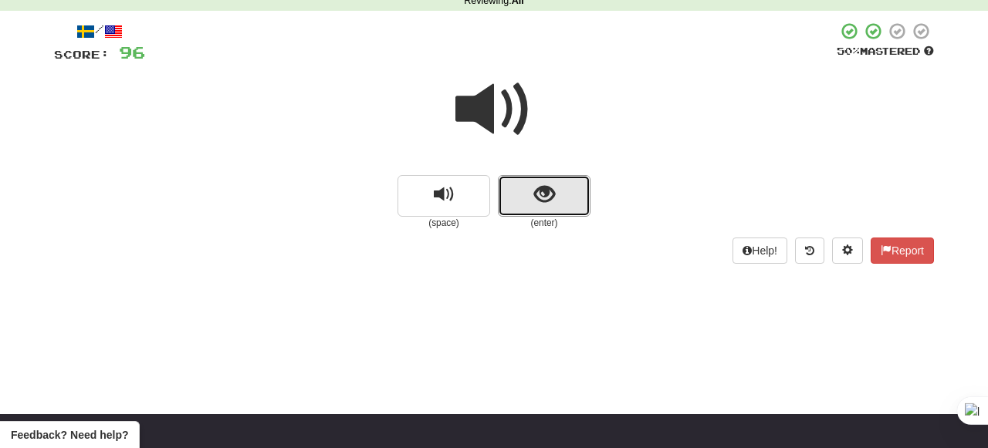
click at [525, 199] on button "show sentence" at bounding box center [544, 196] width 93 height 42
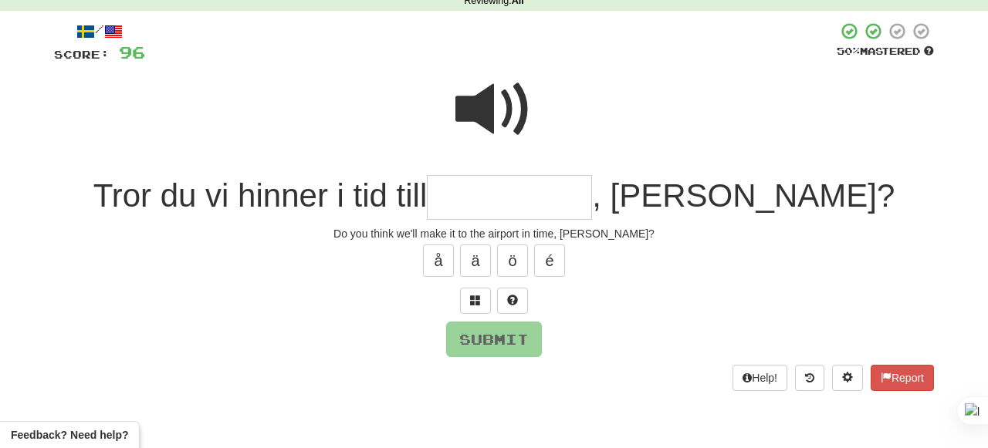
click at [466, 90] on span at bounding box center [493, 109] width 77 height 77
click at [557, 186] on input "text" at bounding box center [509, 198] width 165 height 46
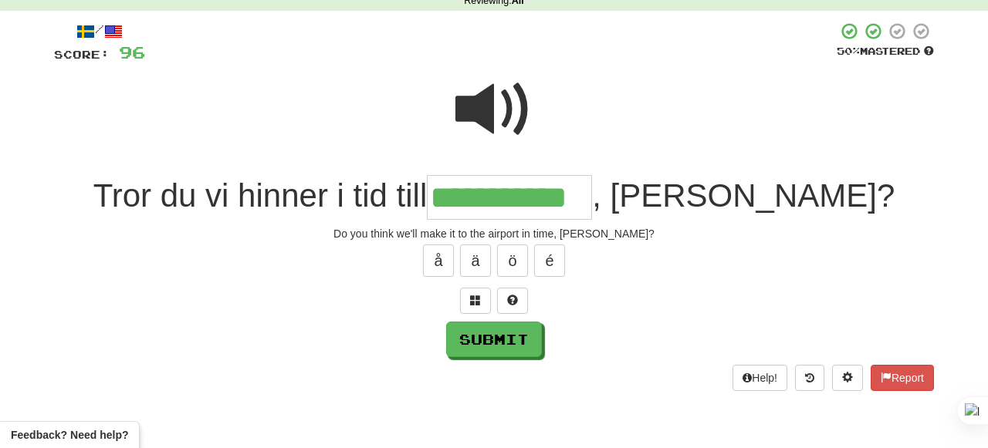
type input "**********"
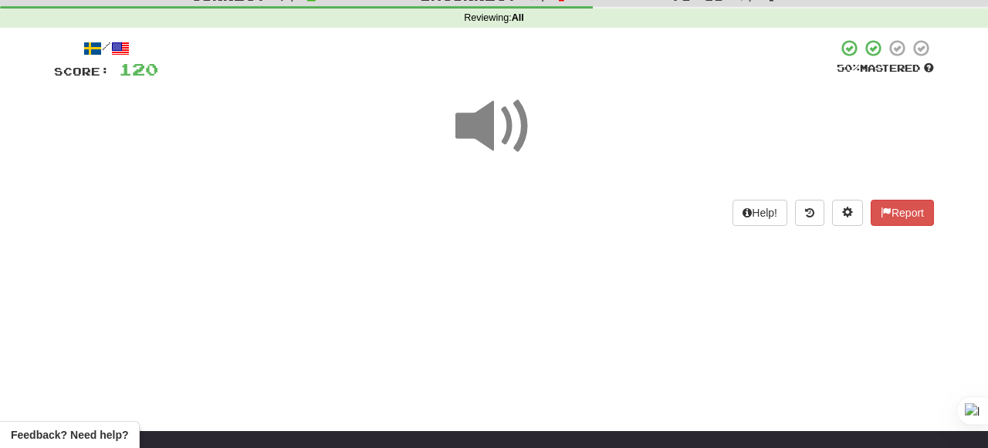
scroll to position [57, 0]
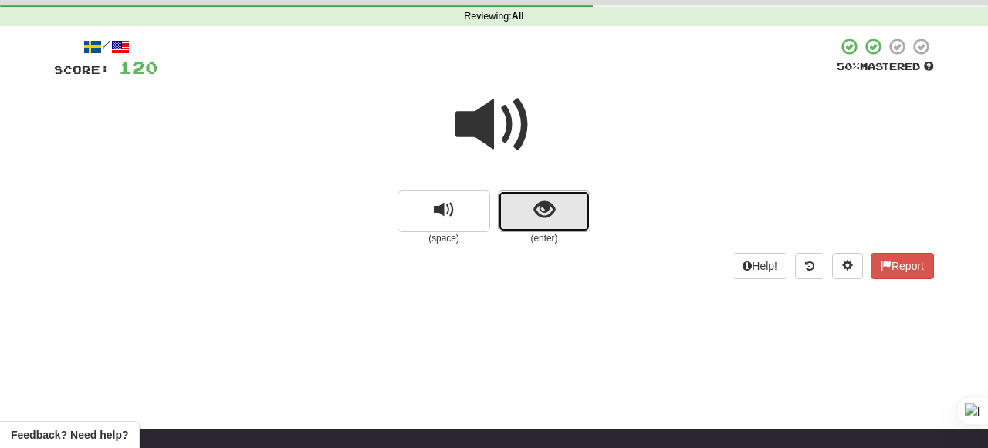
click at [559, 213] on button "show sentence" at bounding box center [544, 212] width 93 height 42
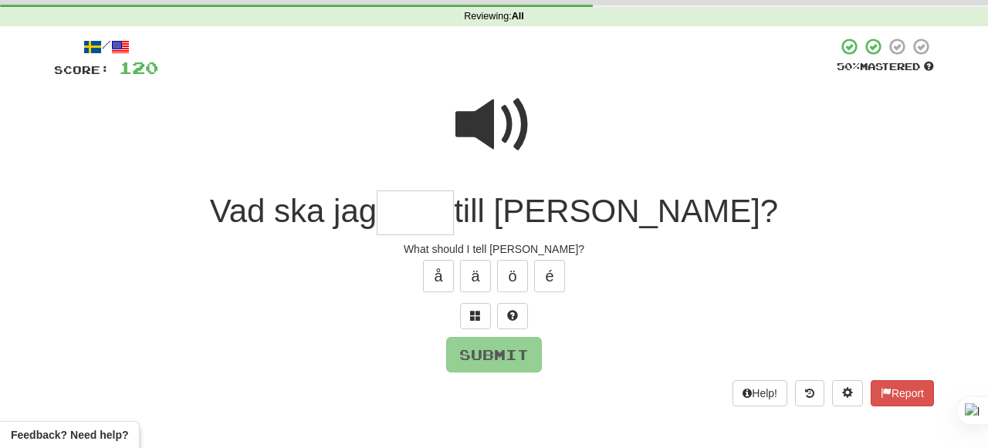
click at [482, 123] on span at bounding box center [493, 124] width 77 height 77
click at [454, 217] on input "text" at bounding box center [415, 214] width 77 height 46
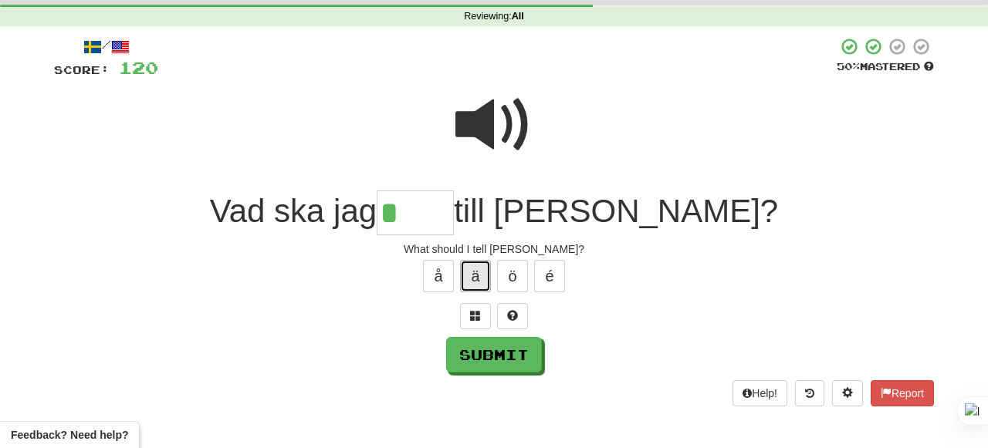
click at [481, 270] on button "ä" at bounding box center [475, 276] width 31 height 32
type input "****"
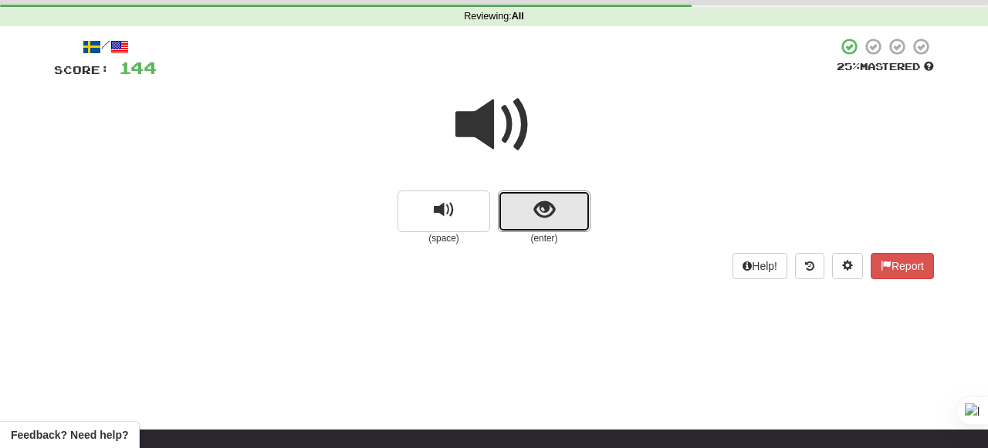
click at [543, 210] on span "show sentence" at bounding box center [544, 210] width 21 height 21
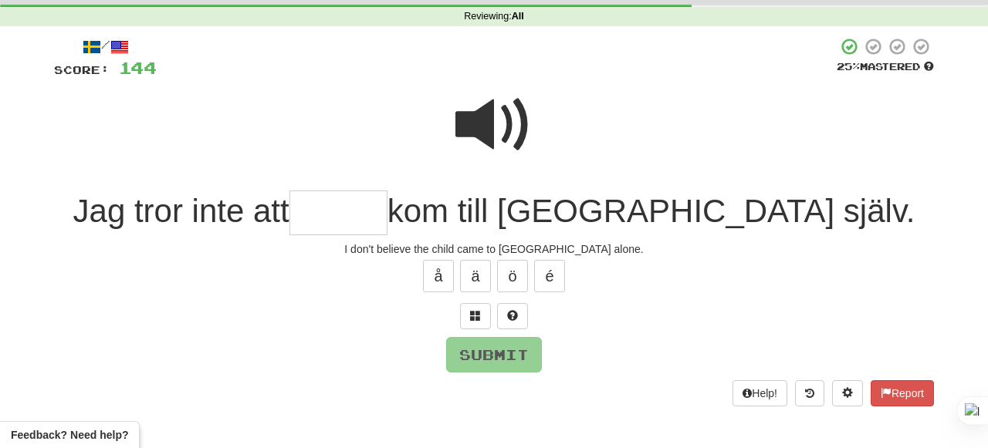
click at [498, 137] on span at bounding box center [493, 124] width 77 height 77
click at [387, 226] on input "text" at bounding box center [338, 214] width 98 height 46
click at [514, 131] on span at bounding box center [493, 124] width 77 height 77
click at [387, 218] on input "text" at bounding box center [338, 214] width 98 height 46
type input "*"
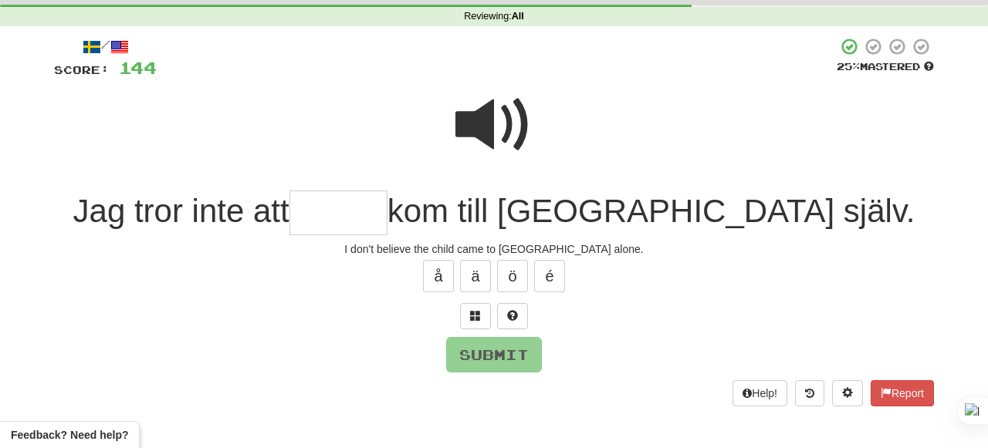
click at [512, 126] on span at bounding box center [493, 124] width 77 height 77
click at [387, 226] on input "text" at bounding box center [338, 214] width 98 height 46
click at [503, 132] on span at bounding box center [493, 124] width 77 height 77
click at [387, 217] on input "text" at bounding box center [338, 214] width 98 height 46
type input "*"
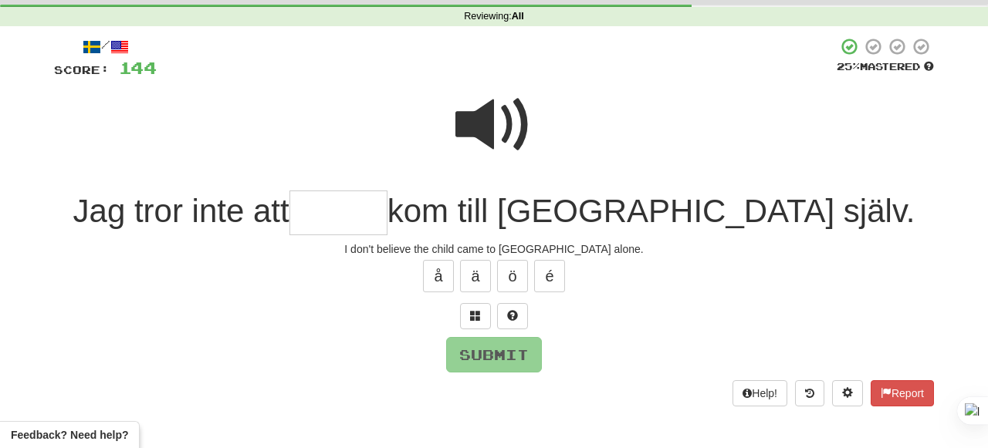
click at [498, 140] on span at bounding box center [493, 124] width 77 height 77
click at [481, 326] on button at bounding box center [475, 316] width 31 height 26
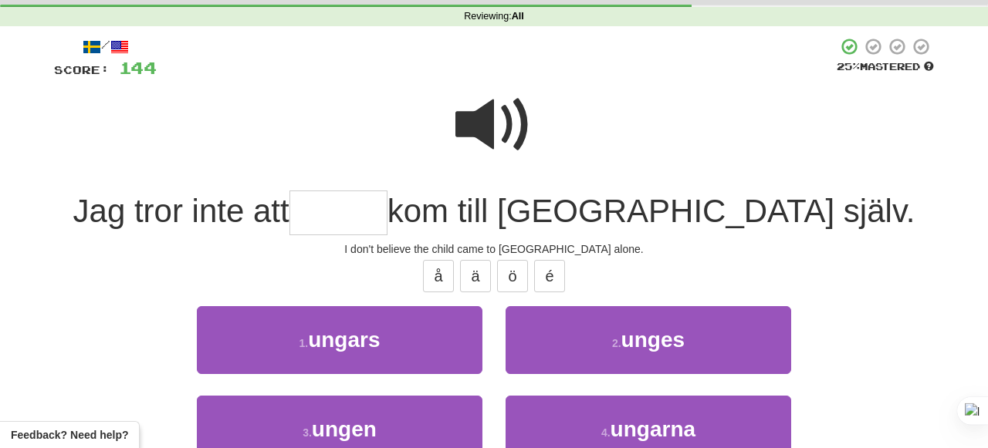
click at [387, 196] on input "text" at bounding box center [338, 214] width 98 height 46
type input "*****"
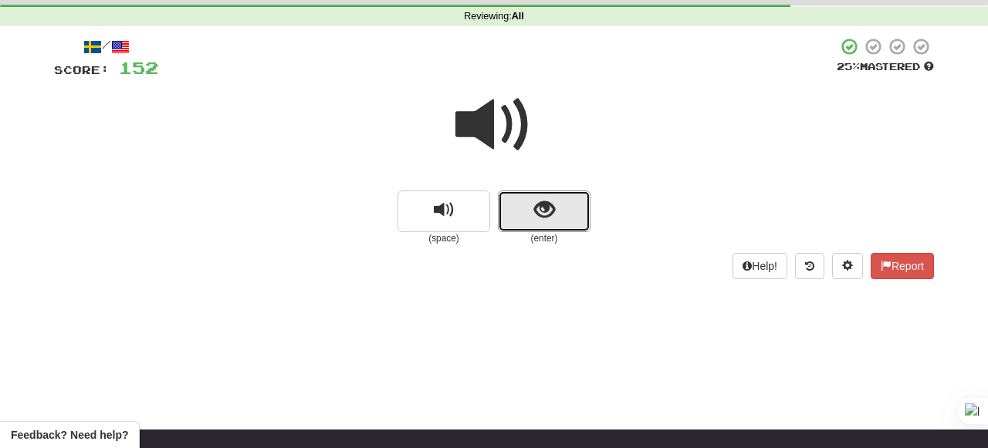
click at [541, 205] on span "show sentence" at bounding box center [544, 210] width 21 height 21
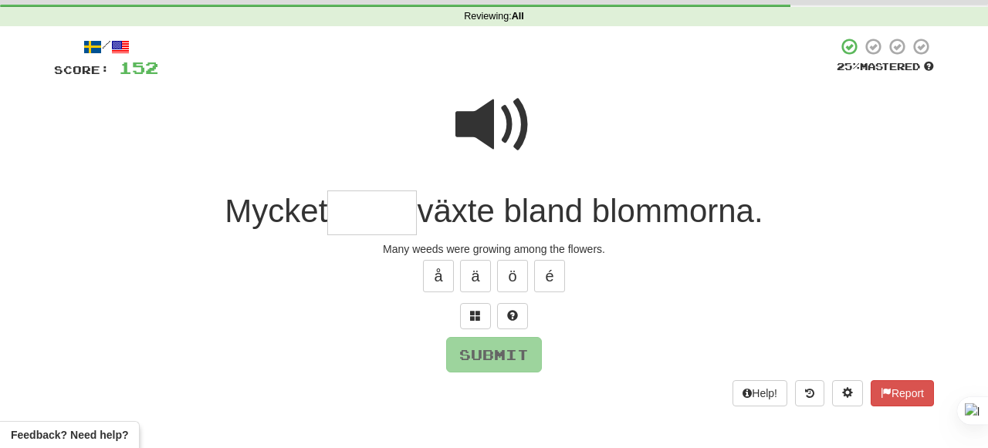
click at [496, 120] on span at bounding box center [493, 124] width 77 height 77
click at [352, 213] on input "text" at bounding box center [372, 214] width 90 height 46
type input "*"
click at [480, 141] on span at bounding box center [493, 124] width 77 height 77
click at [407, 201] on input "text" at bounding box center [372, 214] width 90 height 46
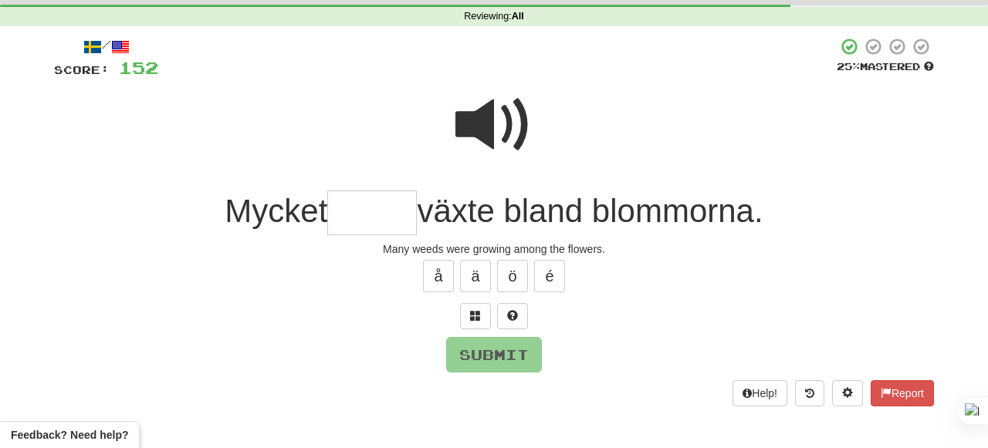
type input "*"
click at [471, 311] on span at bounding box center [475, 315] width 11 height 11
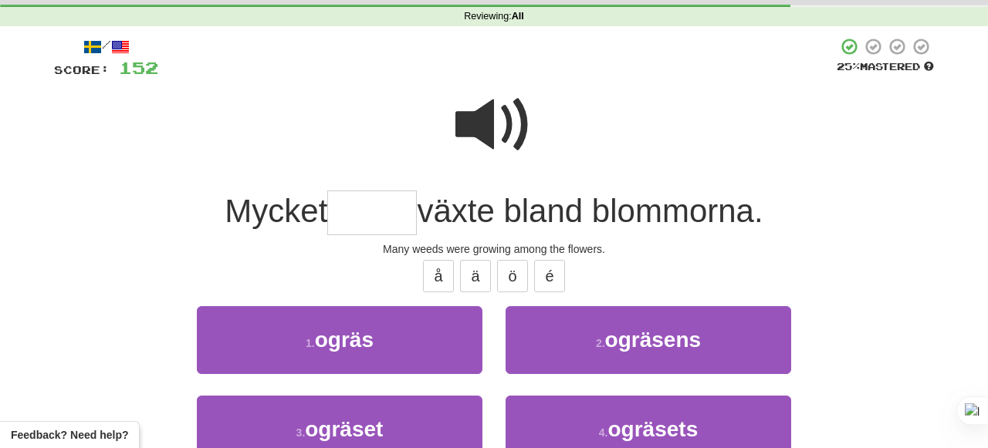
click at [372, 214] on input "text" at bounding box center [372, 214] width 90 height 46
click at [468, 278] on button "ä" at bounding box center [475, 276] width 31 height 32
type input "*****"
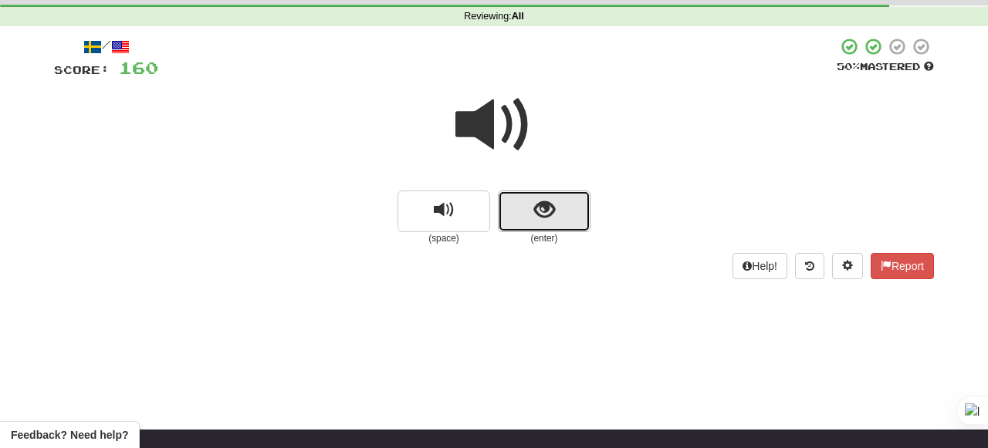
click at [516, 214] on button "show sentence" at bounding box center [544, 212] width 93 height 42
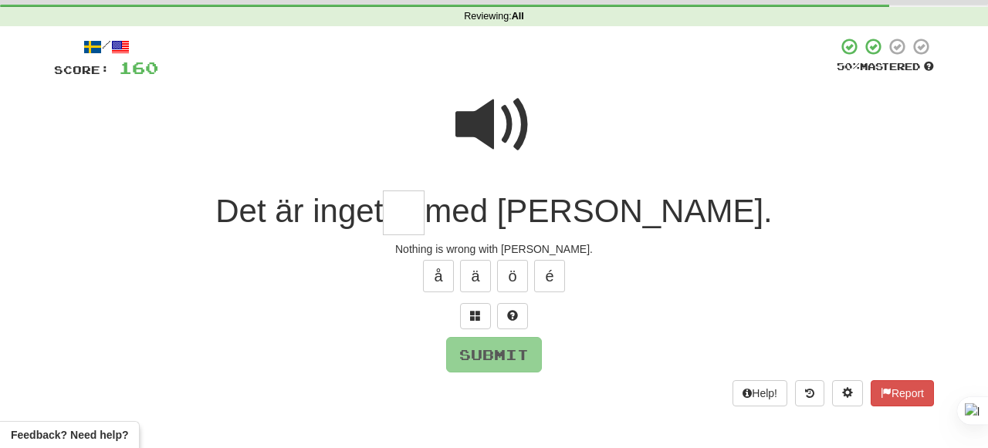
click at [485, 127] on span at bounding box center [493, 124] width 77 height 77
click at [424, 211] on input "text" at bounding box center [404, 214] width 42 height 46
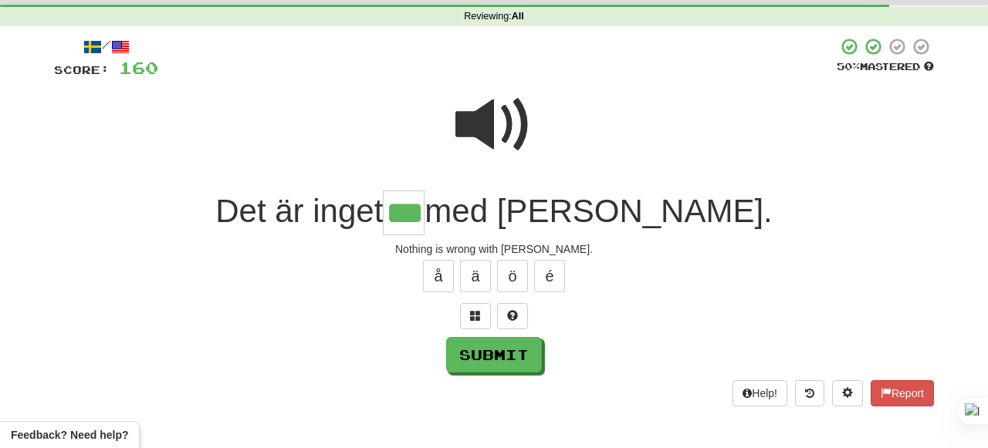
type input "***"
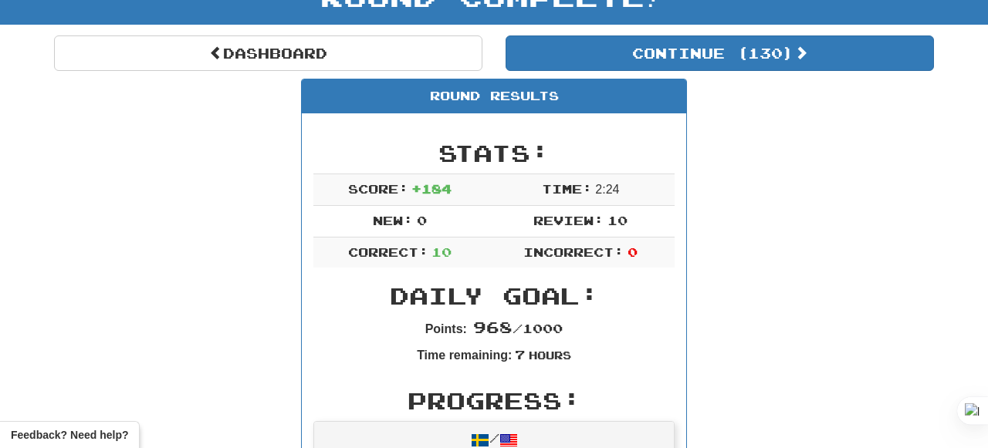
scroll to position [117, 0]
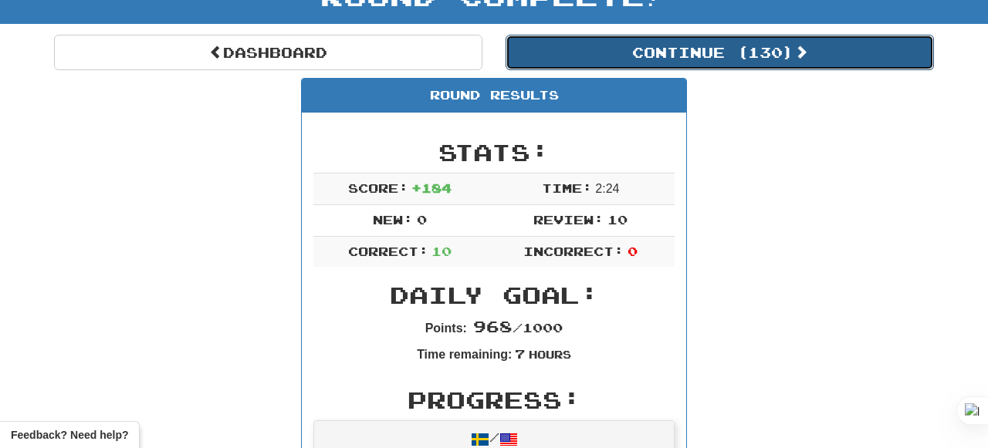
click at [759, 49] on button "Continue ( 130 )" at bounding box center [719, 52] width 428 height 35
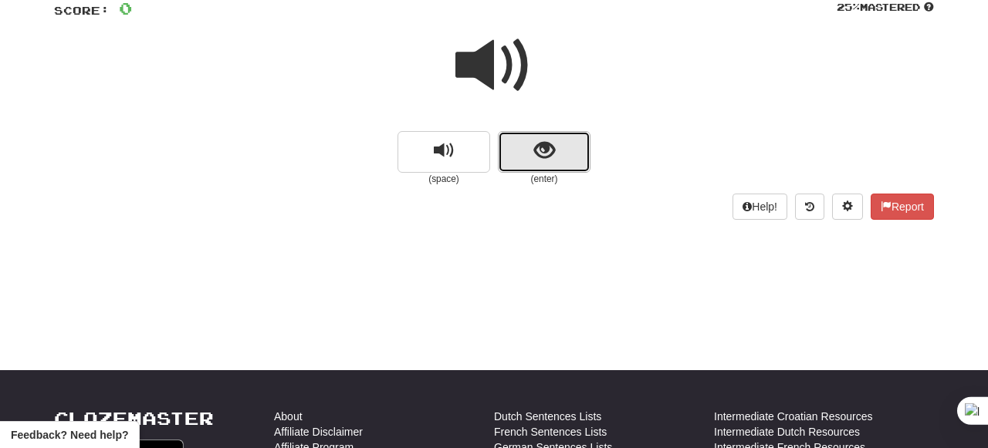
click at [552, 135] on button "show sentence" at bounding box center [544, 152] width 93 height 42
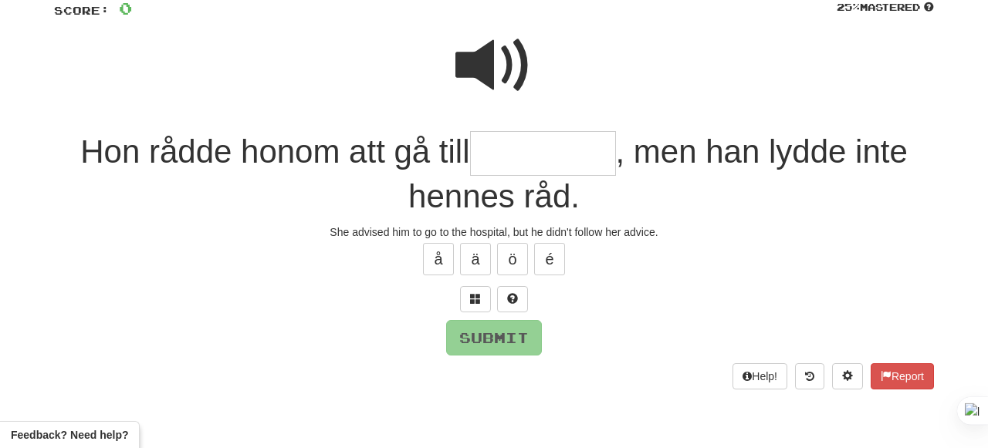
click at [487, 56] on span at bounding box center [493, 65] width 77 height 77
click at [505, 46] on span at bounding box center [493, 65] width 77 height 77
click at [498, 142] on input "text" at bounding box center [543, 154] width 146 height 46
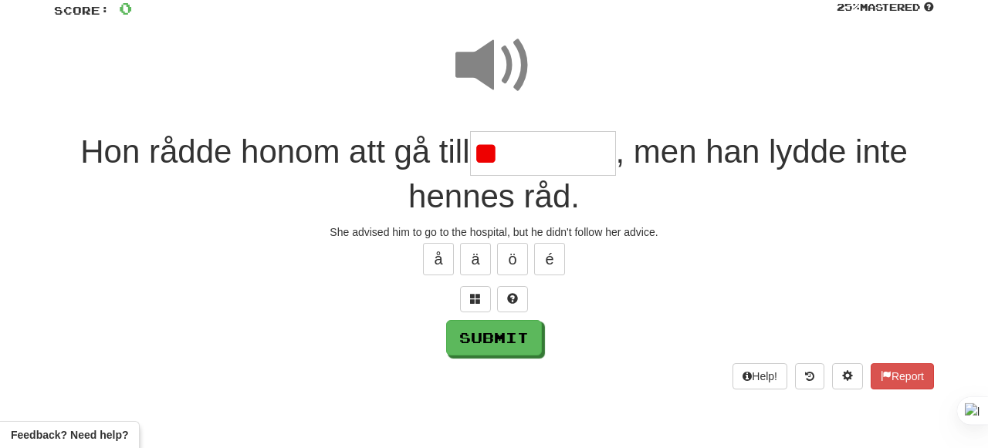
type input "*"
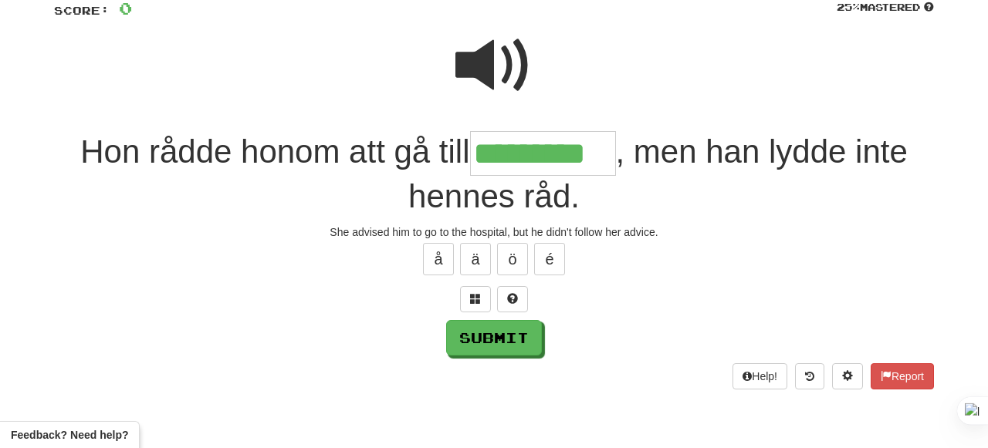
type input "*********"
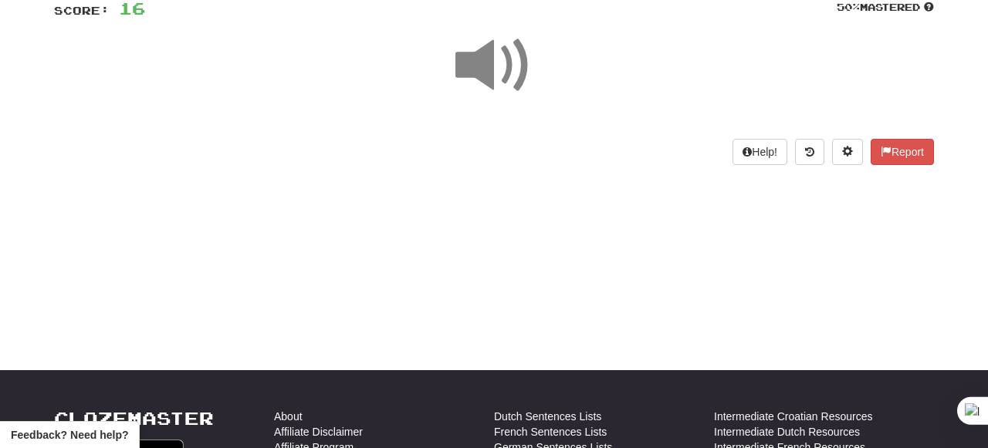
scroll to position [29, 0]
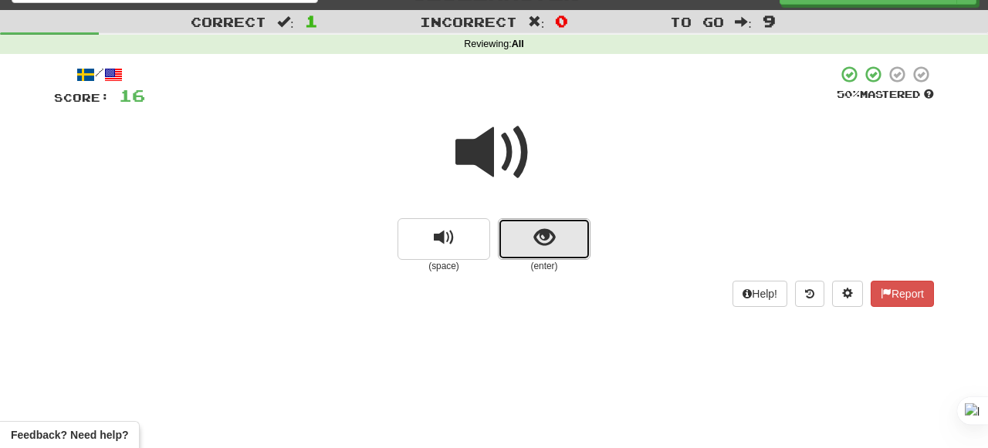
click at [520, 234] on button "show sentence" at bounding box center [544, 239] width 93 height 42
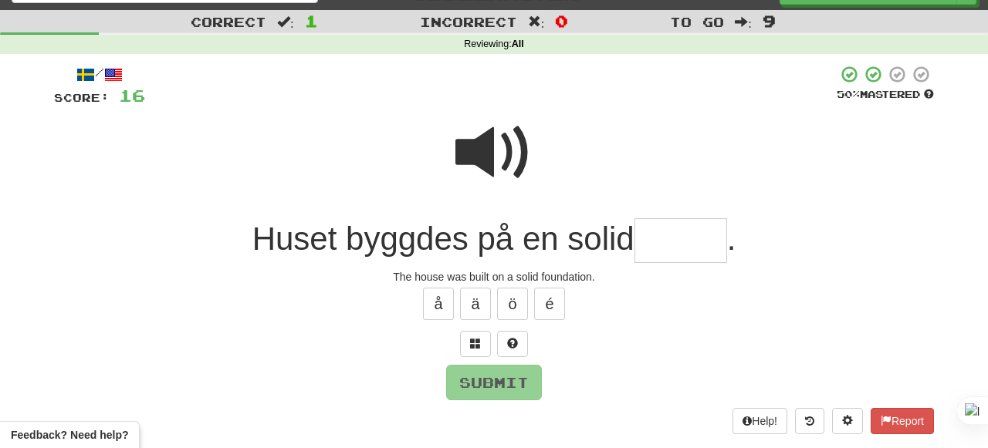
click at [501, 174] on span at bounding box center [493, 152] width 77 height 77
click at [660, 230] on input "text" at bounding box center [680, 241] width 93 height 46
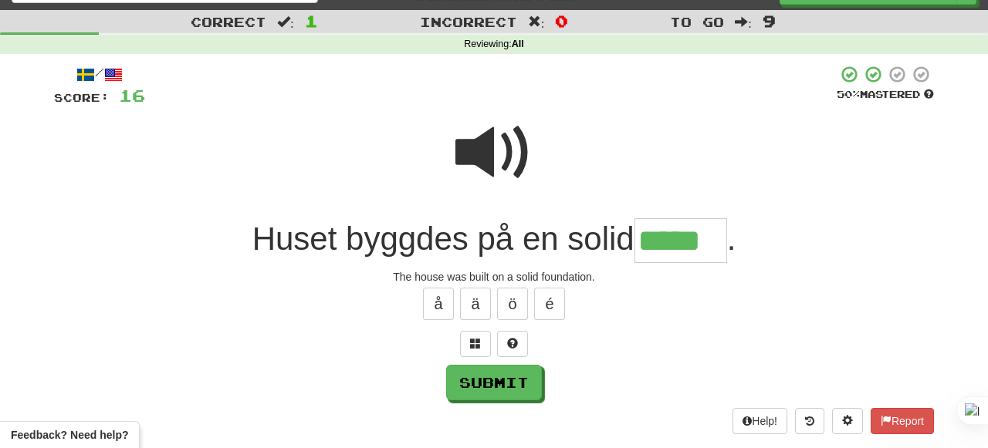
type input "*****"
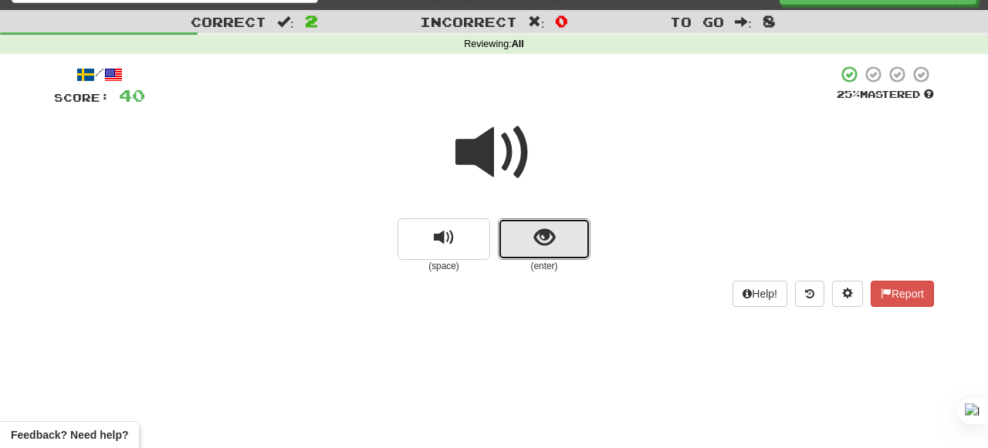
click at [548, 223] on button "show sentence" at bounding box center [544, 239] width 93 height 42
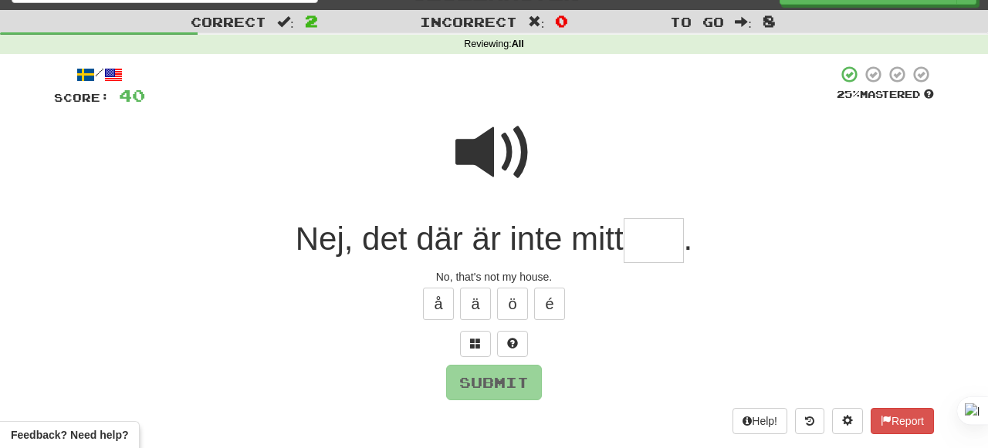
click at [512, 147] on span at bounding box center [493, 152] width 77 height 77
click at [660, 231] on input "text" at bounding box center [653, 241] width 60 height 46
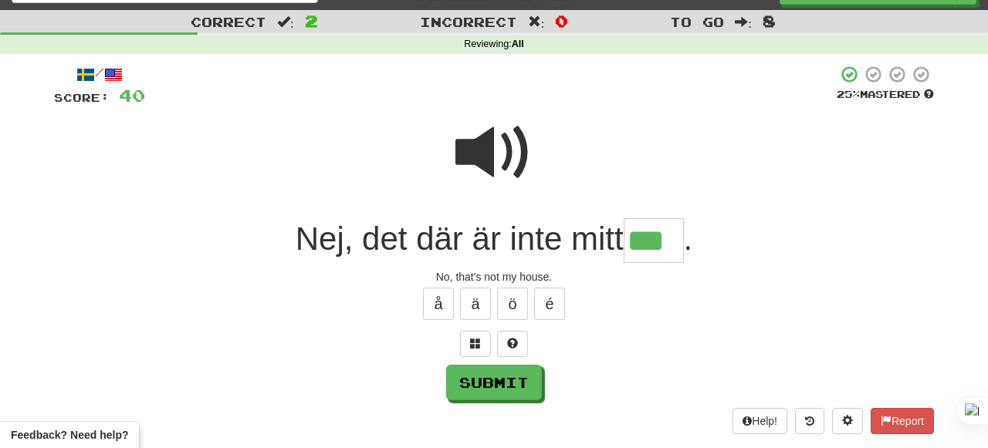
type input "***"
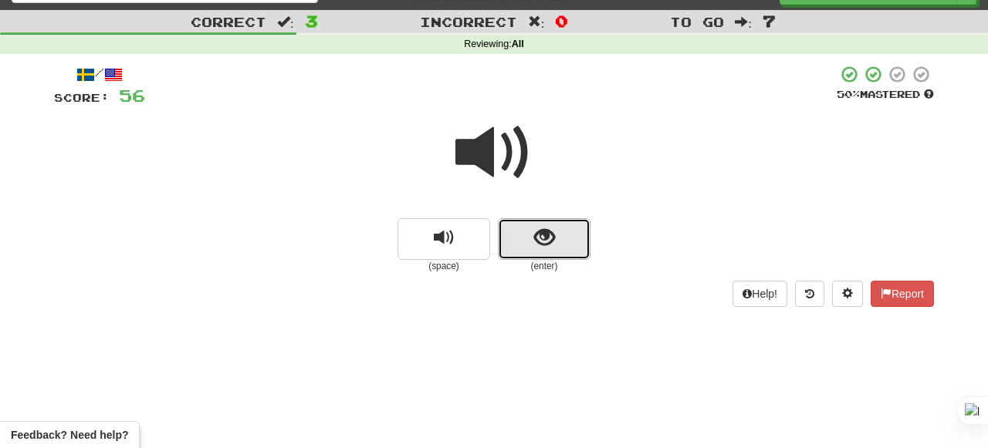
click at [525, 252] on button "show sentence" at bounding box center [544, 239] width 93 height 42
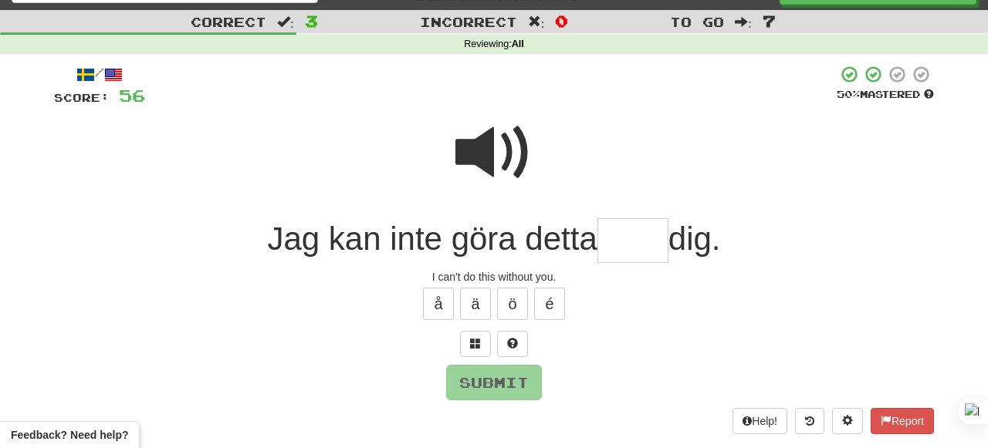
click at [495, 178] on span at bounding box center [493, 152] width 77 height 77
click at [637, 259] on input "text" at bounding box center [632, 241] width 71 height 46
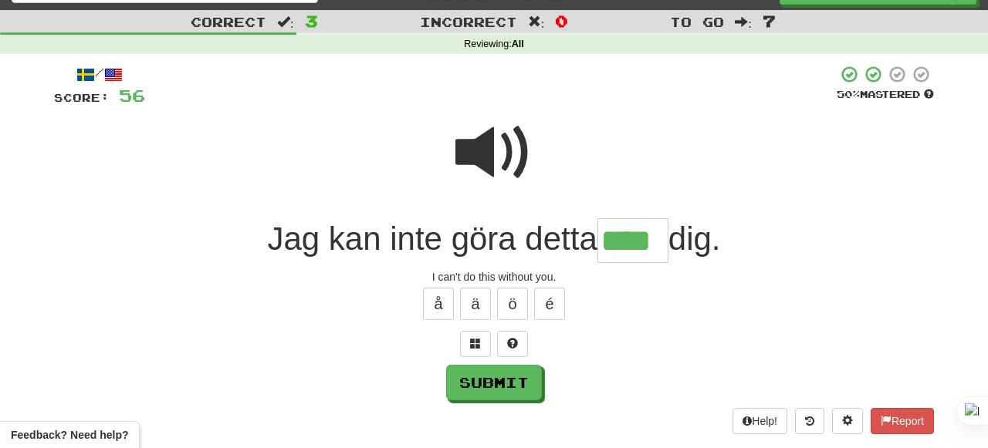
type input "****"
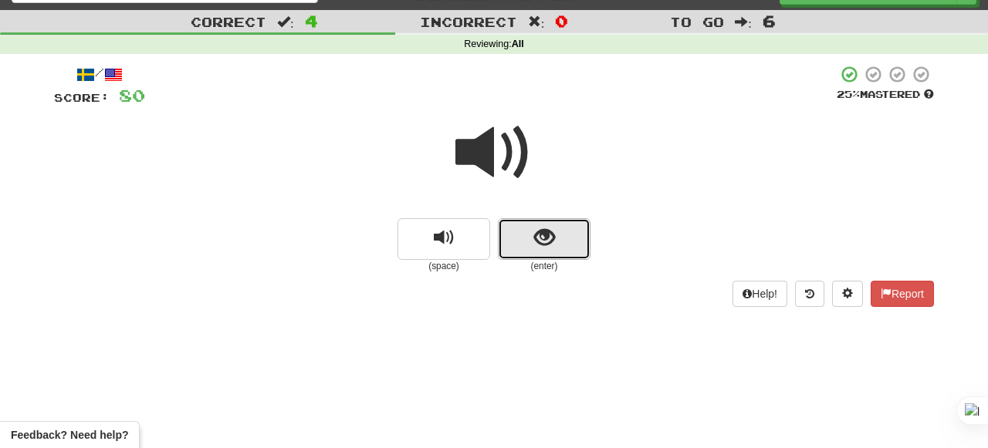
click at [541, 228] on span "show sentence" at bounding box center [544, 238] width 21 height 21
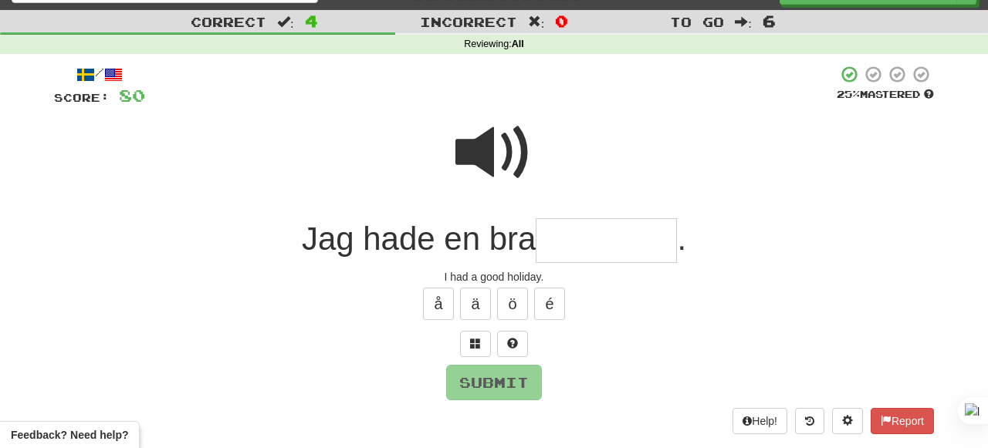
click at [517, 165] on span at bounding box center [493, 152] width 77 height 77
click at [556, 215] on div at bounding box center [494, 163] width 880 height 110
click at [562, 238] on input "text" at bounding box center [605, 241] width 141 height 46
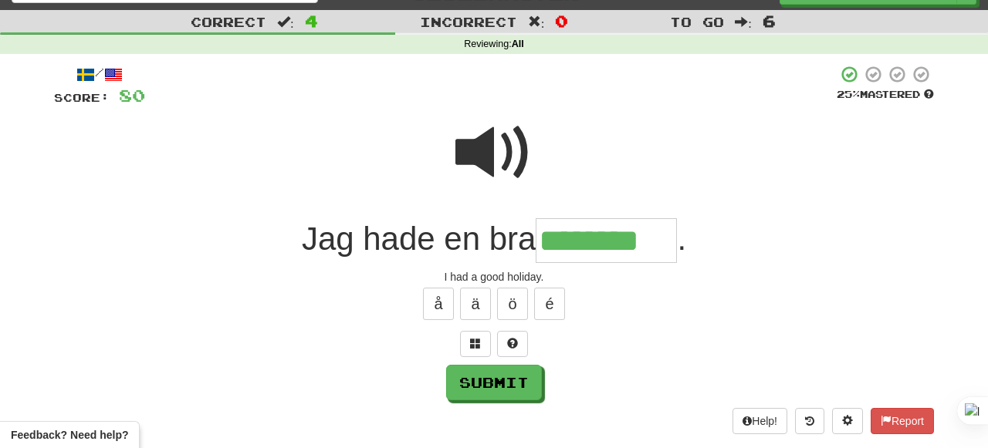
type input "********"
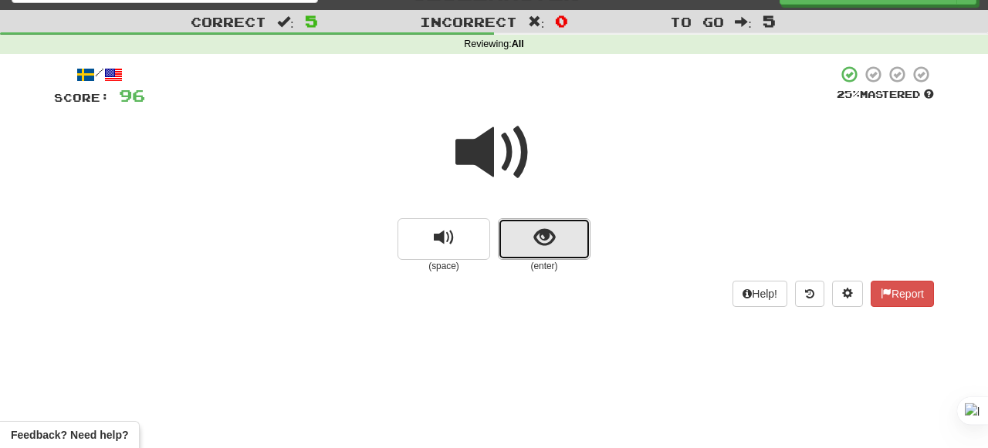
click at [548, 232] on span "show sentence" at bounding box center [544, 238] width 21 height 21
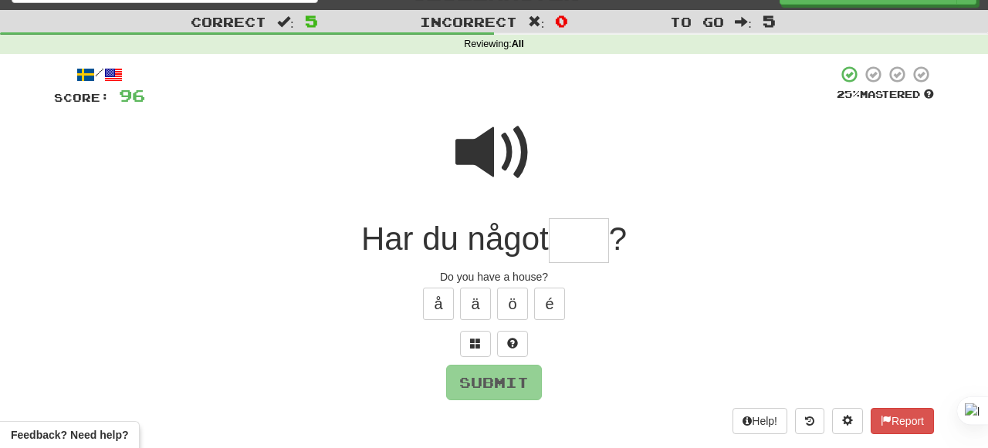
click at [583, 250] on input "text" at bounding box center [579, 241] width 60 height 46
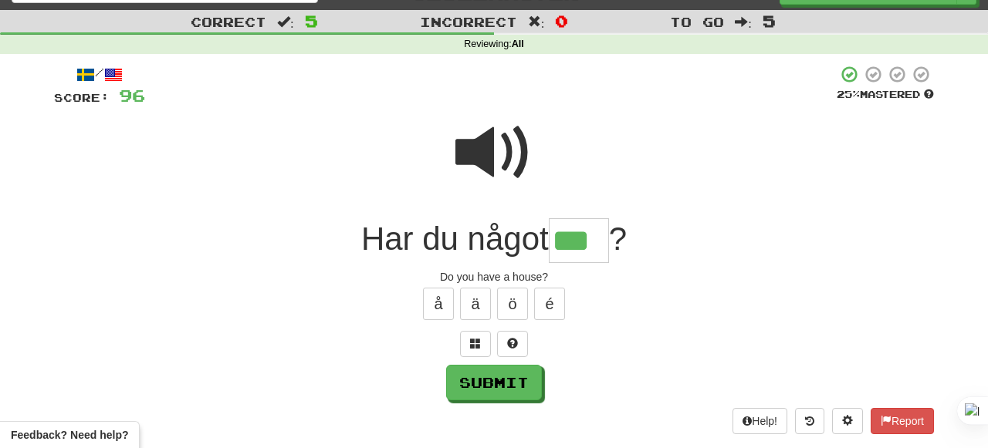
type input "***"
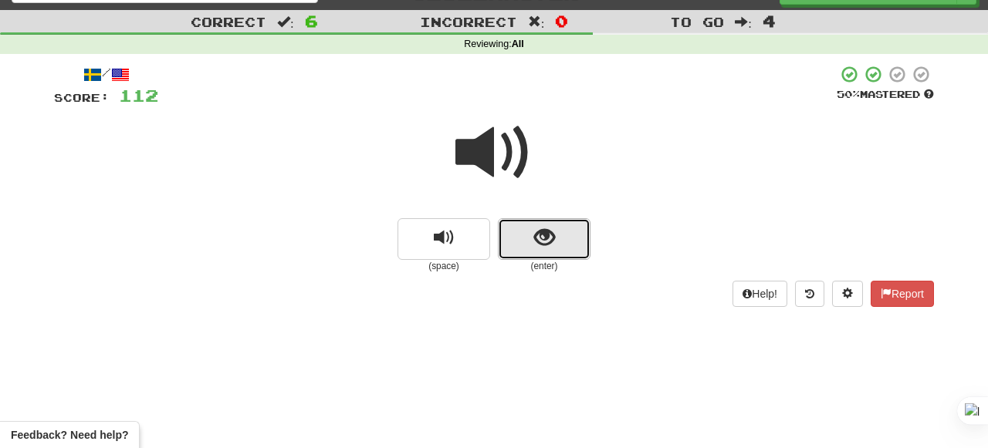
click at [545, 228] on span "show sentence" at bounding box center [544, 238] width 21 height 21
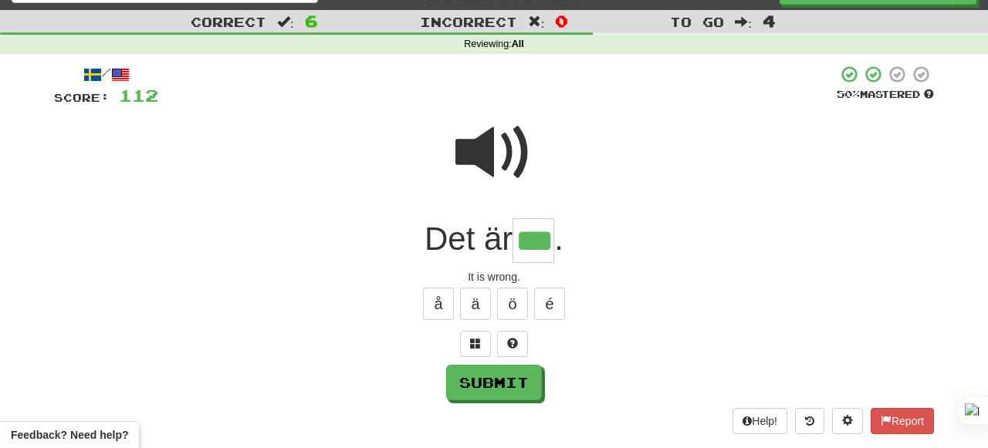
type input "***"
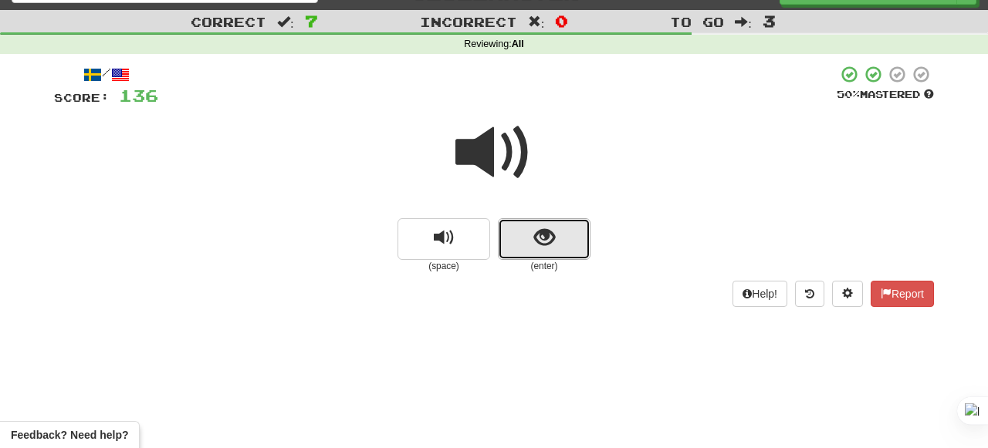
click at [519, 238] on button "show sentence" at bounding box center [544, 239] width 93 height 42
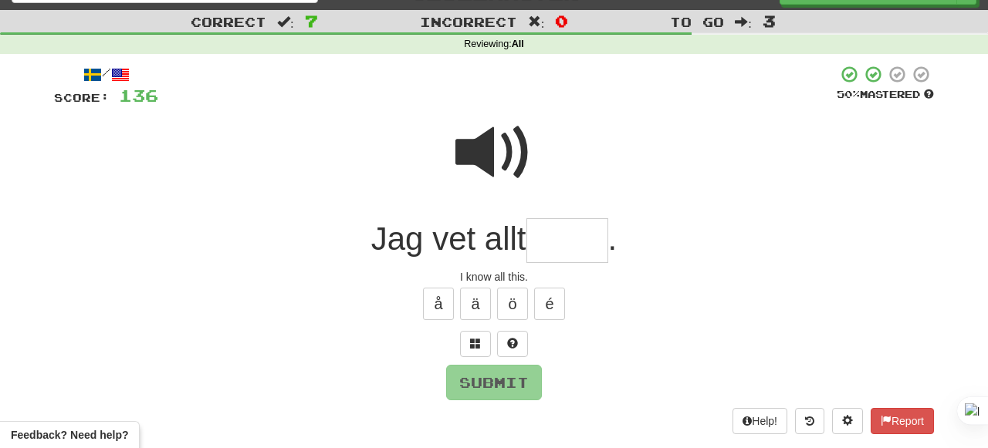
click at [511, 152] on span at bounding box center [493, 152] width 77 height 77
click at [557, 254] on input "text" at bounding box center [567, 241] width 82 height 46
click at [507, 126] on span at bounding box center [493, 152] width 77 height 77
click at [579, 244] on input "text" at bounding box center [567, 241] width 82 height 46
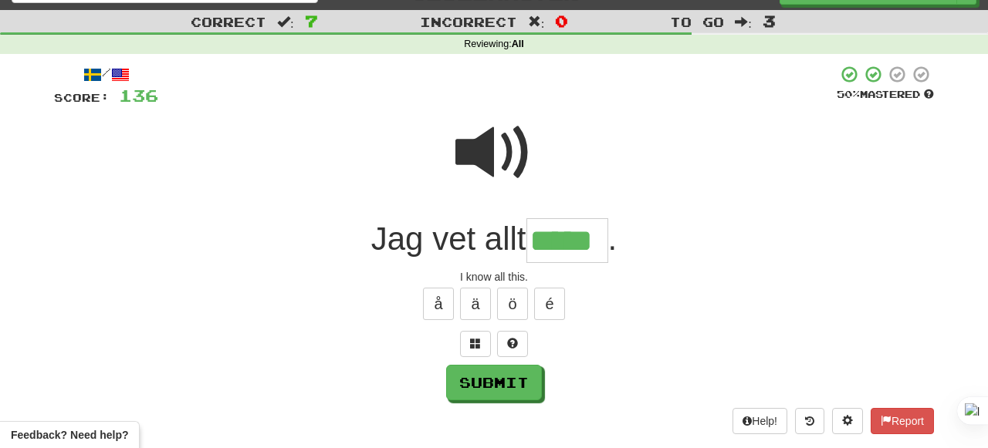
type input "*****"
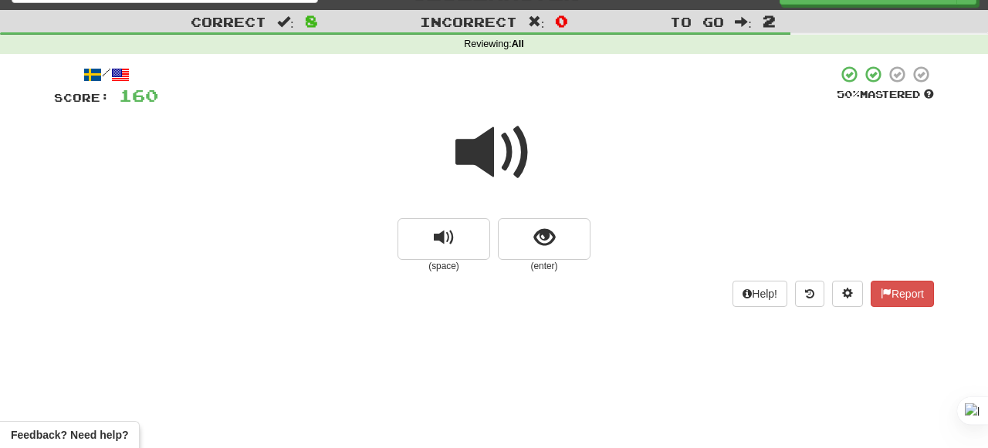
click at [498, 134] on span at bounding box center [493, 152] width 77 height 77
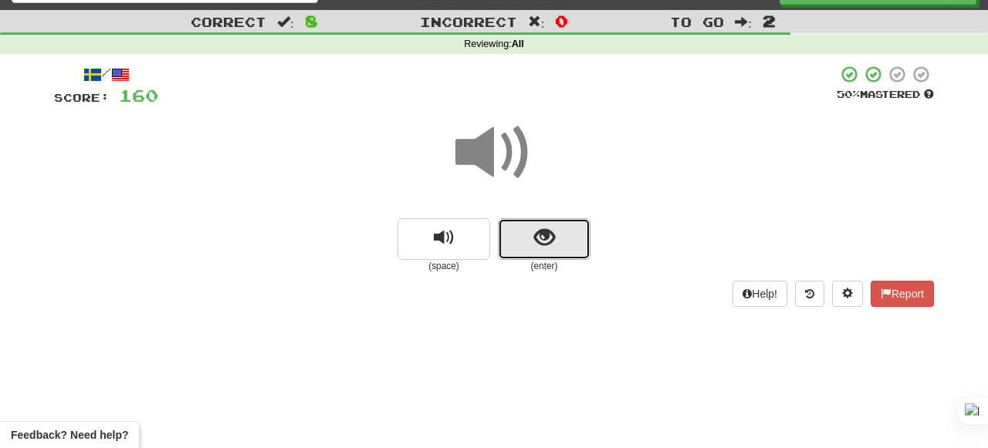
click at [525, 231] on button "show sentence" at bounding box center [544, 239] width 93 height 42
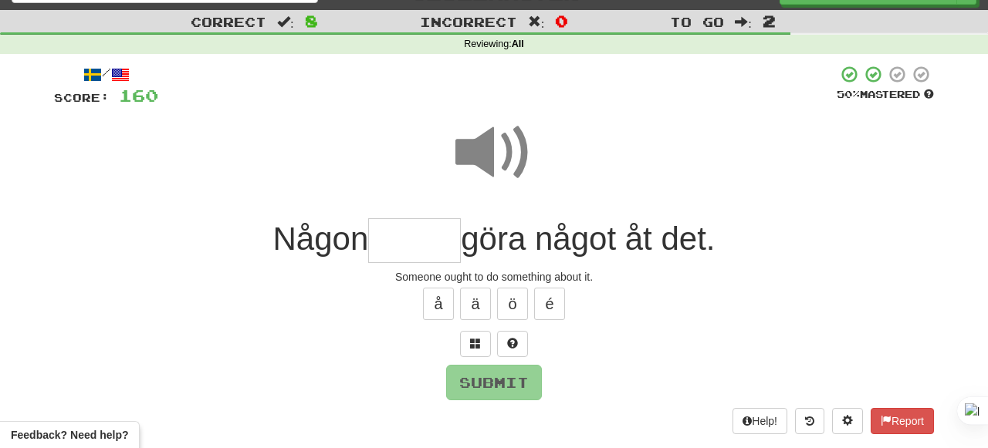
click at [496, 144] on span at bounding box center [493, 152] width 77 height 77
click at [405, 246] on input "text" at bounding box center [414, 241] width 93 height 46
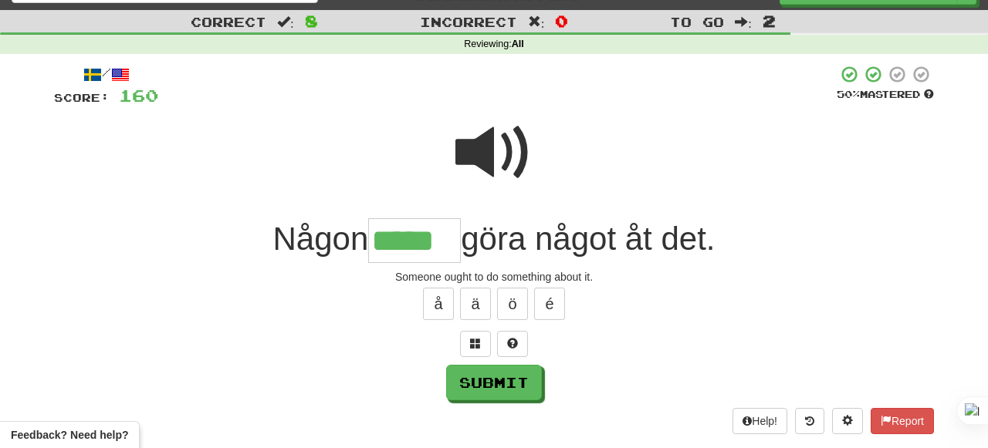
type input "*****"
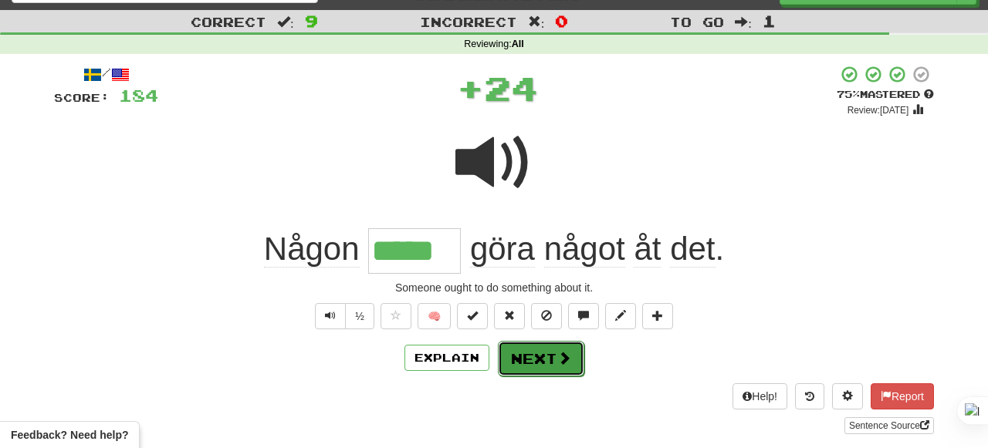
click at [532, 346] on button "Next" at bounding box center [541, 358] width 86 height 35
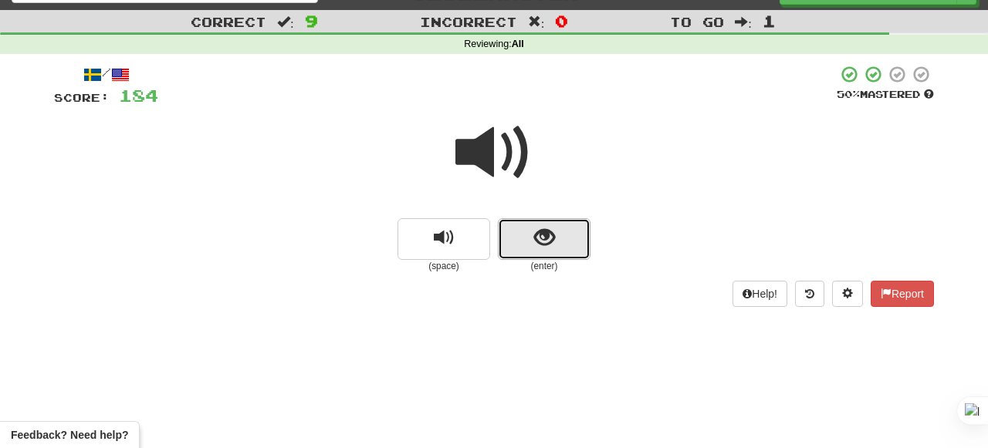
click at [533, 218] on button "show sentence" at bounding box center [544, 239] width 93 height 42
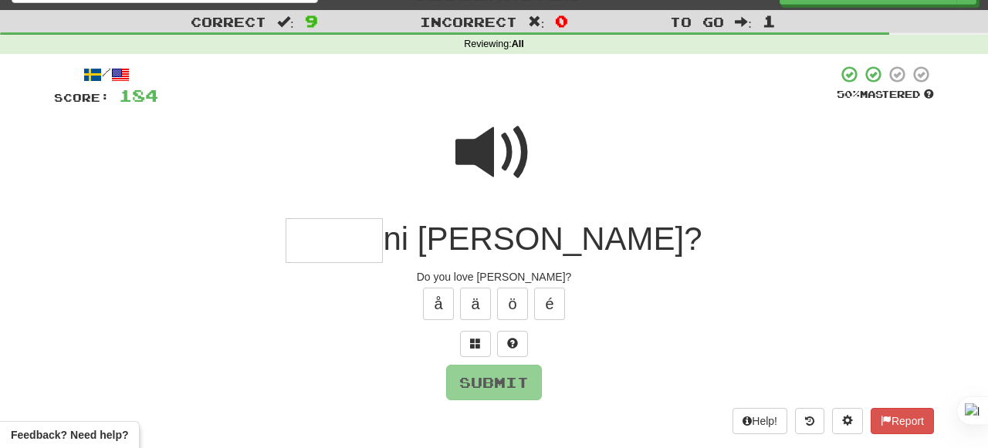
click at [488, 164] on span at bounding box center [493, 152] width 77 height 77
click at [383, 249] on input "text" at bounding box center [333, 241] width 97 height 46
click at [471, 296] on button "ä" at bounding box center [475, 304] width 31 height 32
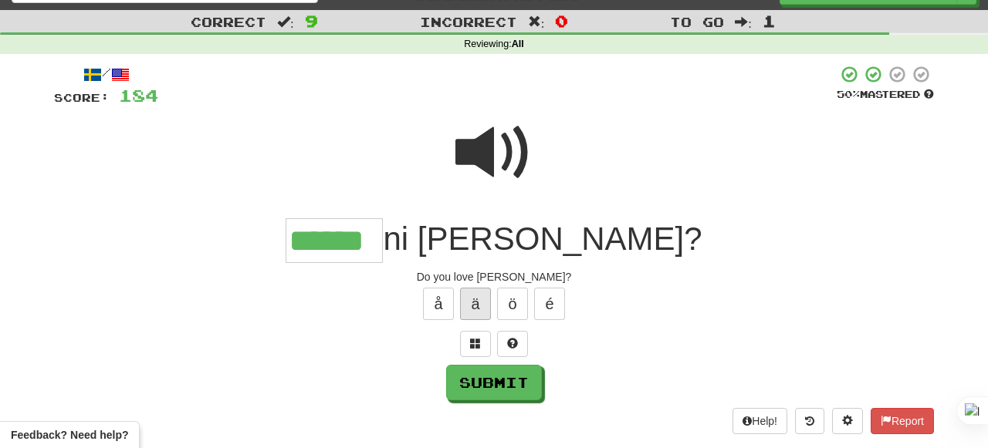
type input "******"
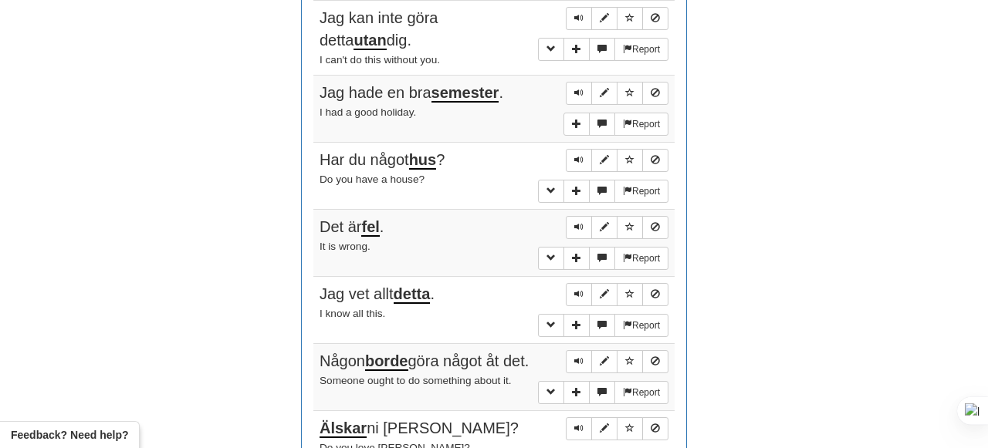
scroll to position [978, 0]
